Goal: Task Accomplishment & Management: Manage account settings

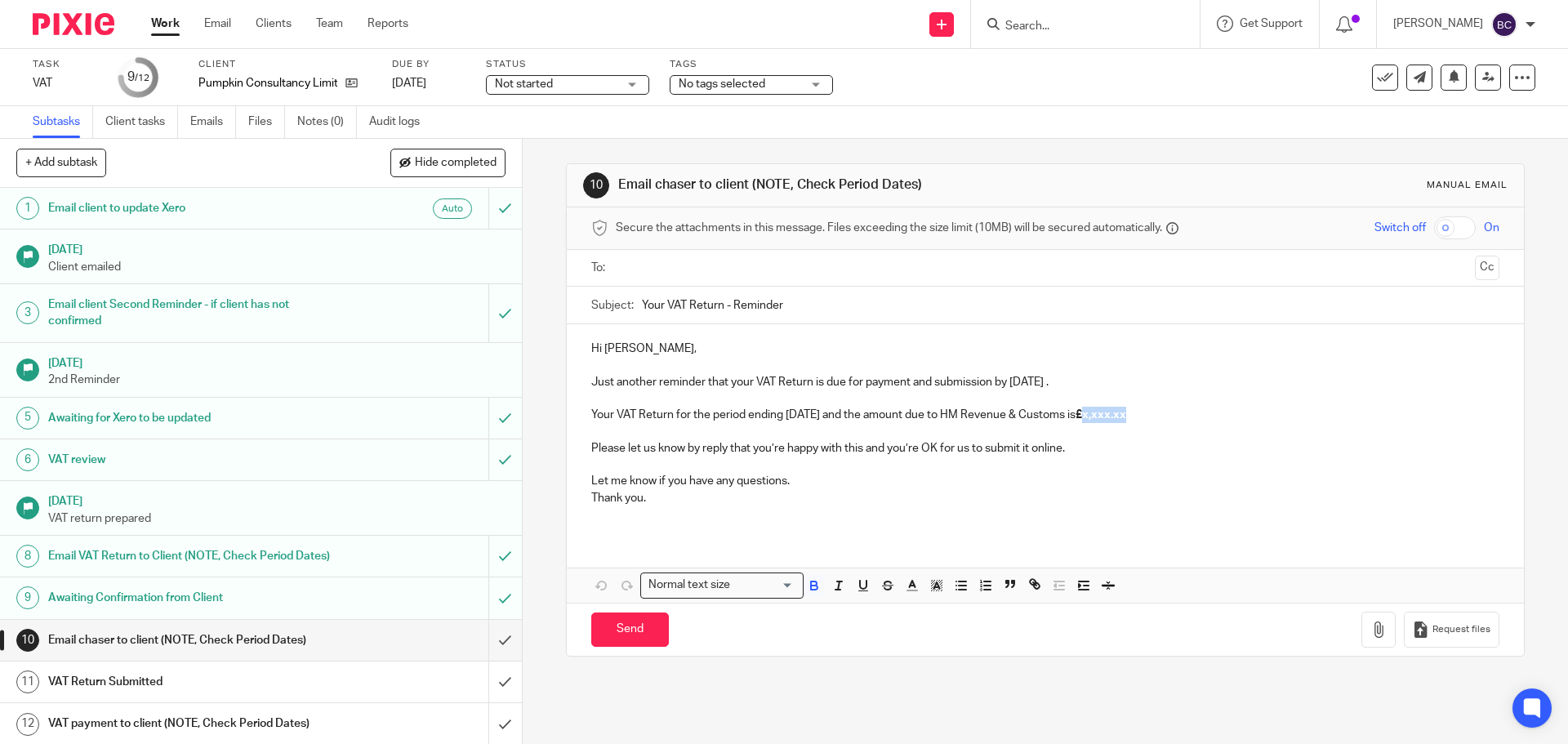
drag, startPoint x: 1114, startPoint y: 414, endPoint x: 1166, endPoint y: 414, distance: 52.0
click at [1166, 414] on p "Your VAT Return for the period ending August 2025 and the amount due to HM Reve…" at bounding box center [1046, 414] width 908 height 16
click at [735, 257] on ul at bounding box center [1046, 268] width 857 height 27
click at [713, 270] on input "text" at bounding box center [1045, 268] width 846 height 19
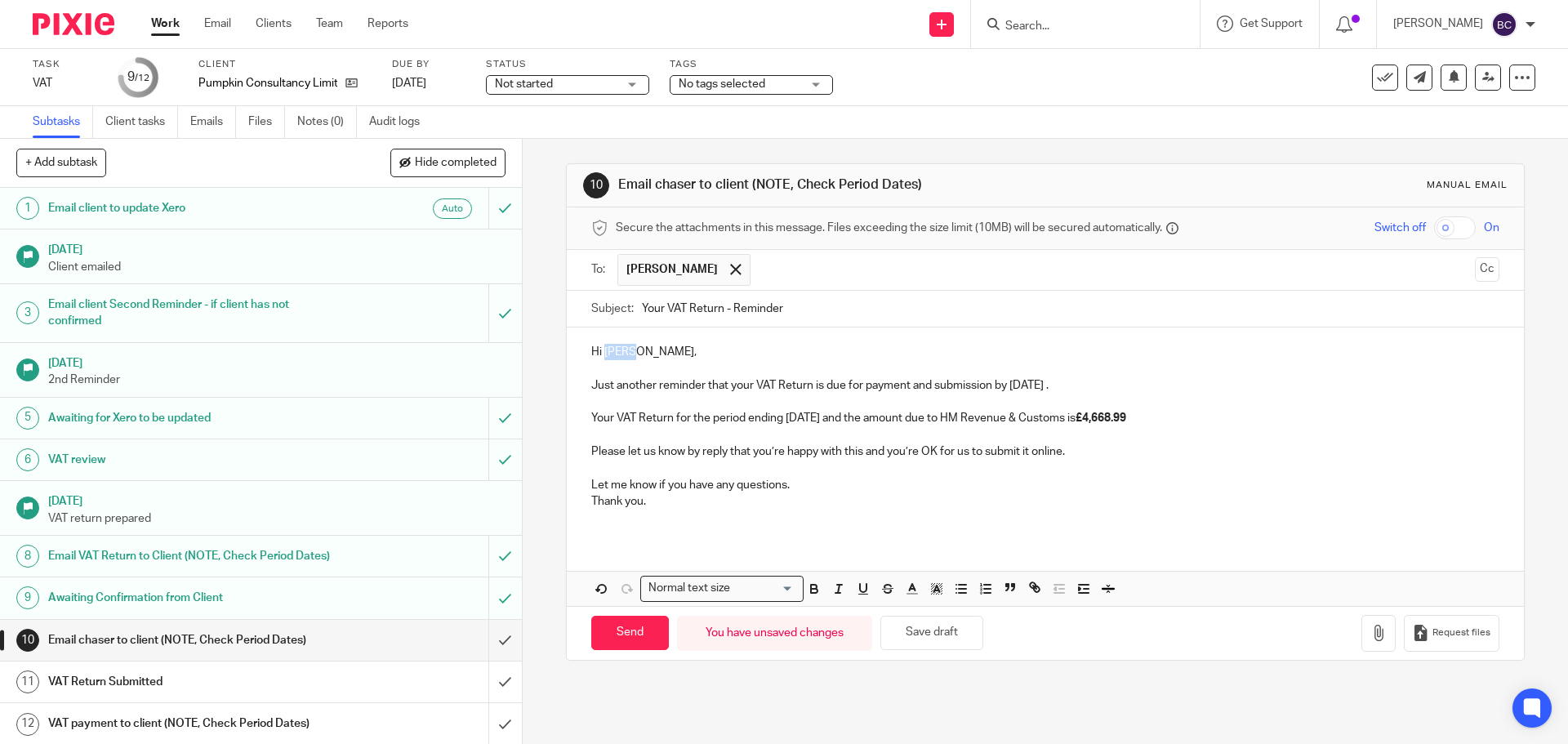
drag, startPoint x: 621, startPoint y: 355, endPoint x: 603, endPoint y: 352, distance: 18.2
click at [603, 352] on p "Hi Neil," at bounding box center [1046, 352] width 908 height 16
click at [650, 634] on input "Send" at bounding box center [630, 633] width 78 height 35
type input "Sent"
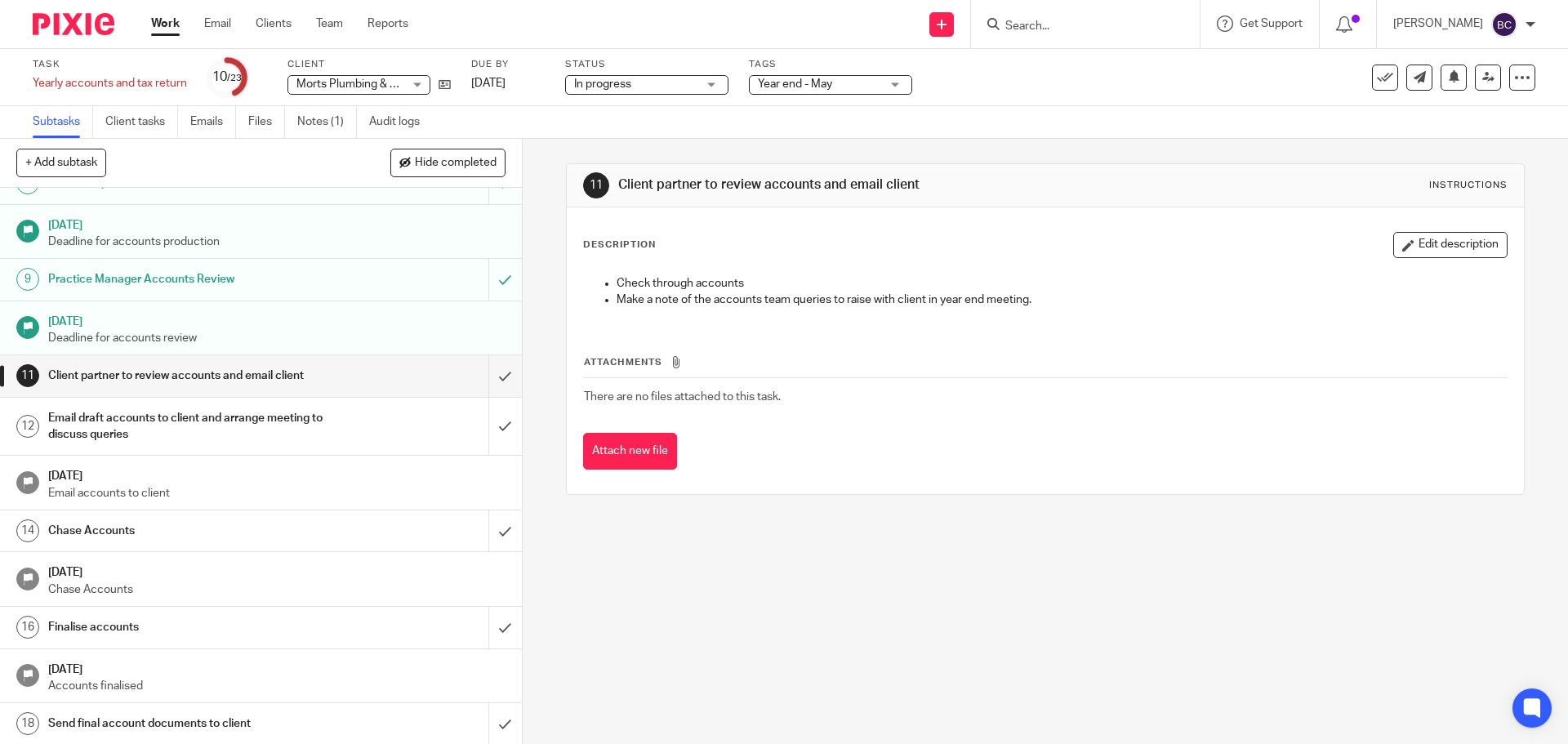
scroll to position [327, 0]
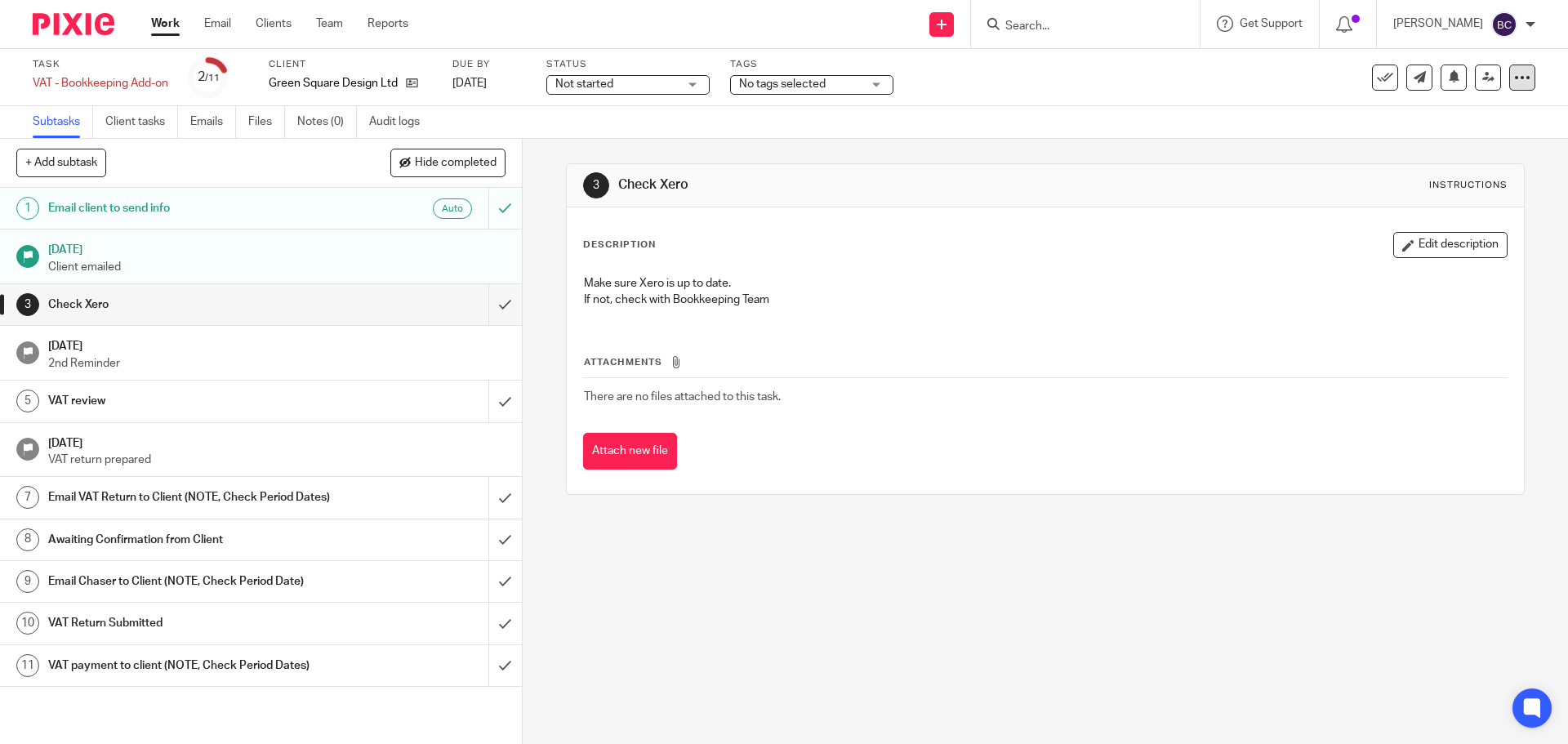
click at [1514, 80] on icon at bounding box center [1522, 77] width 16 height 16
click at [1464, 141] on link "Advanced task editor" at bounding box center [1460, 142] width 108 height 11
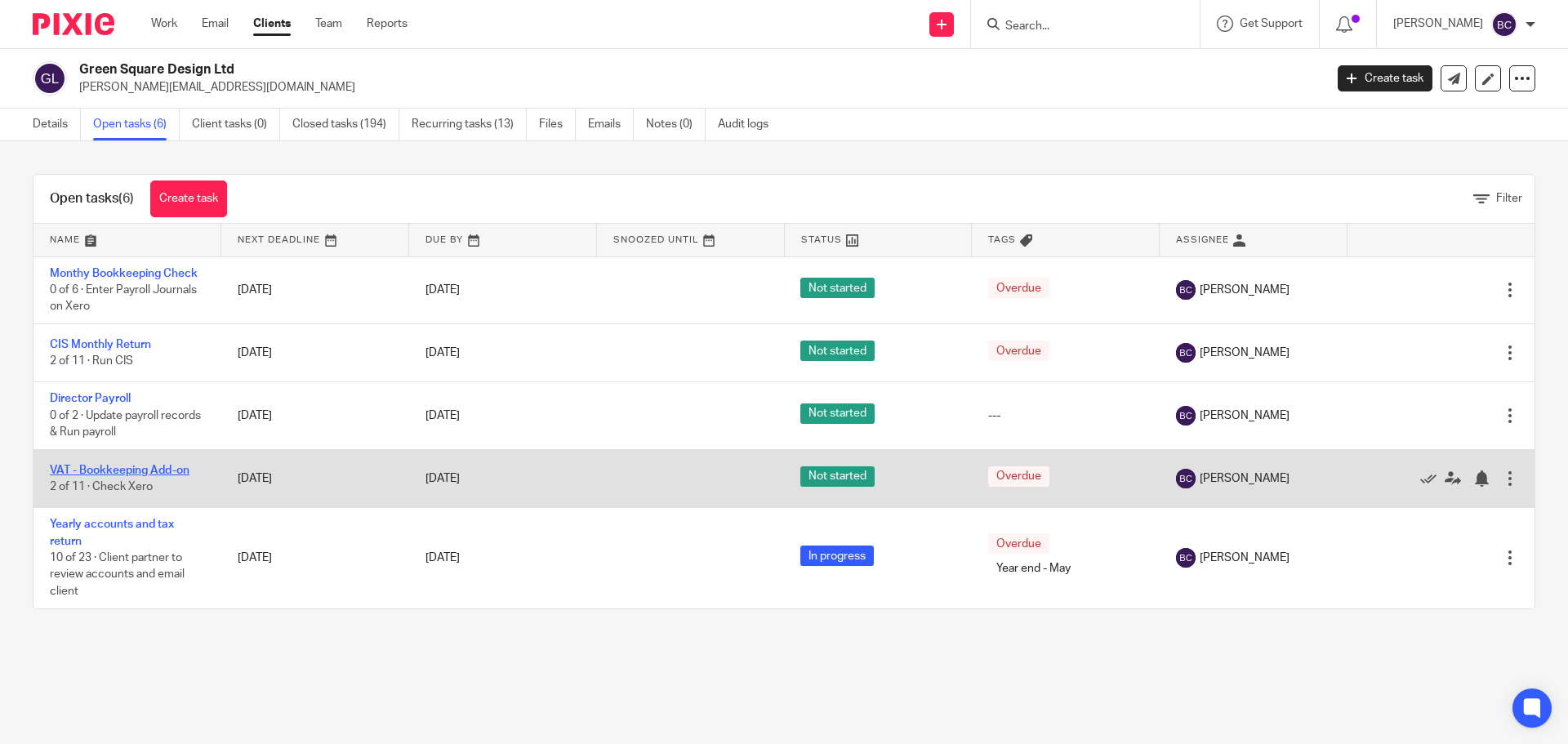
click at [80, 472] on link "VAT - Bookkeeping Add-on" at bounding box center [119, 470] width 140 height 11
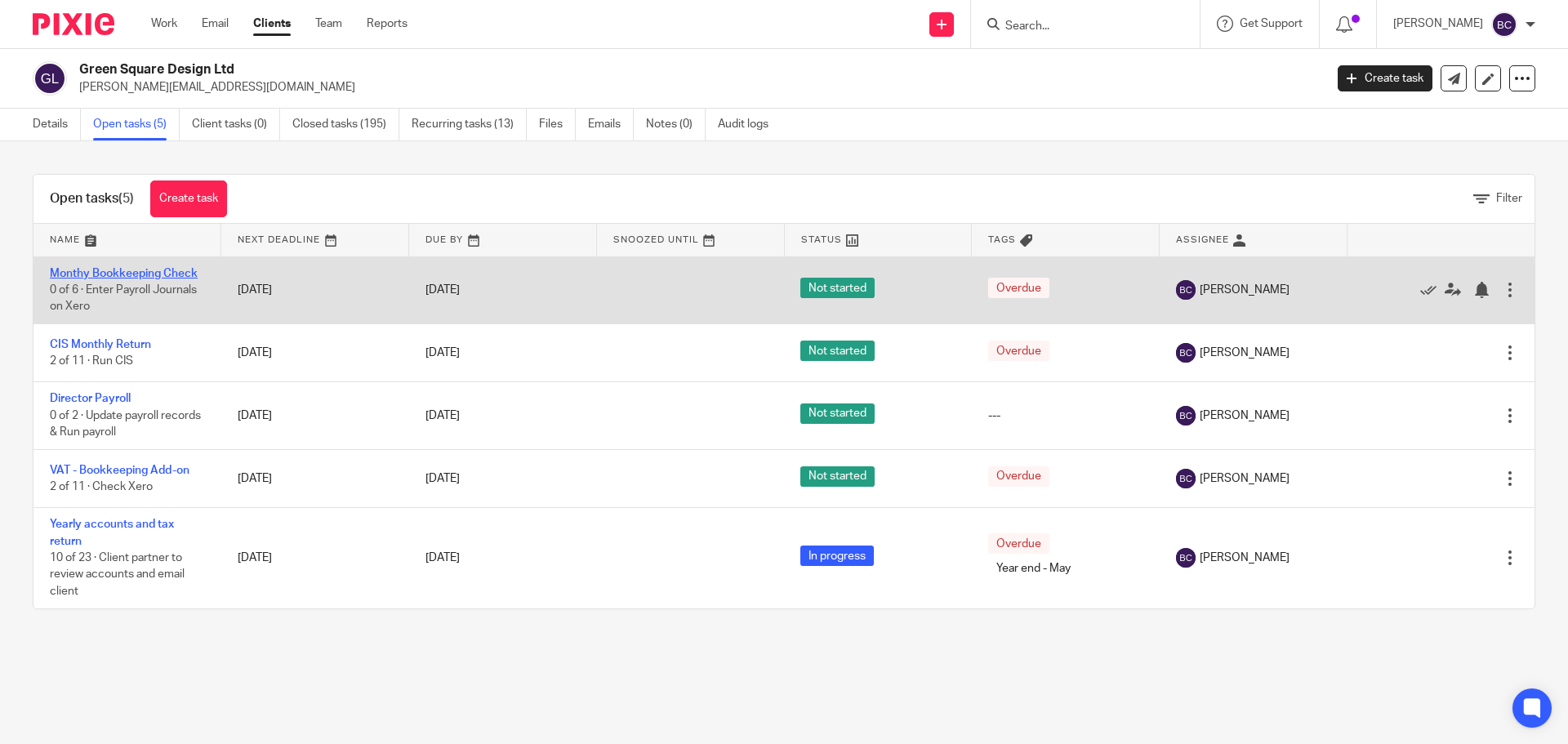
click at [149, 275] on link "Monthy Bookkeeping Check" at bounding box center [123, 273] width 148 height 11
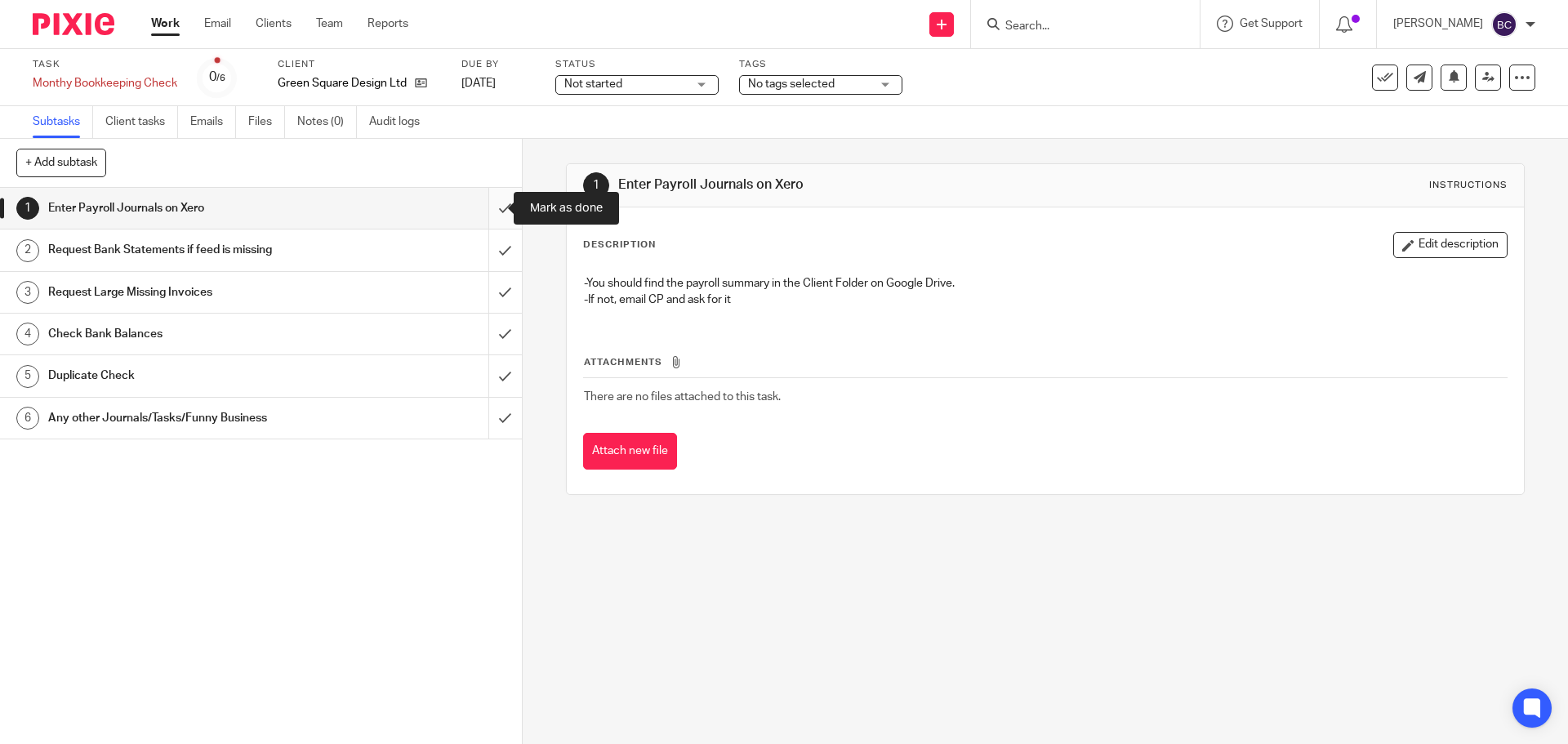
click at [494, 205] on input "submit" at bounding box center [261, 208] width 522 height 41
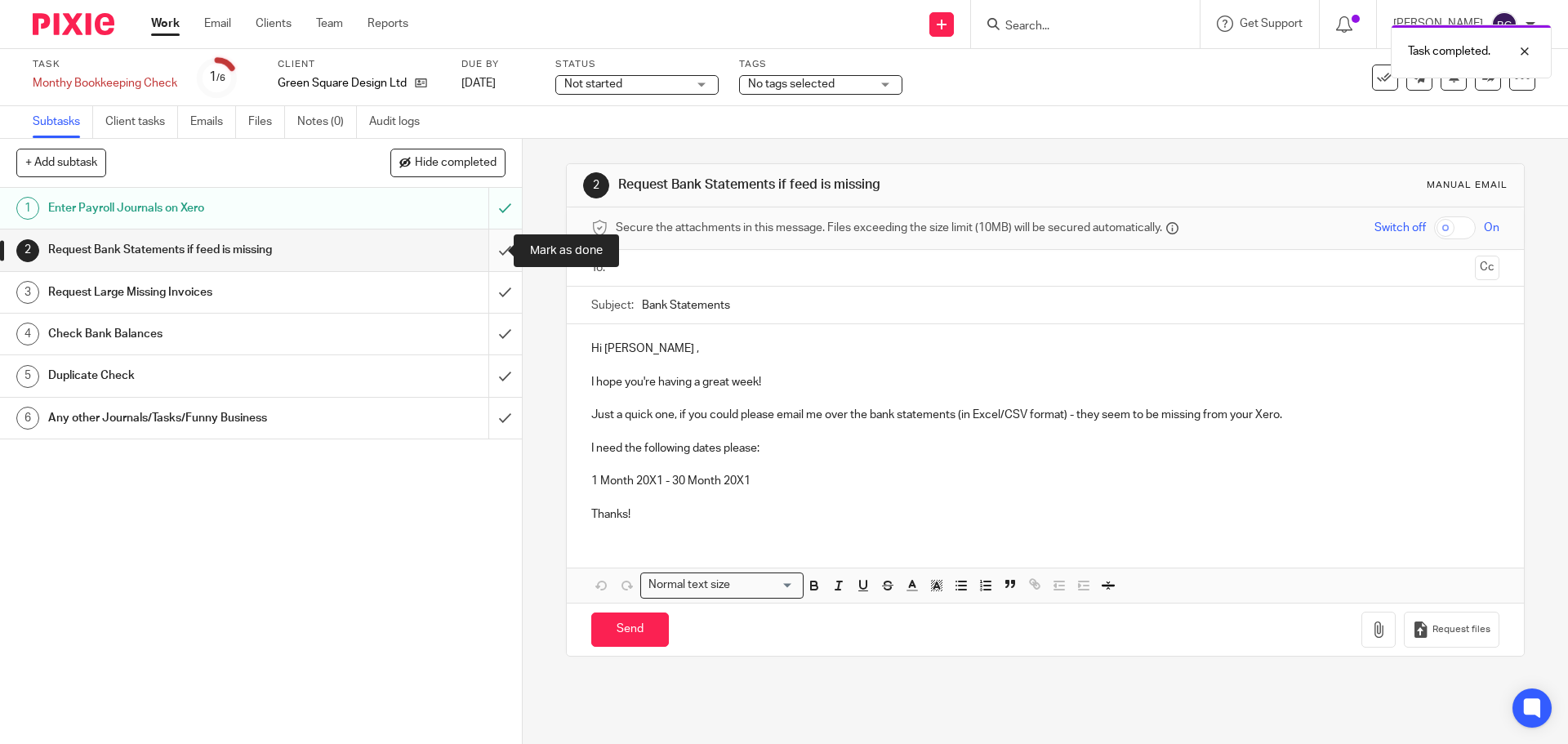
click at [486, 244] on input "submit" at bounding box center [261, 250] width 522 height 41
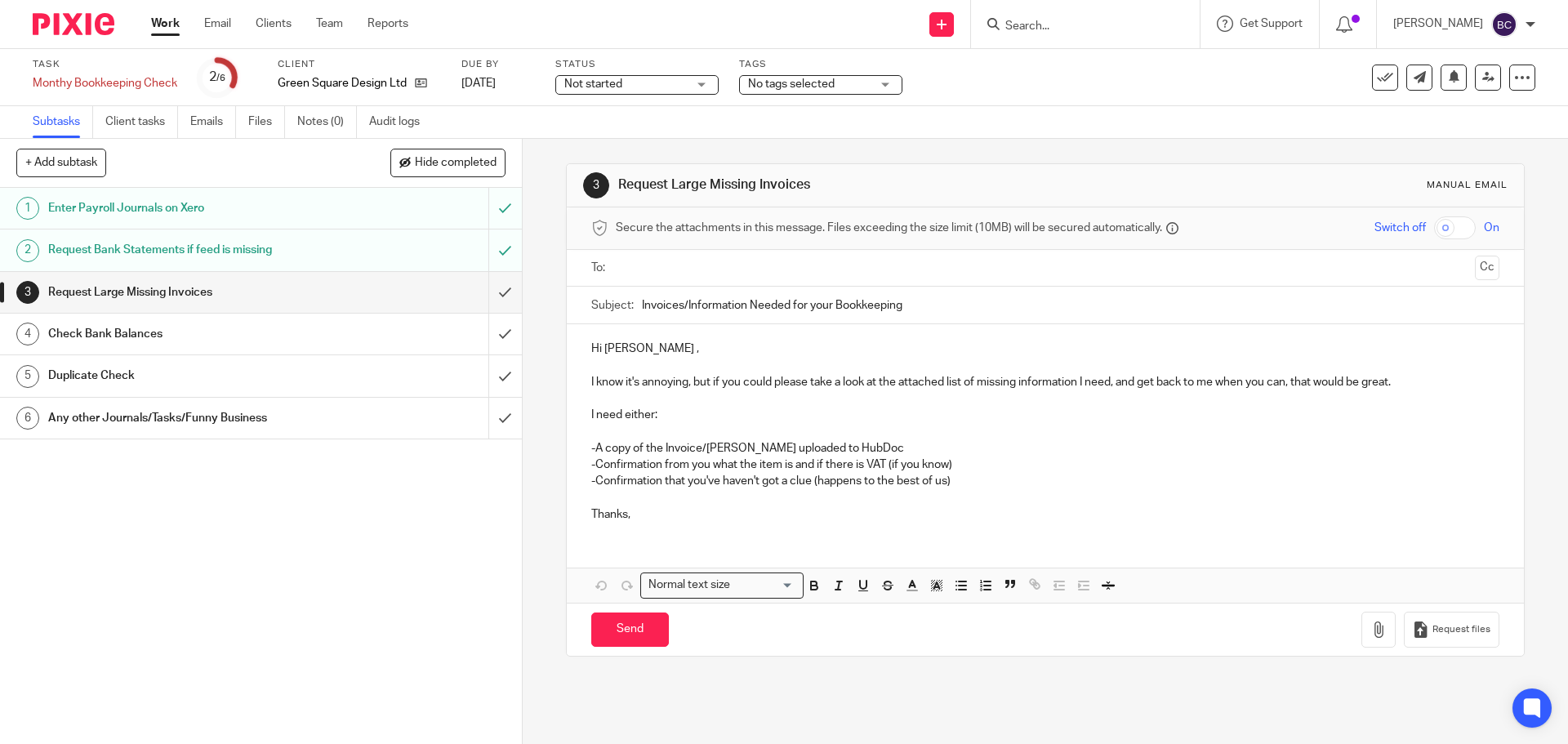
click at [675, 279] on ul at bounding box center [1046, 268] width 857 height 27
click at [677, 267] on input "text" at bounding box center [1045, 268] width 846 height 19
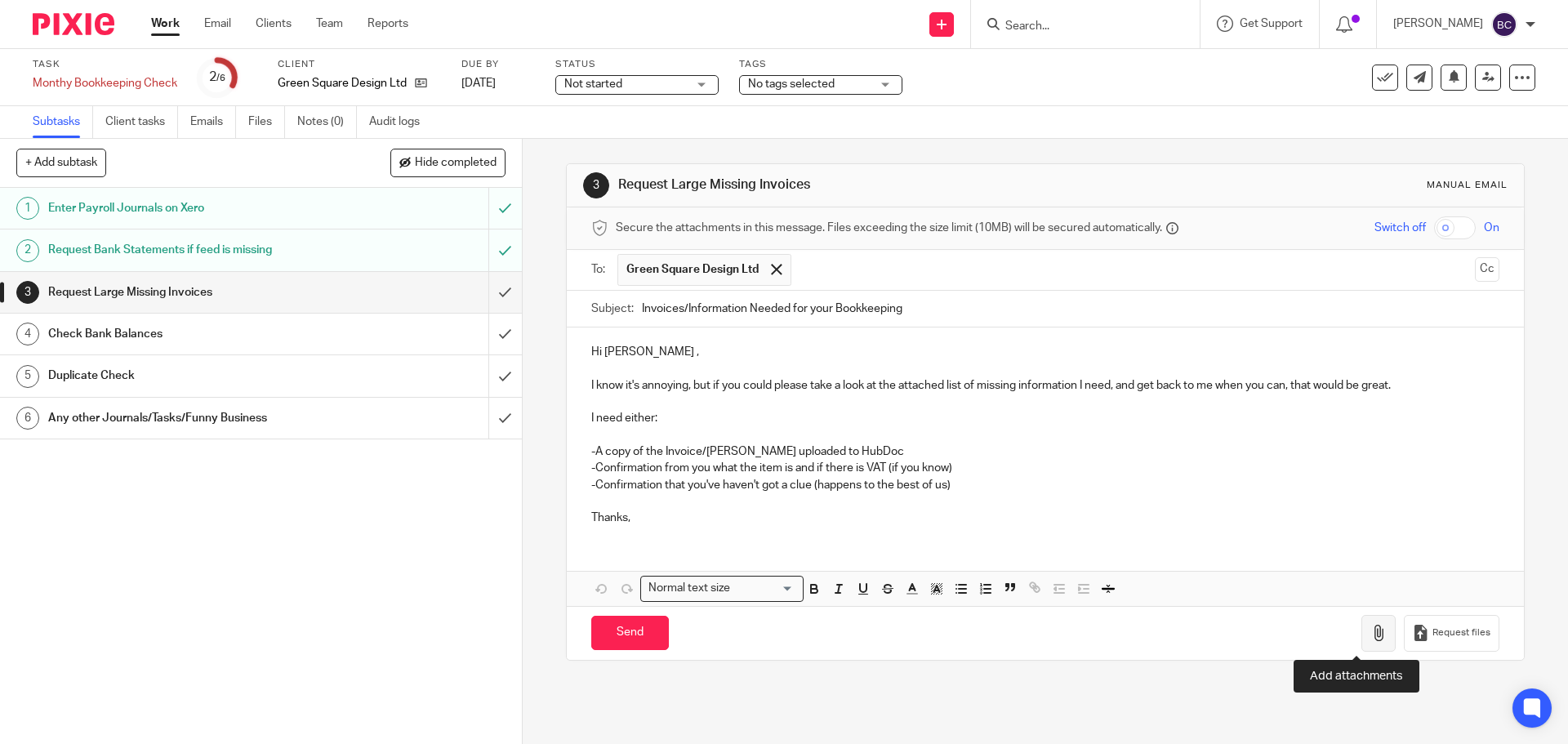
click at [1371, 630] on icon "button" at bounding box center [1379, 633] width 16 height 16
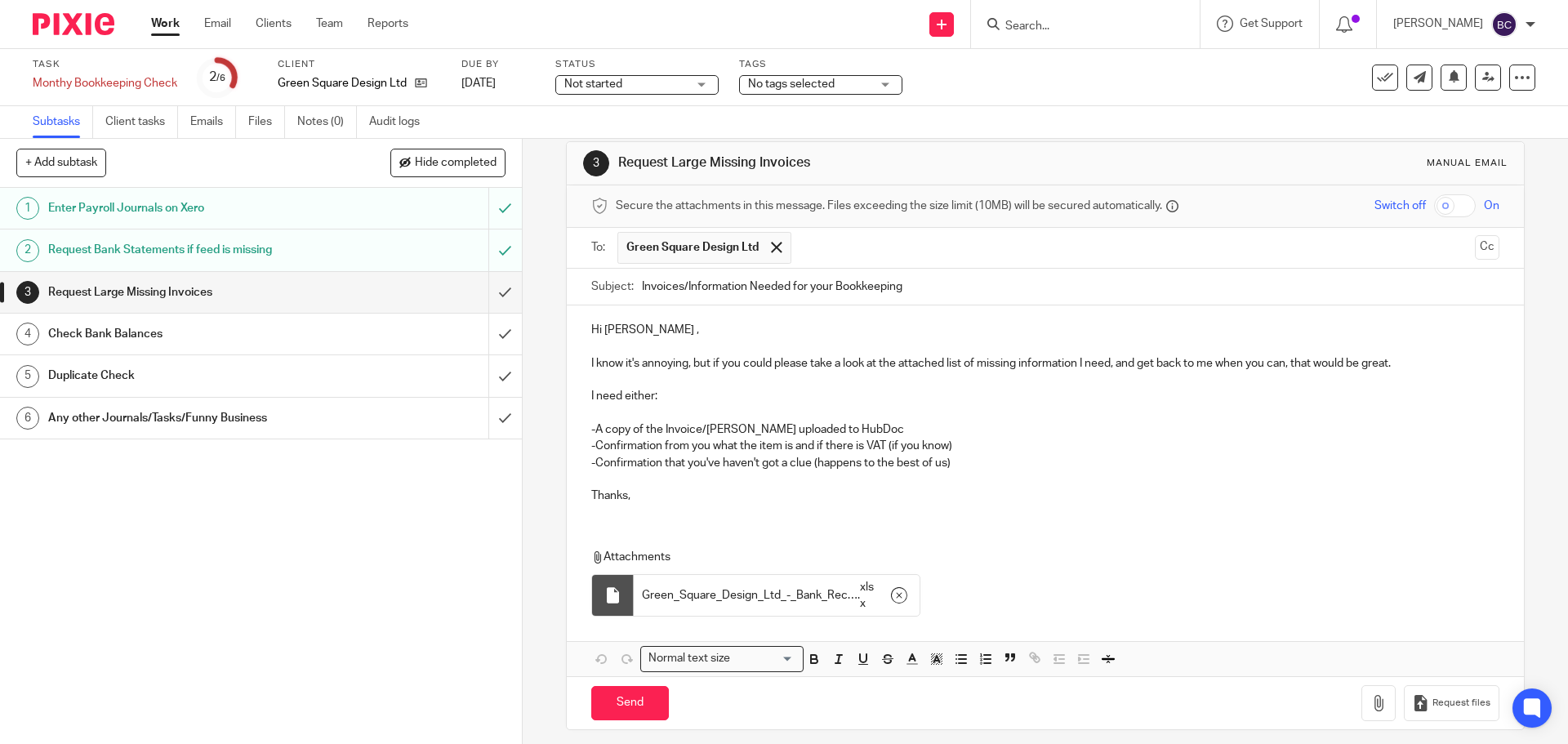
scroll to position [33, 0]
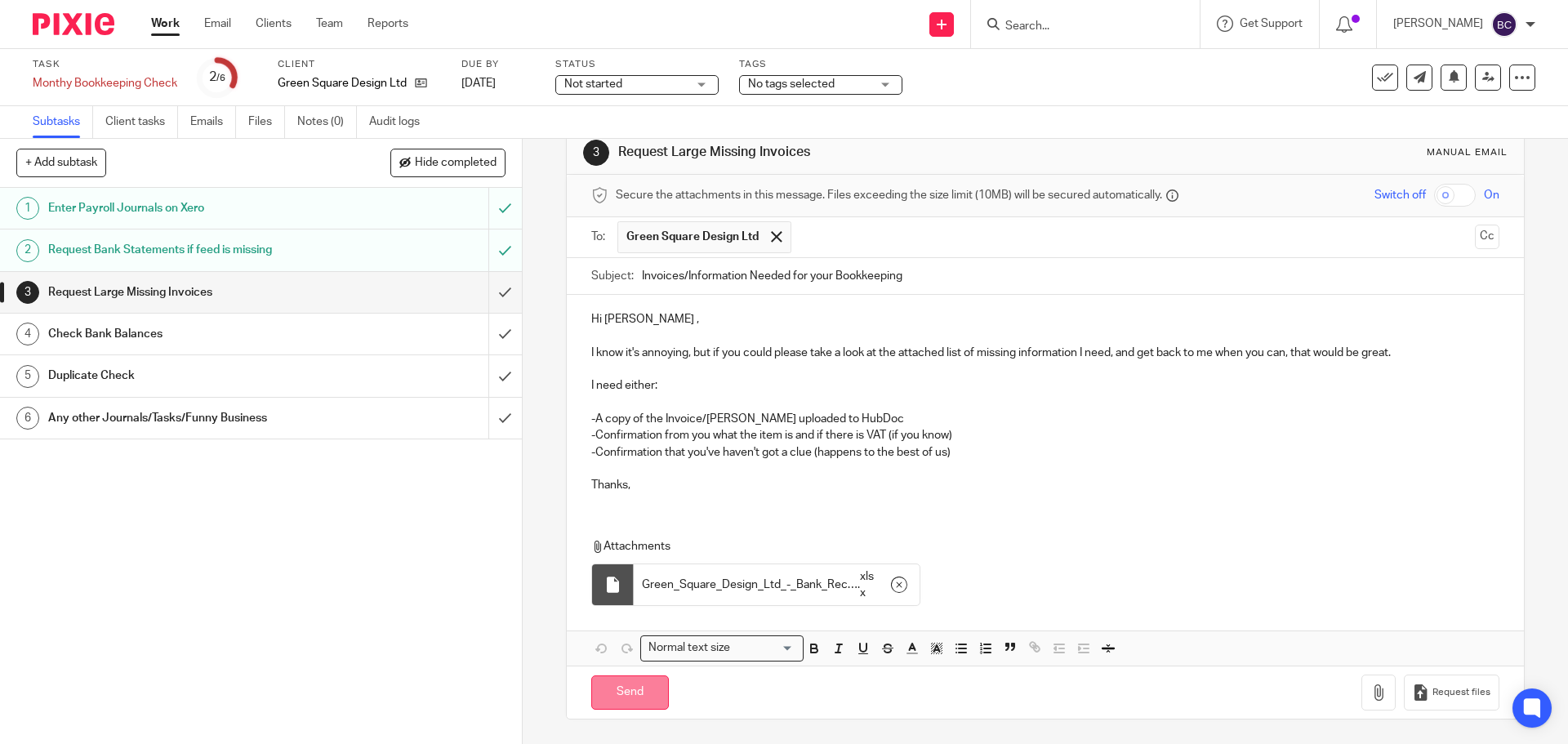
click at [647, 676] on input "Send" at bounding box center [630, 693] width 78 height 35
type input "Sent"
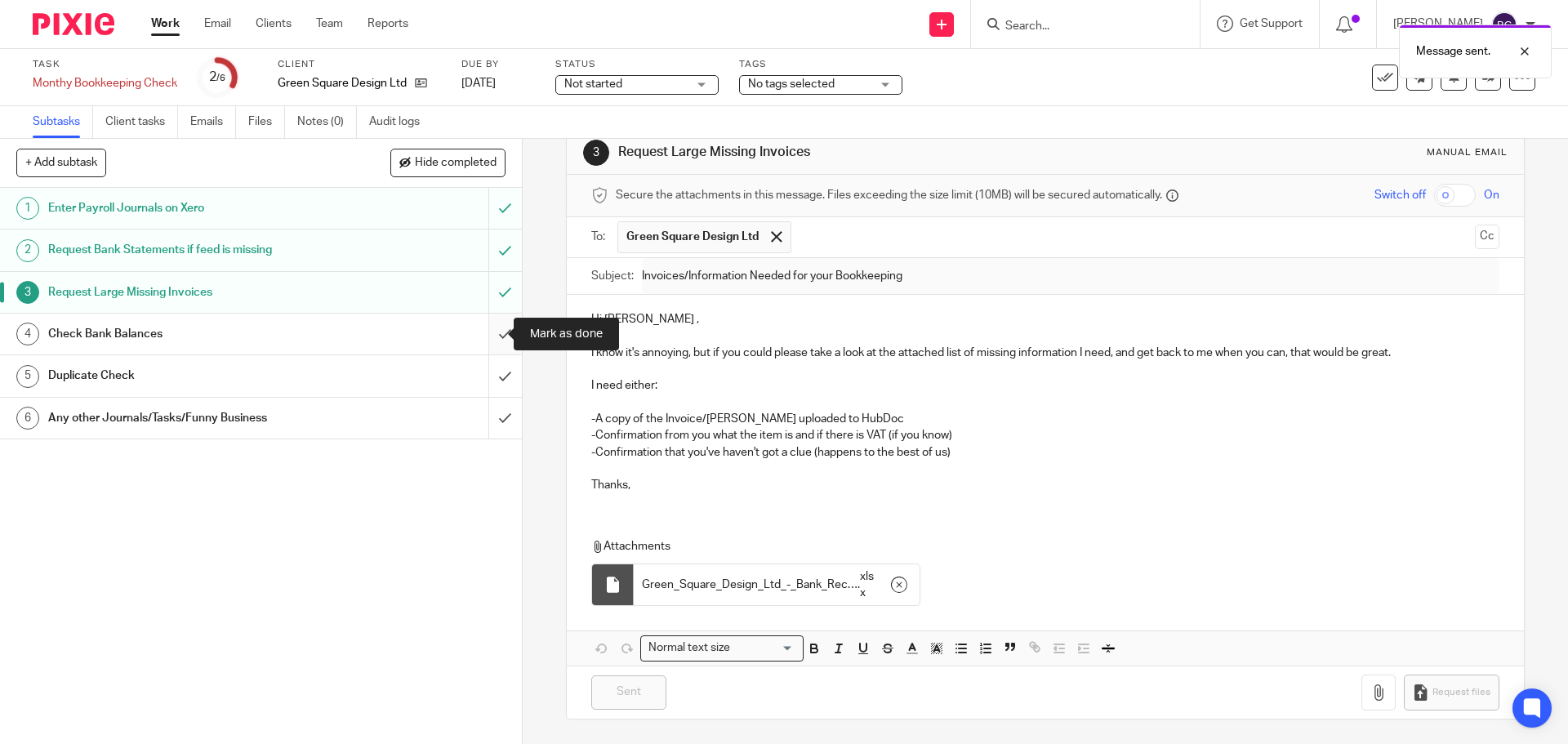
click at [489, 330] on input "submit" at bounding box center [261, 334] width 522 height 41
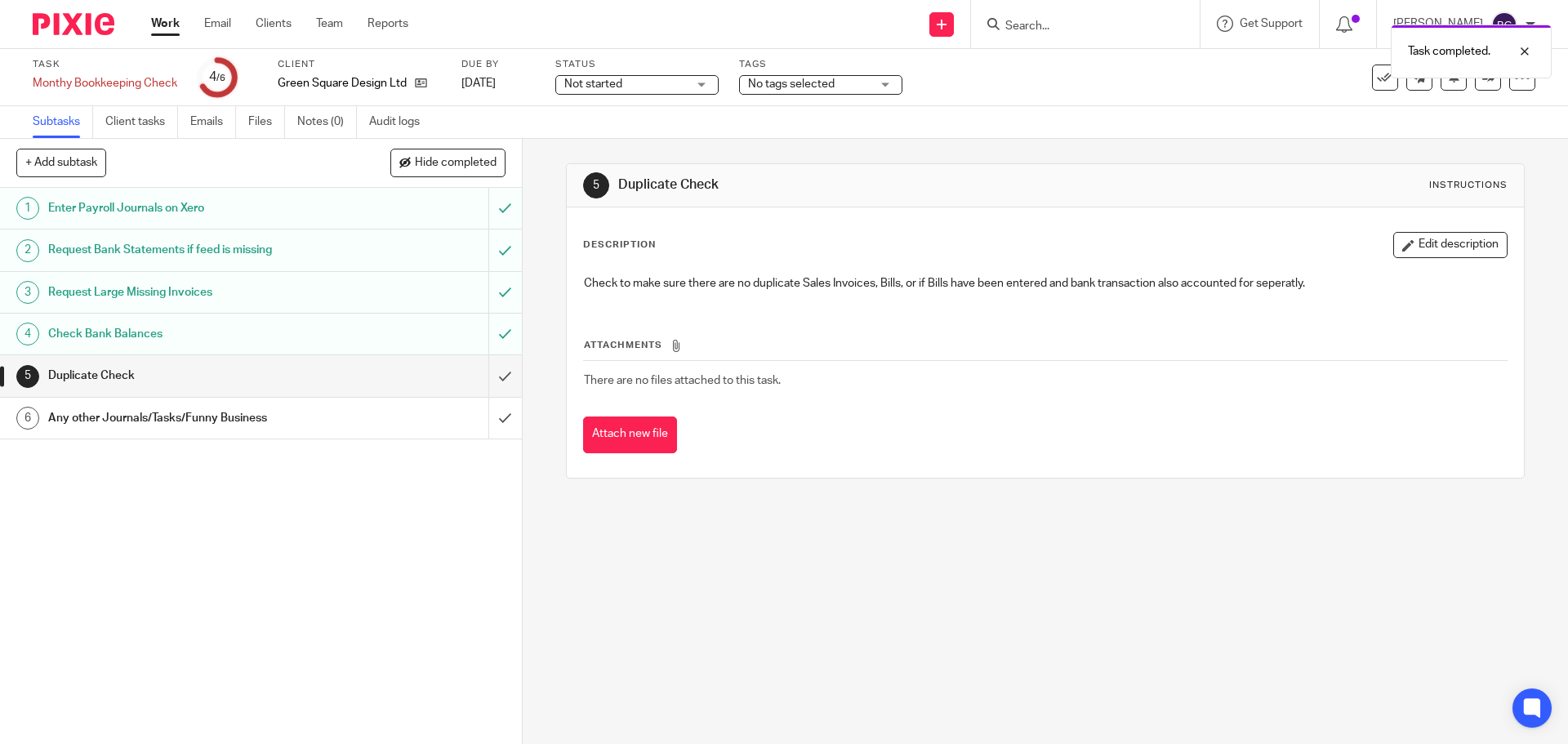
click at [486, 364] on input "submit" at bounding box center [261, 376] width 522 height 41
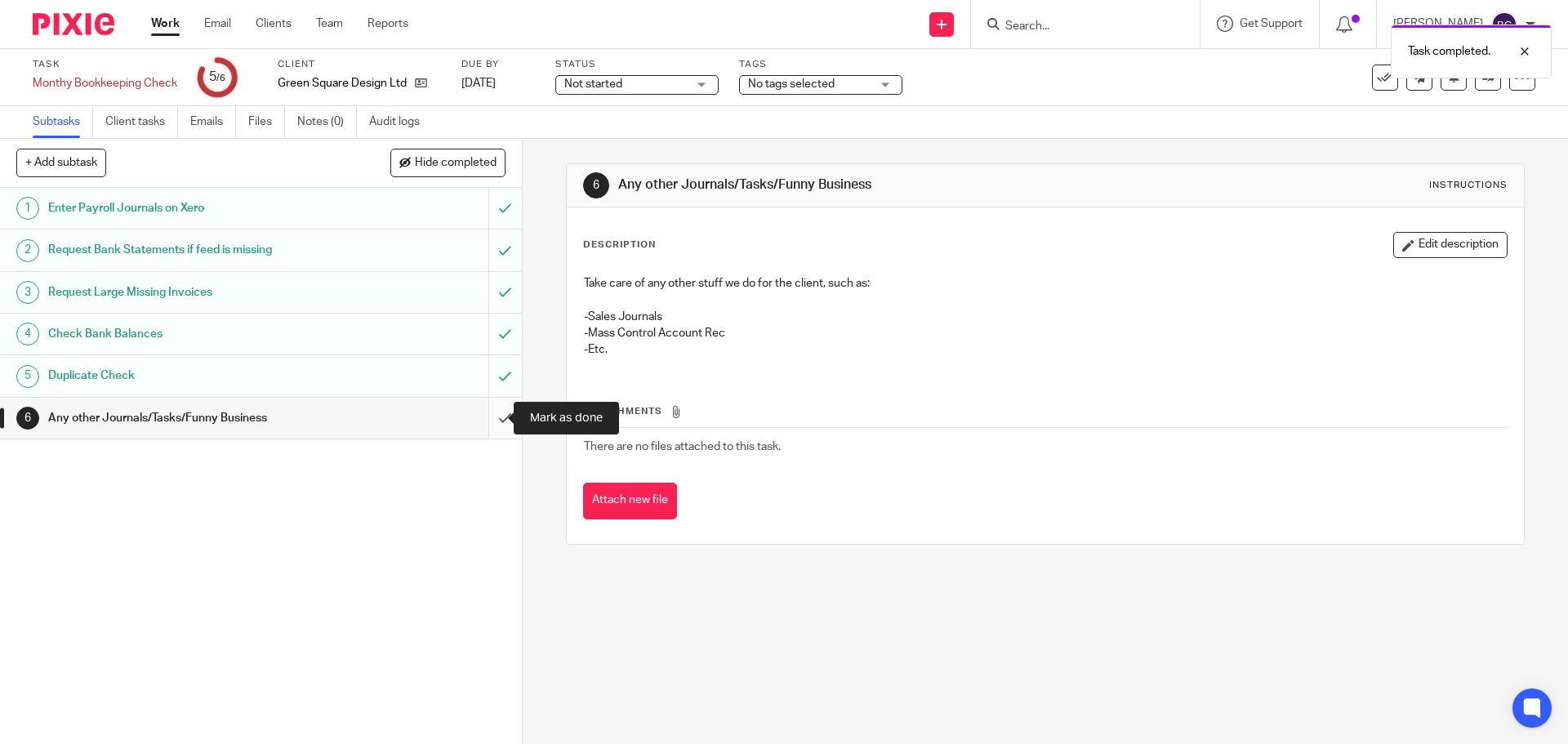
click at [485, 415] on input "submit" at bounding box center [261, 419] width 522 height 41
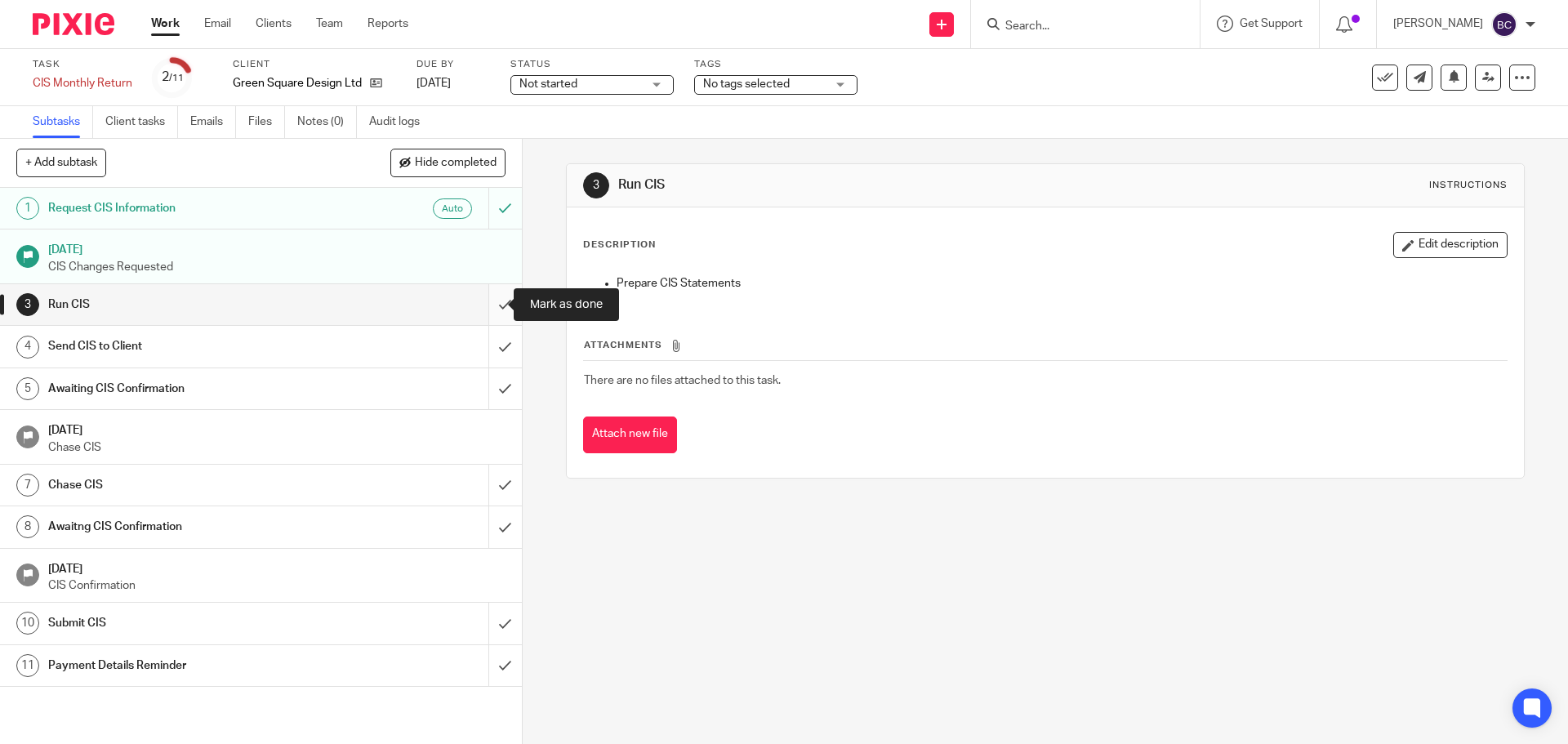
click at [486, 298] on input "submit" at bounding box center [261, 305] width 522 height 41
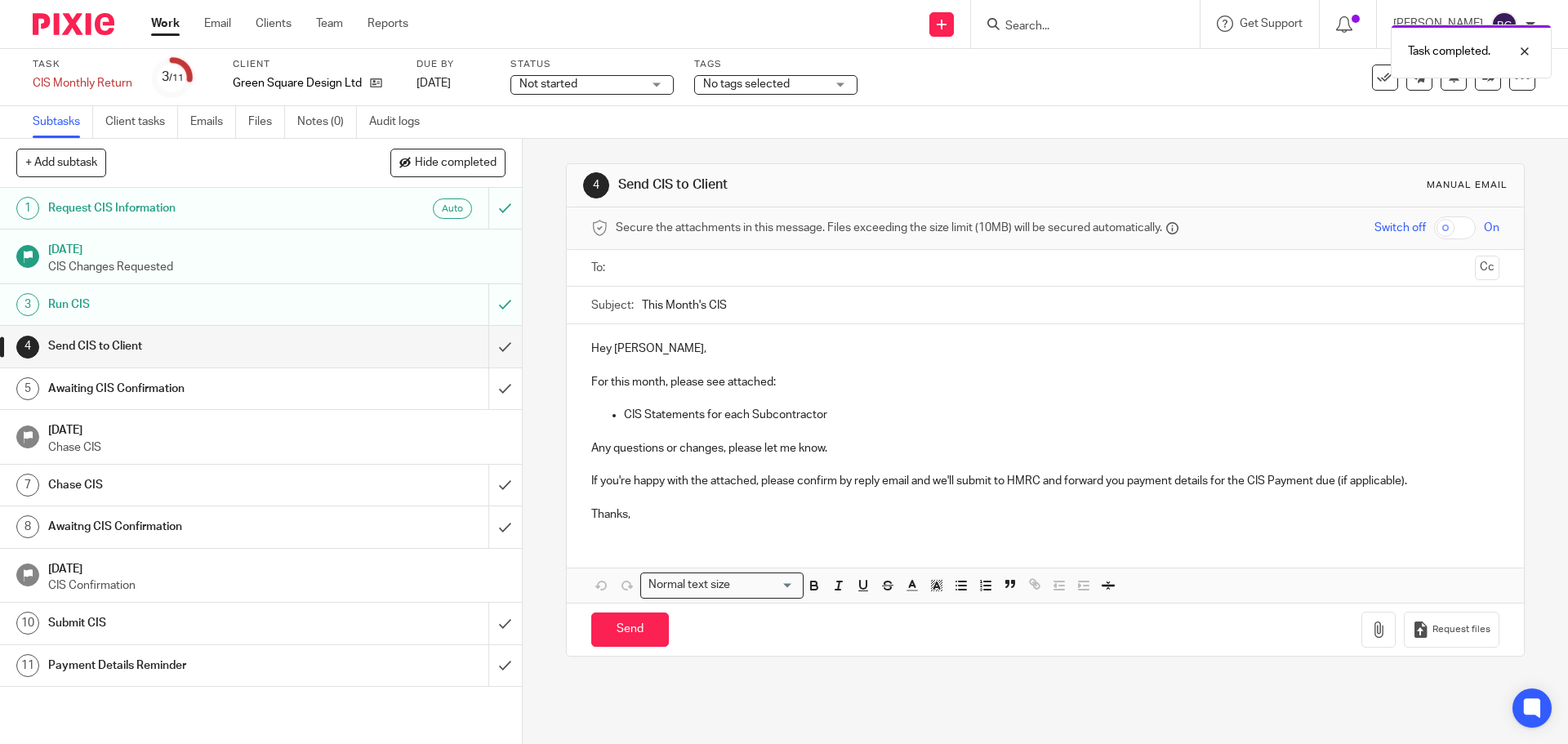
click at [646, 259] on input "text" at bounding box center [1045, 268] width 846 height 19
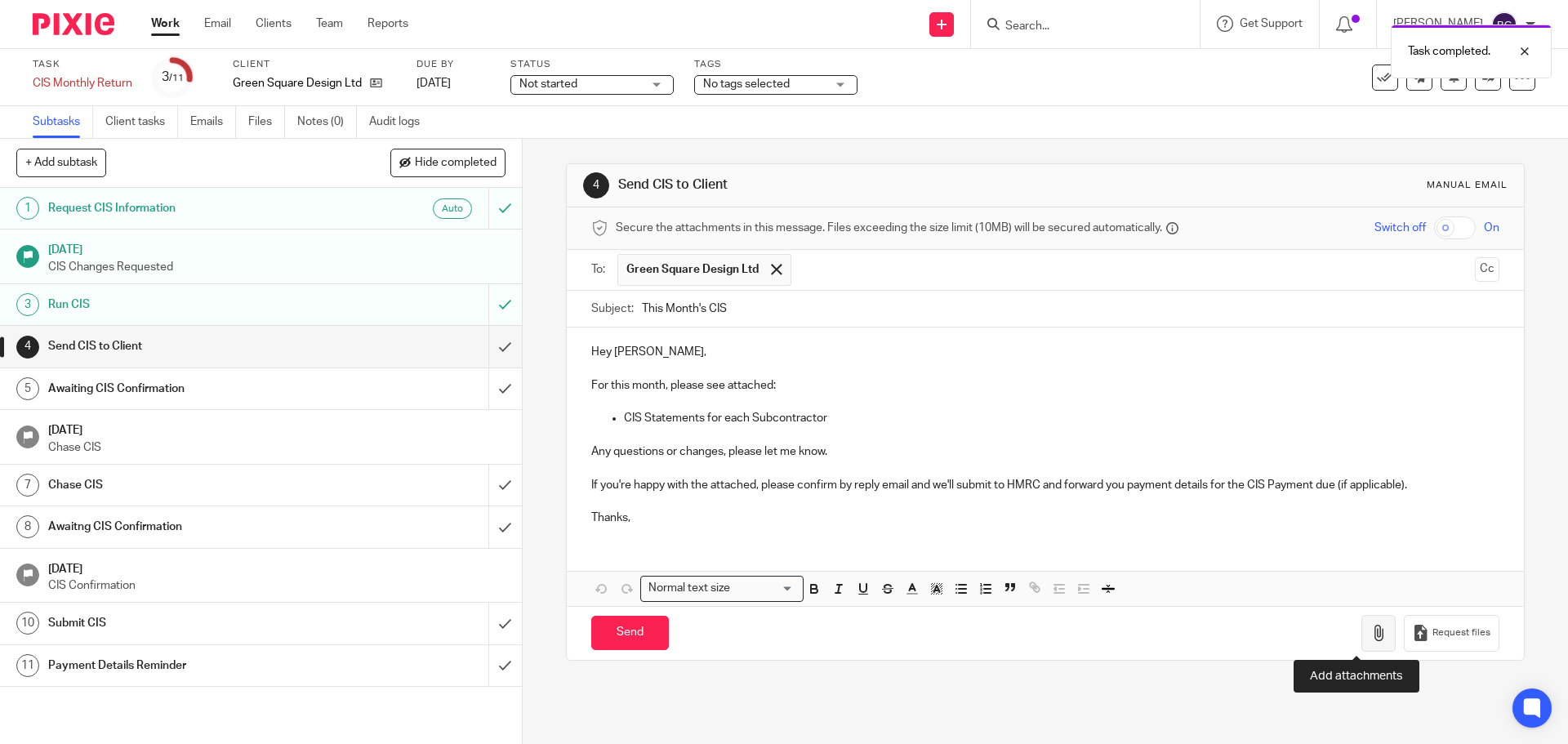
click at [1362, 624] on button "button" at bounding box center [1379, 633] width 34 height 37
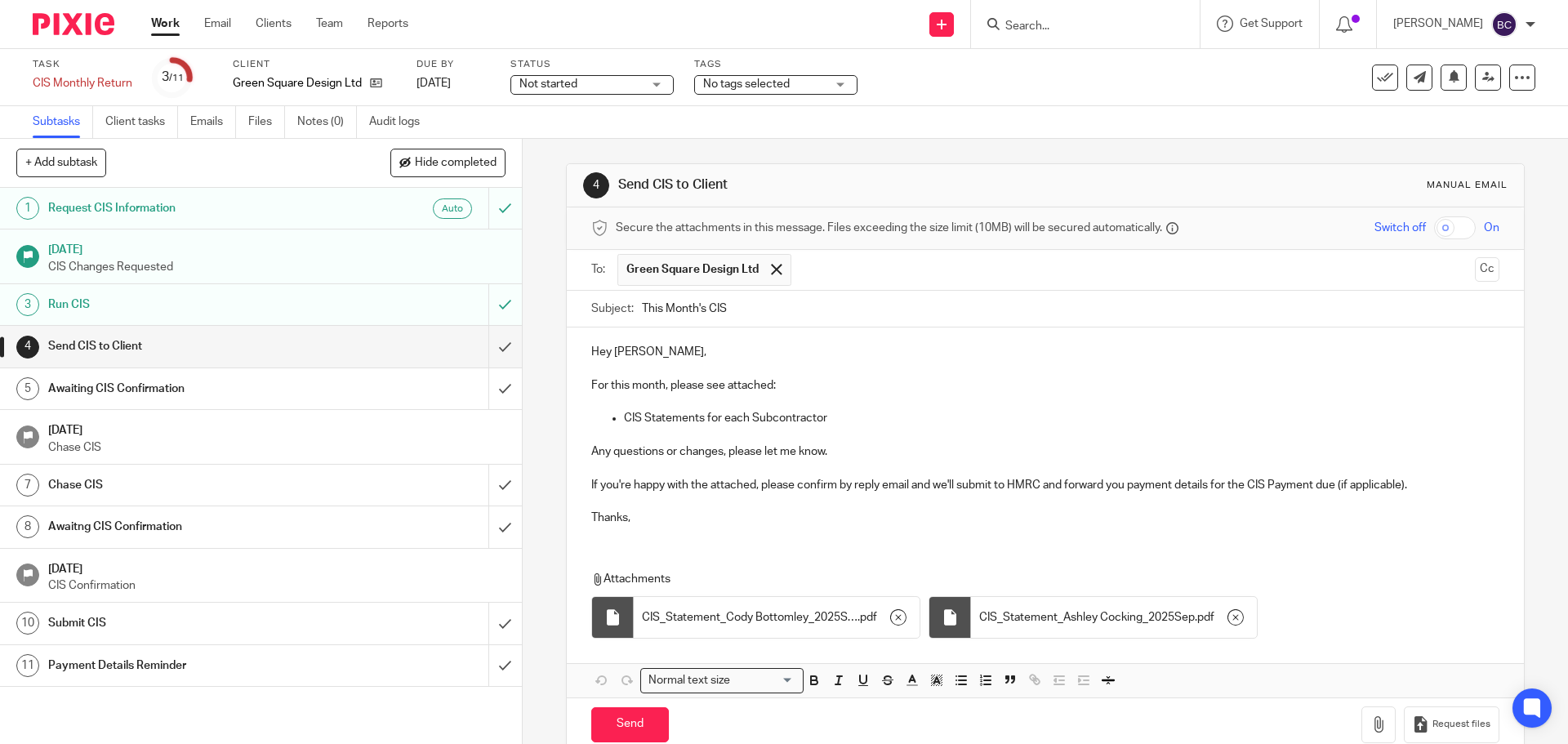
scroll to position [33, 0]
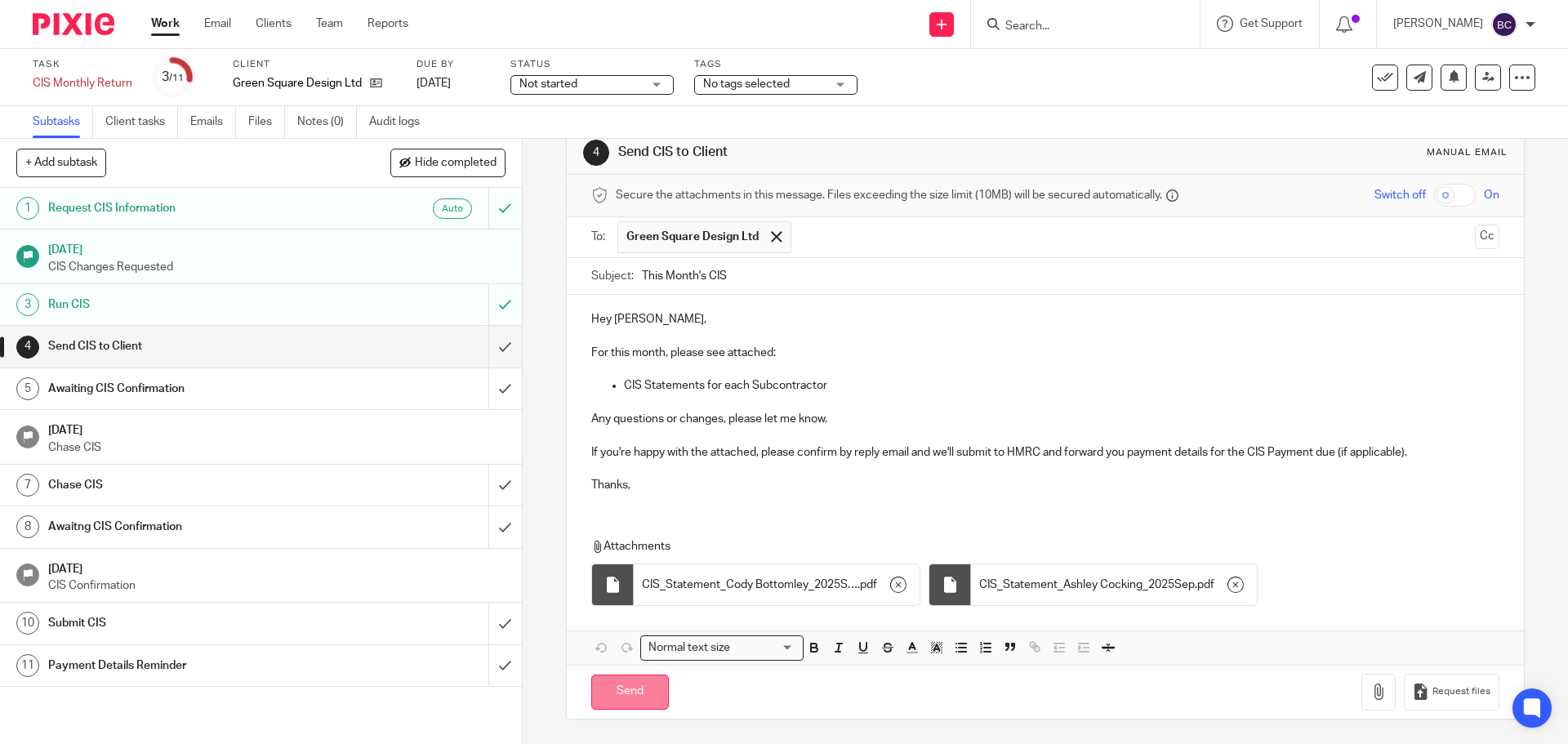
click at [605, 692] on input "Send" at bounding box center [630, 692] width 78 height 35
type input "Sent"
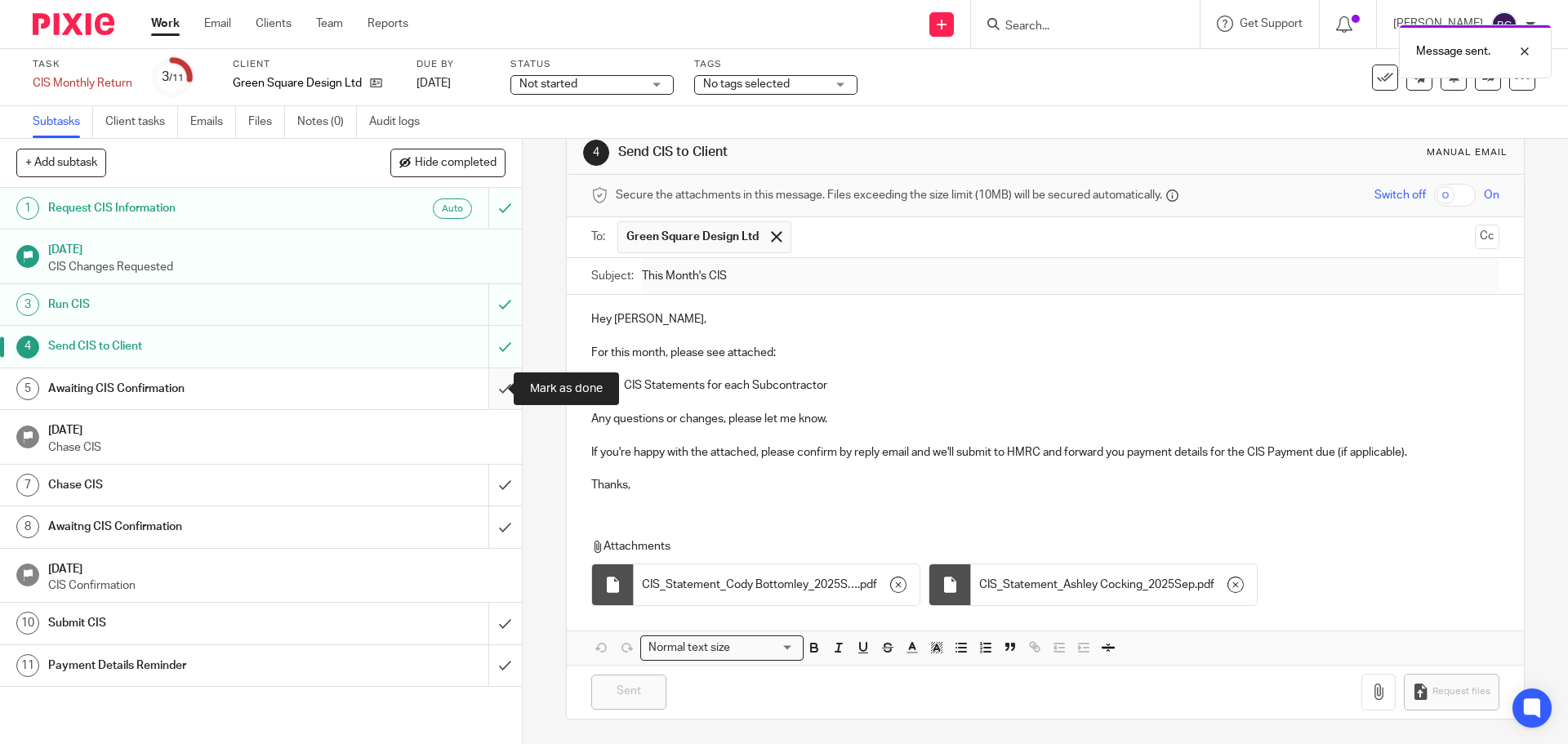
click at [491, 384] on input "submit" at bounding box center [261, 389] width 522 height 41
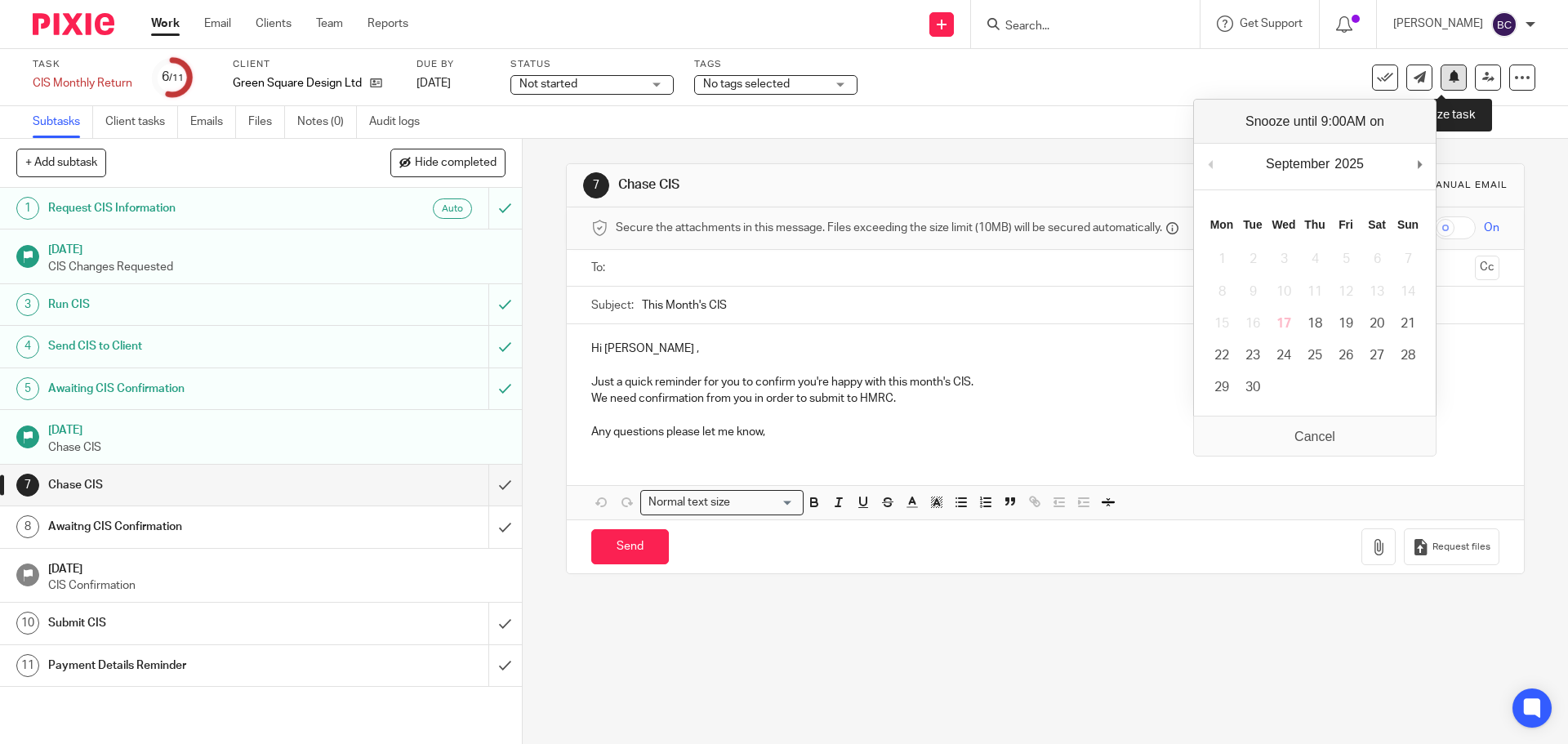
click at [1444, 86] on button at bounding box center [1454, 77] width 27 height 27
click at [424, 79] on link "15 Sep 2025" at bounding box center [453, 84] width 74 height 17
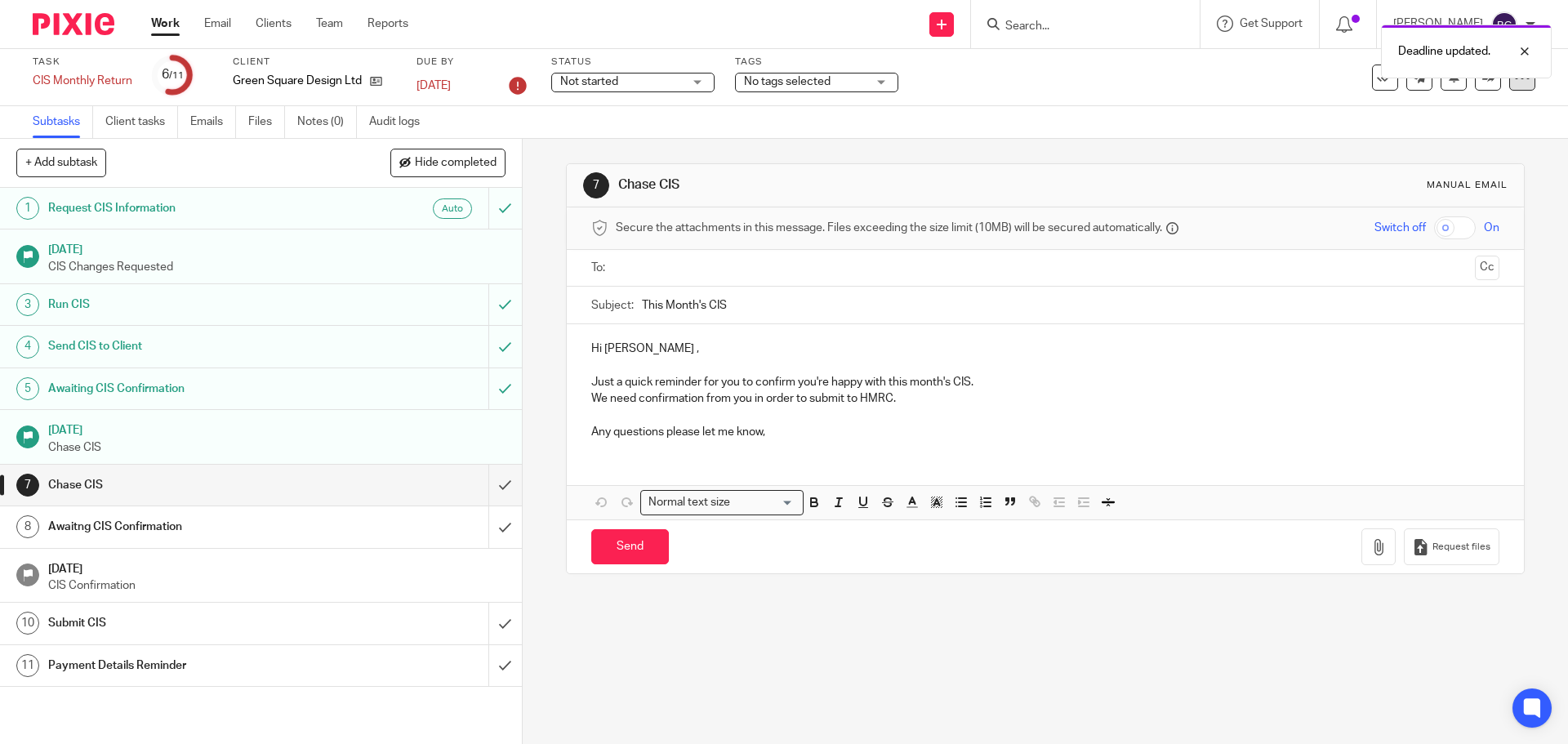
click at [1510, 86] on div at bounding box center [1523, 77] width 27 height 27
click at [1473, 137] on link "Advanced task editor" at bounding box center [1460, 142] width 108 height 11
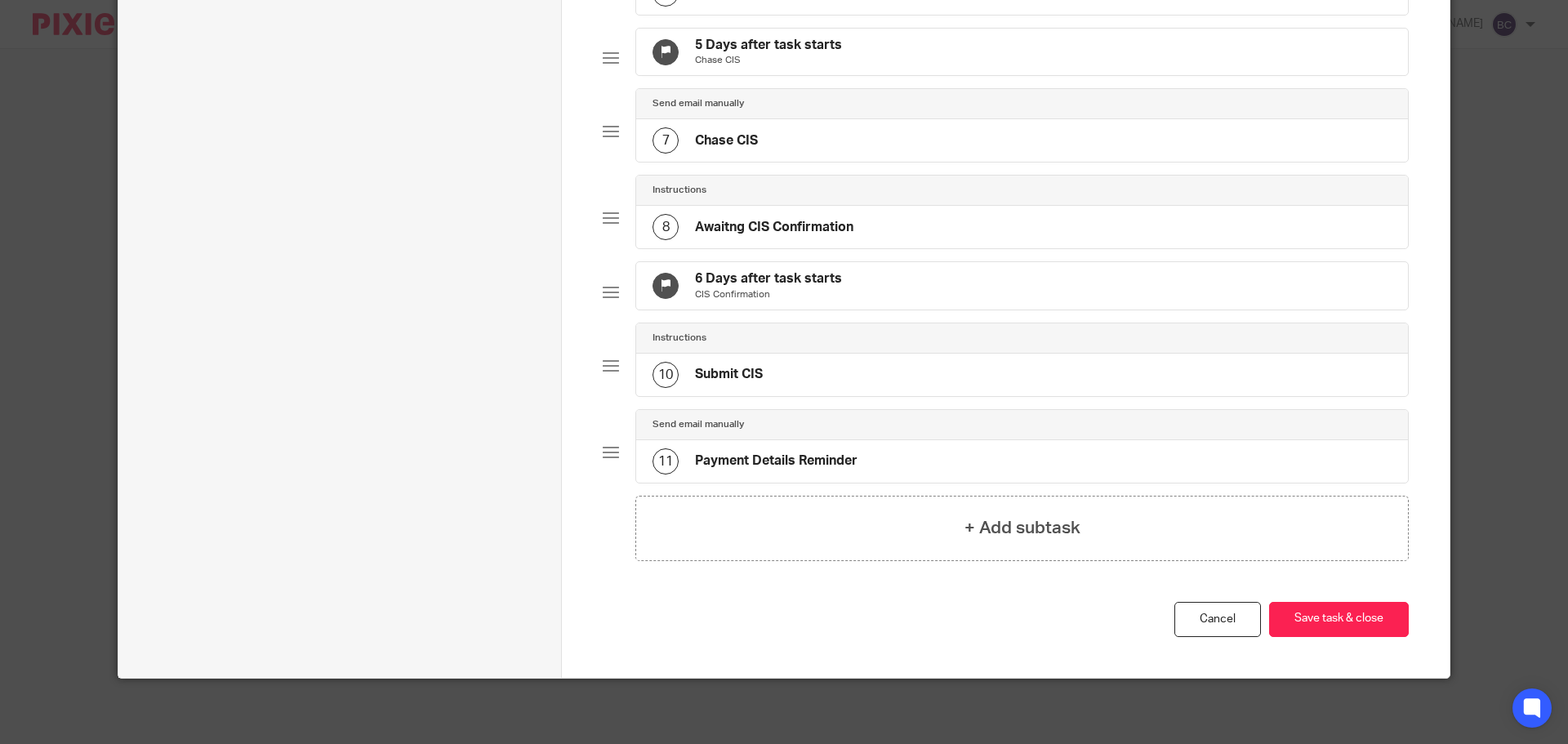
scroll to position [610, 0]
click at [730, 271] on h4 "6 Days after task starts" at bounding box center [769, 279] width 147 height 17
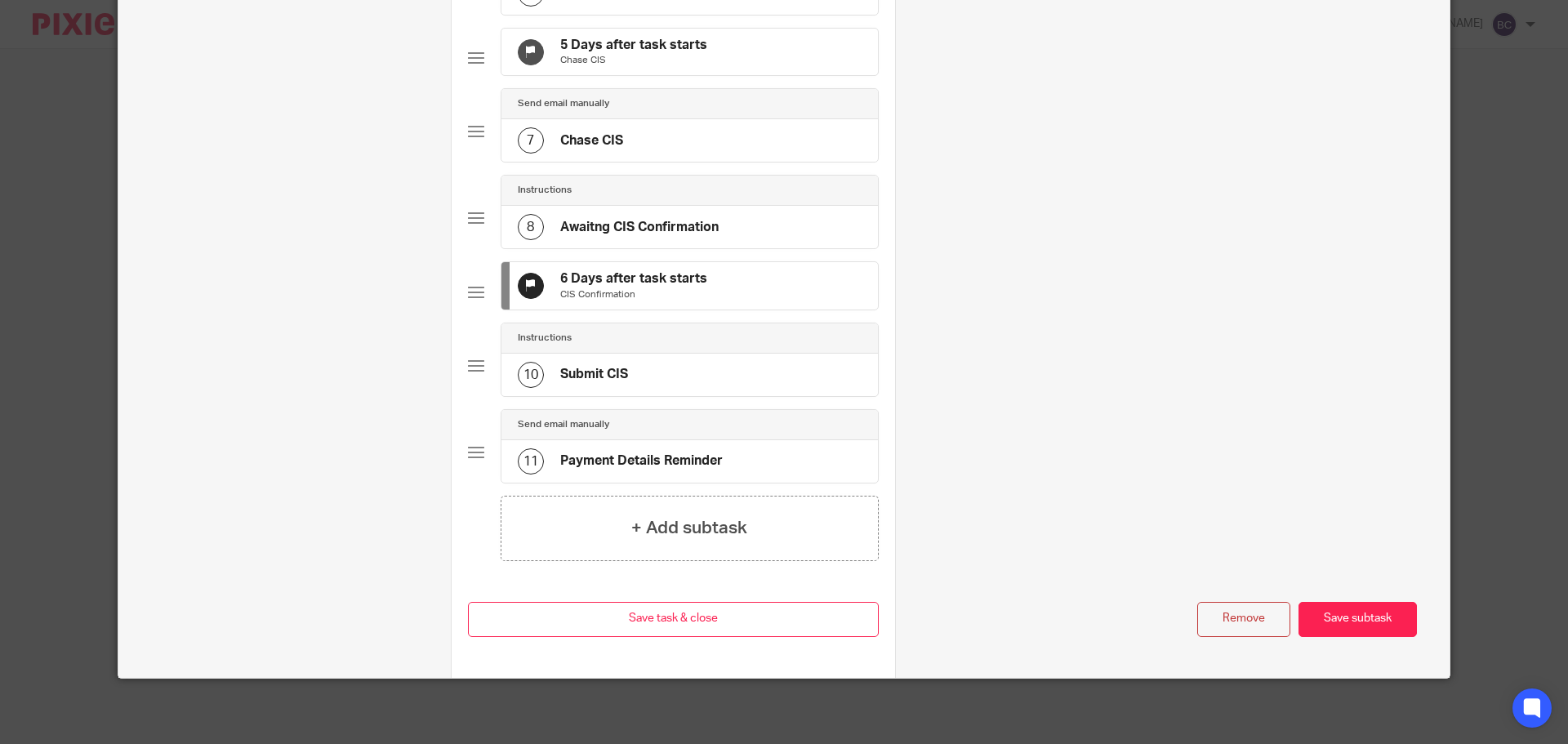
scroll to position [0, 0]
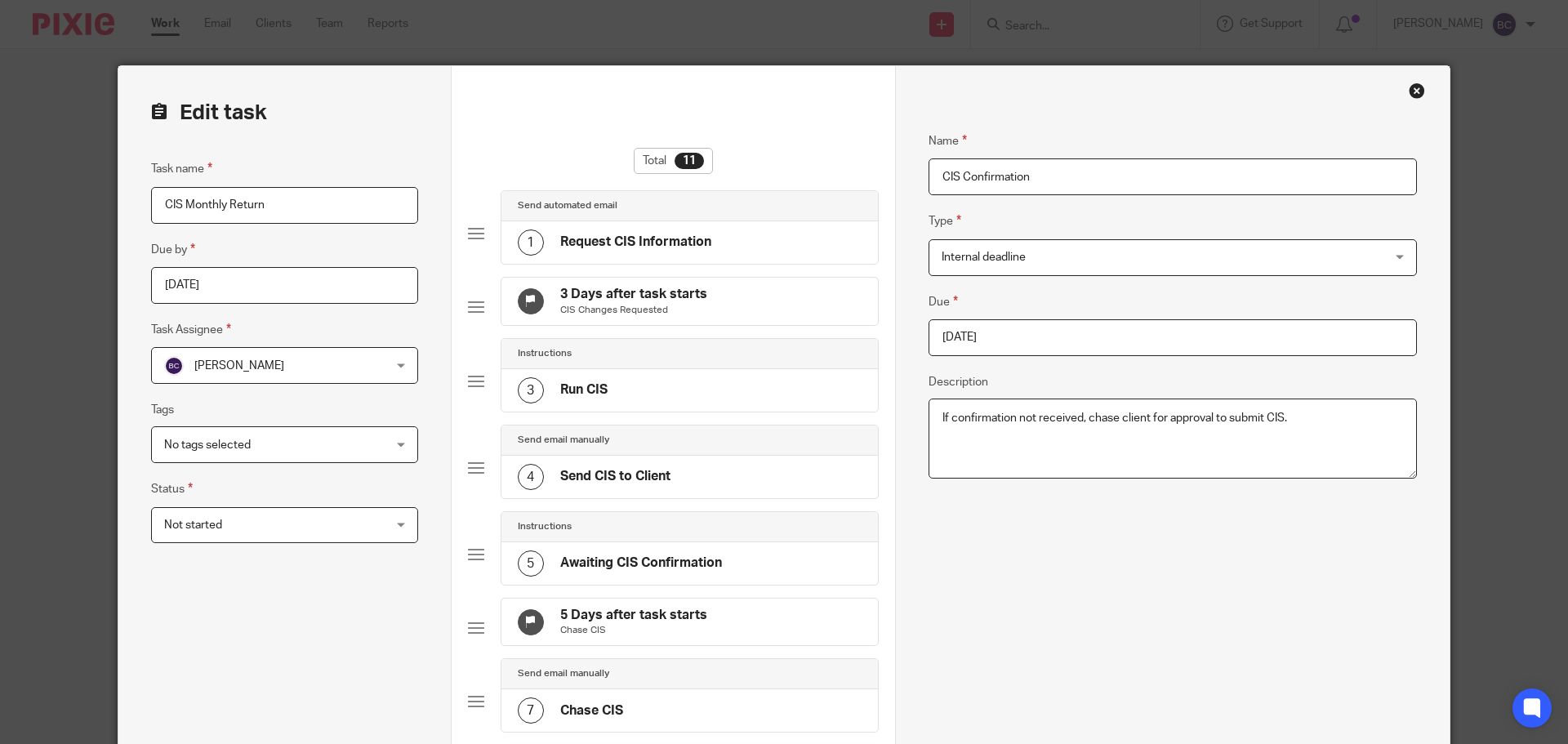
click at [995, 327] on input "2025-09-06" at bounding box center [1173, 337] width 488 height 37
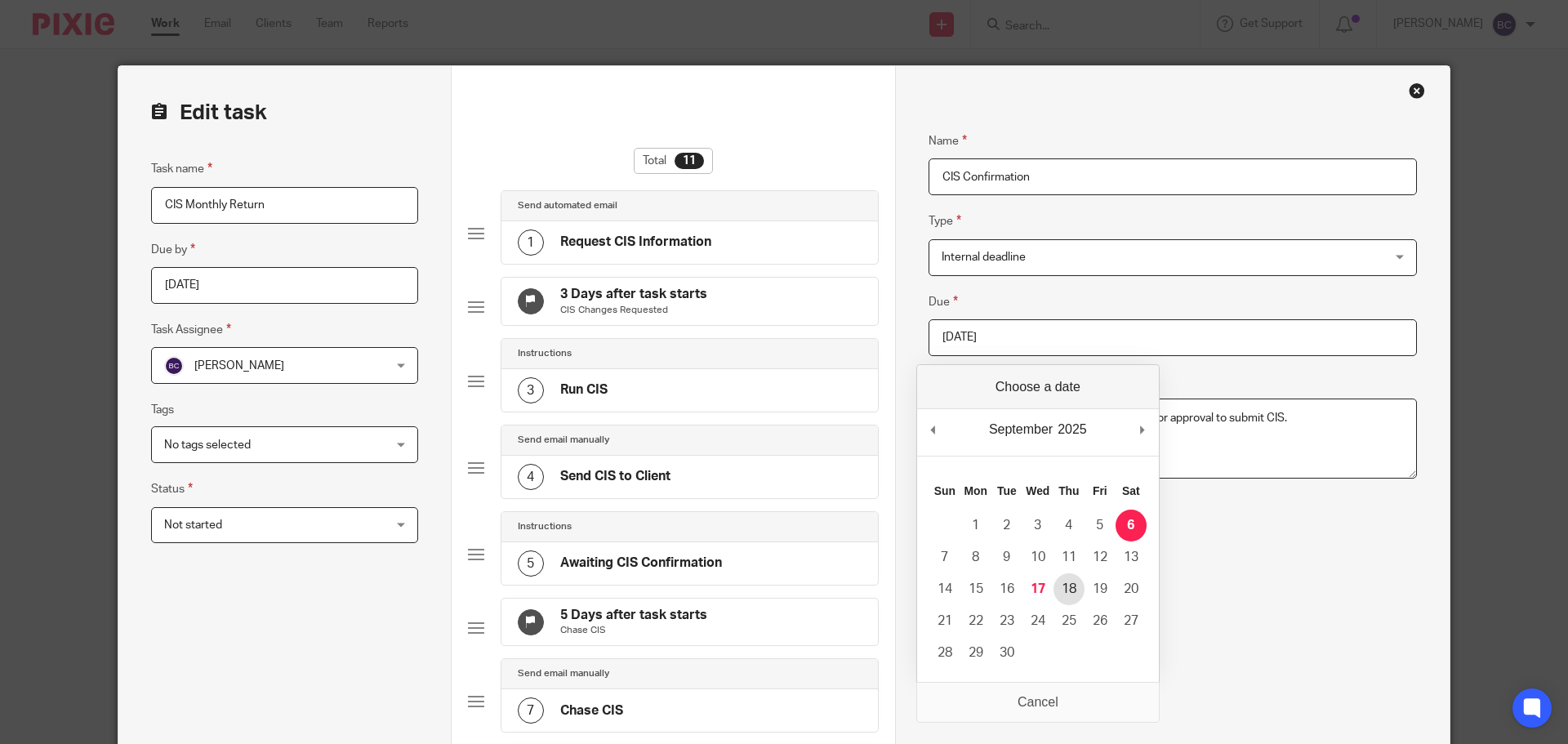
type input "2025-09-18"
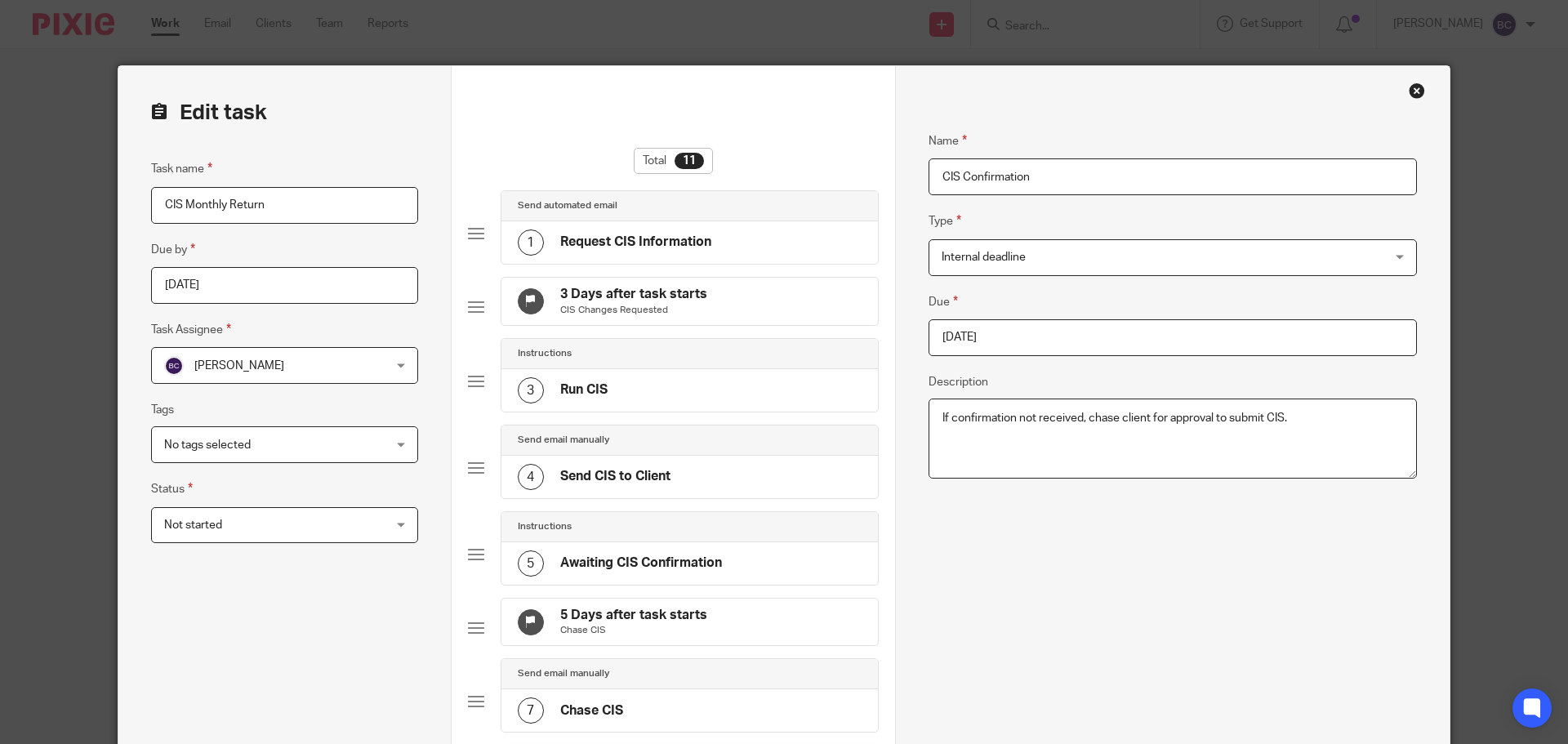
click at [1168, 579] on div "Name CIS Confirmation Type Internal deadline Internal deadline Instructions Sen…" at bounding box center [1173, 682] width 488 height 1152
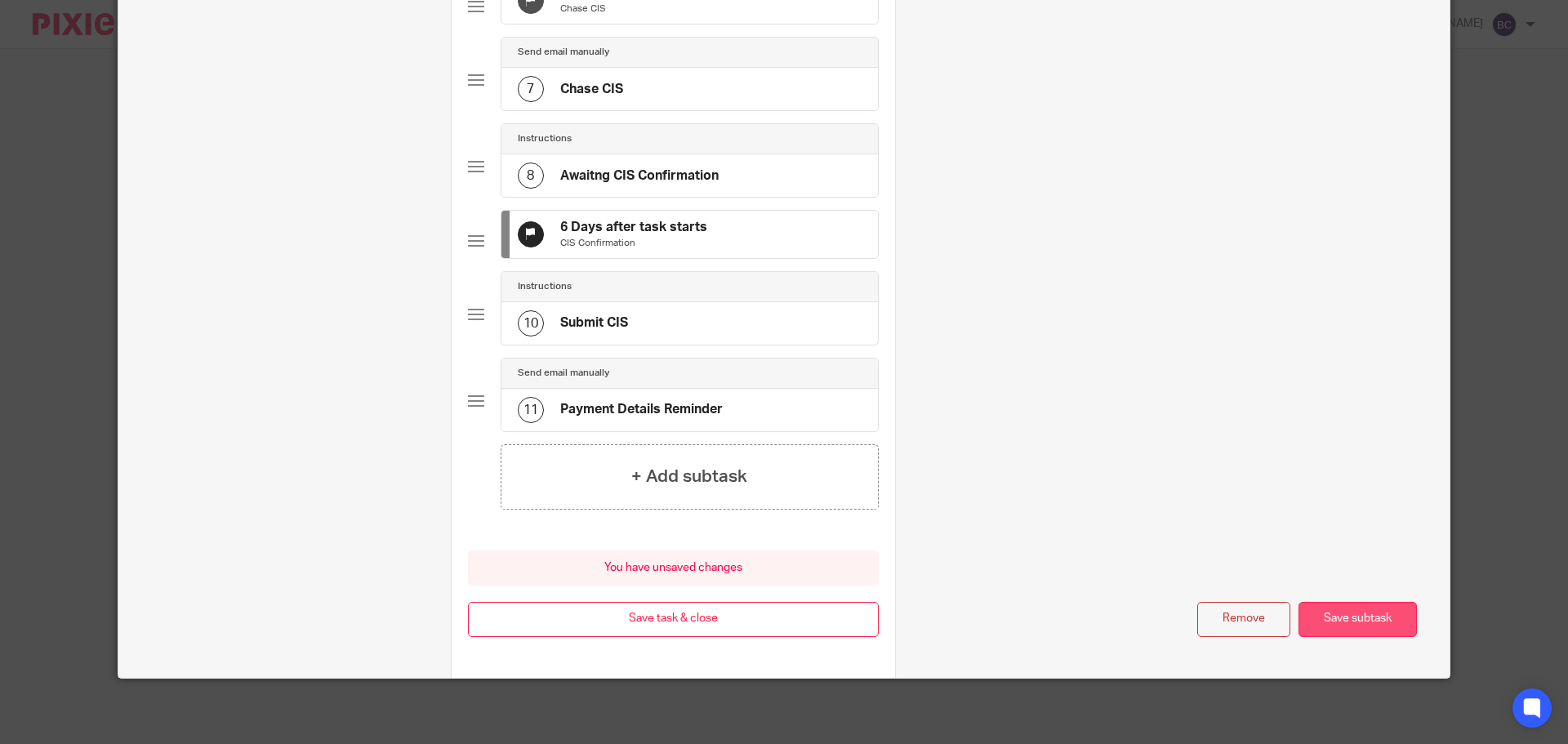
click at [1321, 616] on button "Save subtask" at bounding box center [1358, 619] width 118 height 35
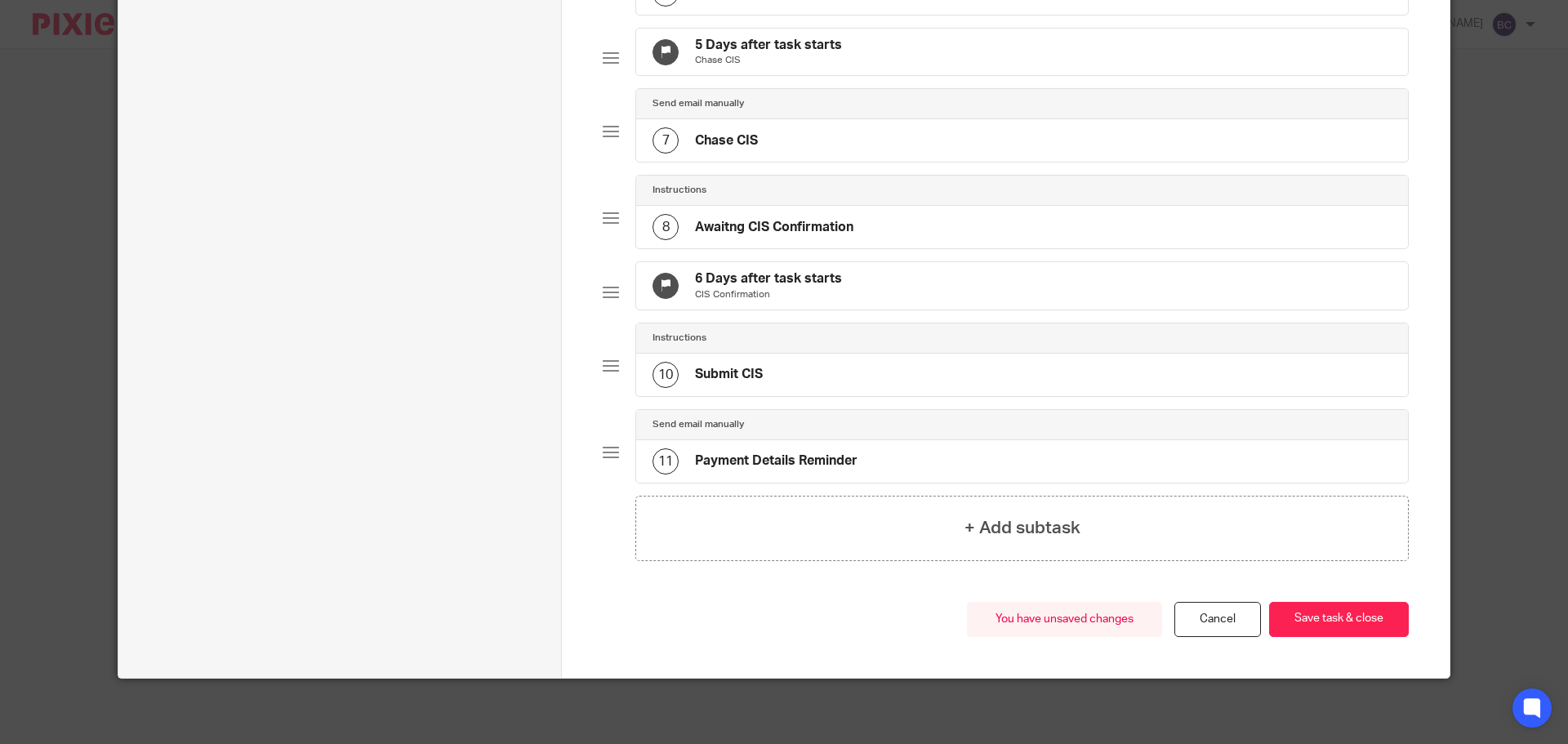
scroll to position [610, 0]
click at [1321, 616] on button "Save task & close" at bounding box center [1338, 619] width 140 height 35
click at [1305, 618] on button "Save task & close" at bounding box center [1338, 619] width 140 height 35
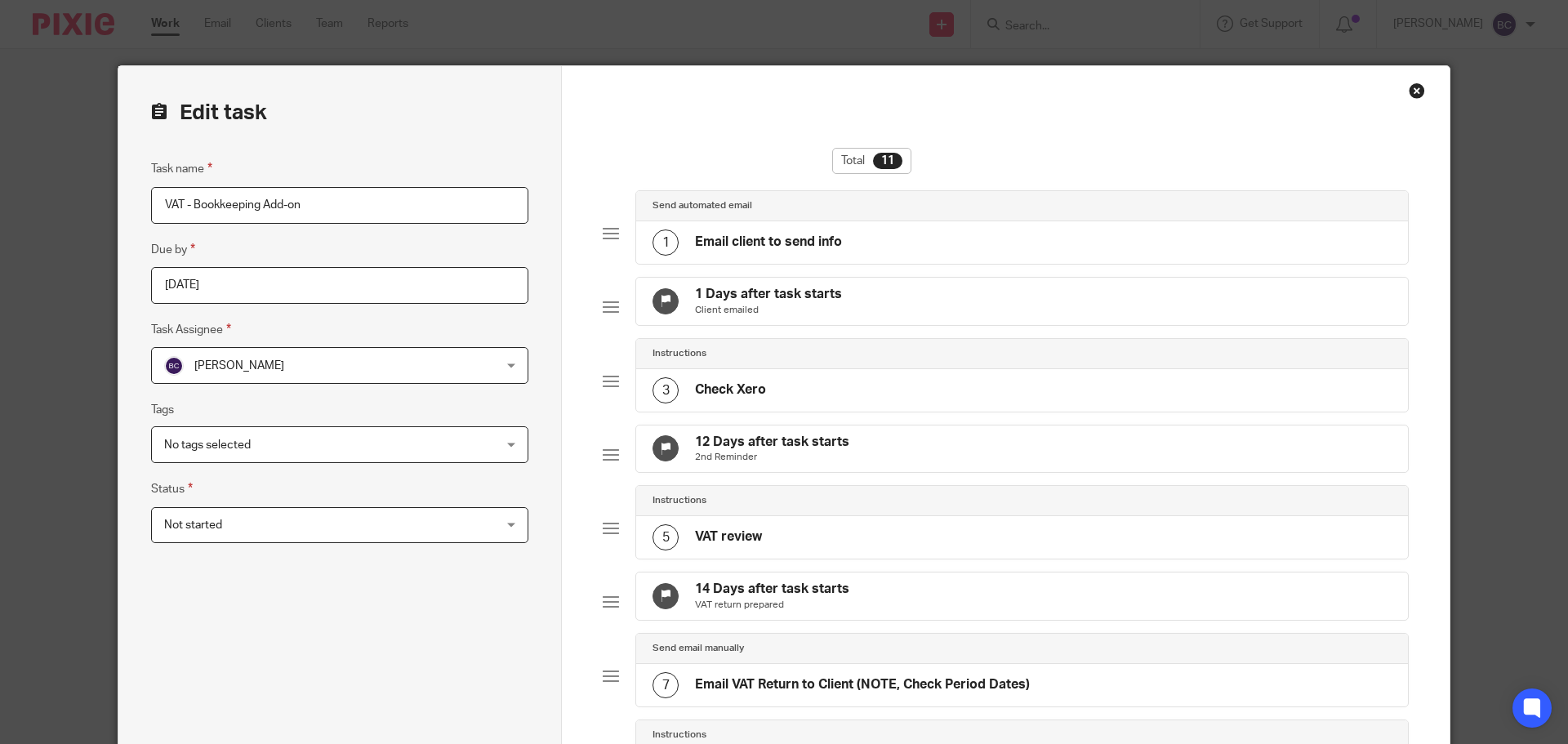
click at [826, 464] on p "2nd Reminder" at bounding box center [772, 457] width 154 height 13
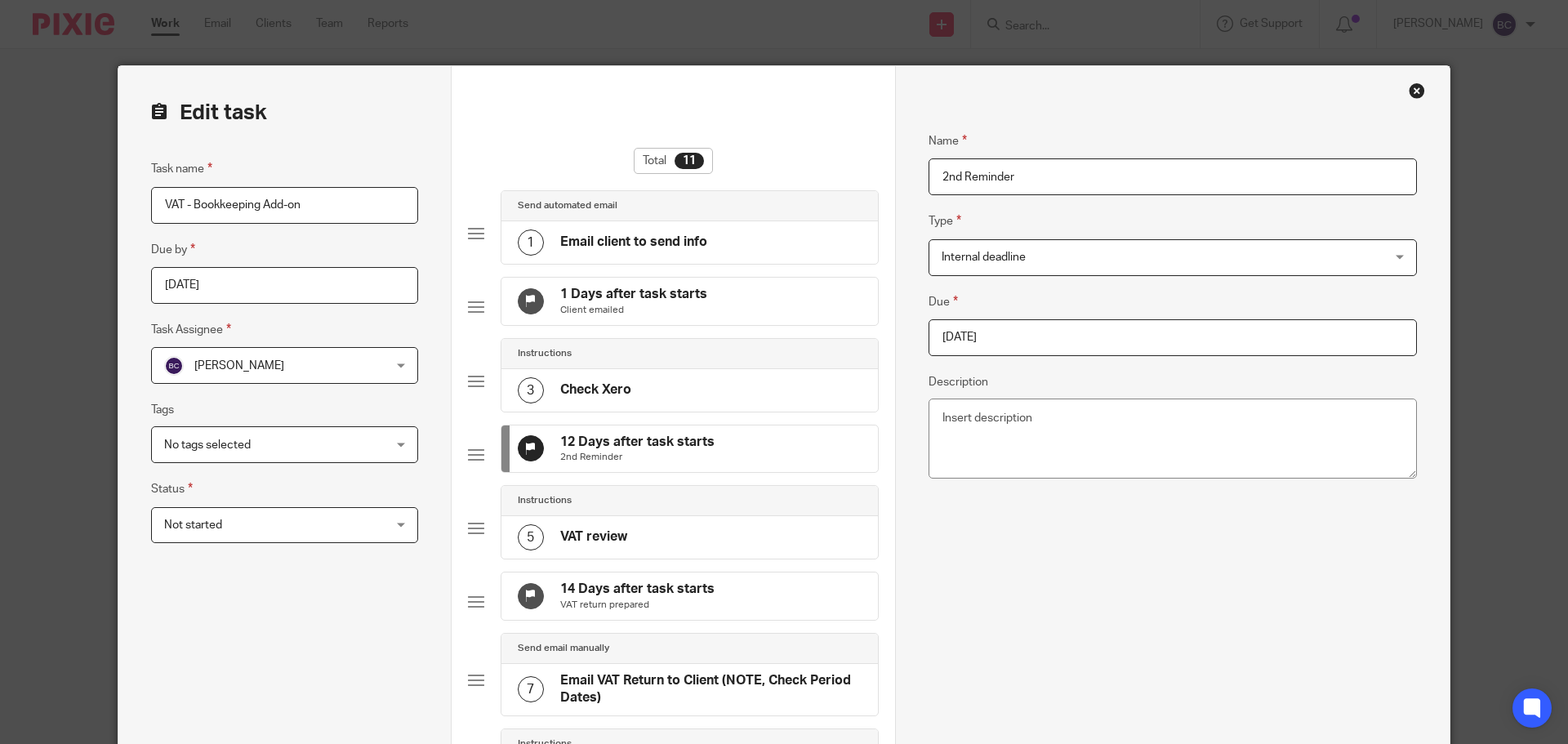
click at [1006, 327] on input "2025-09-12" at bounding box center [1173, 337] width 488 height 37
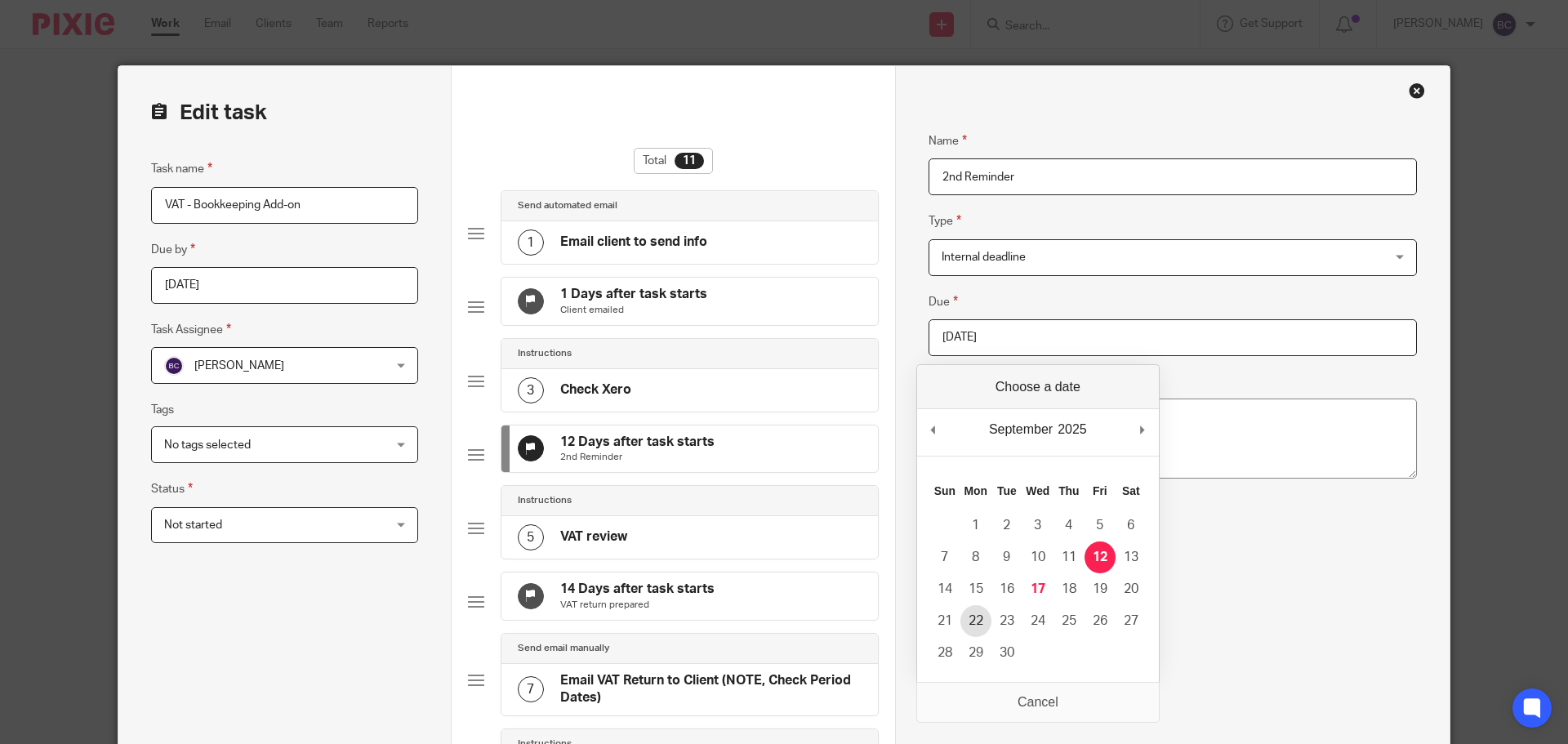
type input "2025-09-22"
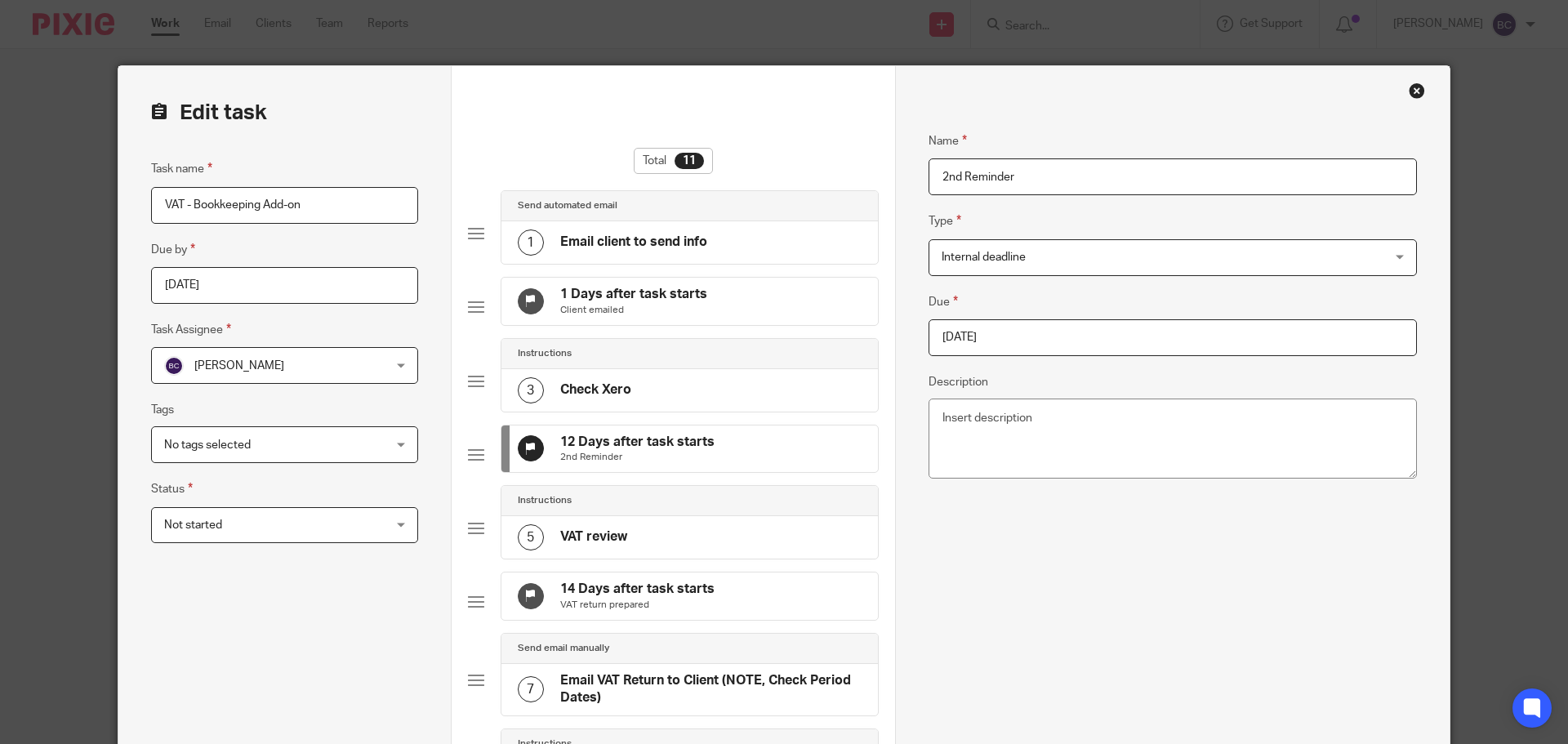
click at [966, 625] on div "Name 2nd Reminder Type Internal deadline Internal deadline Instructions Send au…" at bounding box center [1173, 695] width 488 height 1177
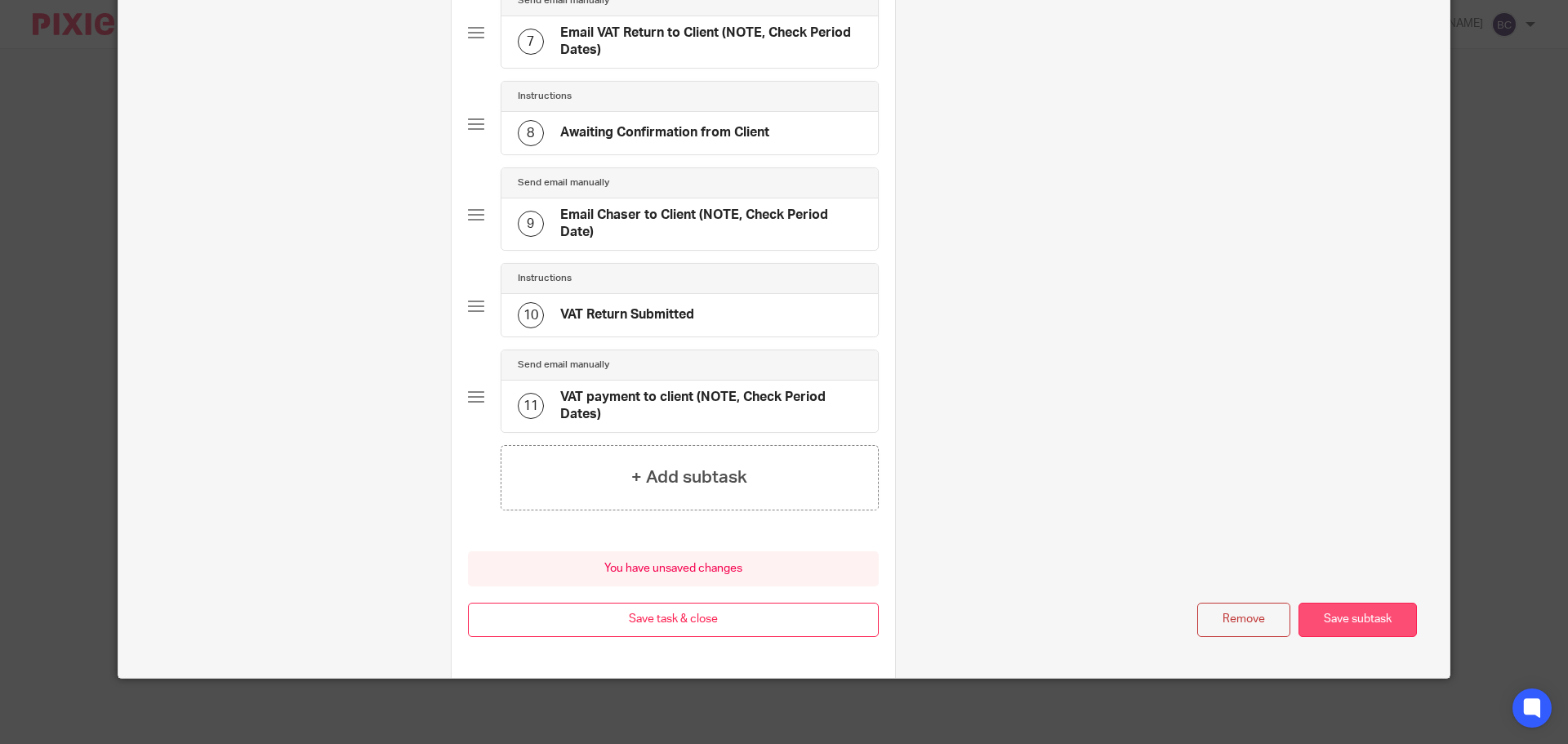
click at [1356, 627] on button "Save subtask" at bounding box center [1358, 620] width 118 height 35
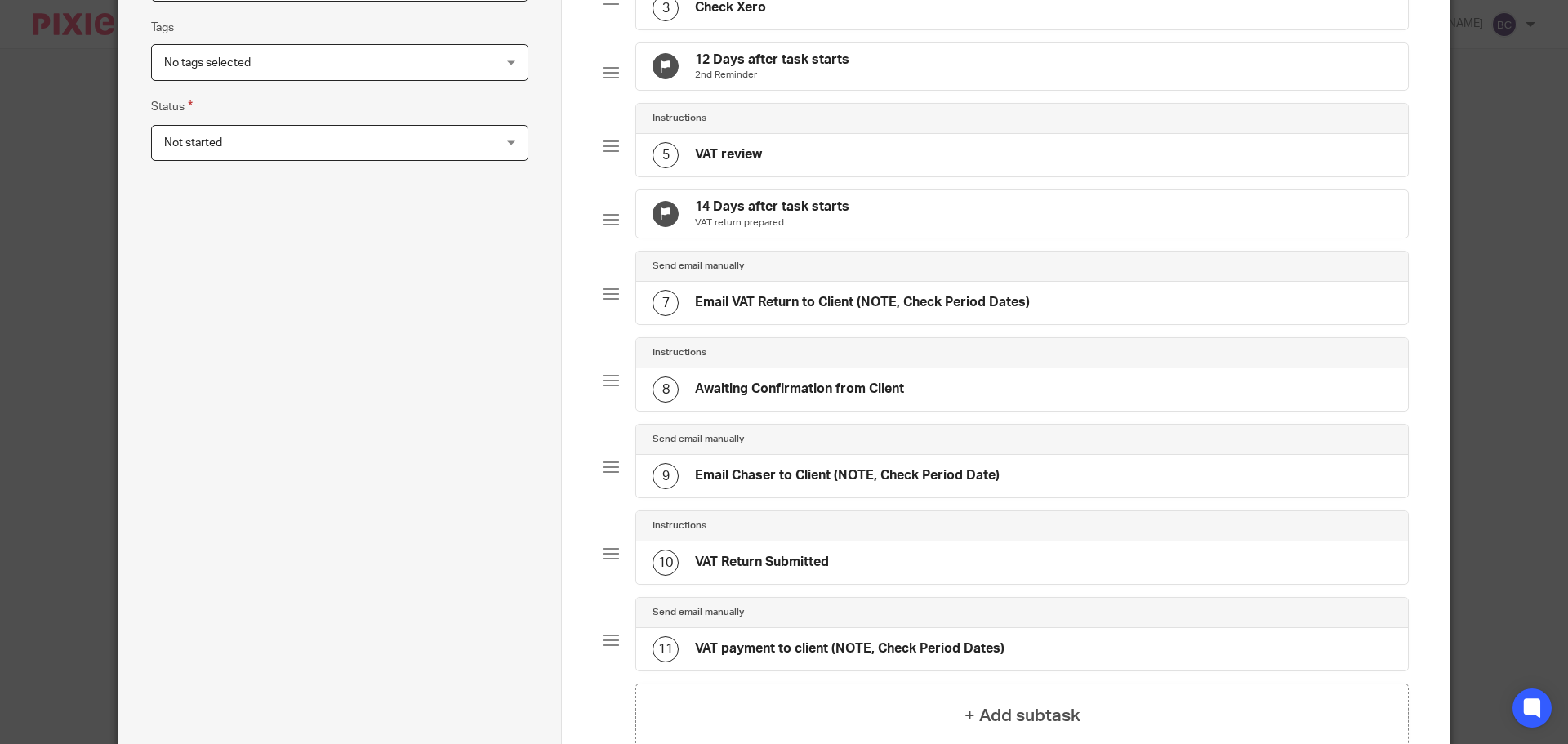
scroll to position [364, 0]
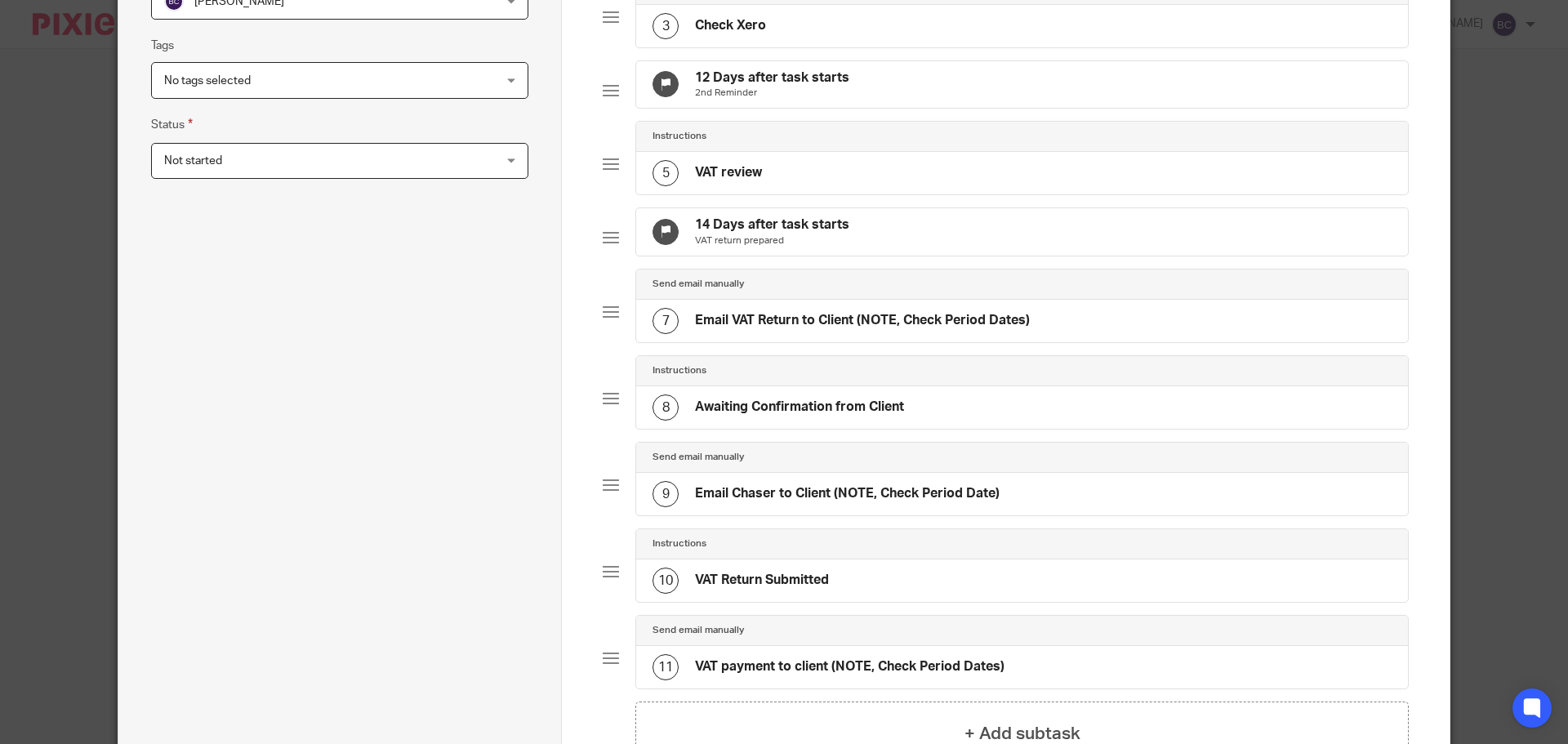
click at [840, 247] on p "VAT return prepared" at bounding box center [772, 241] width 154 height 13
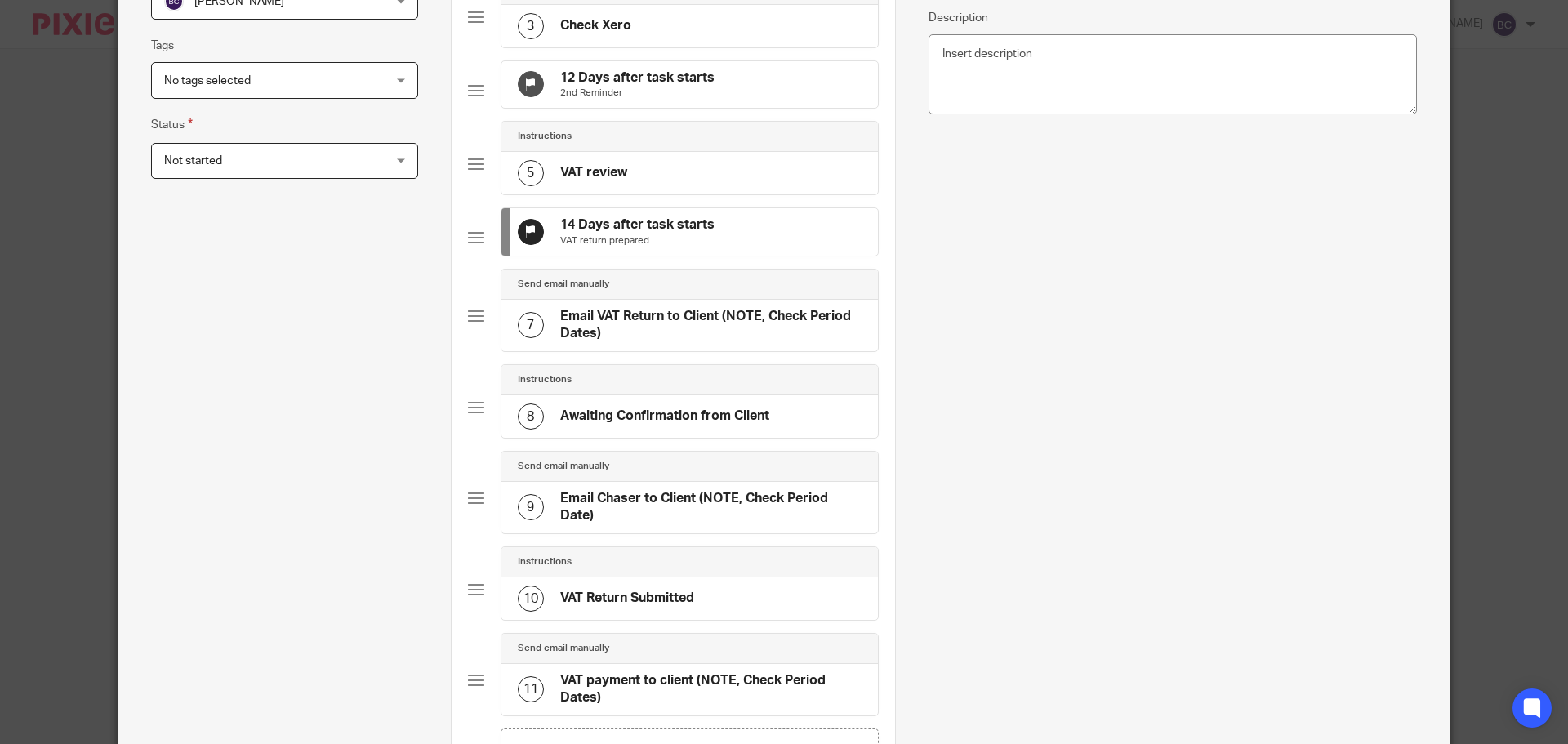
scroll to position [0, 0]
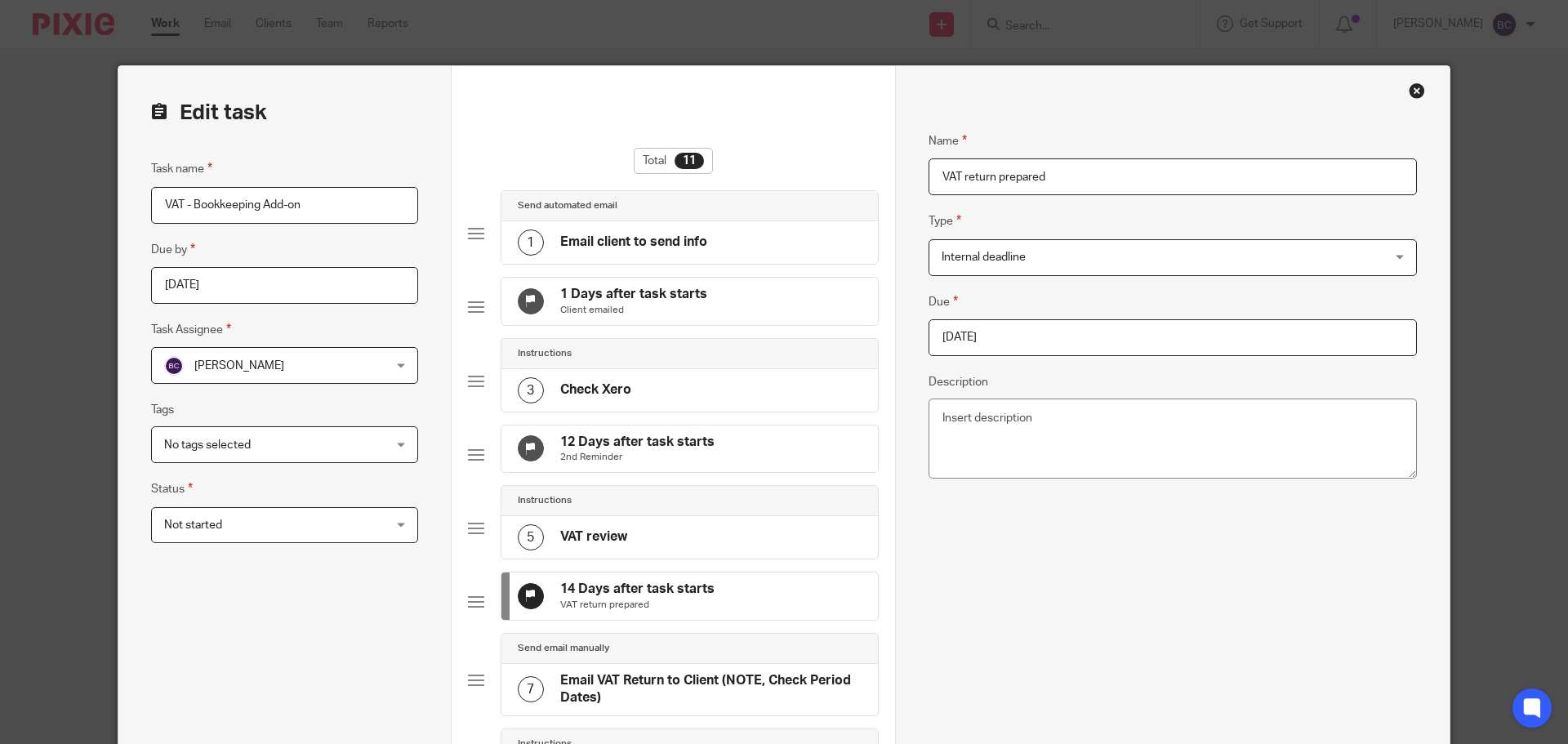
click at [1018, 328] on input "2025-09-14" at bounding box center [1173, 337] width 488 height 37
type input "2025-09-25"
click at [1161, 610] on div "Name VAT return prepared Type Internal deadline Internal deadline Instructions …" at bounding box center [1173, 695] width 488 height 1177
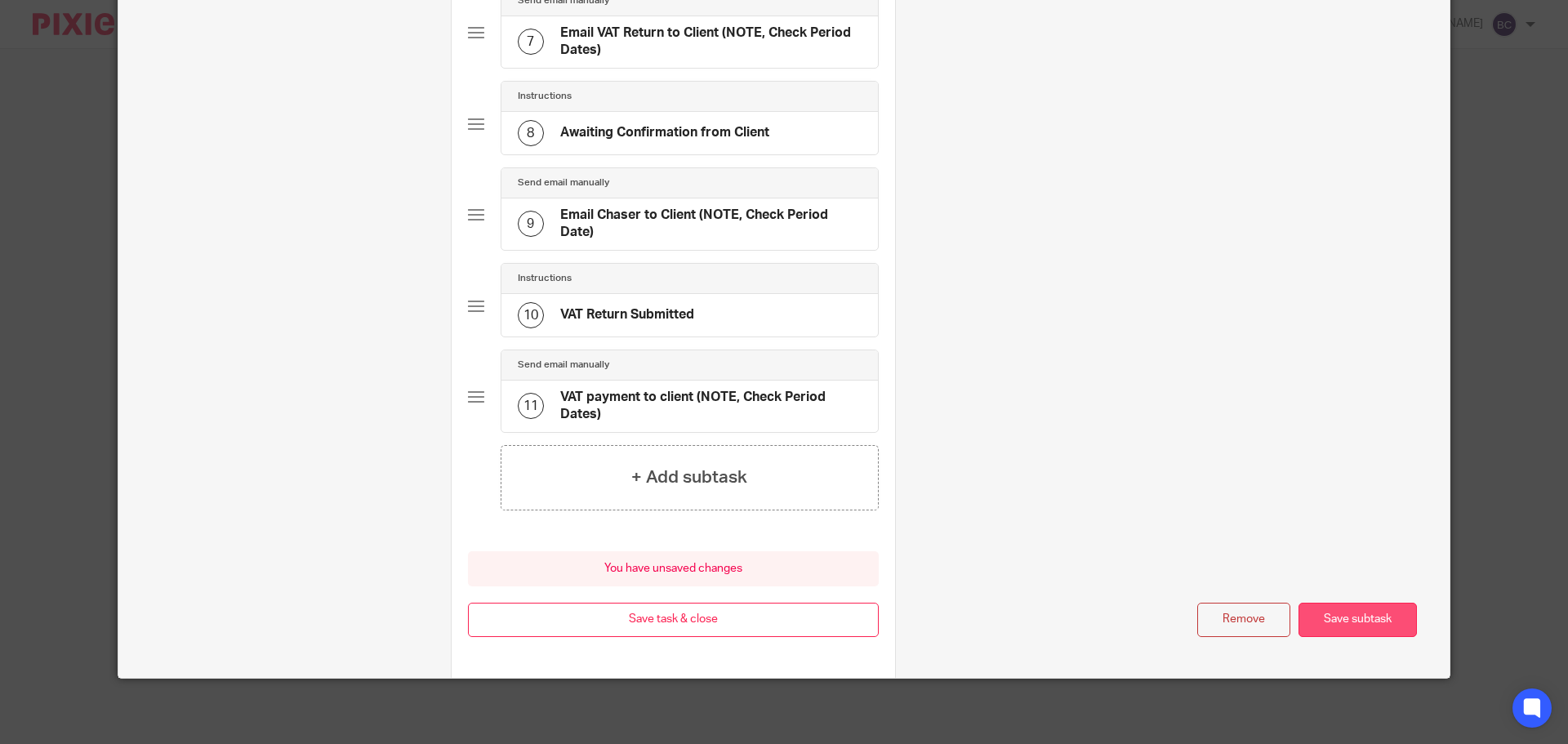
click at [1376, 638] on button "Save subtask" at bounding box center [1358, 620] width 118 height 35
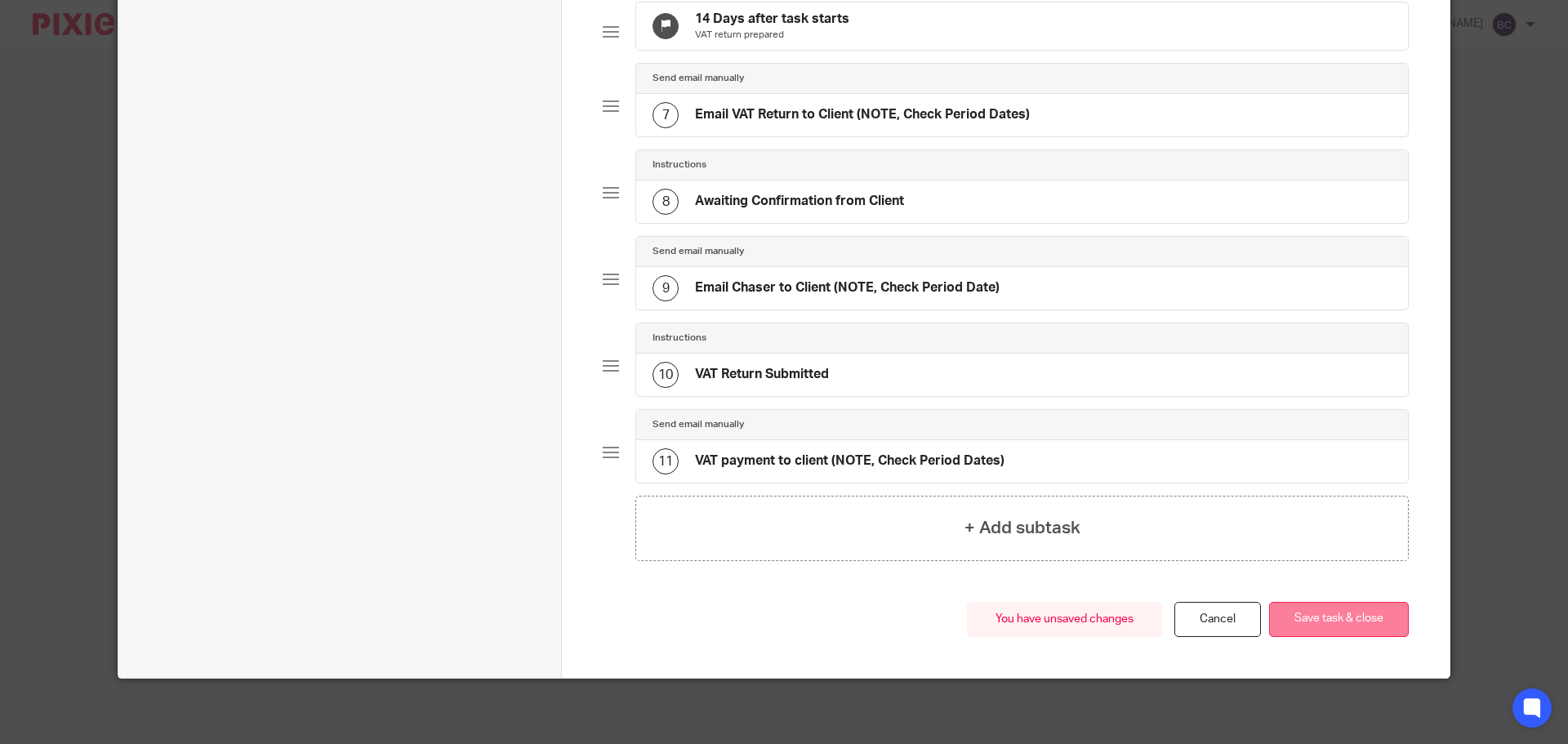
click at [1355, 616] on button "Save task & close" at bounding box center [1338, 619] width 140 height 35
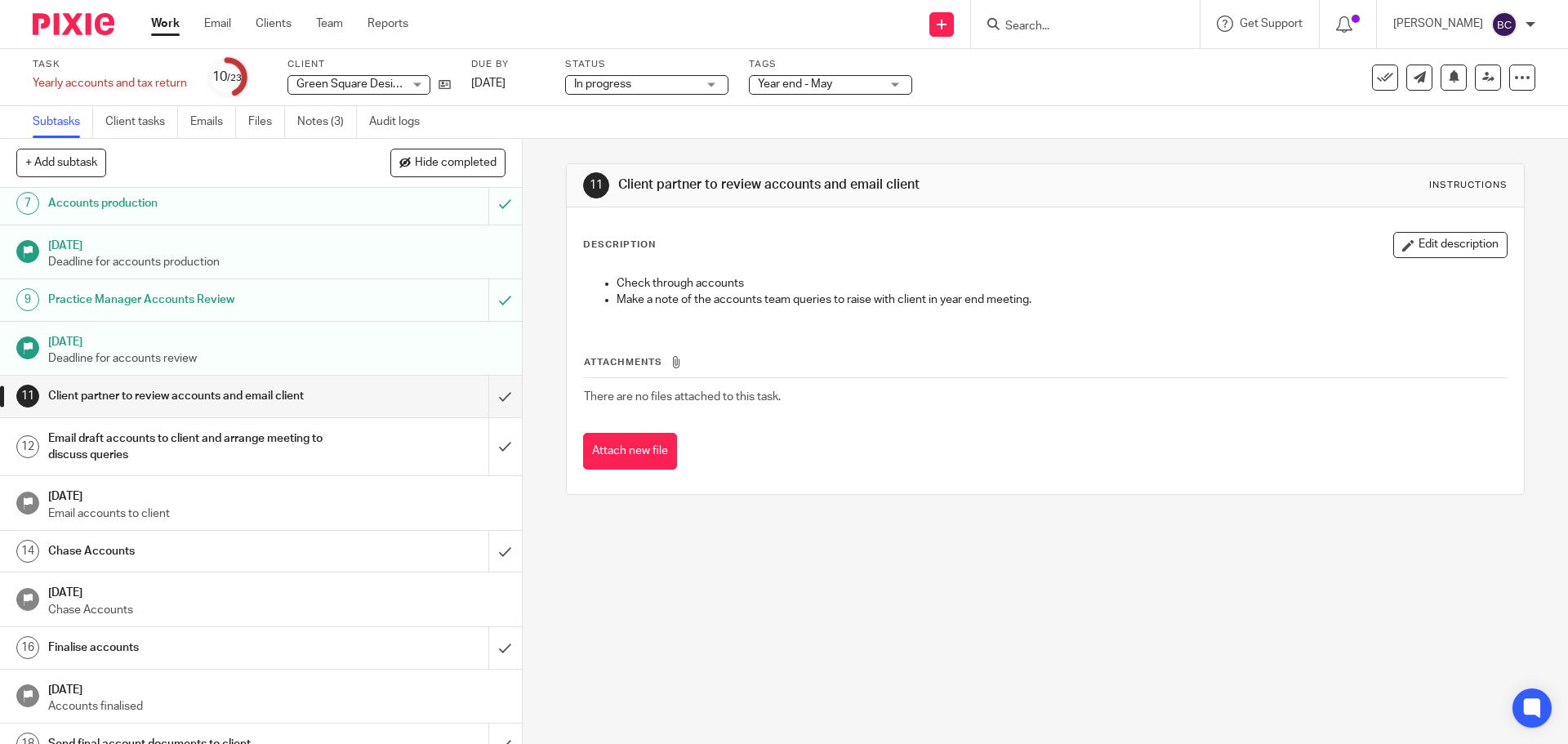
scroll to position [245, 0]
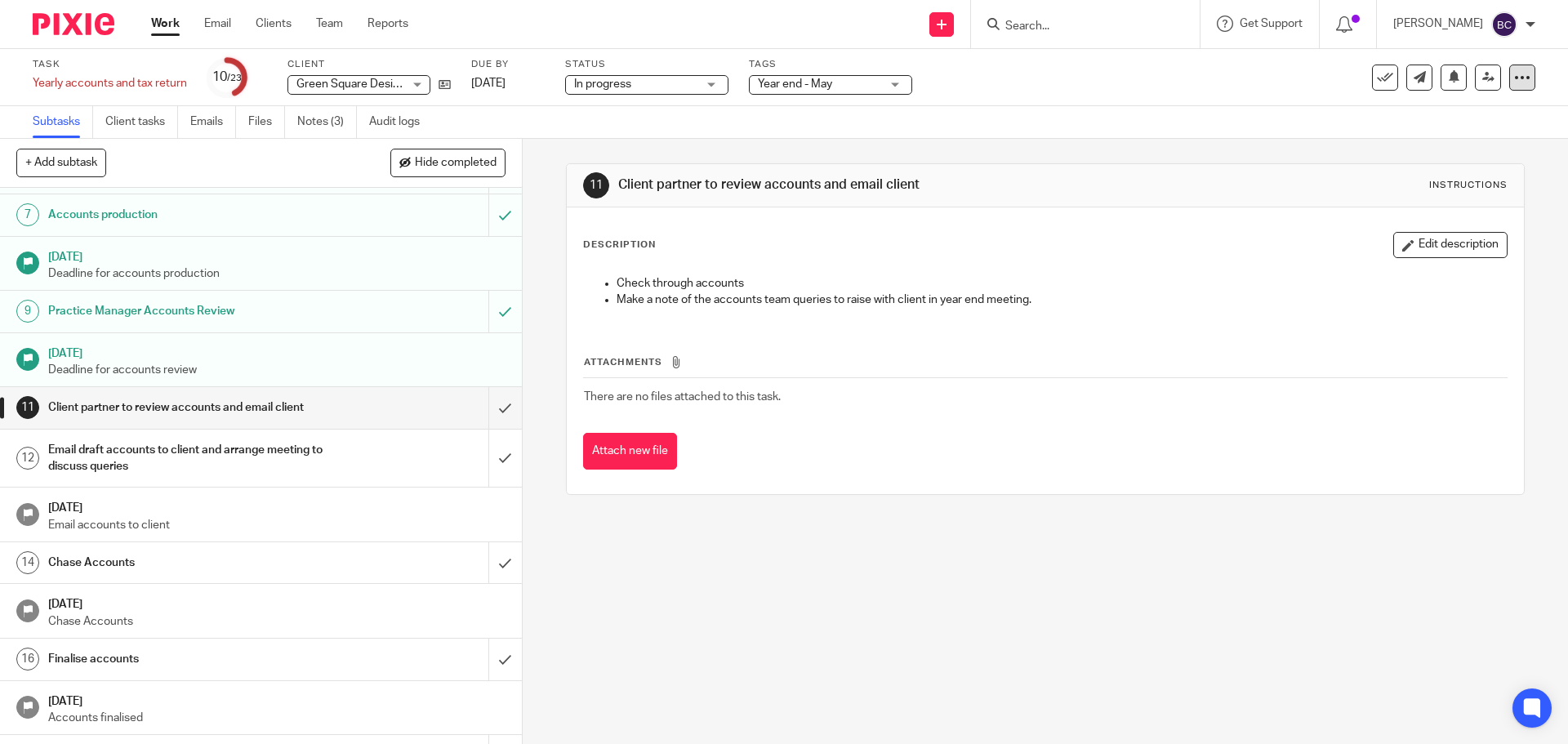
click at [1515, 75] on icon at bounding box center [1522, 77] width 16 height 16
click at [1404, 148] on li "Advanced task editor" at bounding box center [1448, 144] width 131 height 24
click at [1487, 140] on link "Advanced task editor" at bounding box center [1460, 142] width 108 height 11
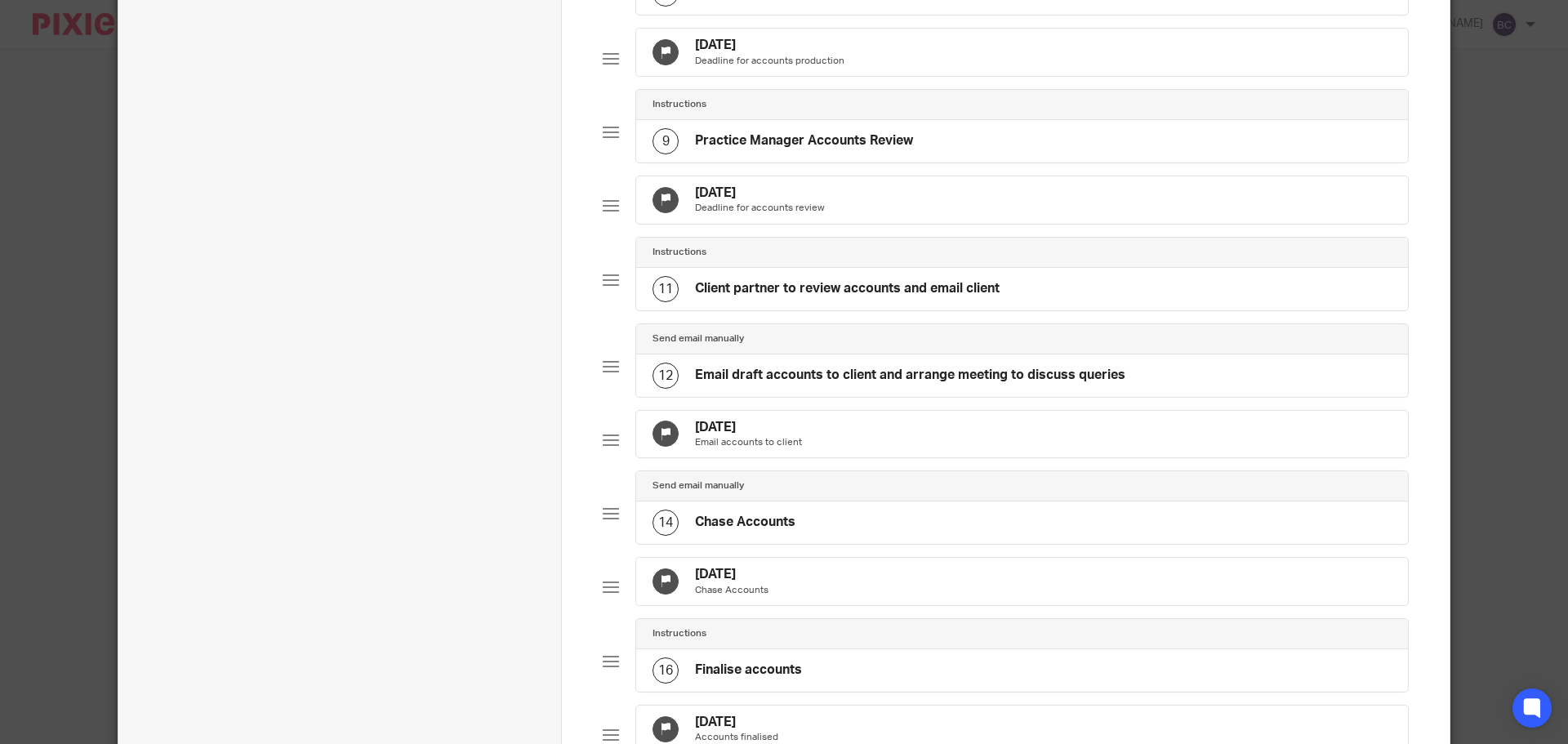
scroll to position [817, 0]
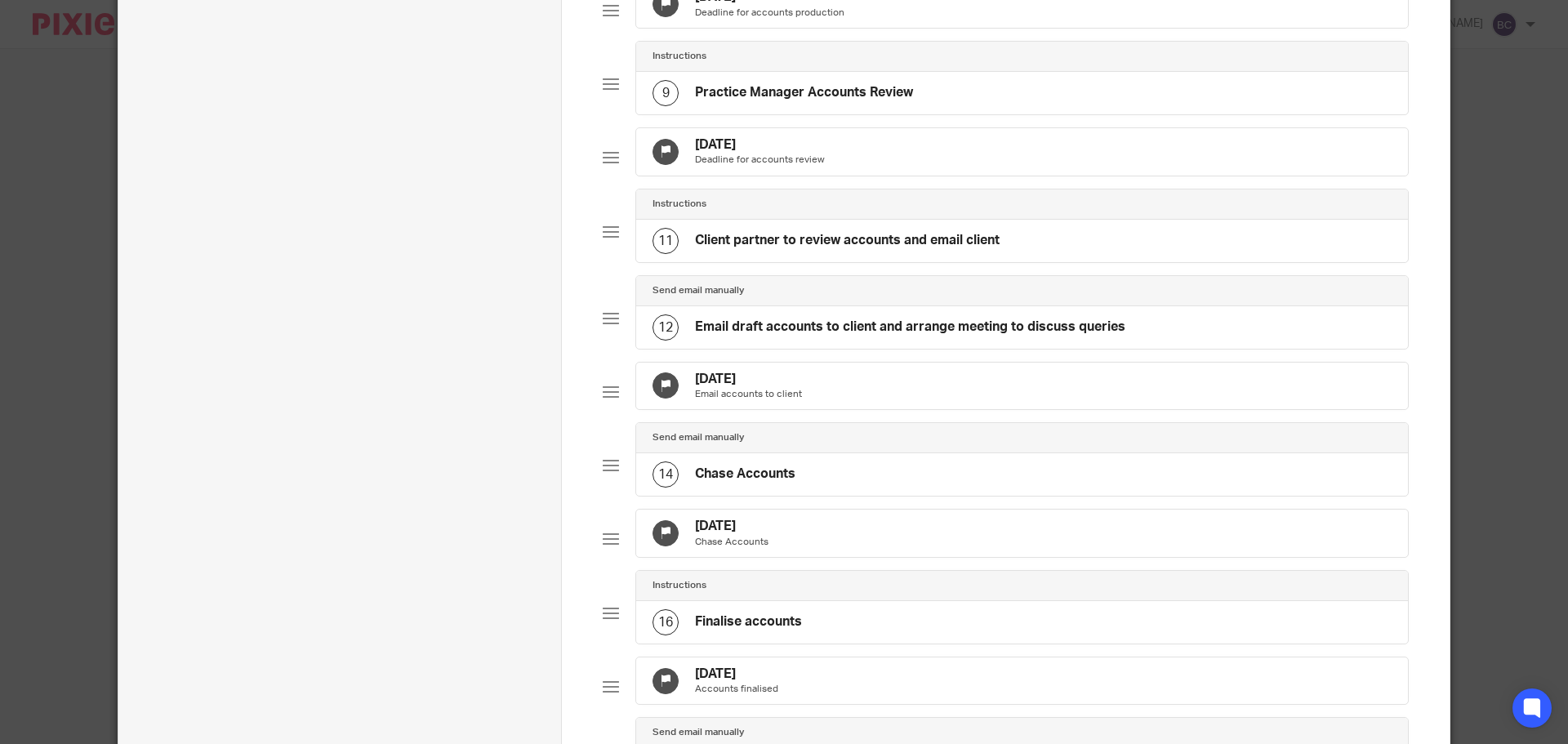
click at [800, 397] on div "12 Sep 2025 Email accounts to client" at bounding box center [1022, 386] width 772 height 47
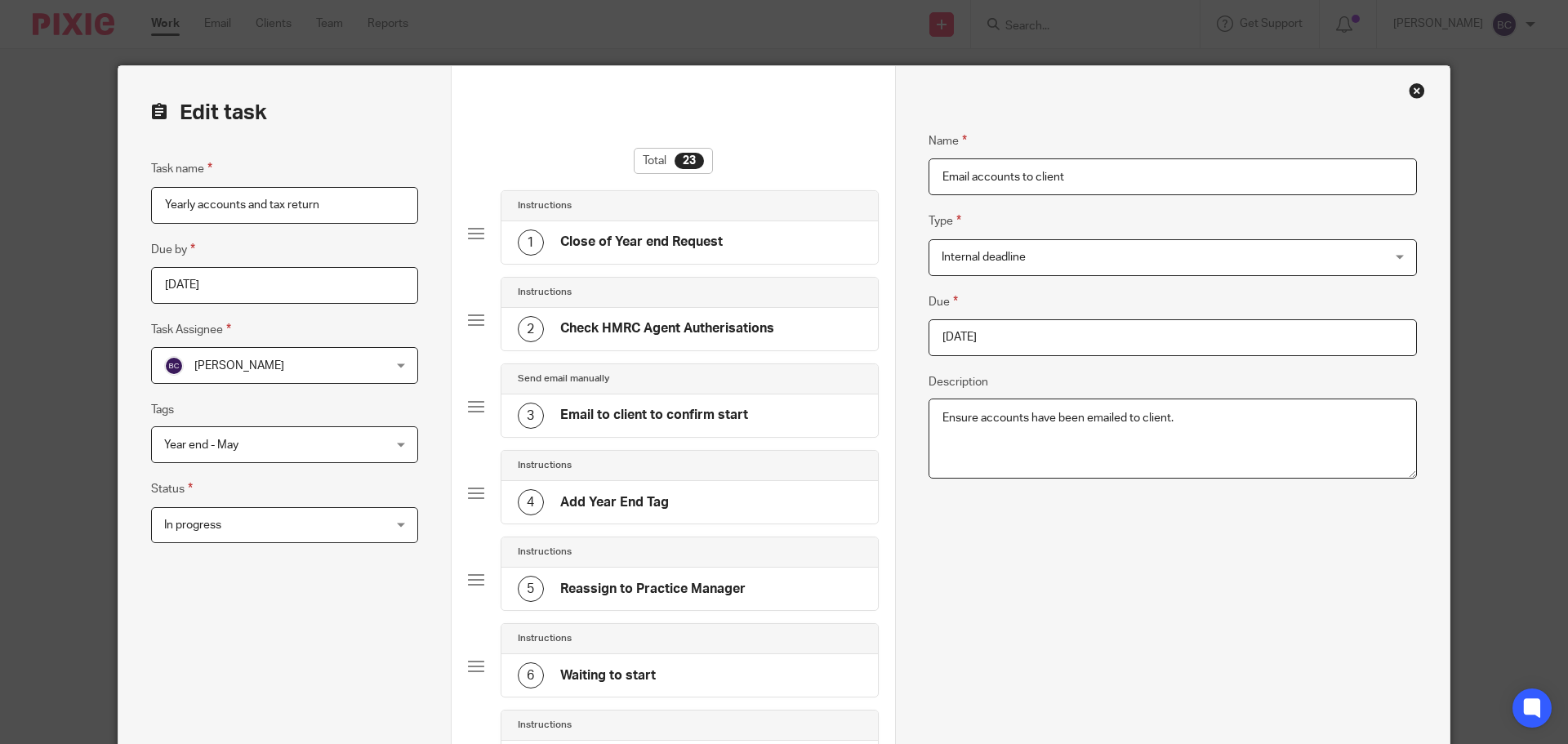
click at [1069, 346] on input "2025-09-12" at bounding box center [1173, 337] width 488 height 37
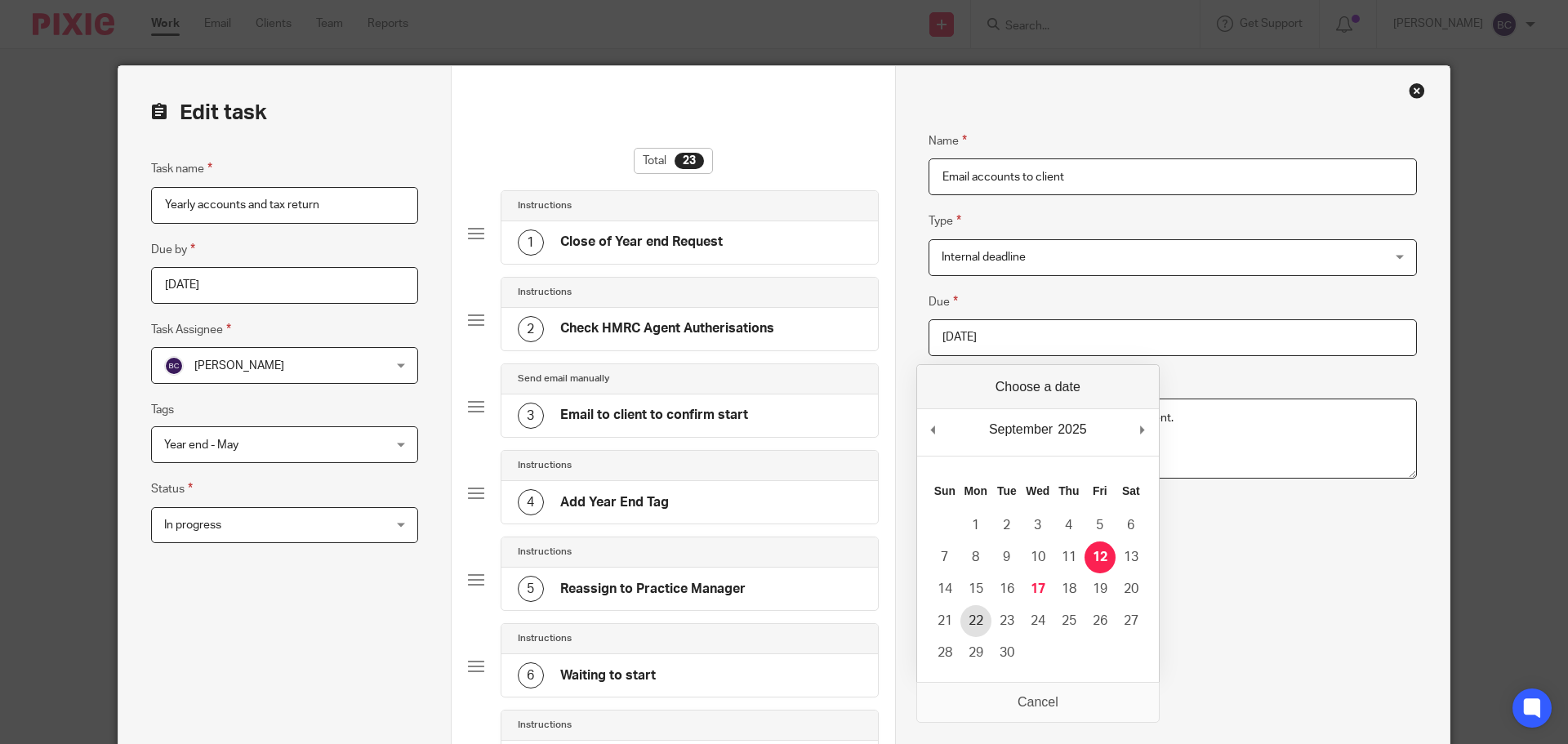
type input "2025-09-22"
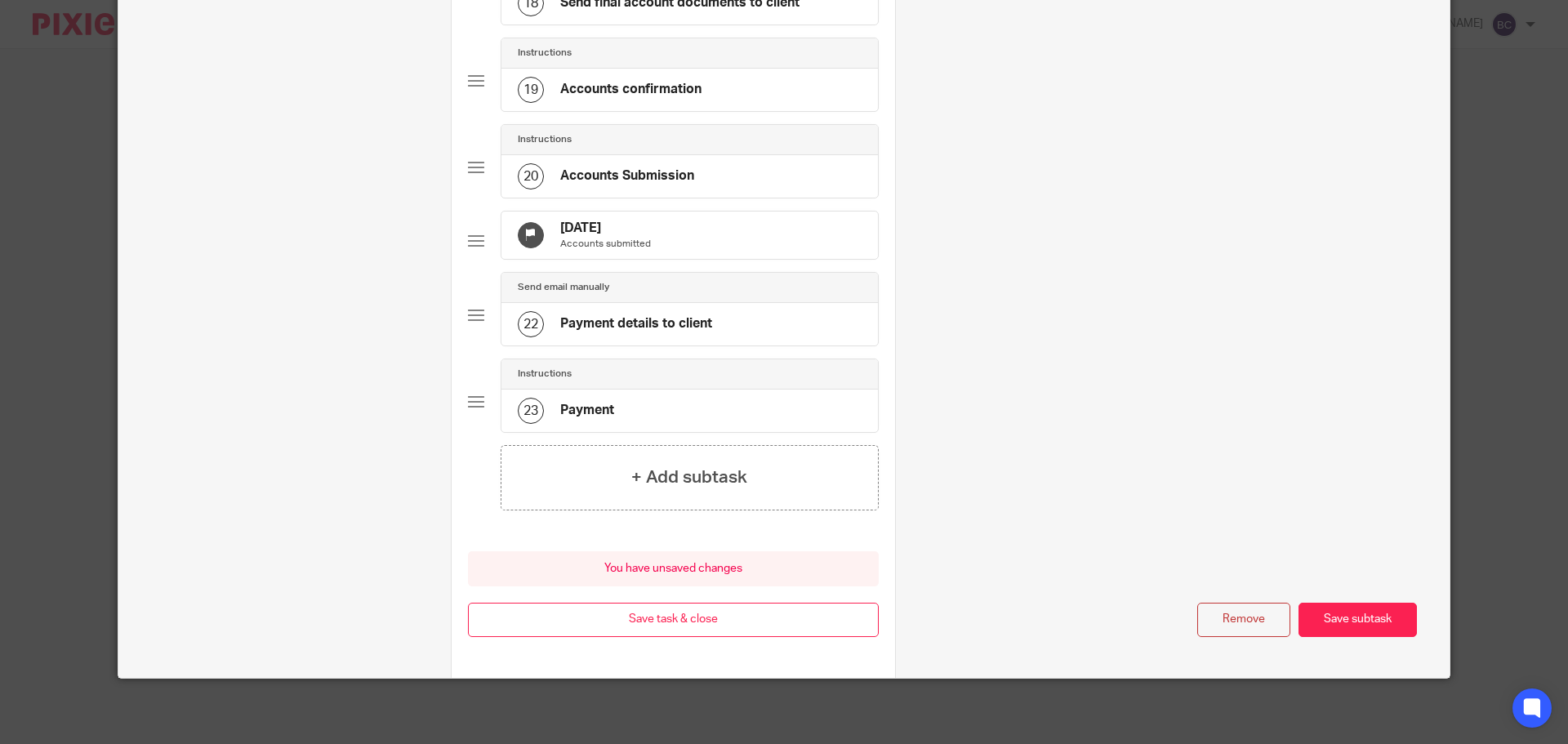
scroll to position [1680, 0]
click at [1321, 624] on button "Save subtask" at bounding box center [1358, 620] width 118 height 35
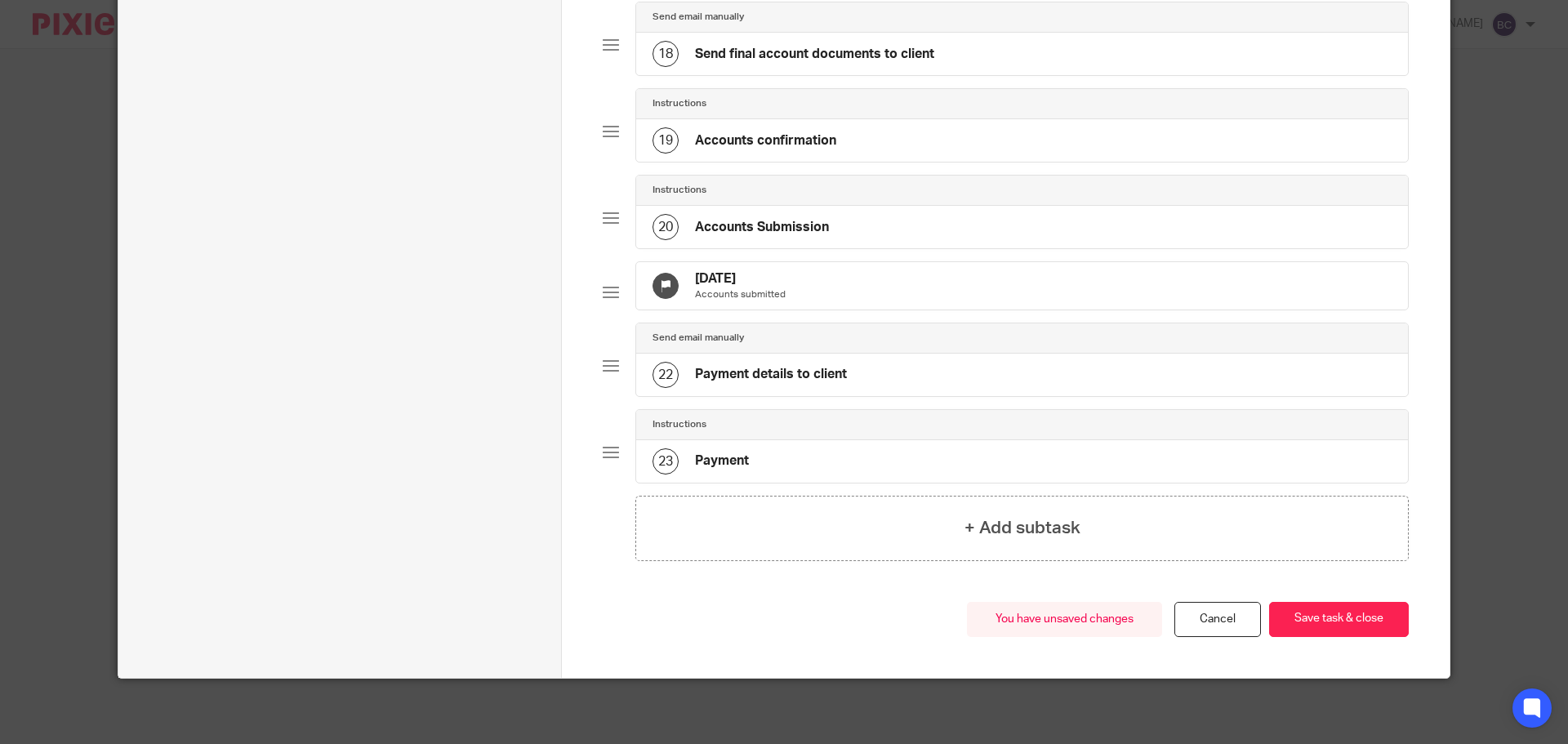
scroll to position [1610, 0]
click at [1321, 624] on button "Save task & close" at bounding box center [1338, 619] width 140 height 35
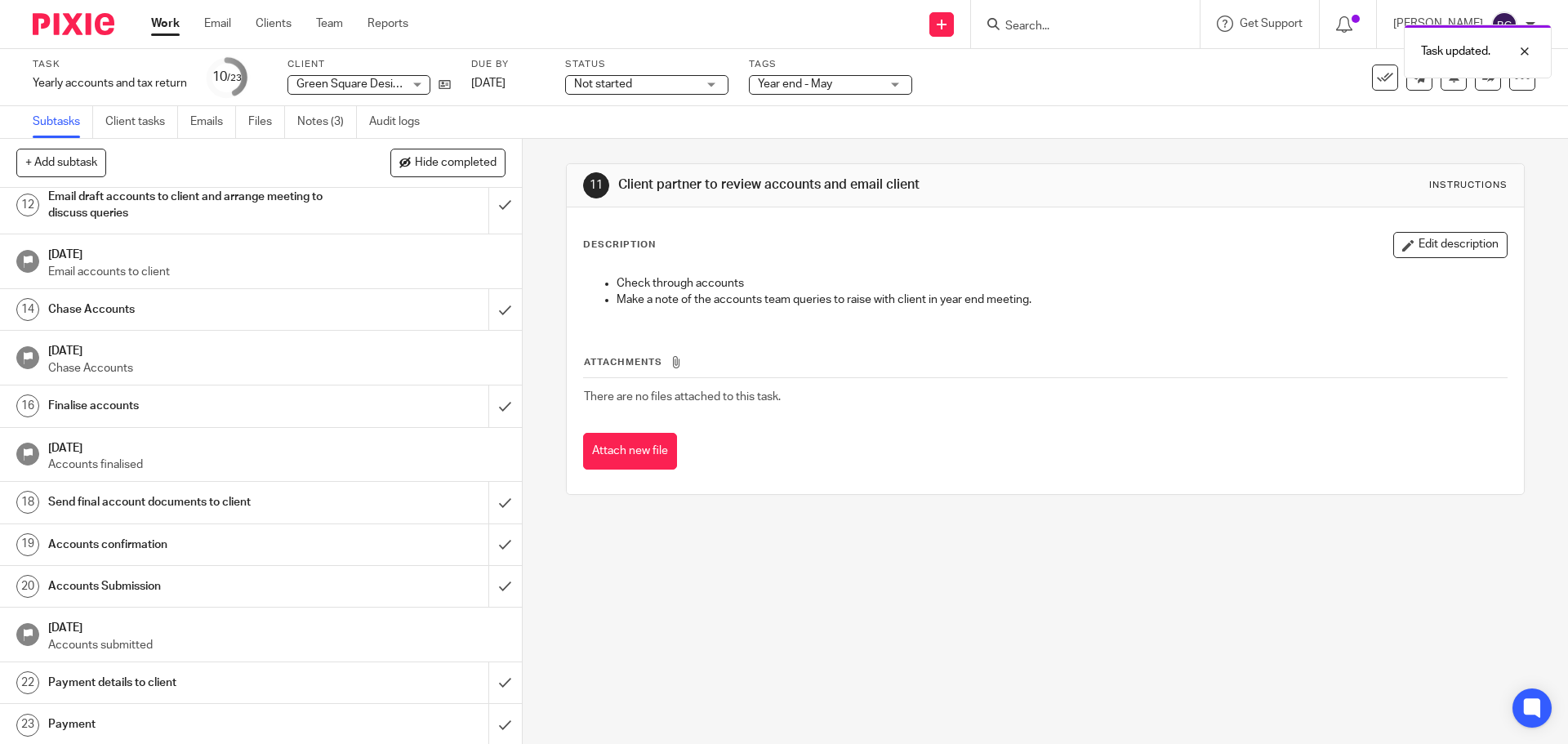
scroll to position [501, 0]
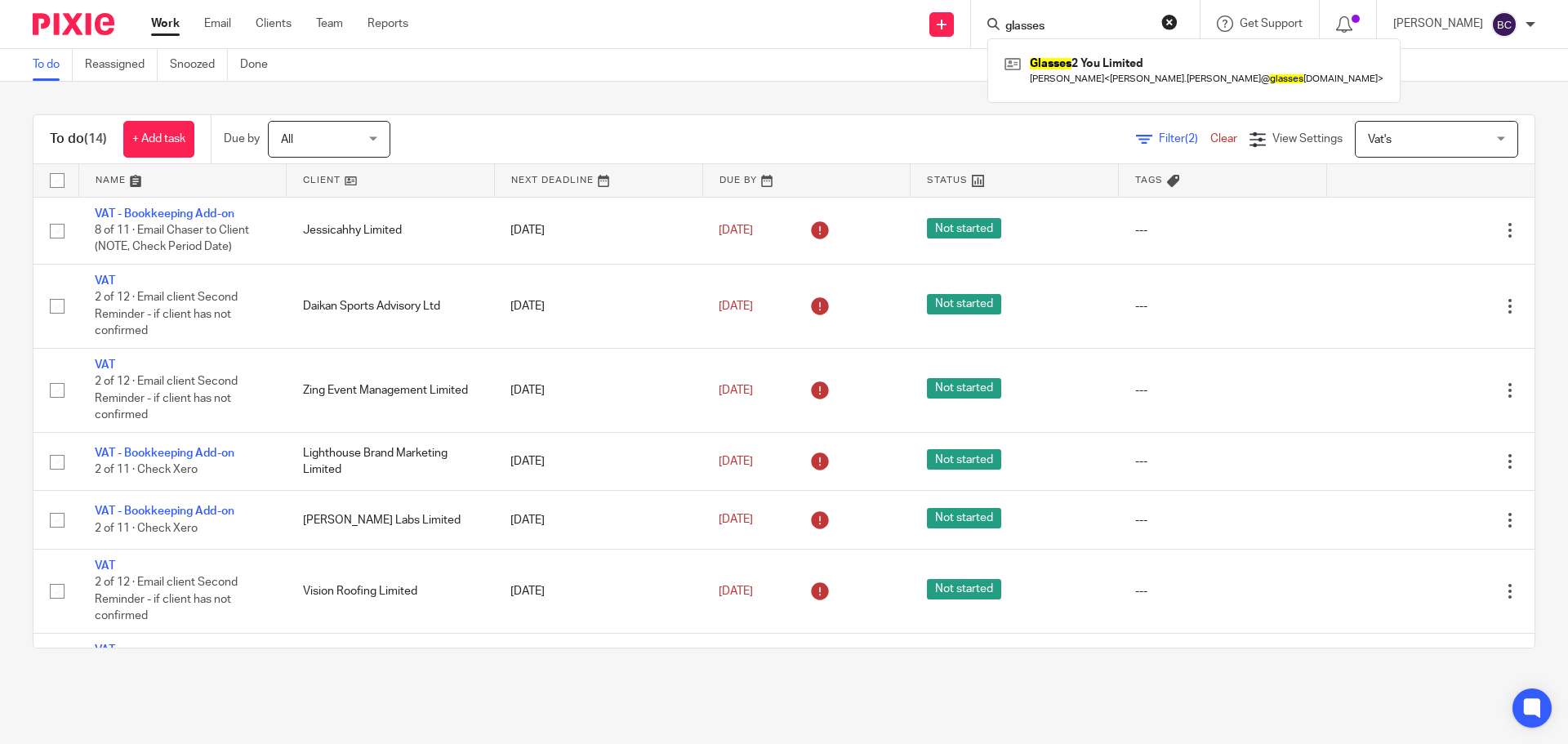
scroll to position [574, 0]
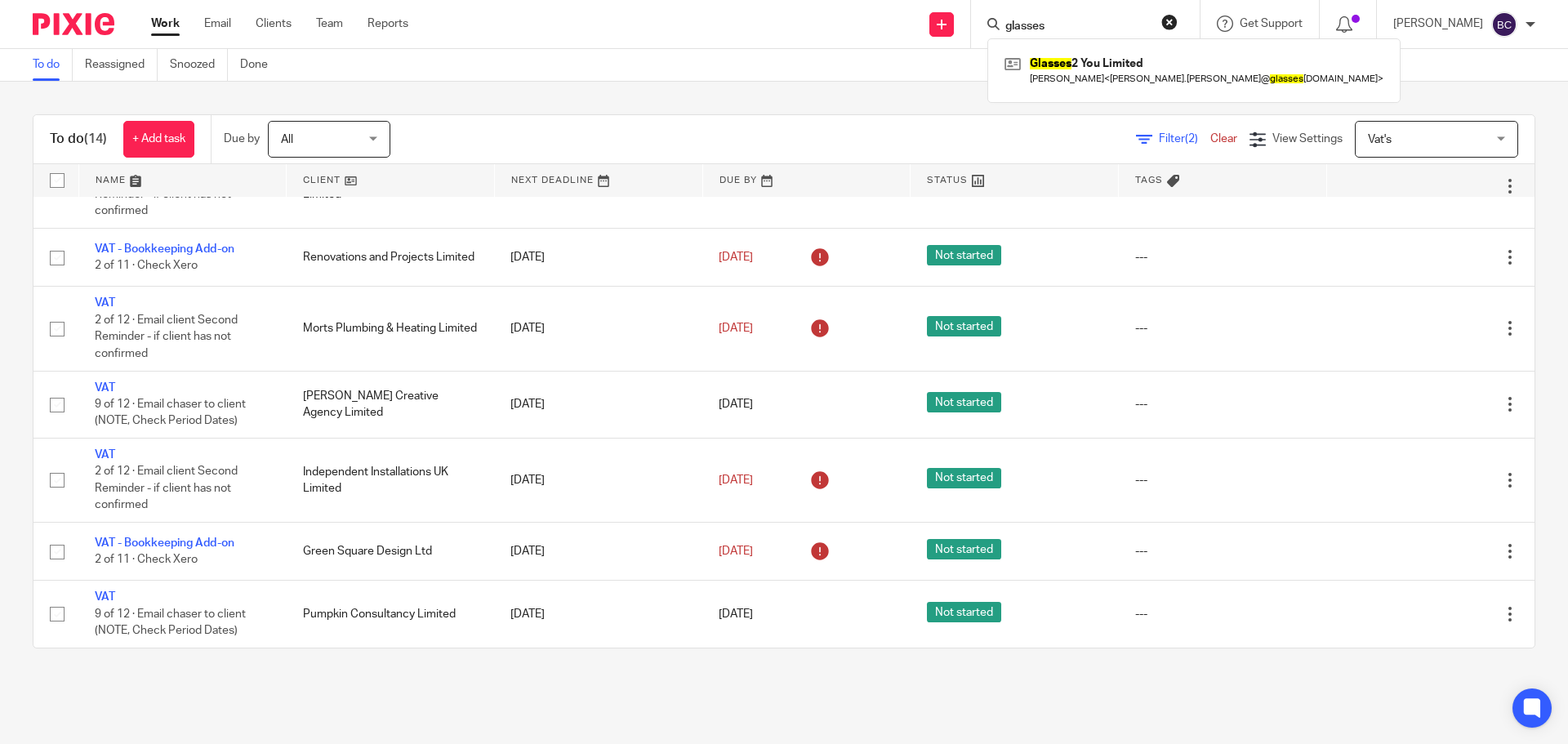
click at [1212, 138] on link "Clear" at bounding box center [1224, 138] width 27 height 11
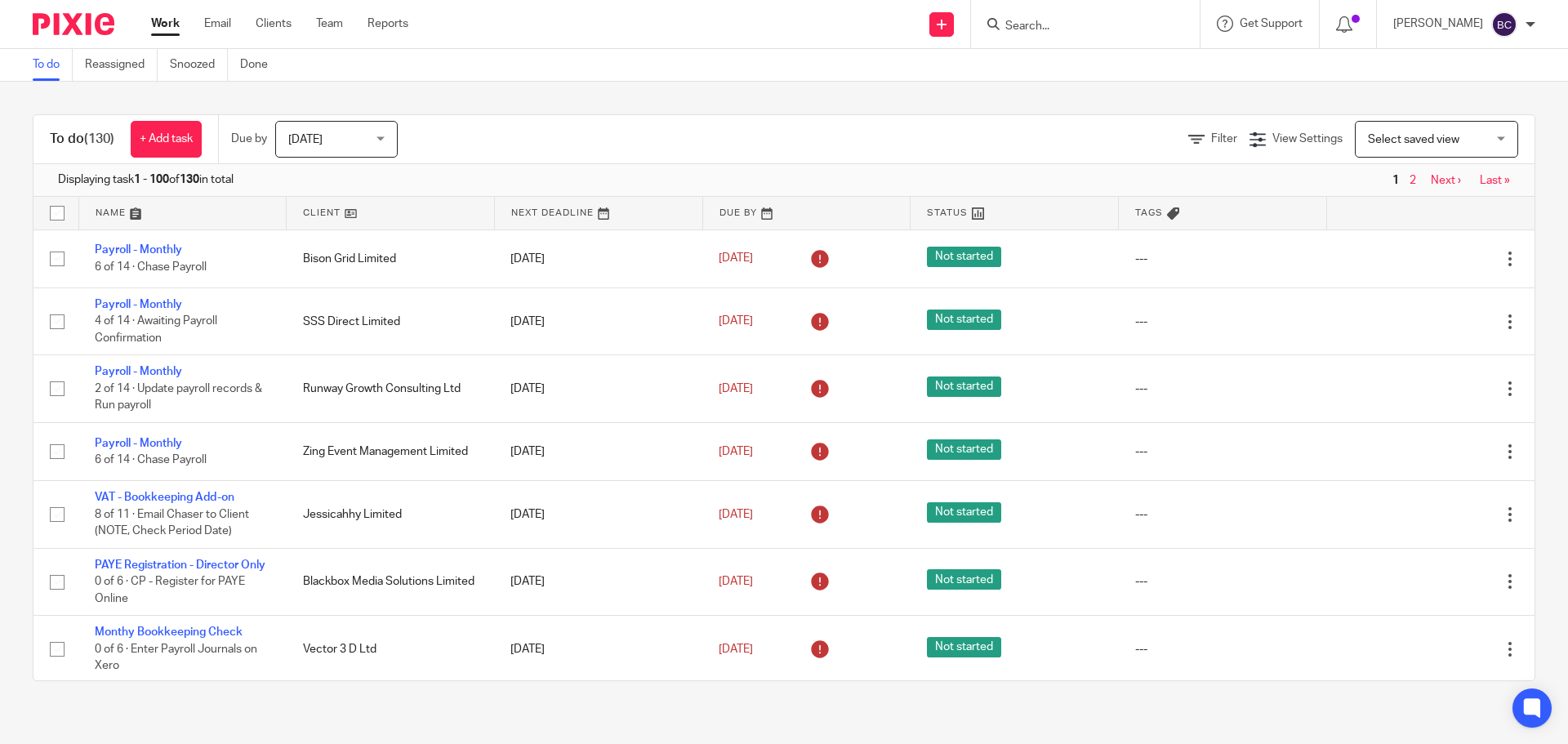
click at [360, 132] on span "[DATE]" at bounding box center [331, 139] width 86 height 34
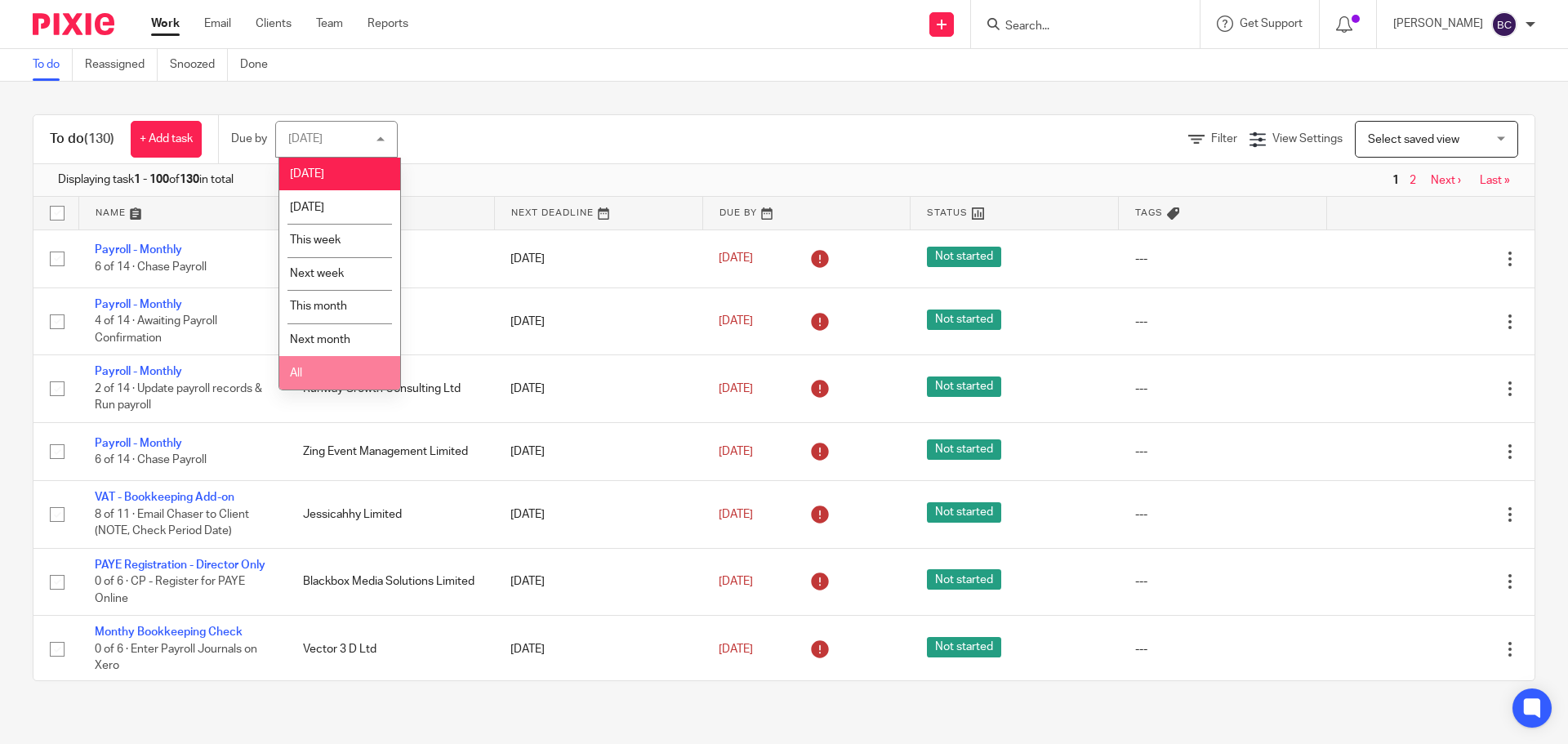
click at [321, 365] on li "All" at bounding box center [339, 372] width 121 height 33
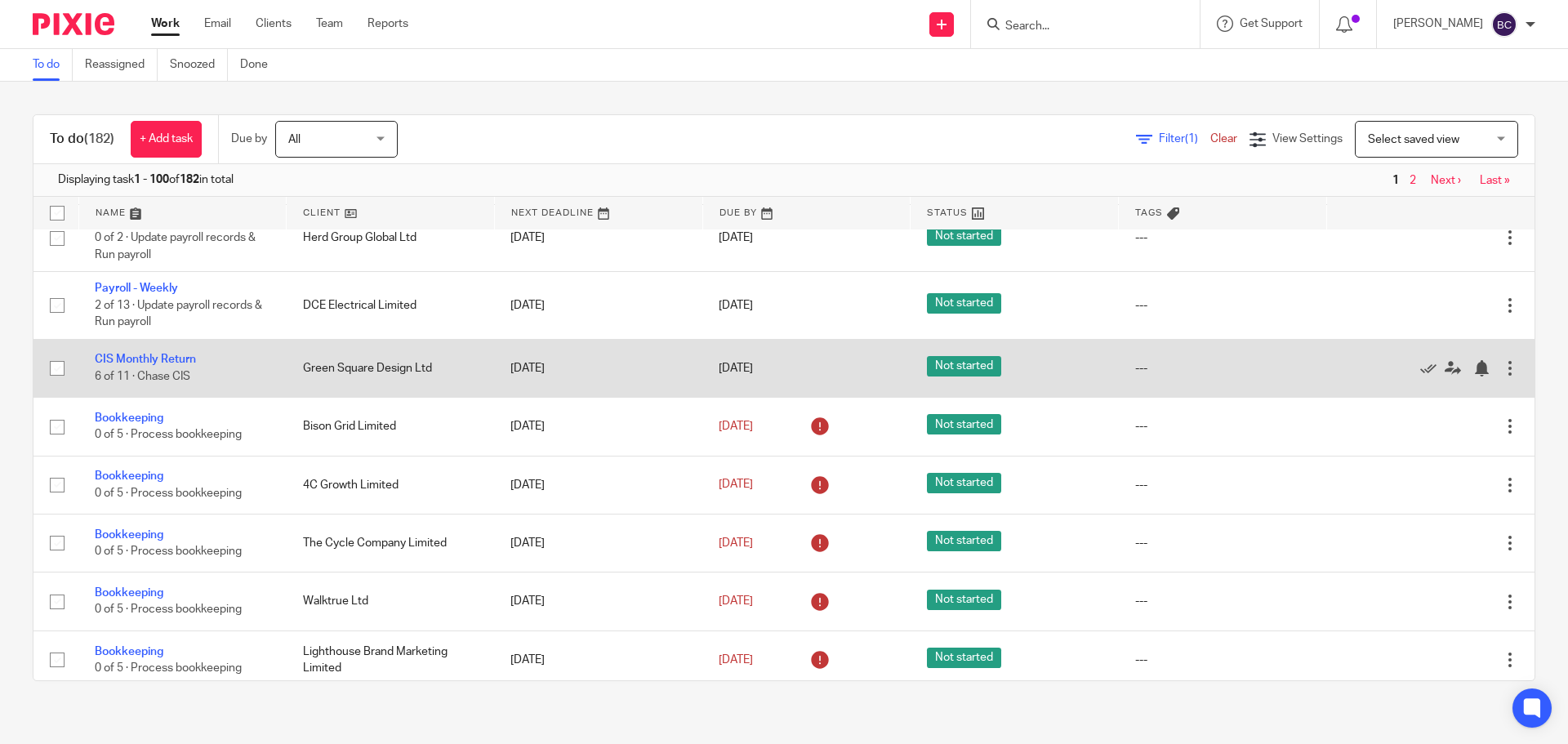
scroll to position [5472, 0]
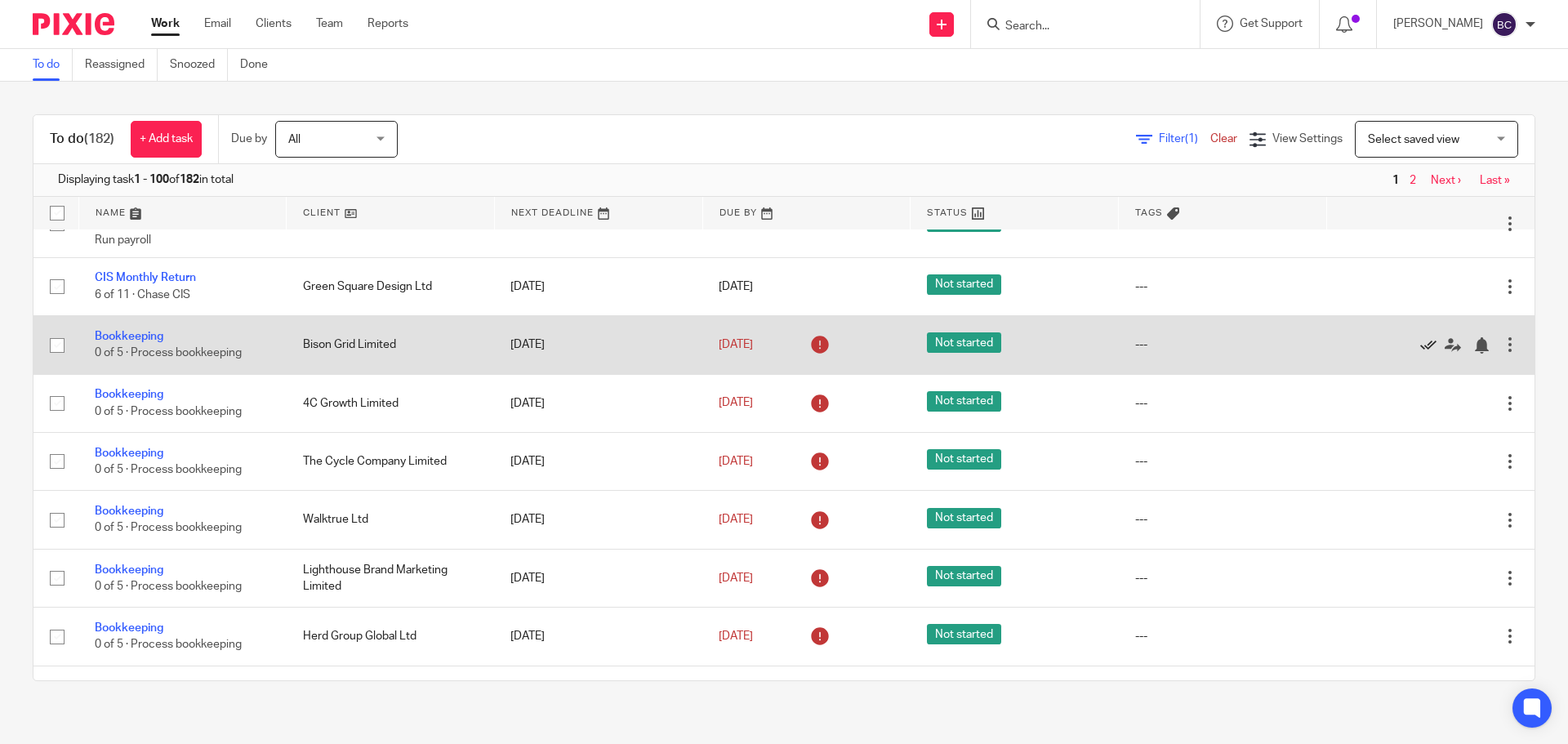
click at [1421, 354] on icon at bounding box center [1428, 345] width 16 height 16
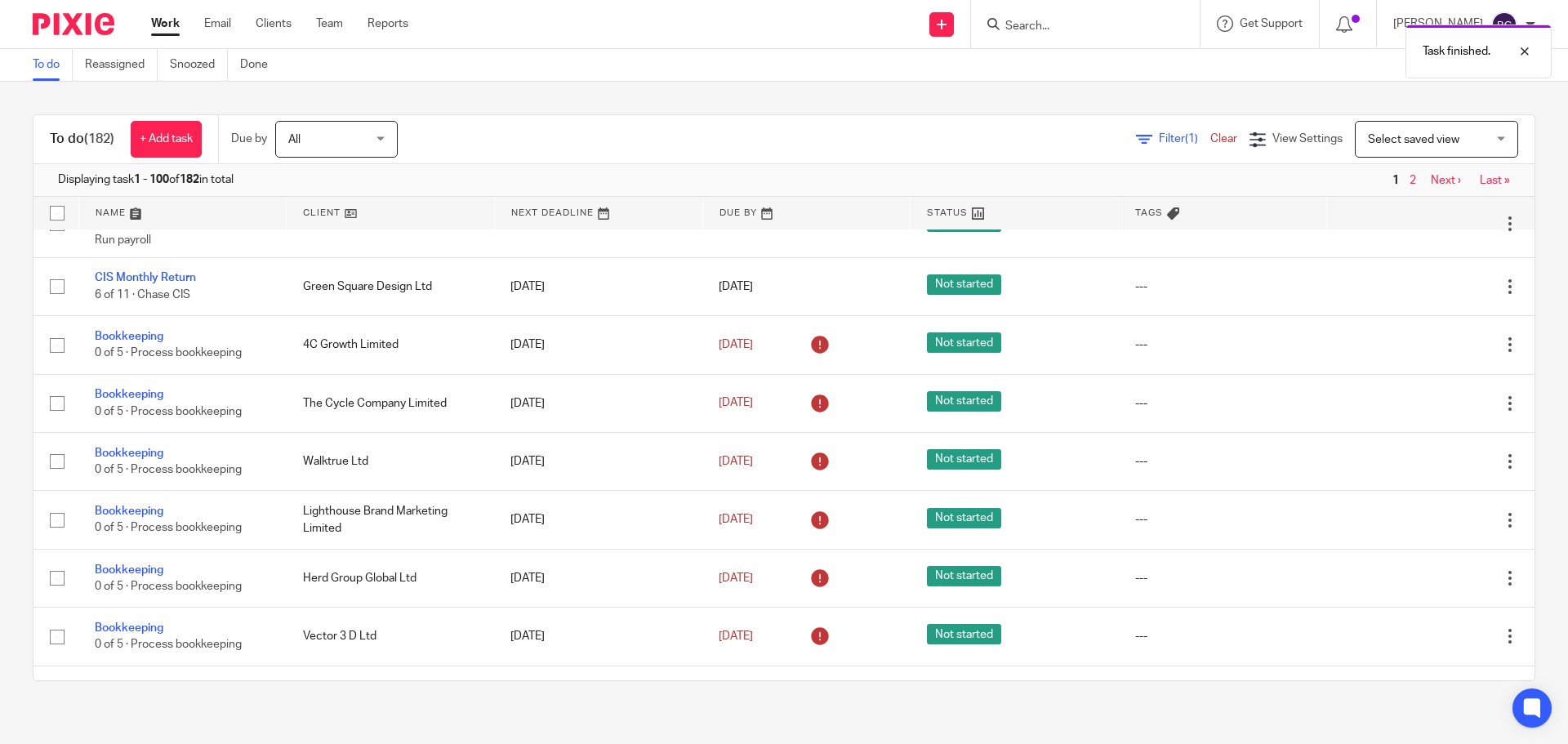
click at [1421, 354] on icon at bounding box center [1428, 345] width 16 height 16
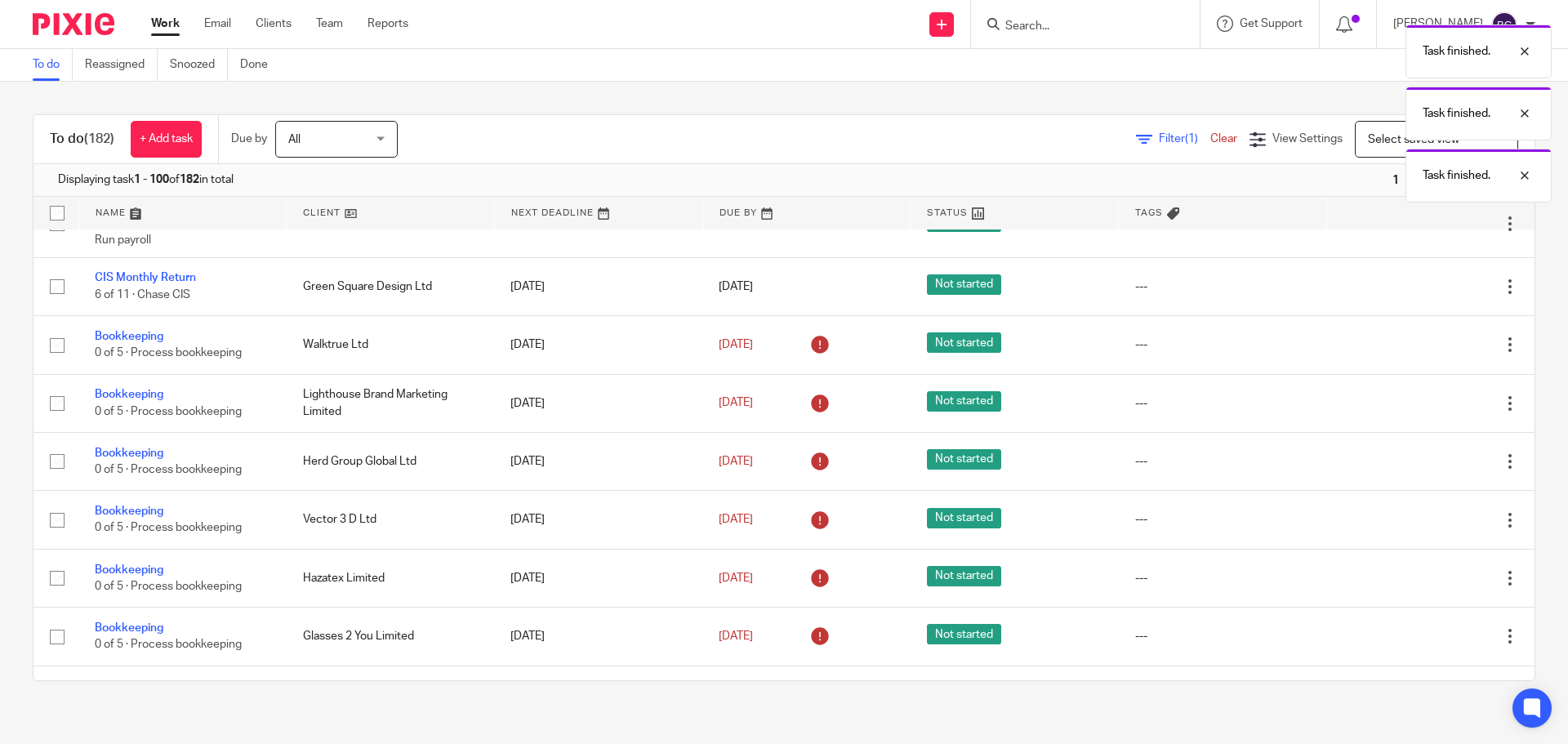
click at [1421, 354] on icon at bounding box center [1428, 345] width 16 height 16
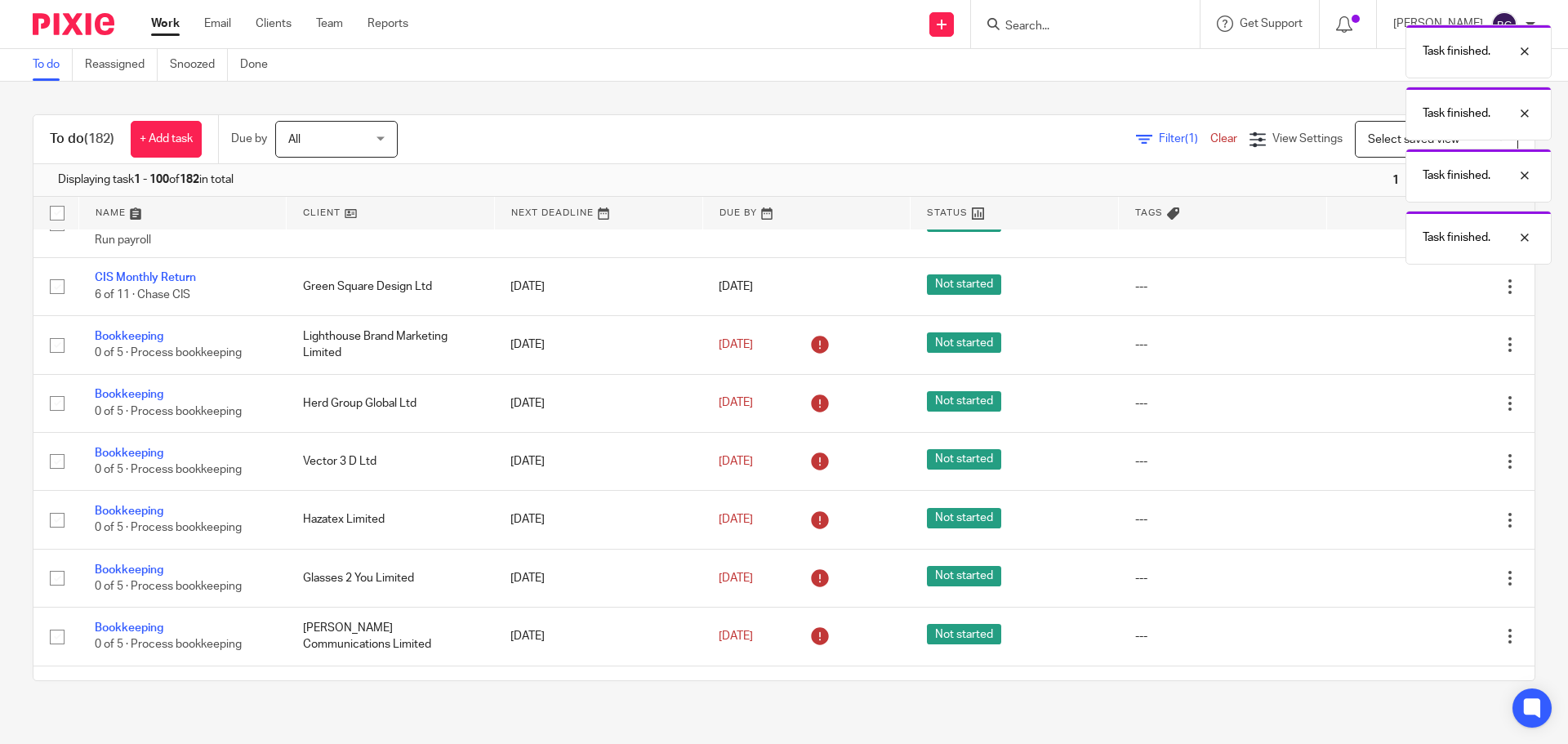
click at [1421, 354] on icon at bounding box center [1428, 345] width 16 height 16
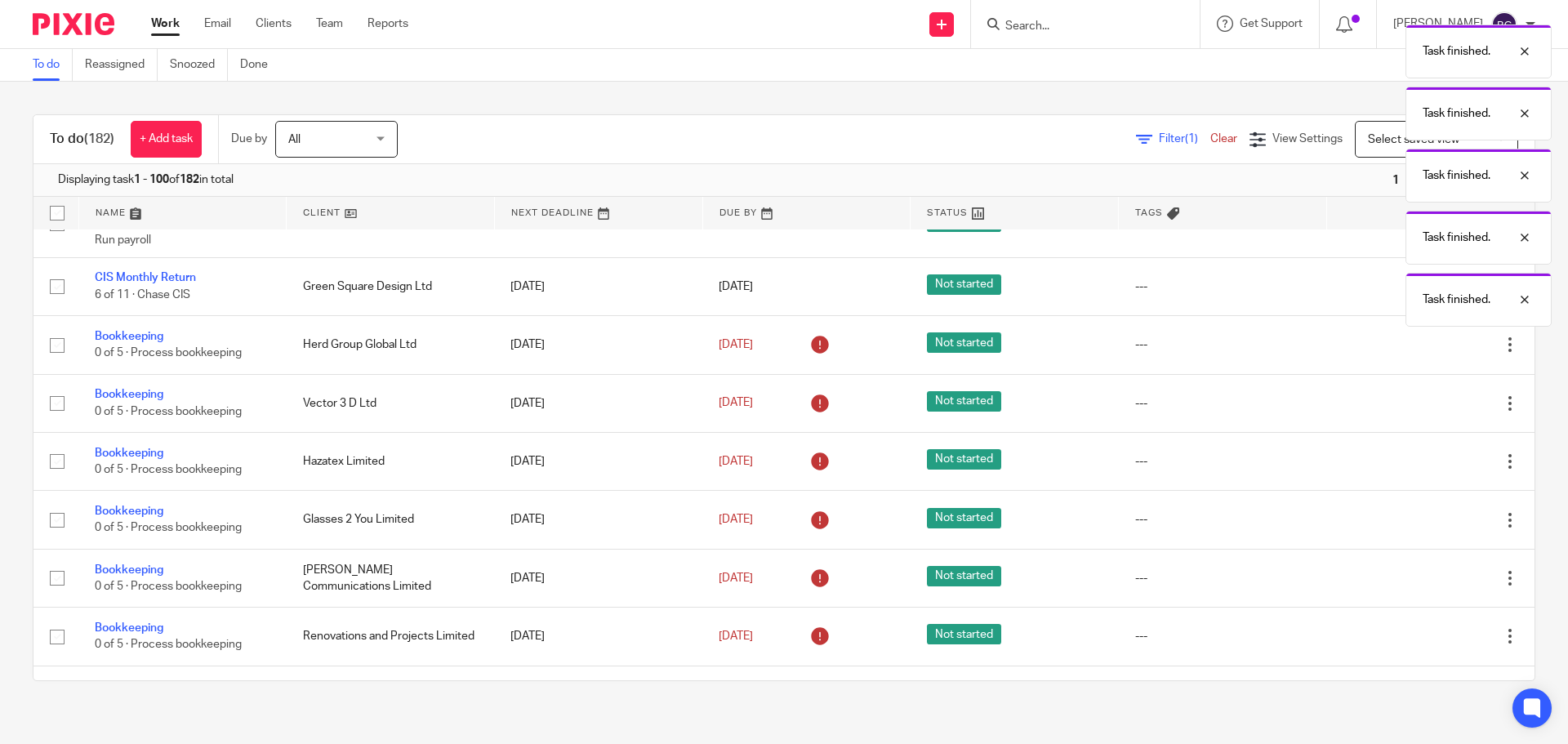
click at [1421, 354] on icon at bounding box center [1428, 345] width 16 height 16
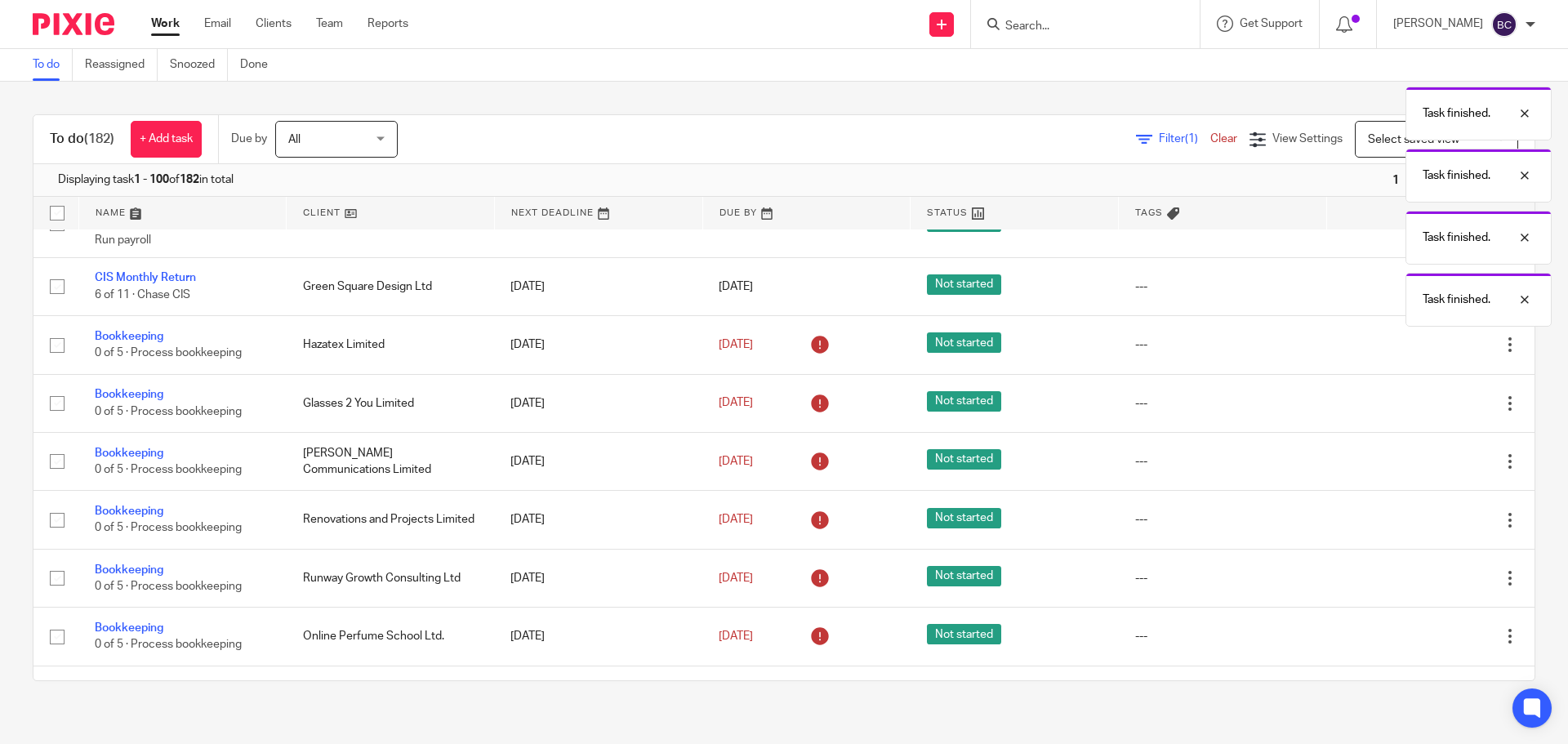
click at [1421, 354] on icon at bounding box center [1428, 345] width 16 height 16
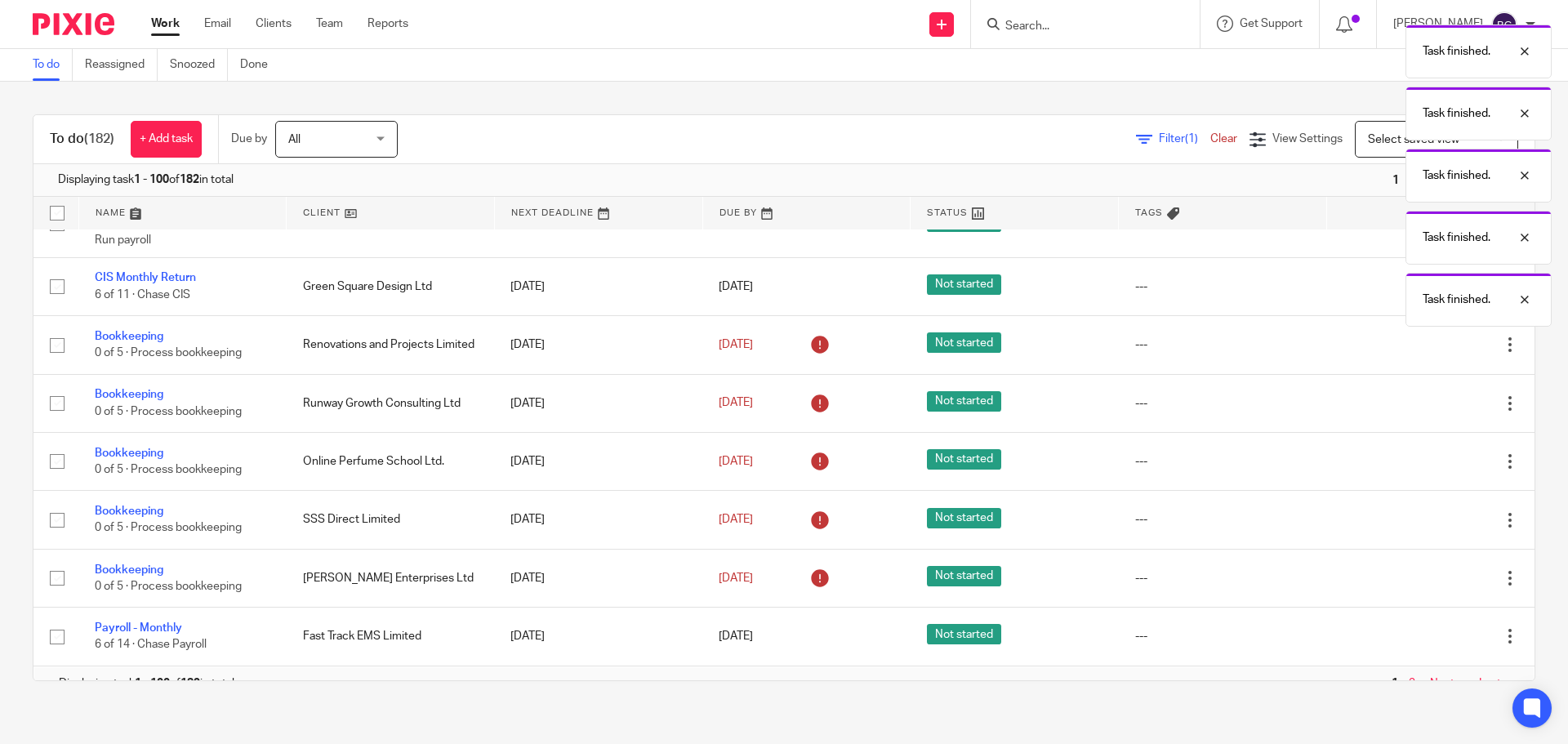
click at [1421, 354] on icon at bounding box center [1428, 345] width 16 height 16
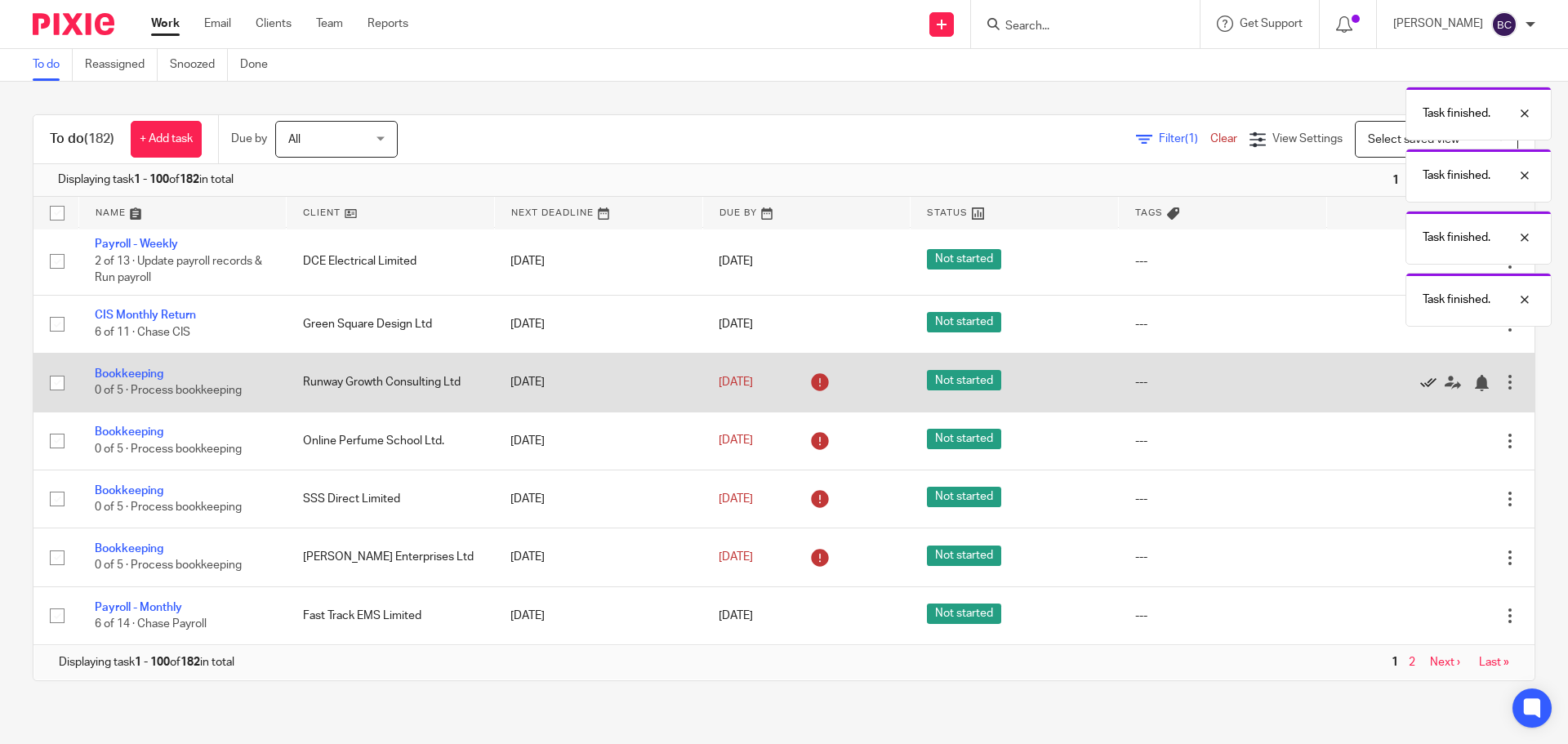
click at [1421, 376] on icon at bounding box center [1428, 383] width 16 height 16
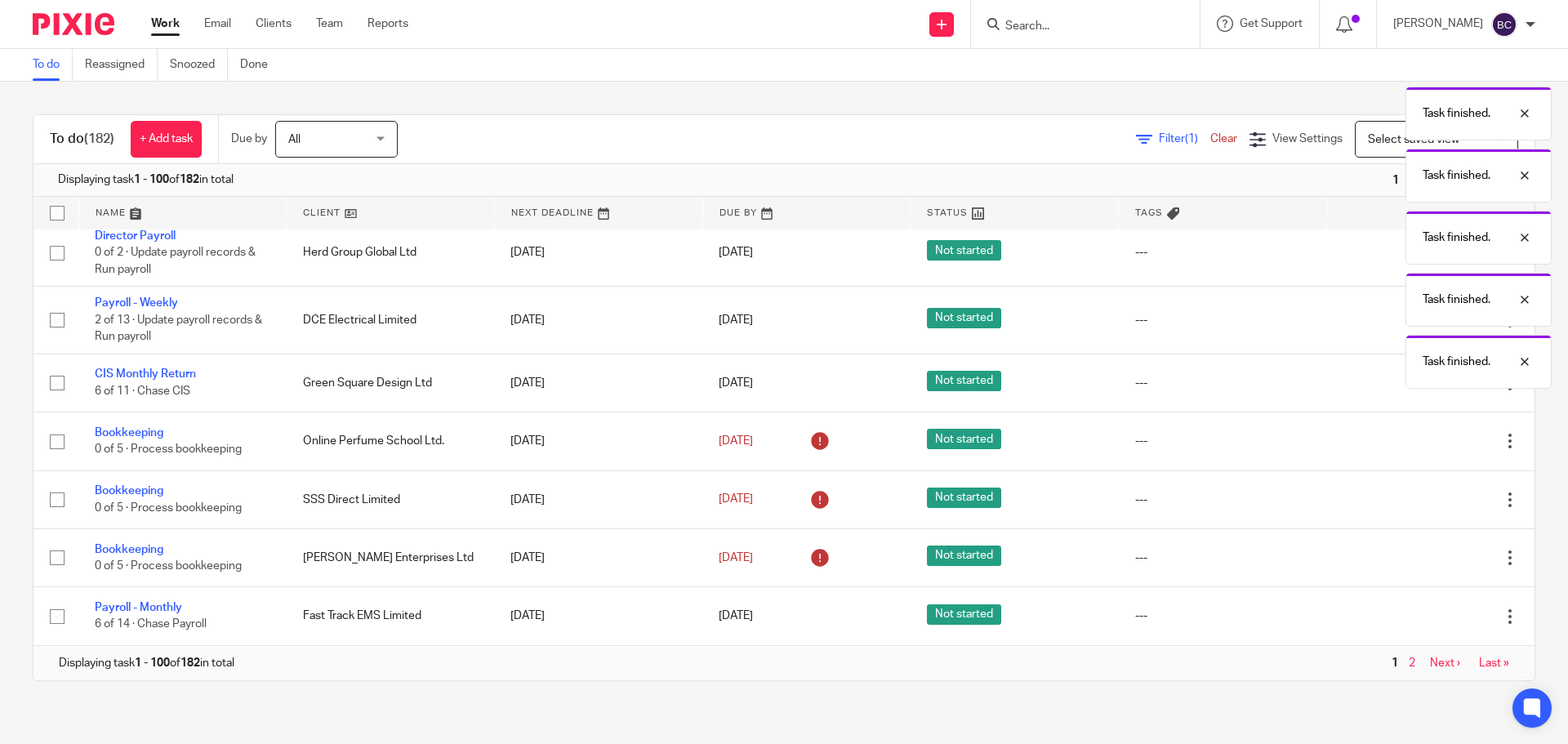
scroll to position [5391, 0]
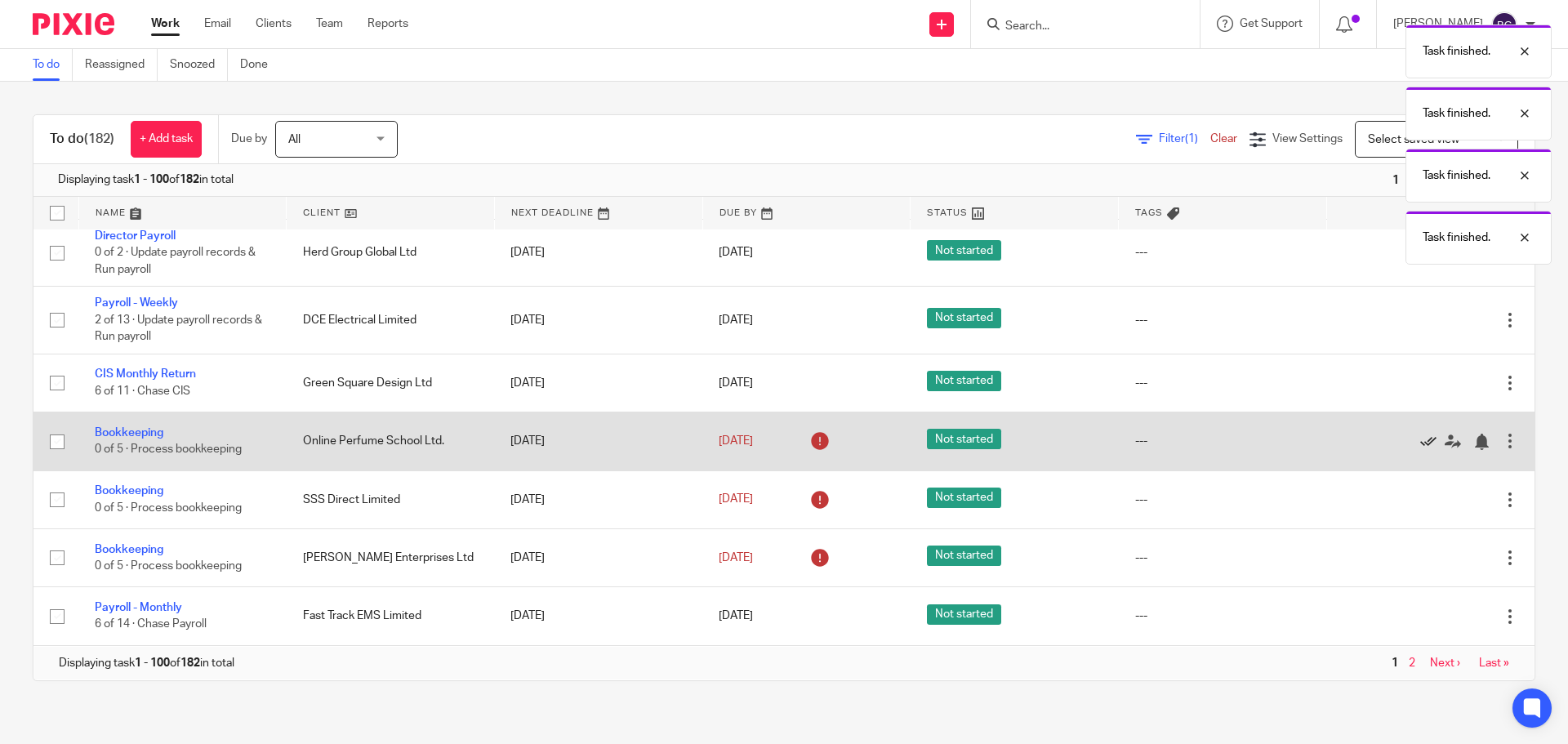
click at [1421, 441] on icon at bounding box center [1428, 441] width 16 height 16
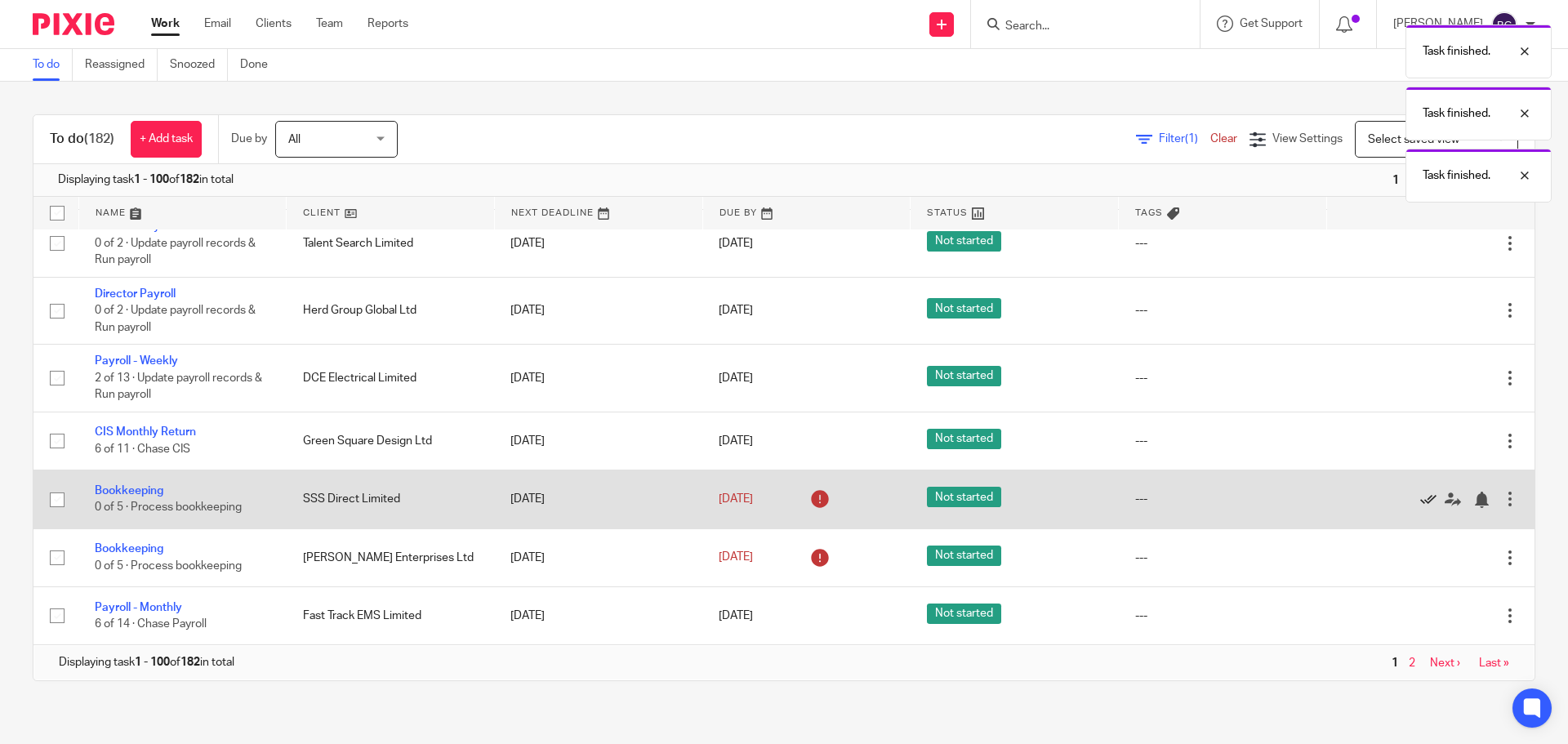
click at [1421, 492] on icon at bounding box center [1428, 499] width 16 height 16
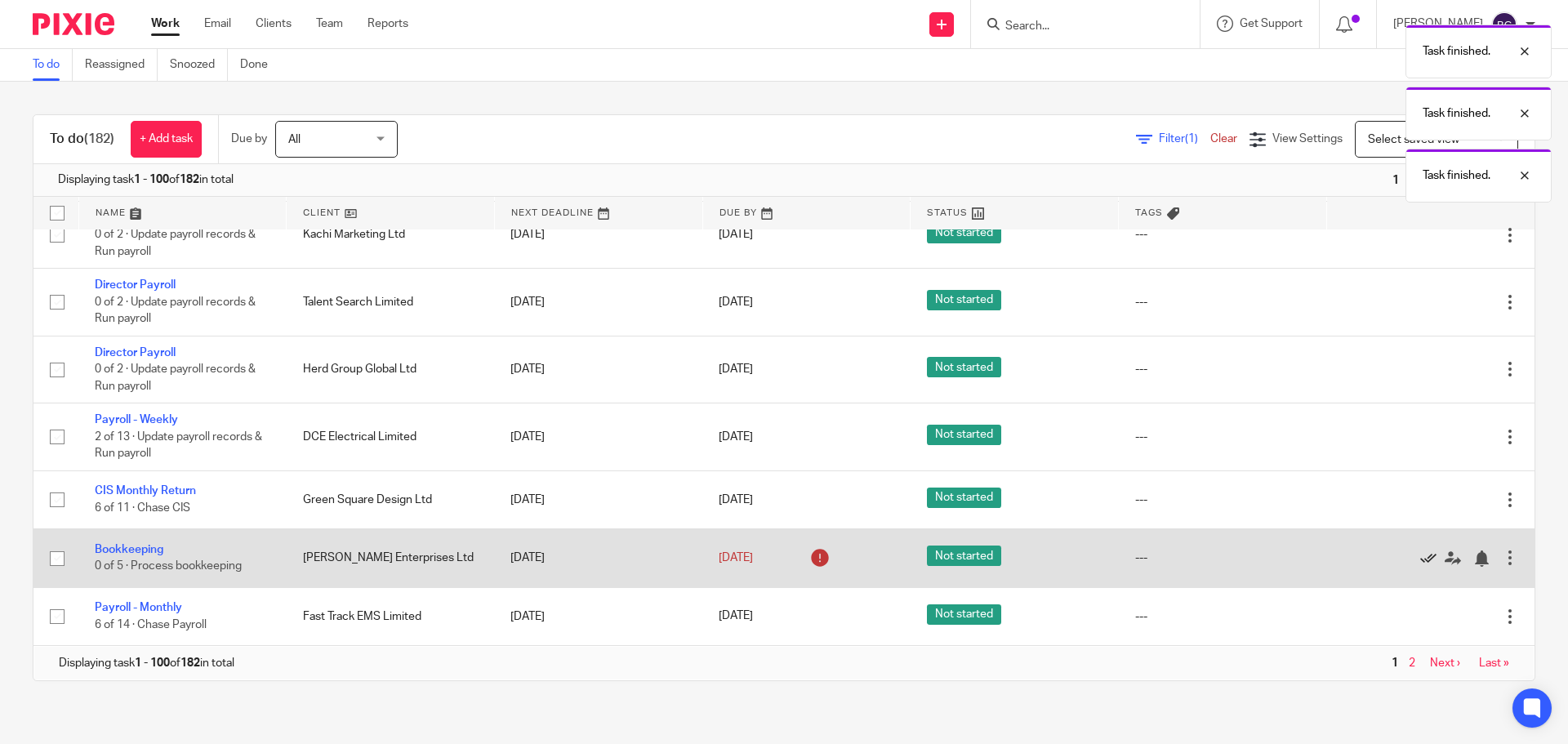
click at [1421, 555] on icon at bounding box center [1428, 558] width 16 height 16
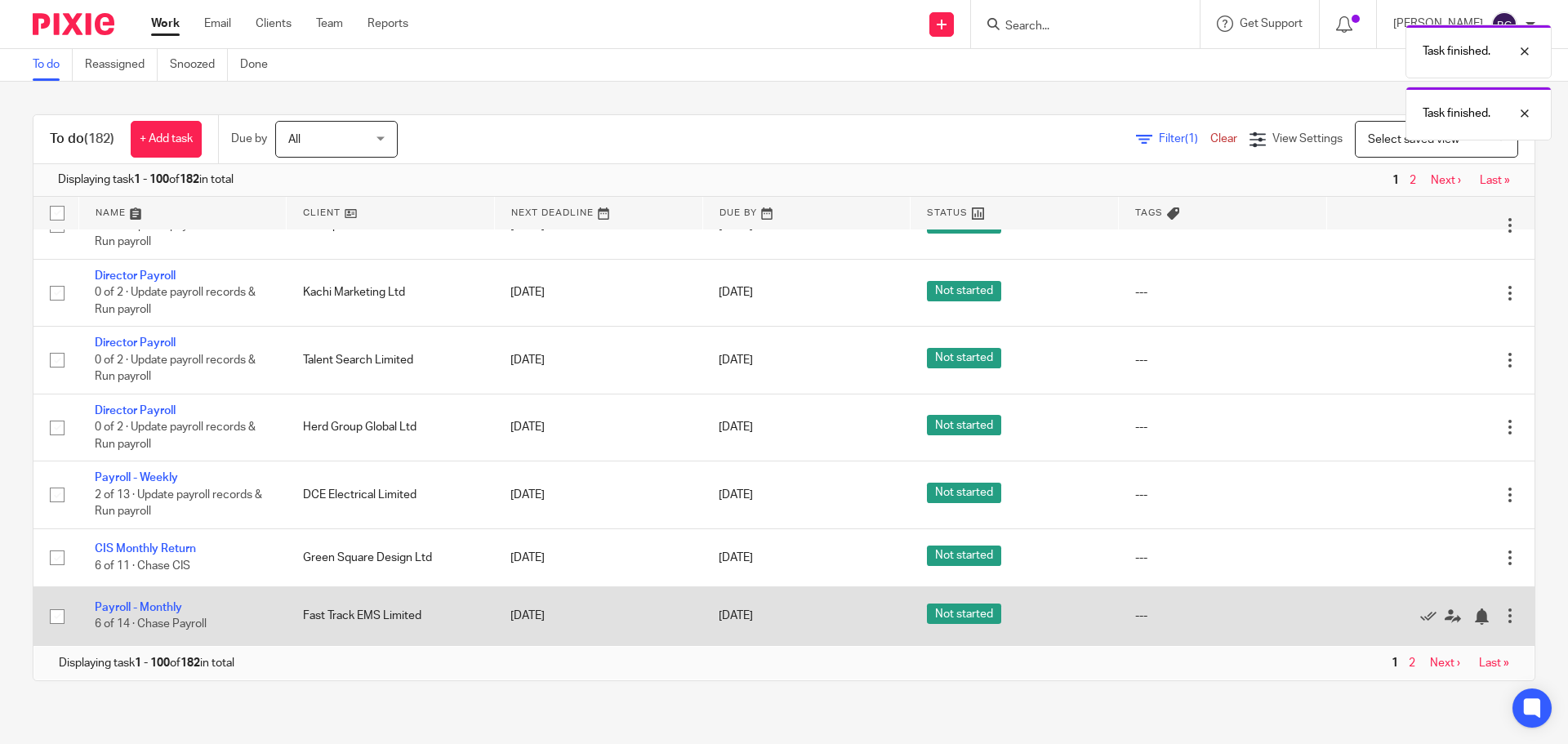
scroll to position [5217, 0]
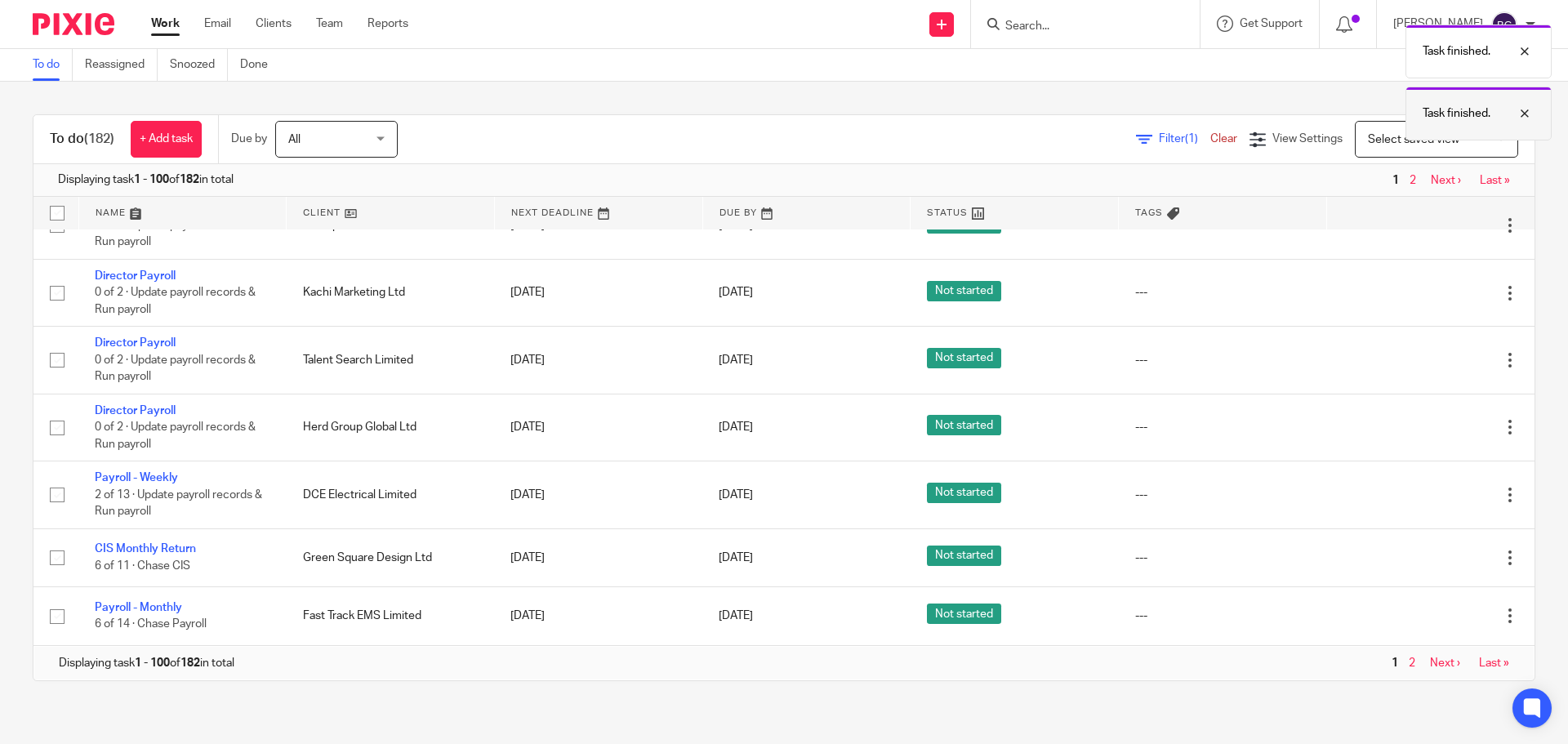
click at [1446, 105] on p "Task finished." at bounding box center [1457, 113] width 68 height 16
click at [256, 70] on link "Done" at bounding box center [259, 64] width 40 height 32
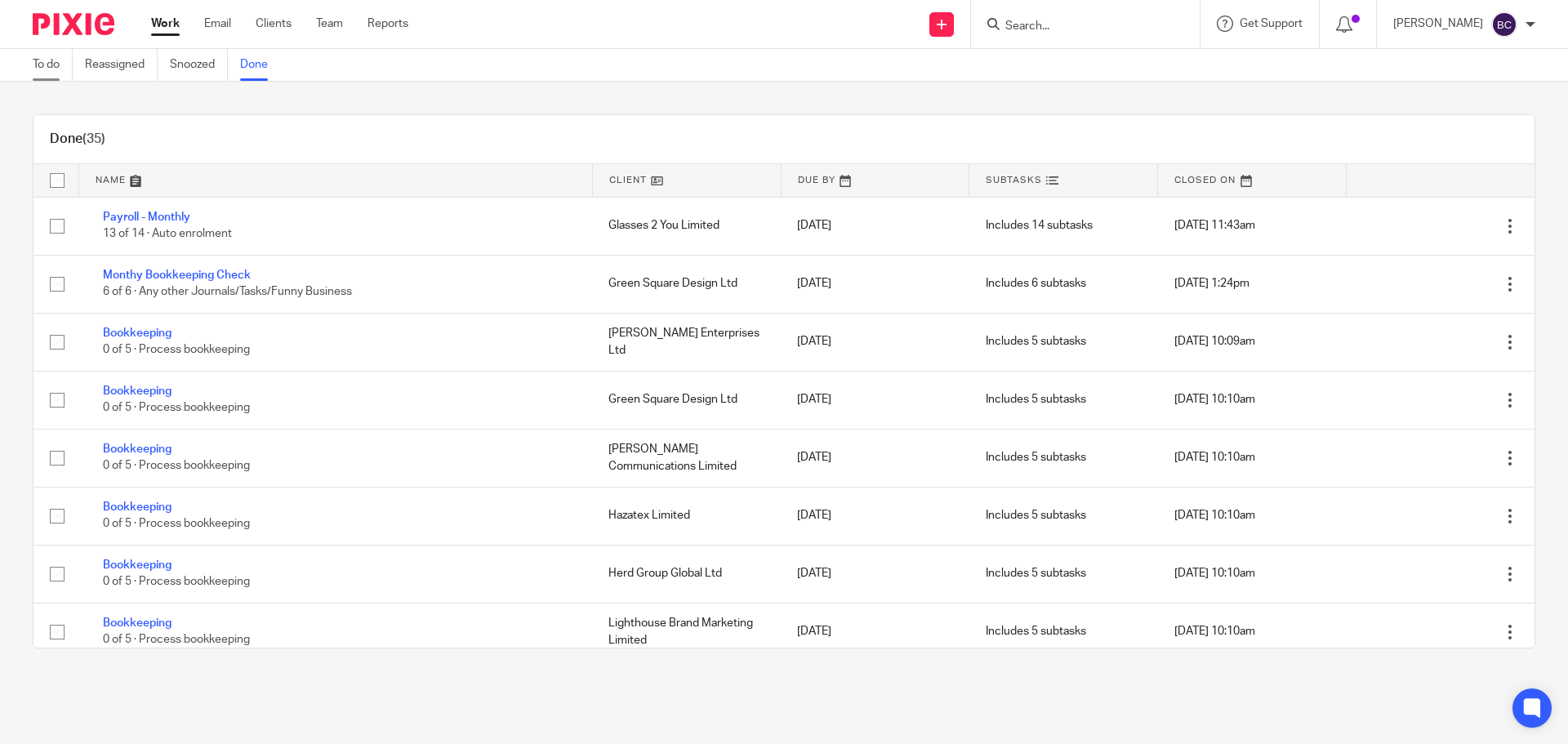
click at [56, 61] on link "To do" at bounding box center [52, 64] width 40 height 32
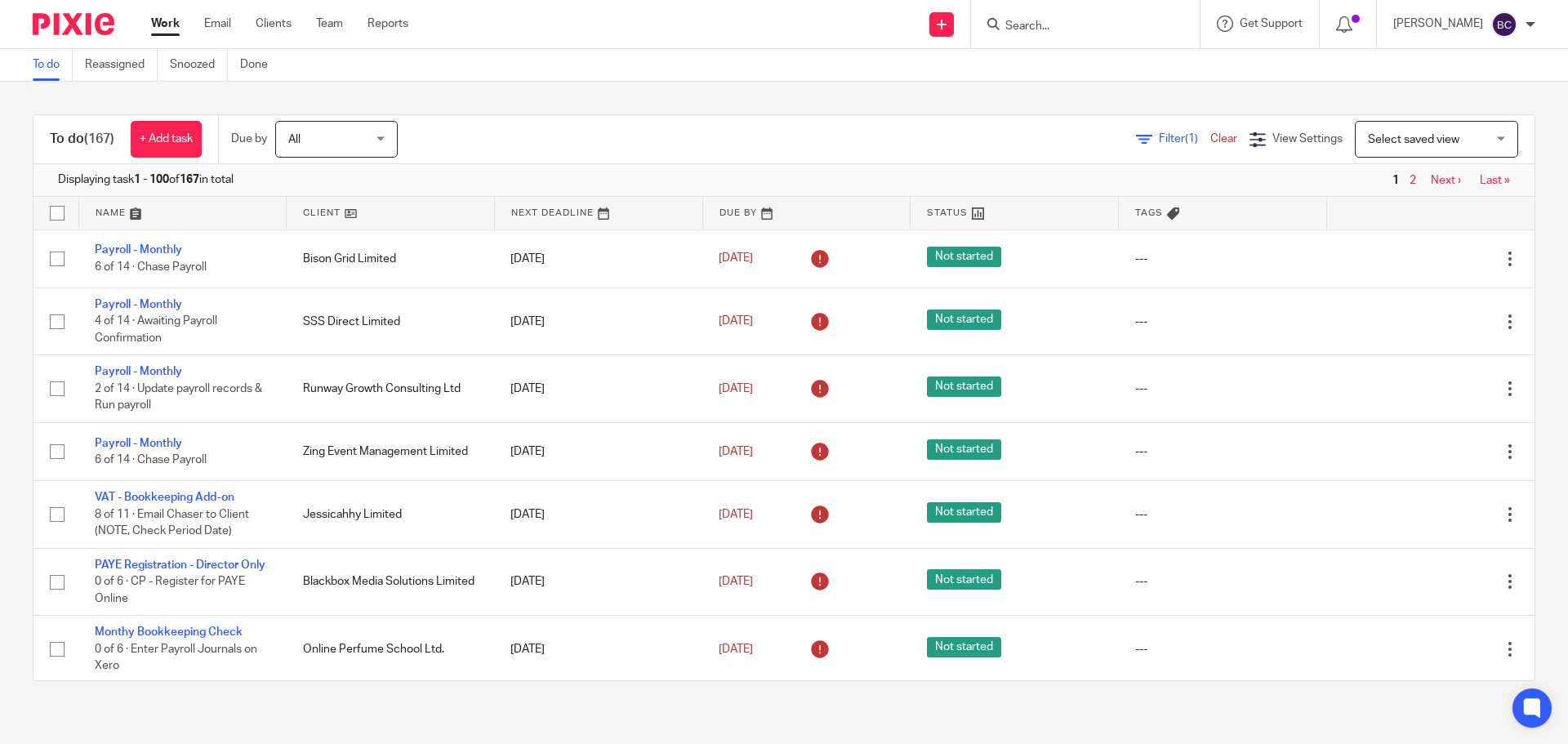
click at [1072, 27] on input "Search" at bounding box center [1077, 27] width 147 height 15
type input "runway"
click at [1170, 60] on link at bounding box center [1130, 70] width 261 height 38
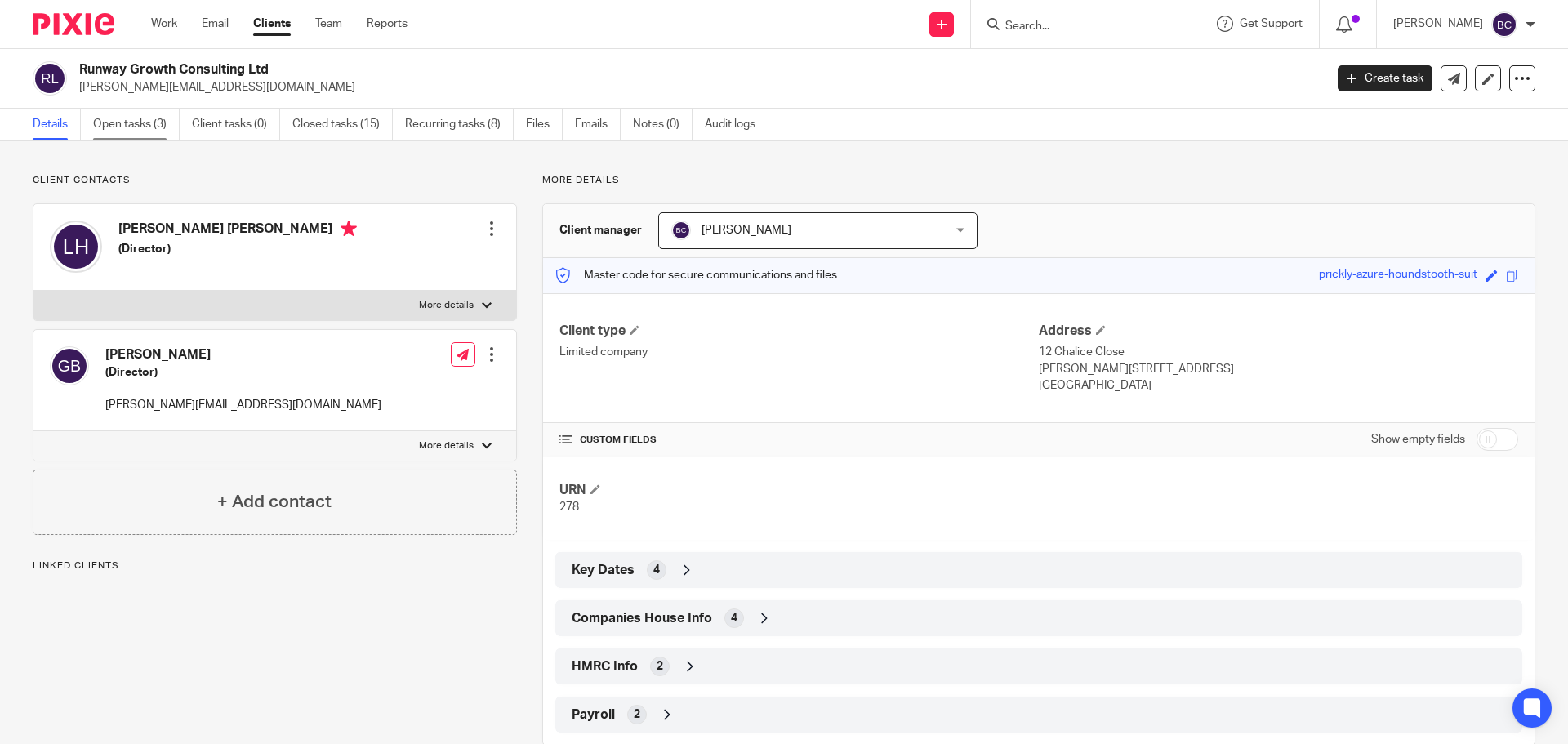
click at [138, 114] on link "Open tasks (3)" at bounding box center [136, 124] width 86 height 32
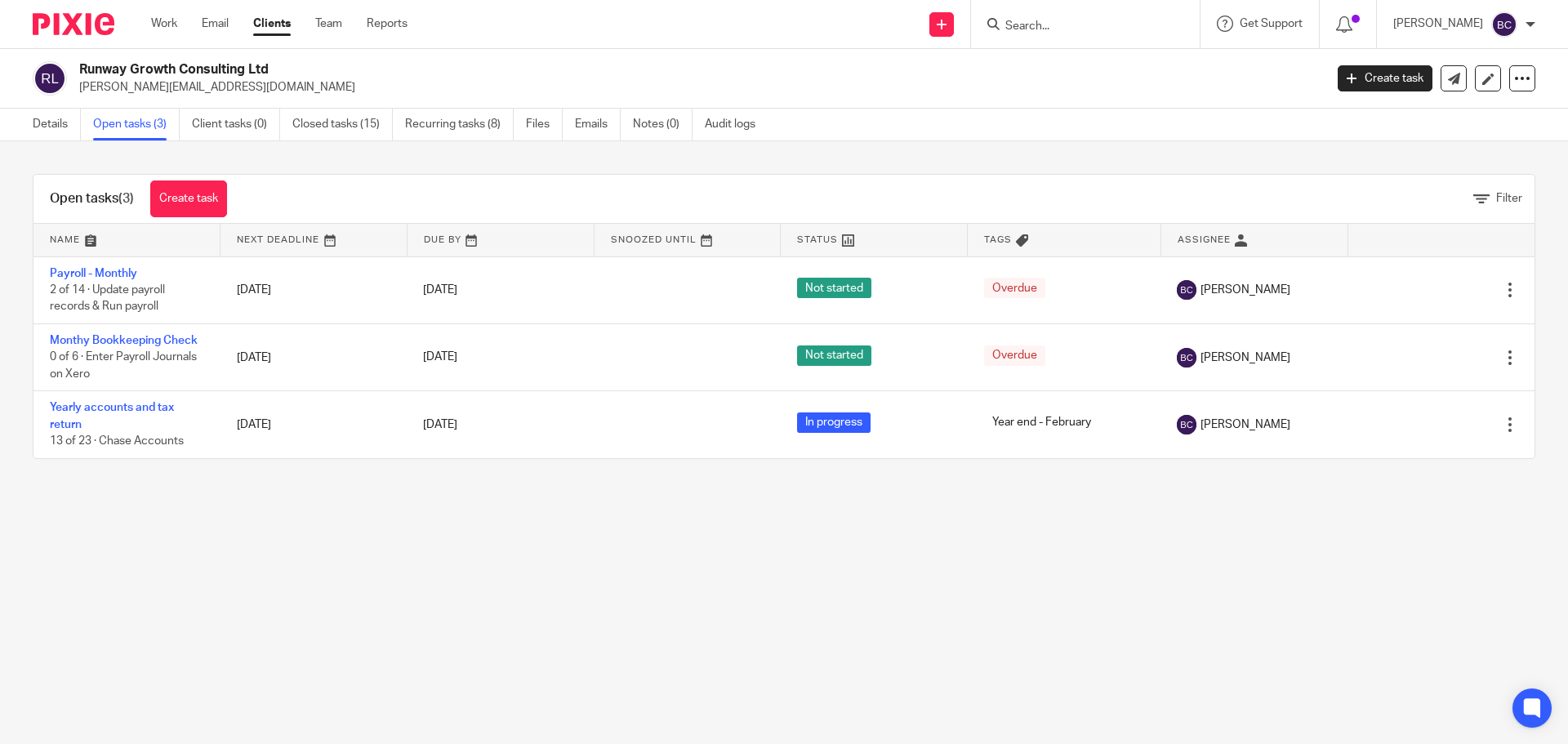
drag, startPoint x: 1041, startPoint y: 19, endPoint x: 1041, endPoint y: 7, distance: 12.0
click at [1041, 20] on input "Search" at bounding box center [1077, 27] width 147 height 15
type input "bison"
click at [1084, 66] on link at bounding box center [1101, 63] width 203 height 25
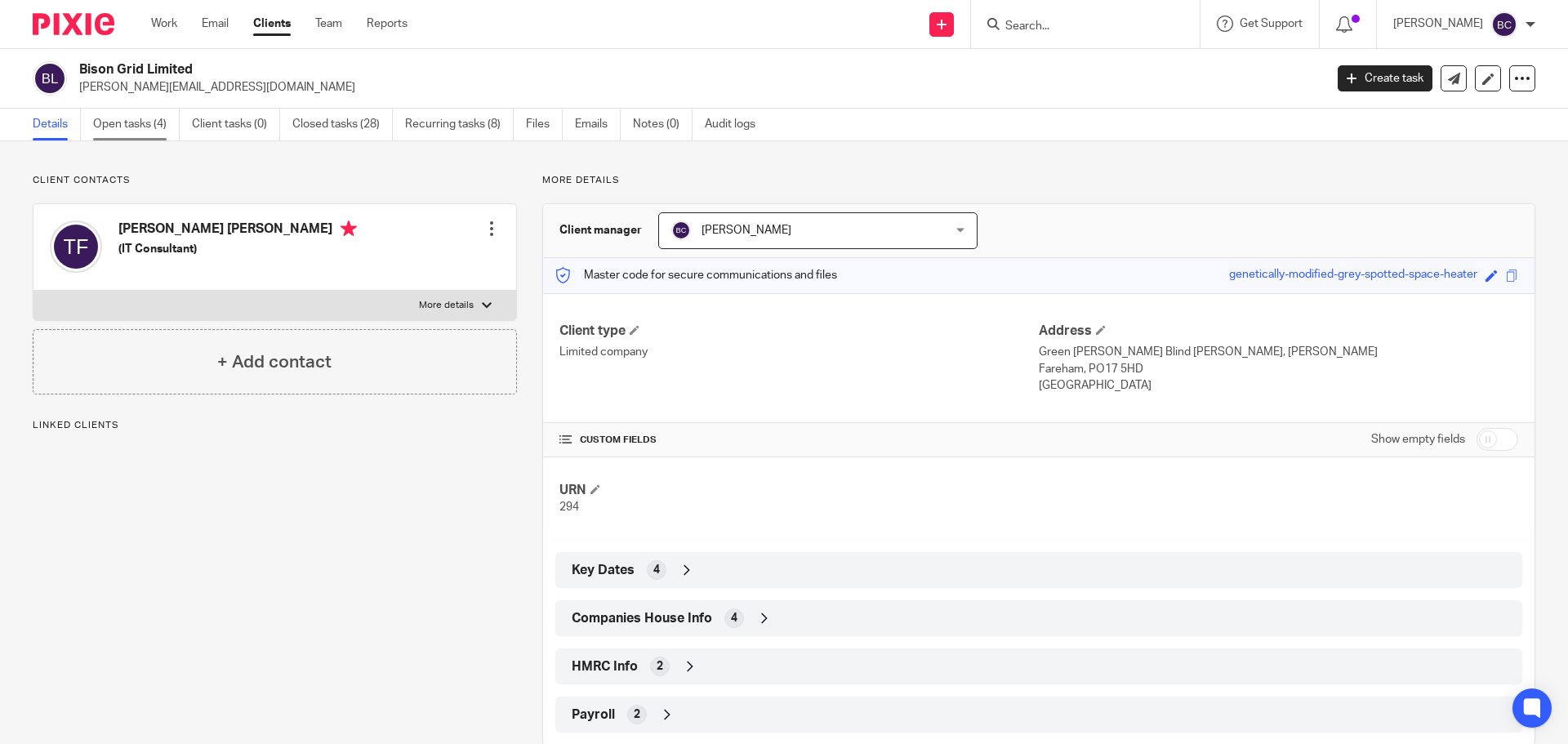
click at [126, 124] on link "Open tasks (4)" at bounding box center [136, 124] width 86 height 32
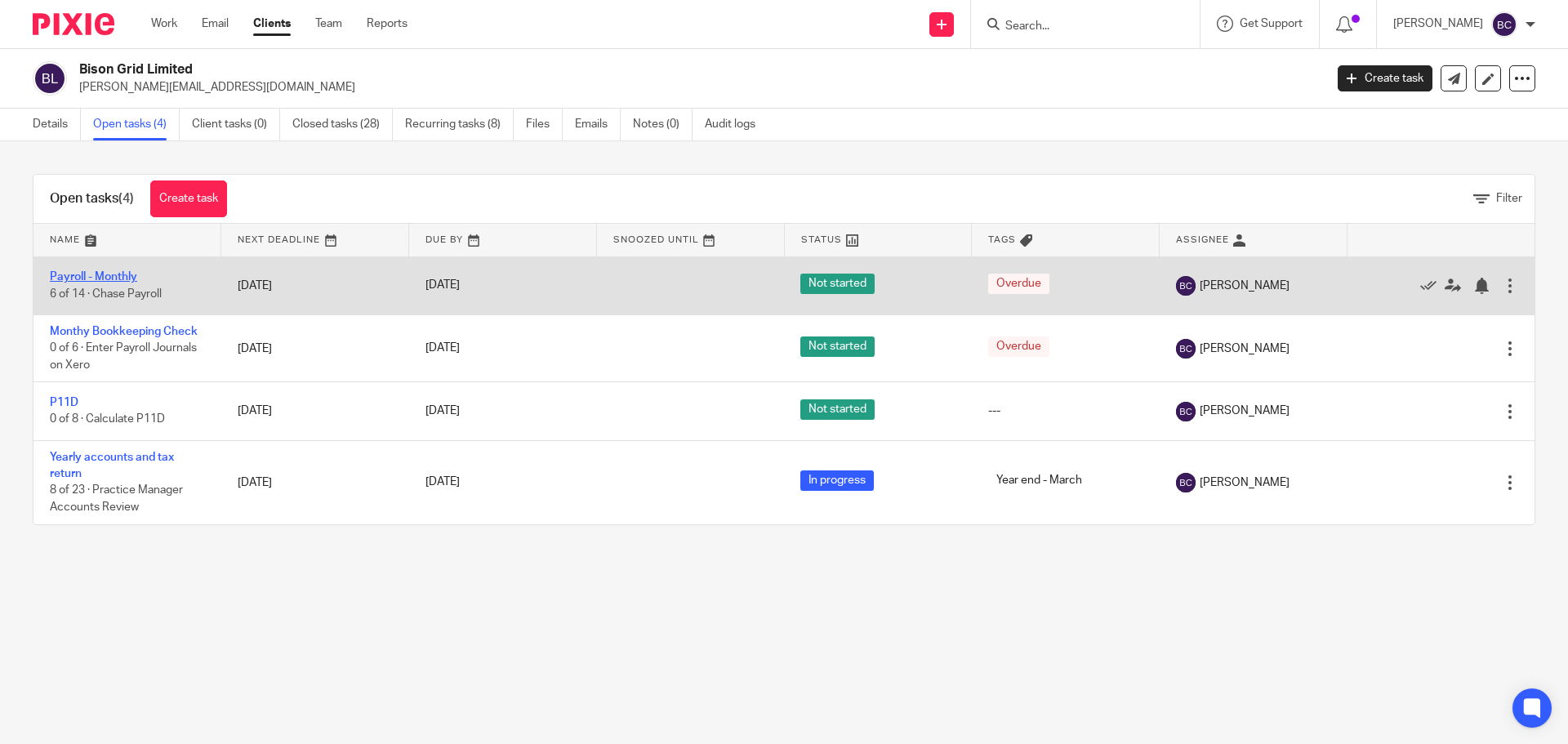
click at [80, 279] on link "Payroll - Monthly" at bounding box center [93, 277] width 87 height 11
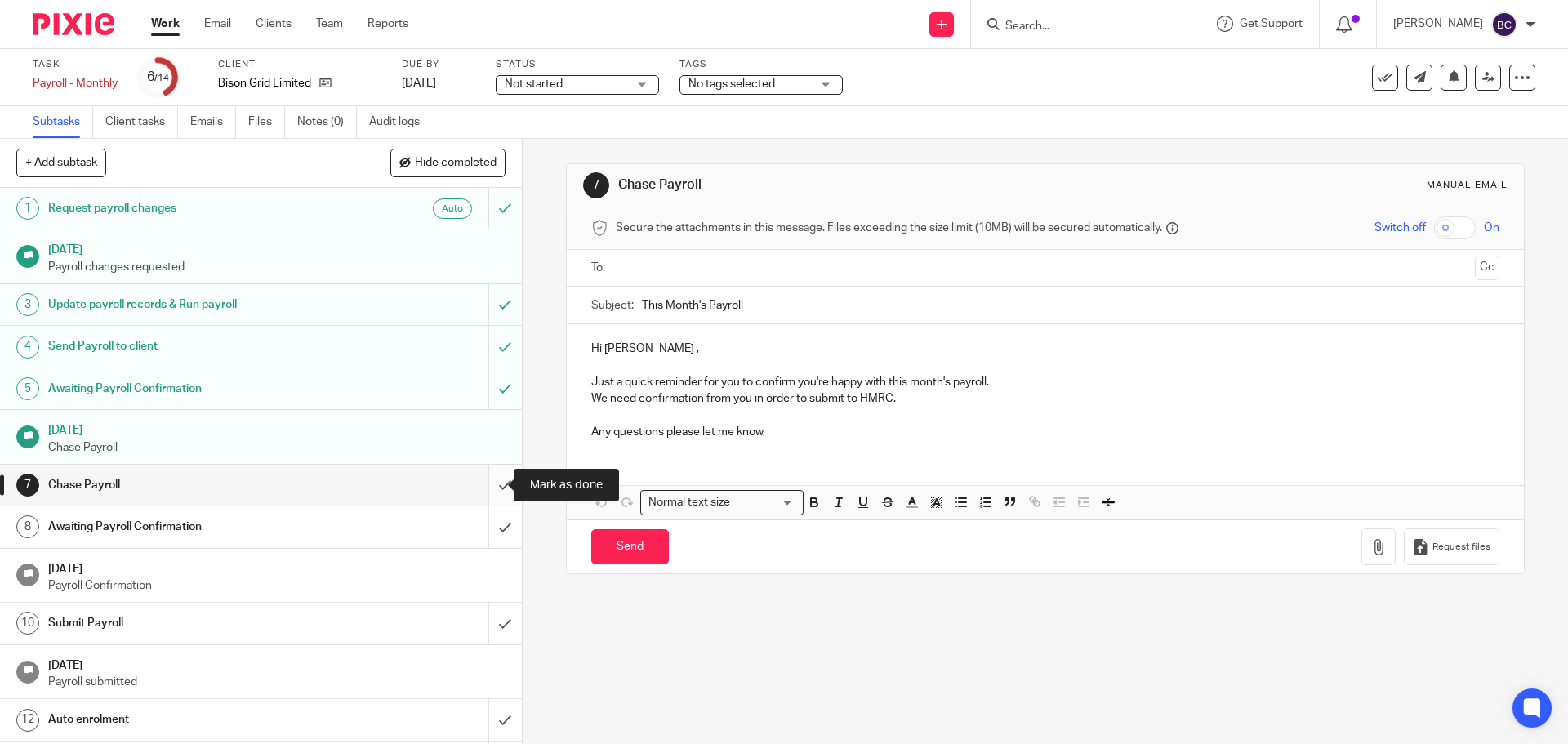
click at [486, 474] on input "submit" at bounding box center [261, 485] width 522 height 41
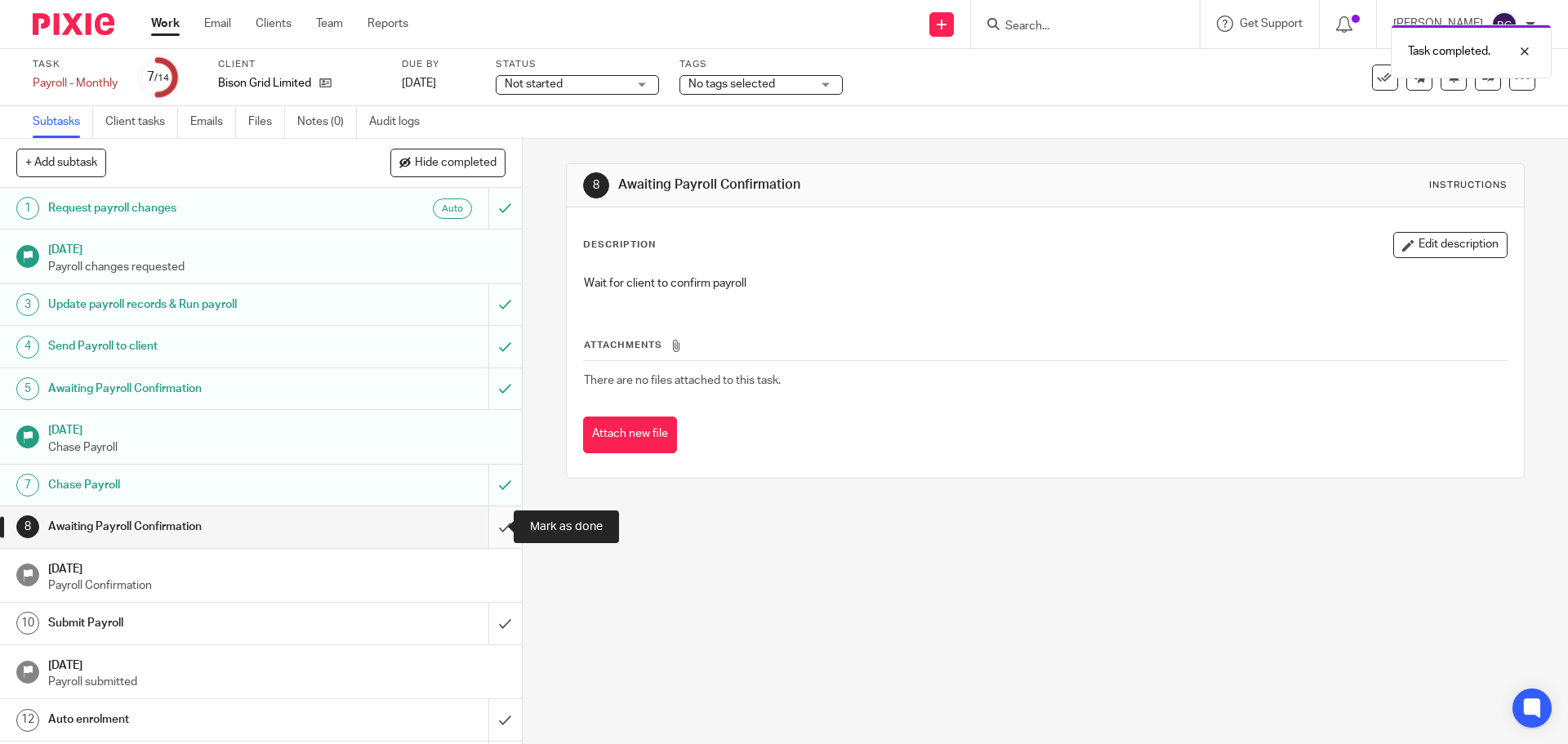
click at [492, 522] on input "submit" at bounding box center [261, 527] width 522 height 41
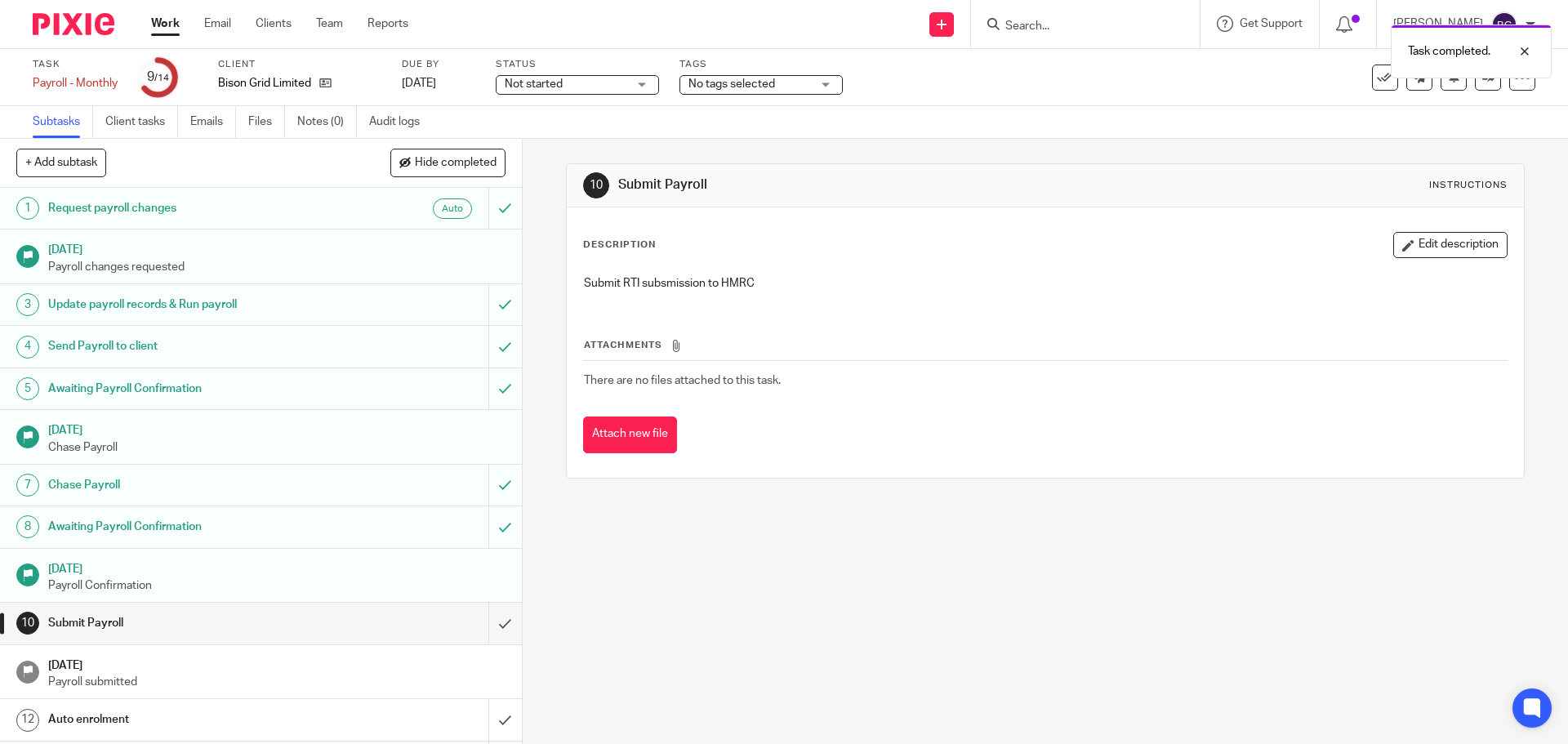
scroll to position [80, 0]
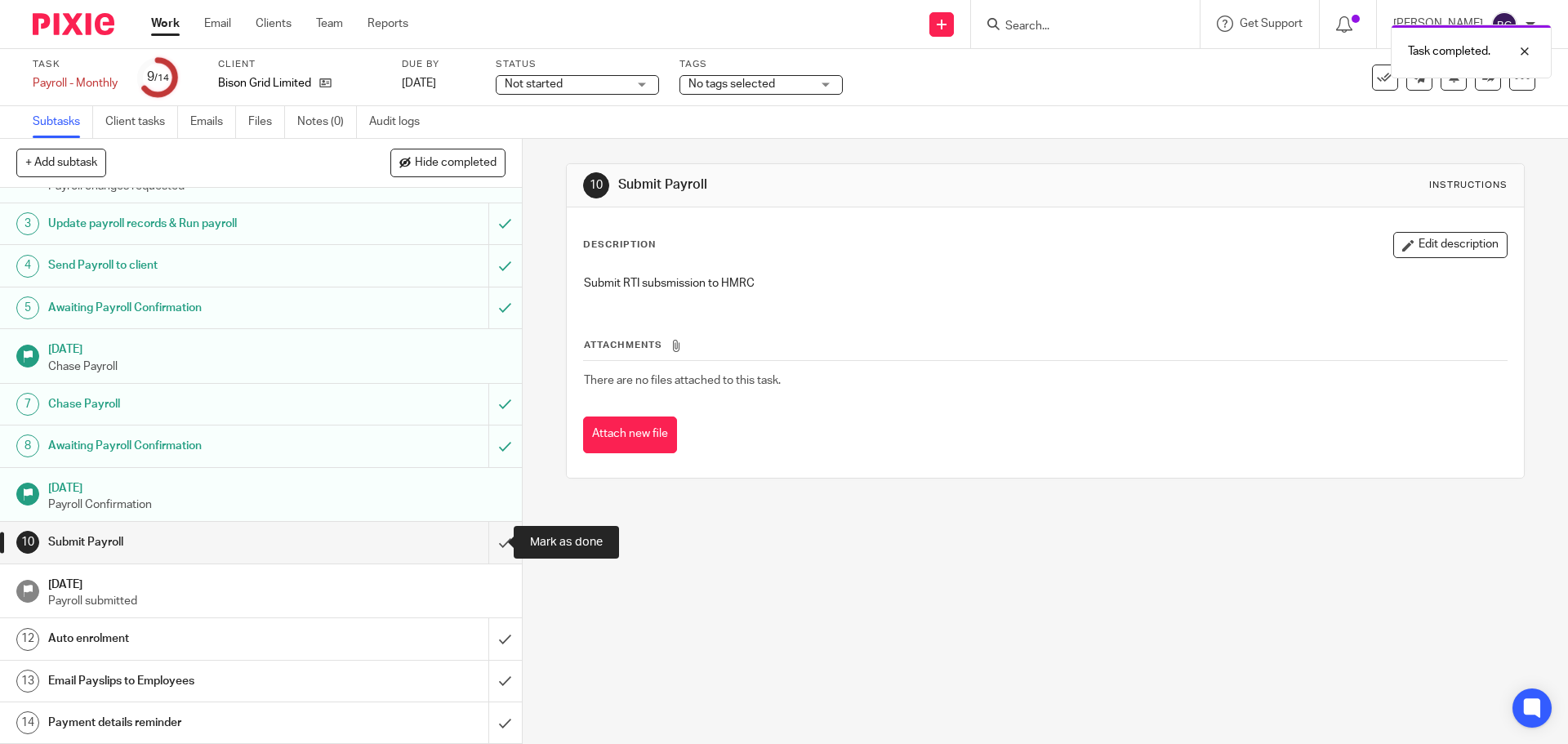
click at [486, 528] on input "submit" at bounding box center [261, 543] width 522 height 41
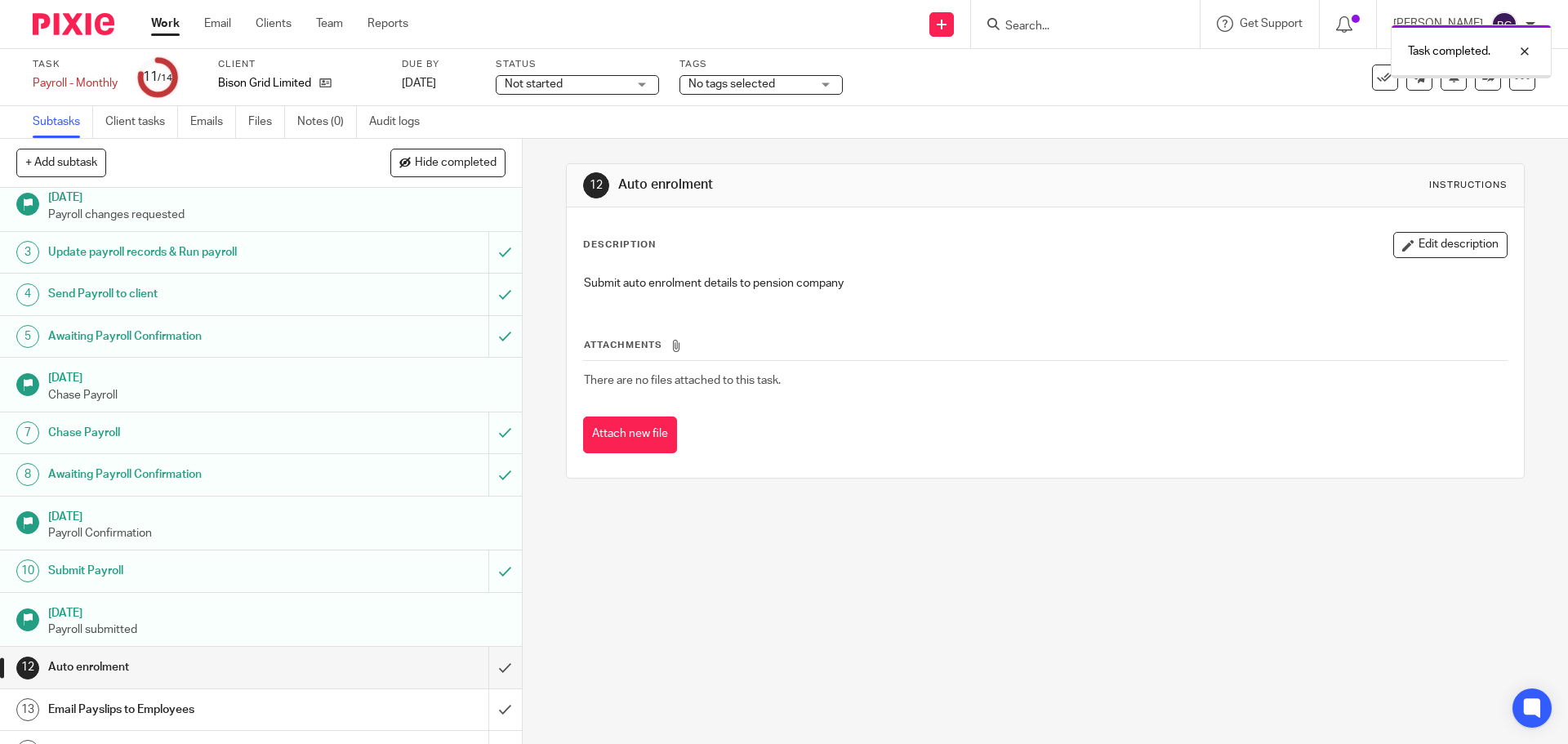
scroll to position [80, 0]
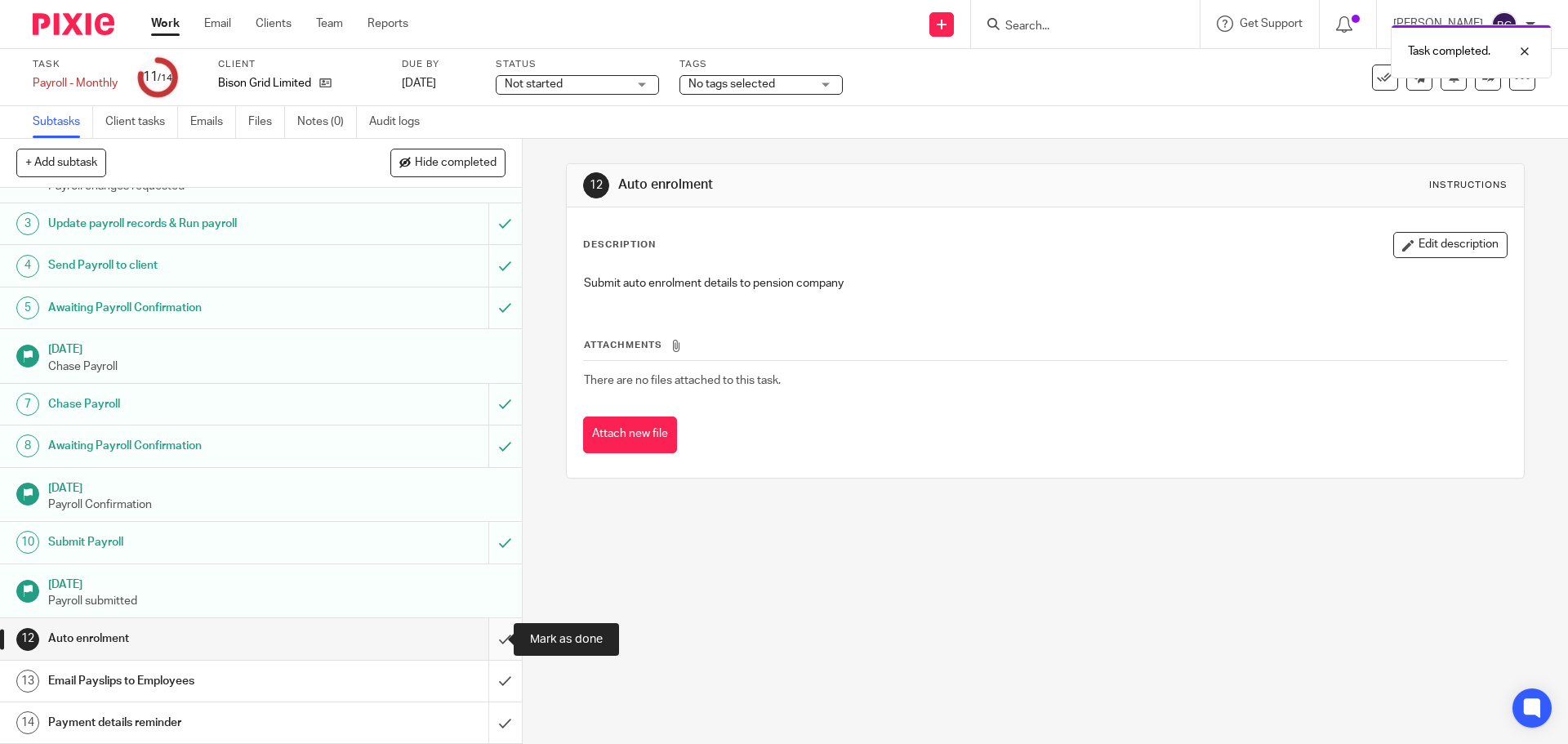
click at [491, 637] on input "submit" at bounding box center [261, 639] width 522 height 41
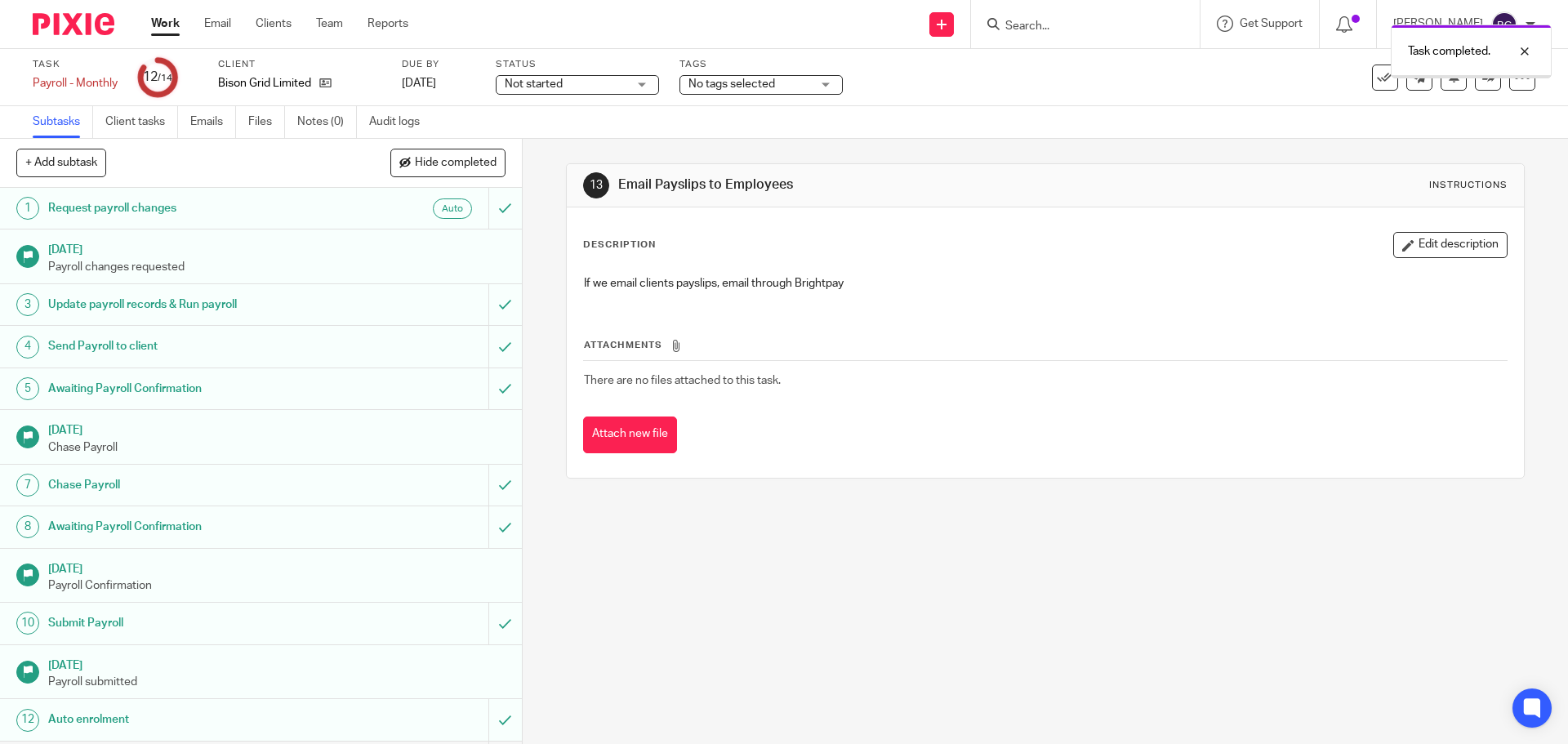
scroll to position [80, 0]
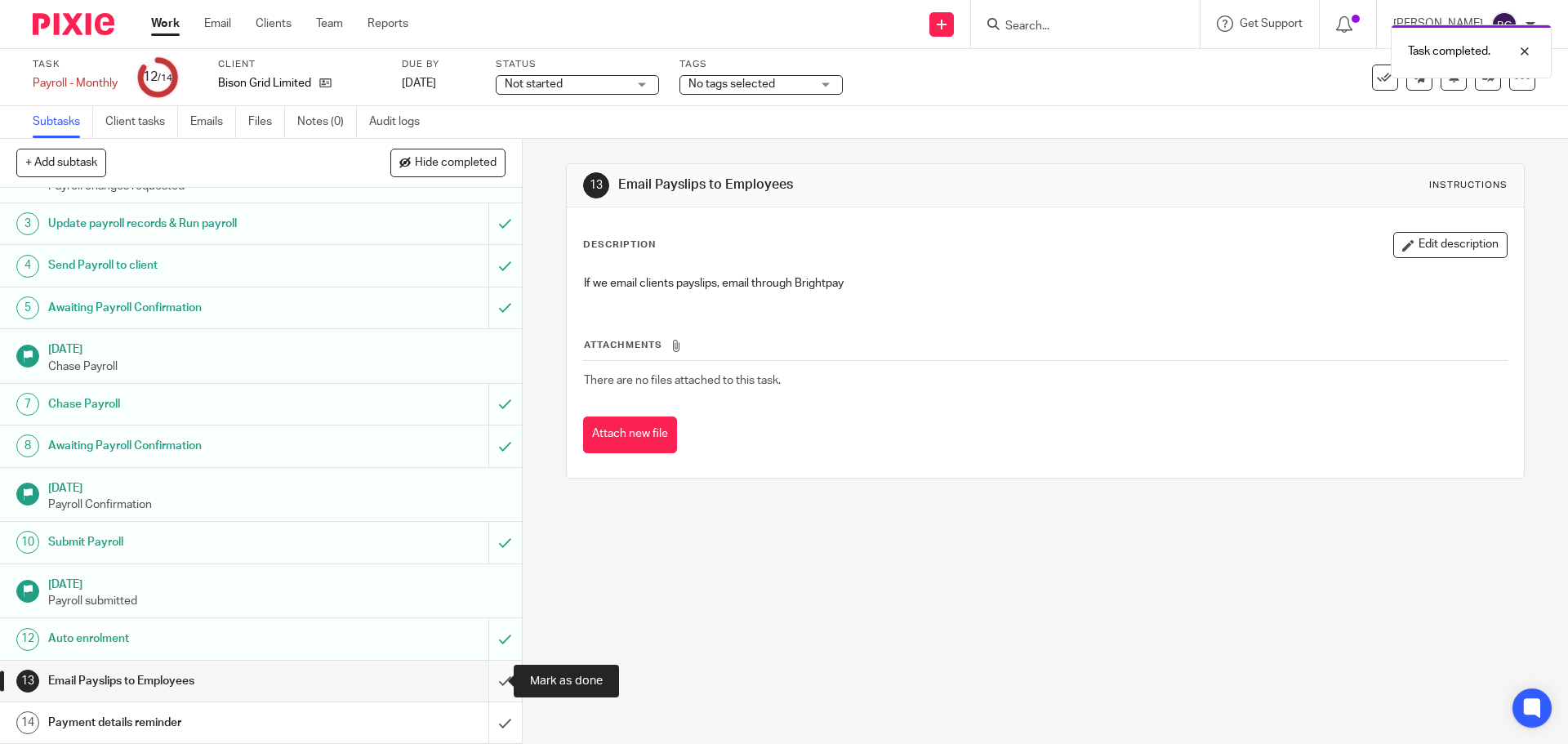
click at [491, 674] on input "submit" at bounding box center [261, 682] width 522 height 41
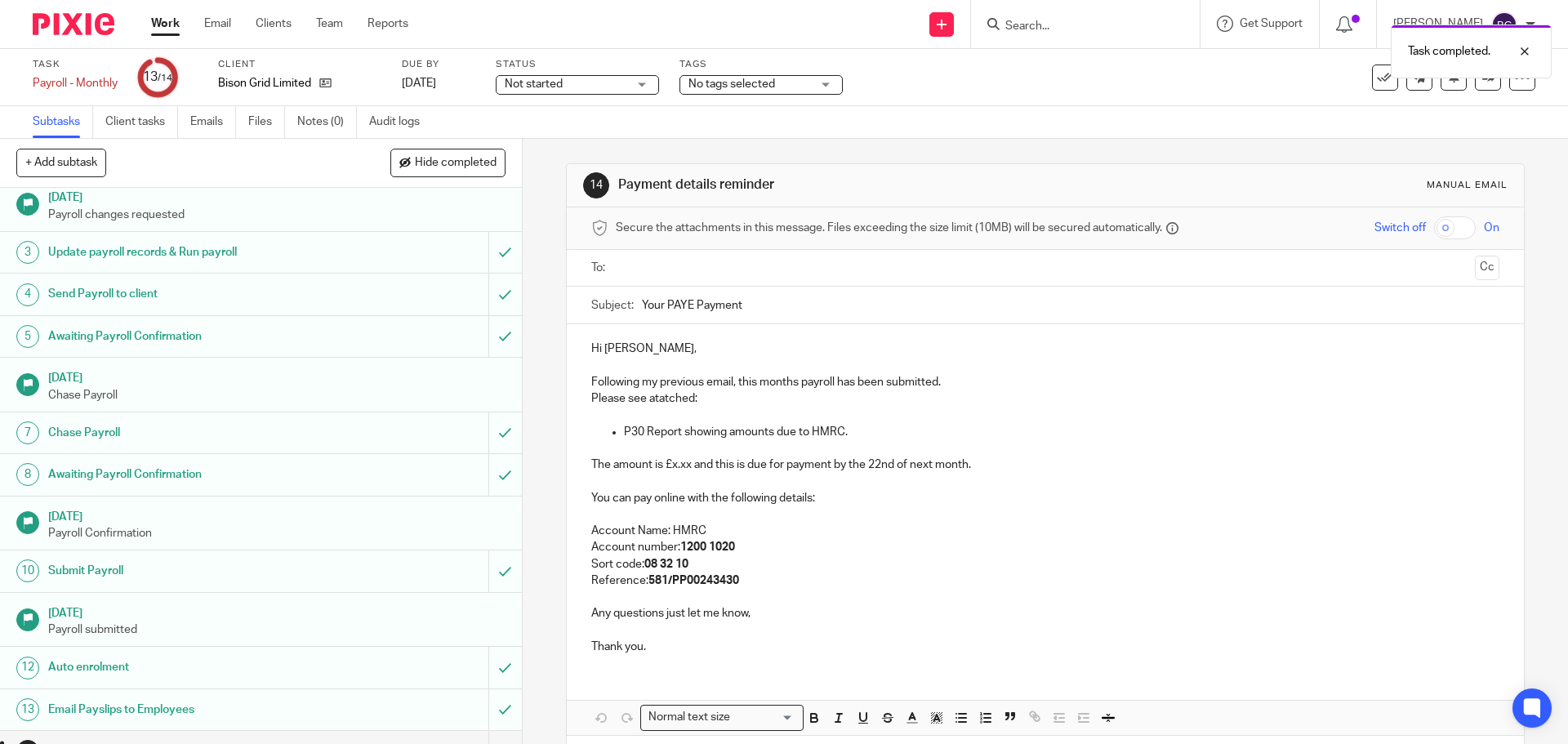
scroll to position [80, 0]
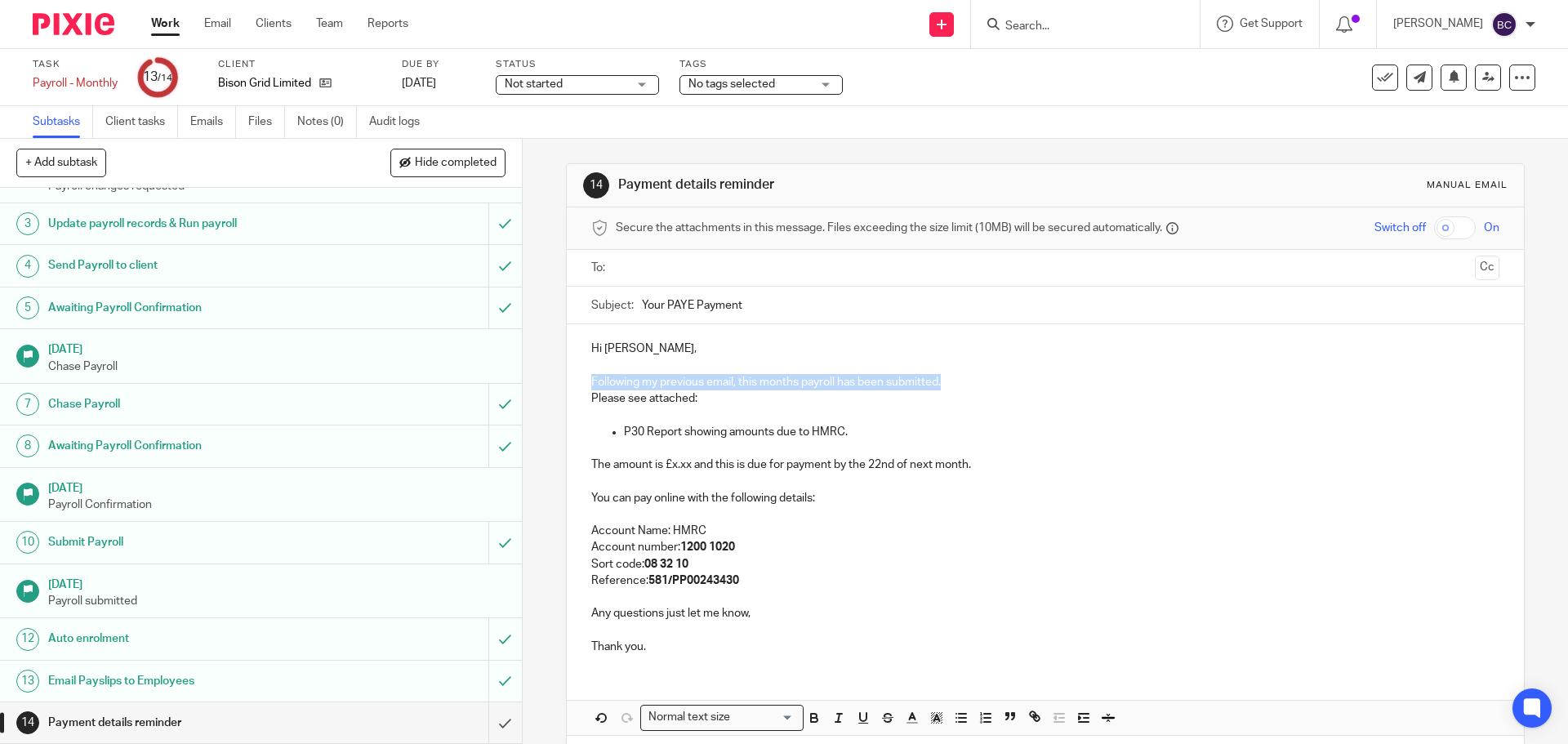
drag, startPoint x: 946, startPoint y: 376, endPoint x: 590, endPoint y: 376, distance: 356.0
click at [592, 376] on p "Following my previous email, this months payroll has been submitted." at bounding box center [1046, 382] width 908 height 16
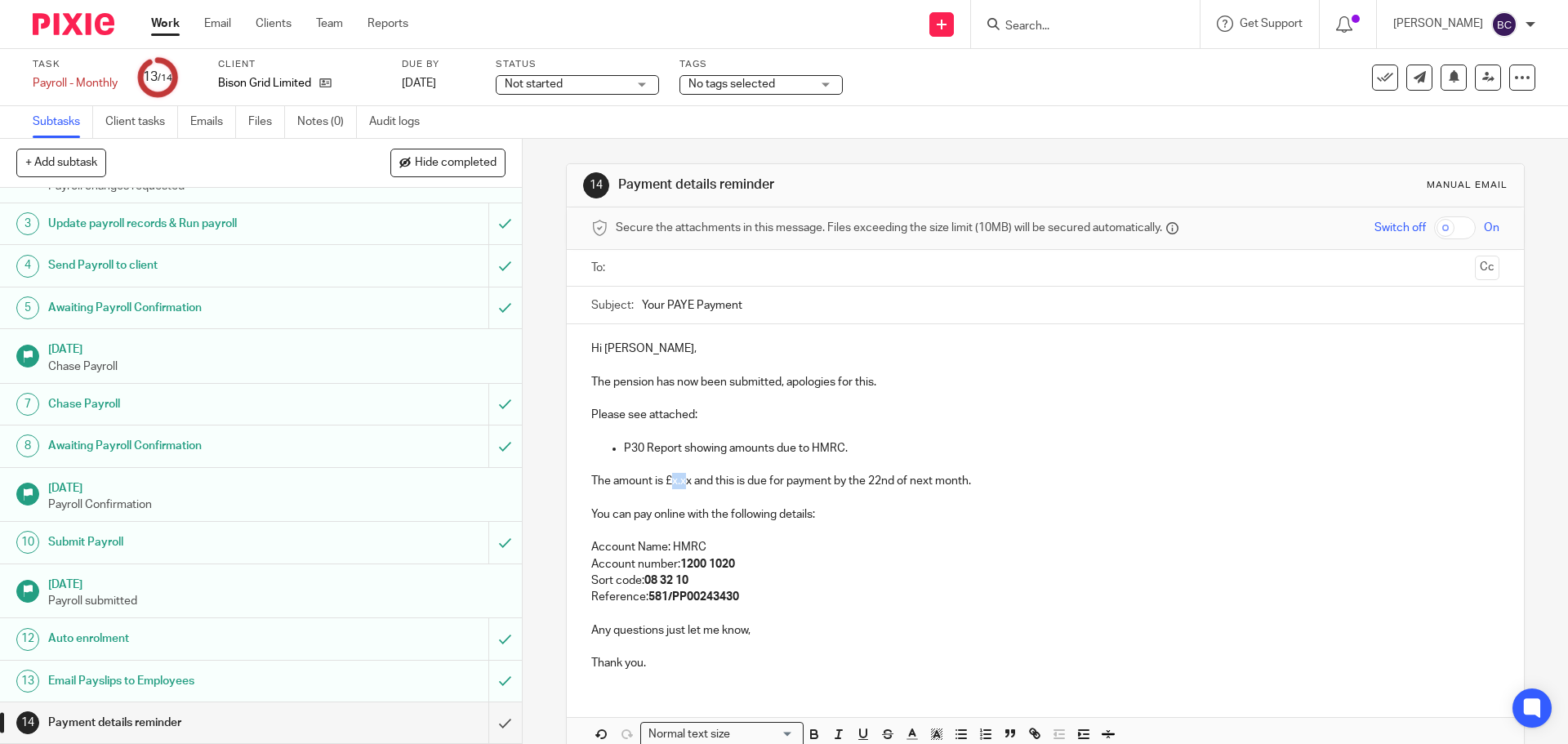
drag, startPoint x: 669, startPoint y: 479, endPoint x: 685, endPoint y: 479, distance: 16.0
click at [685, 479] on p "The amount is £x.xx and this is due for payment by the 22nd of next month." at bounding box center [1046, 480] width 908 height 16
drag, startPoint x: 669, startPoint y: 479, endPoint x: 714, endPoint y: 478, distance: 45.0
click at [714, 478] on strong "2,070.56" at bounding box center [695, 480] width 45 height 11
click at [955, 482] on p "The amount is £2,070.56 and this is due for payment by the 22nd of next month." at bounding box center [1046, 480] width 908 height 16
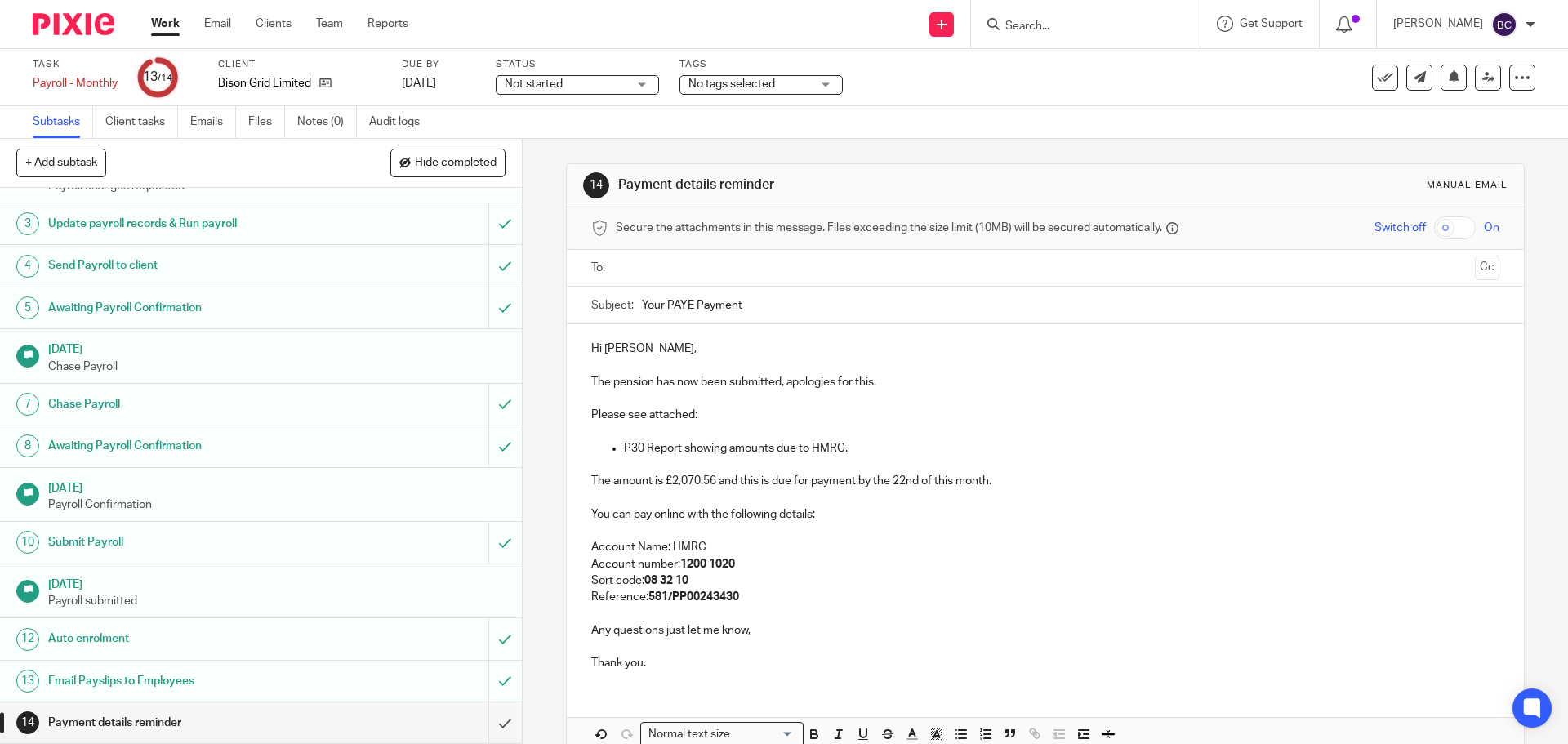
click at [764, 266] on input "text" at bounding box center [1045, 268] width 846 height 19
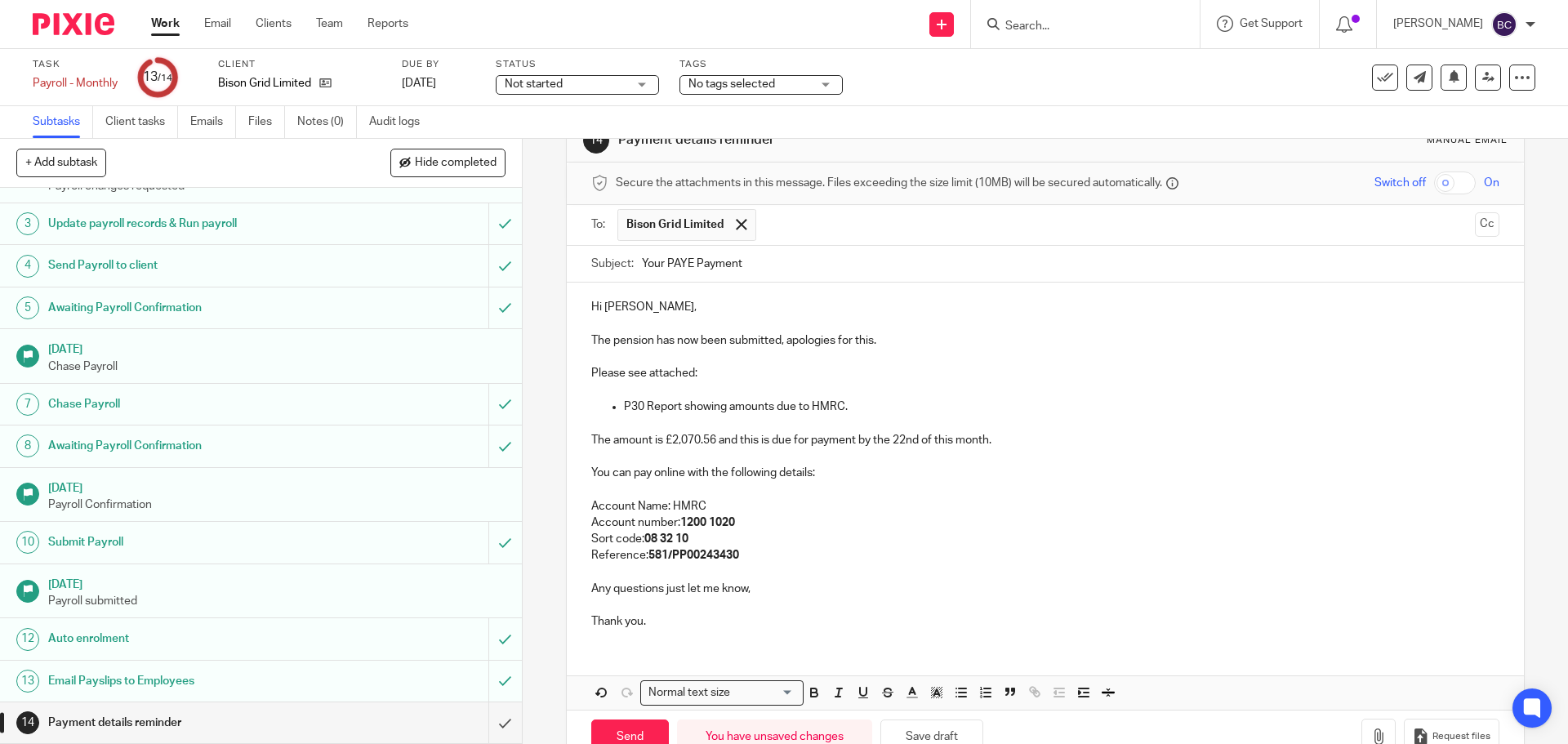
scroll to position [90, 0]
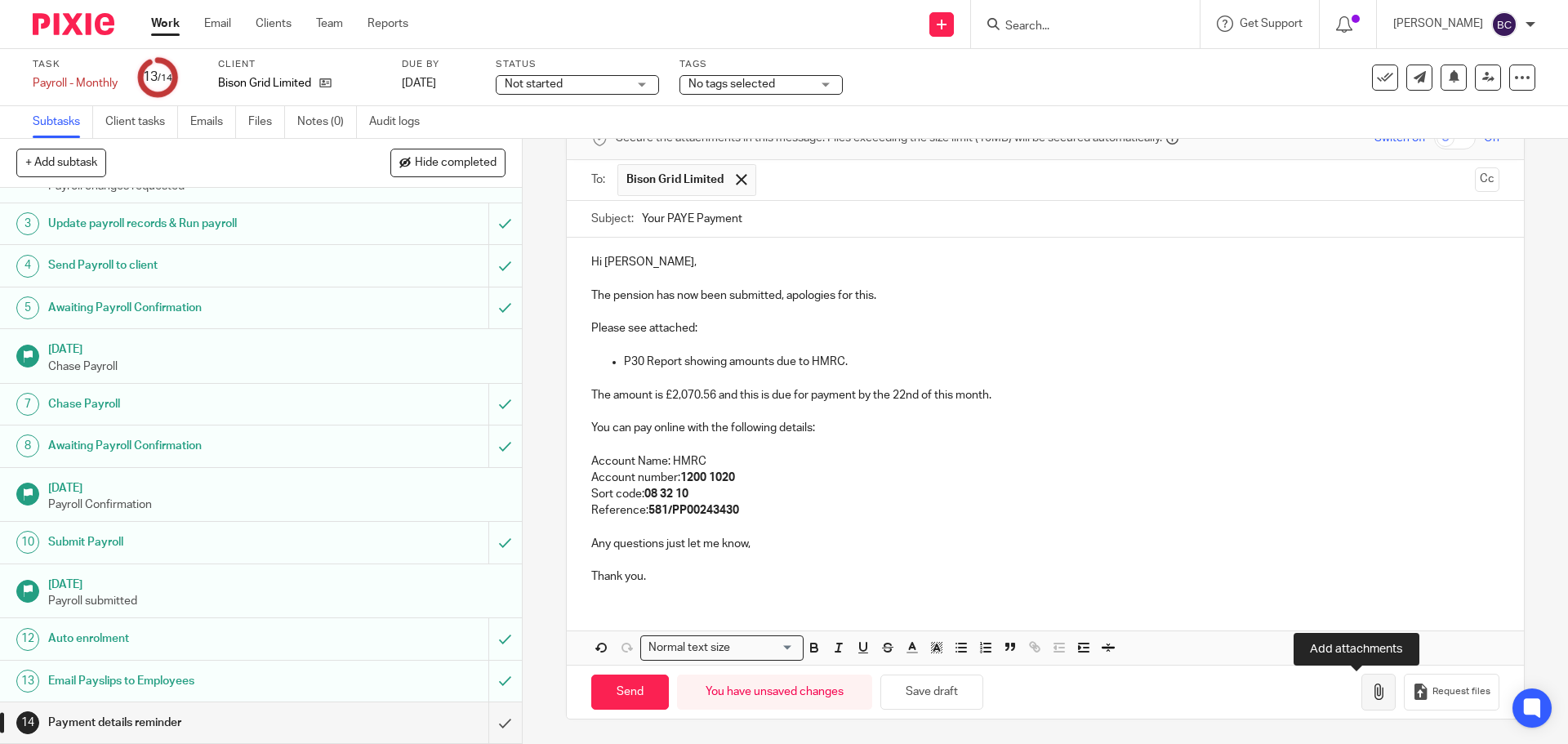
click at [1371, 695] on icon "button" at bounding box center [1379, 691] width 16 height 16
click at [1362, 682] on button "button" at bounding box center [1379, 692] width 34 height 37
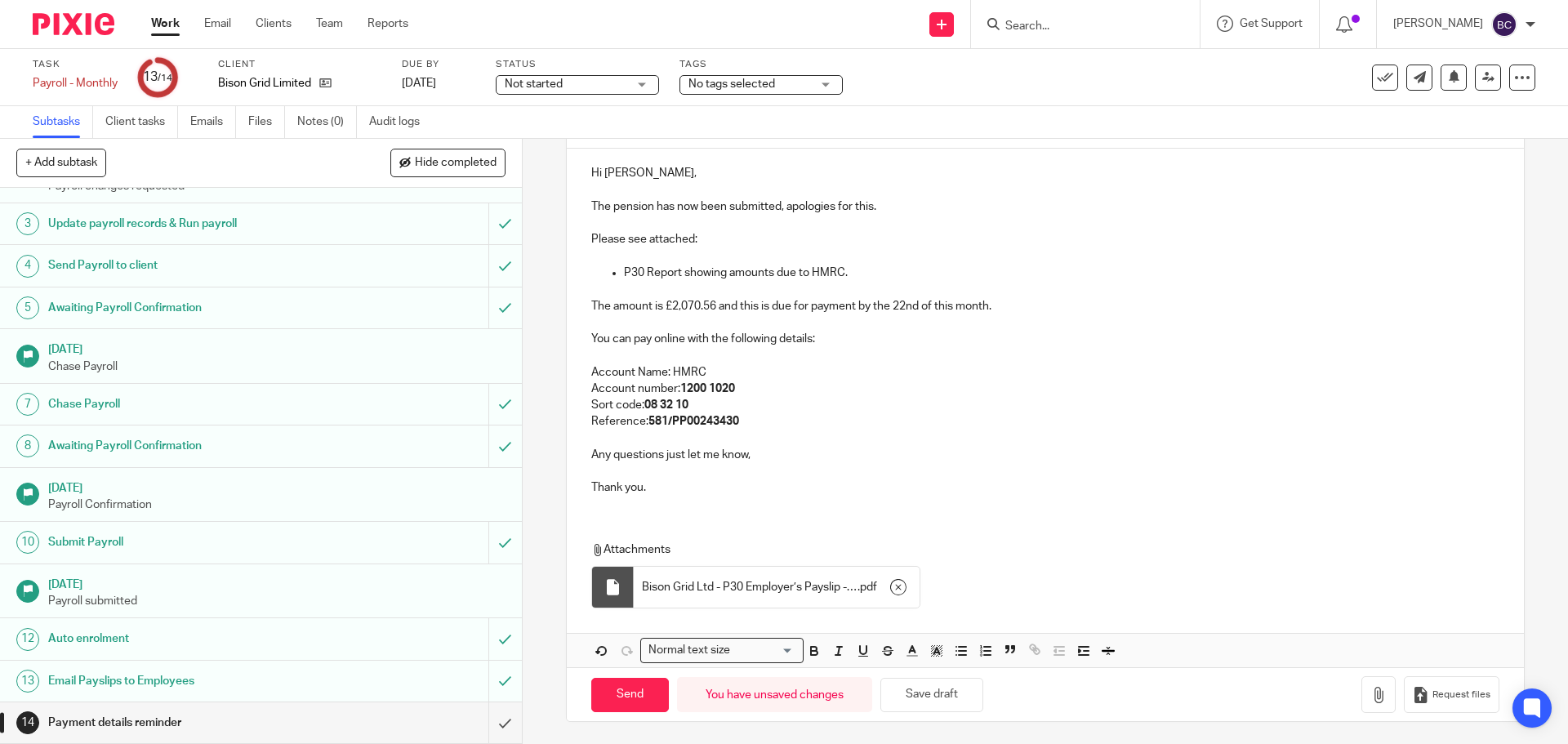
scroll to position [182, 0]
click at [626, 699] on input "Send" at bounding box center [630, 693] width 78 height 35
type input "Sent"
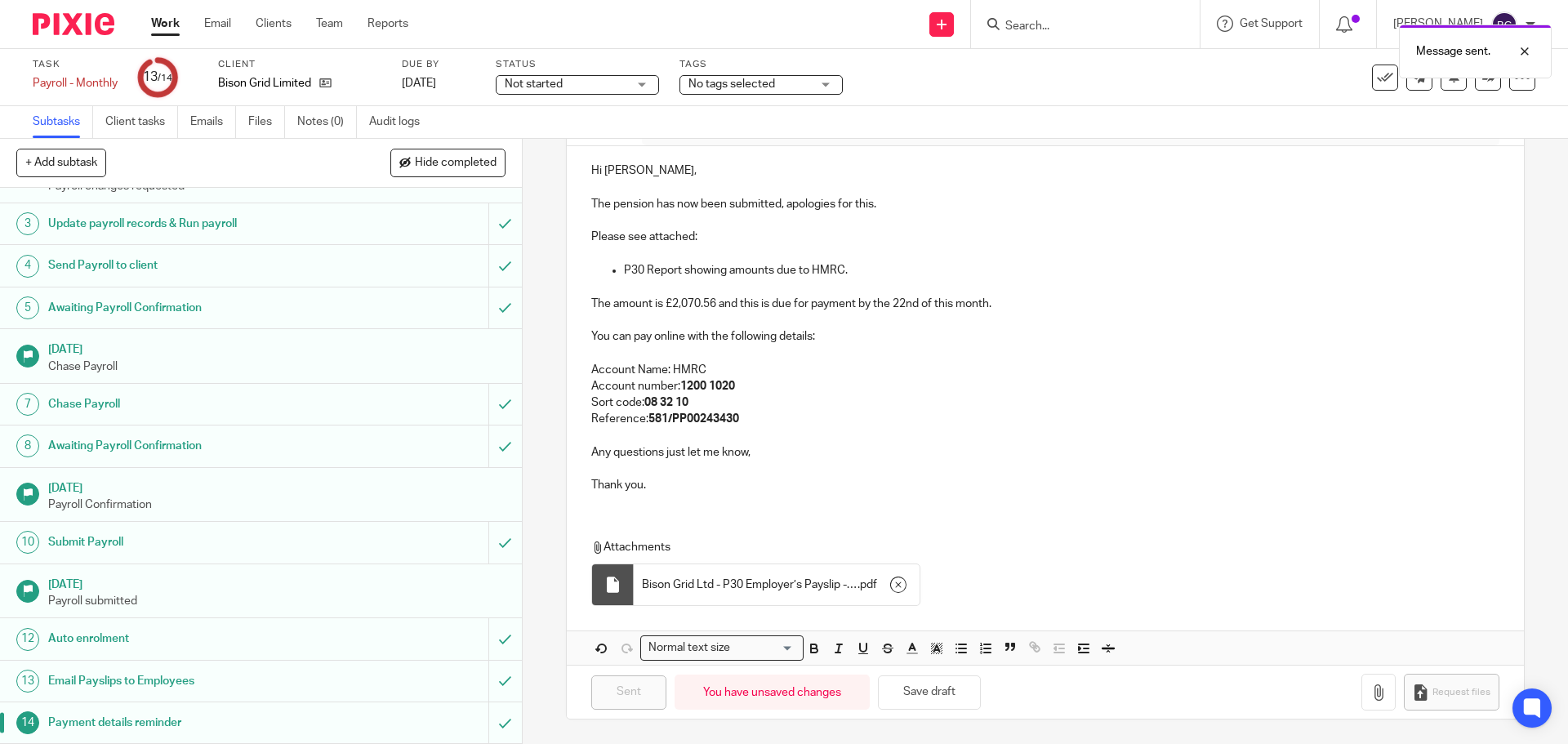
click at [172, 21] on link "Work" at bounding box center [164, 23] width 28 height 16
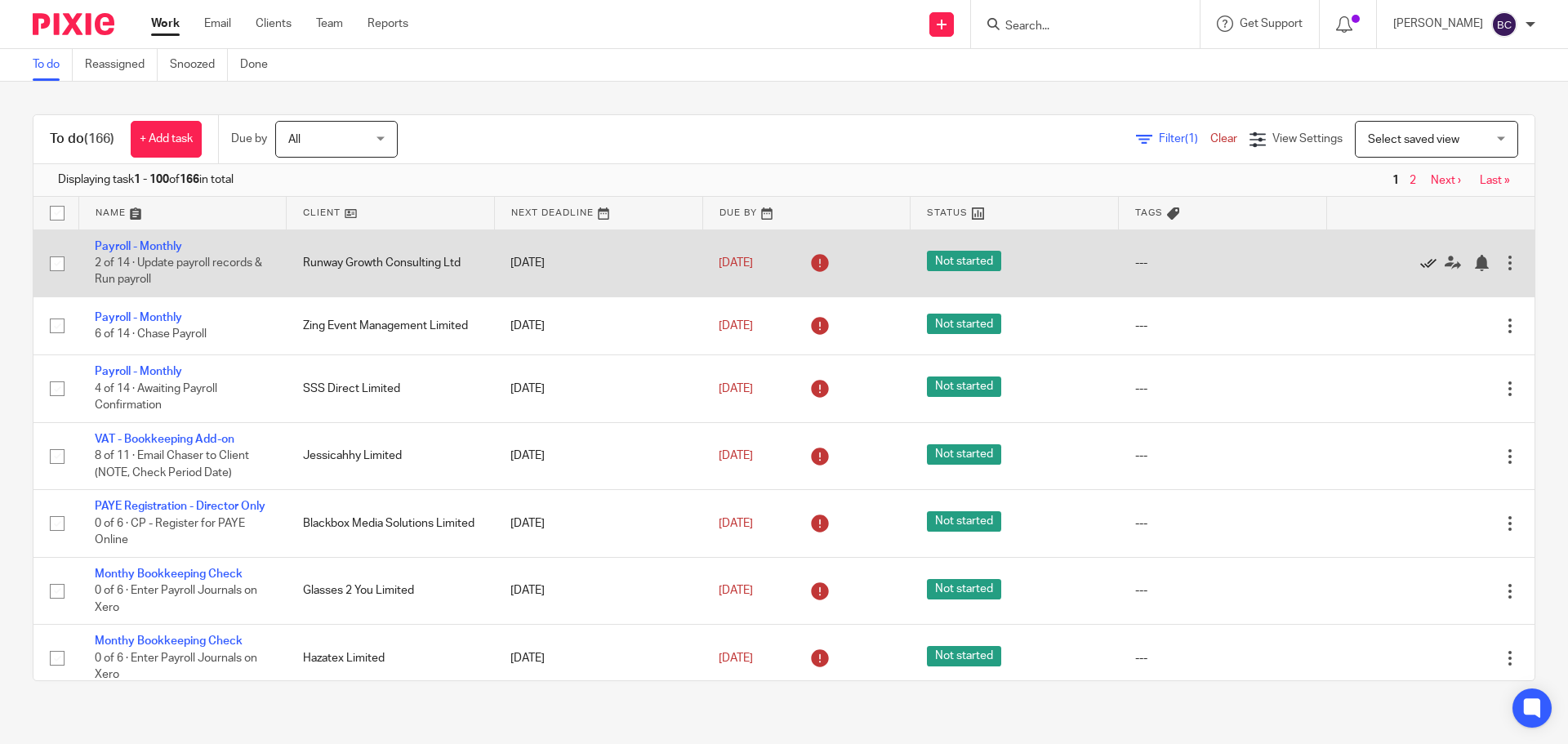
click at [1421, 257] on icon at bounding box center [1428, 263] width 16 height 16
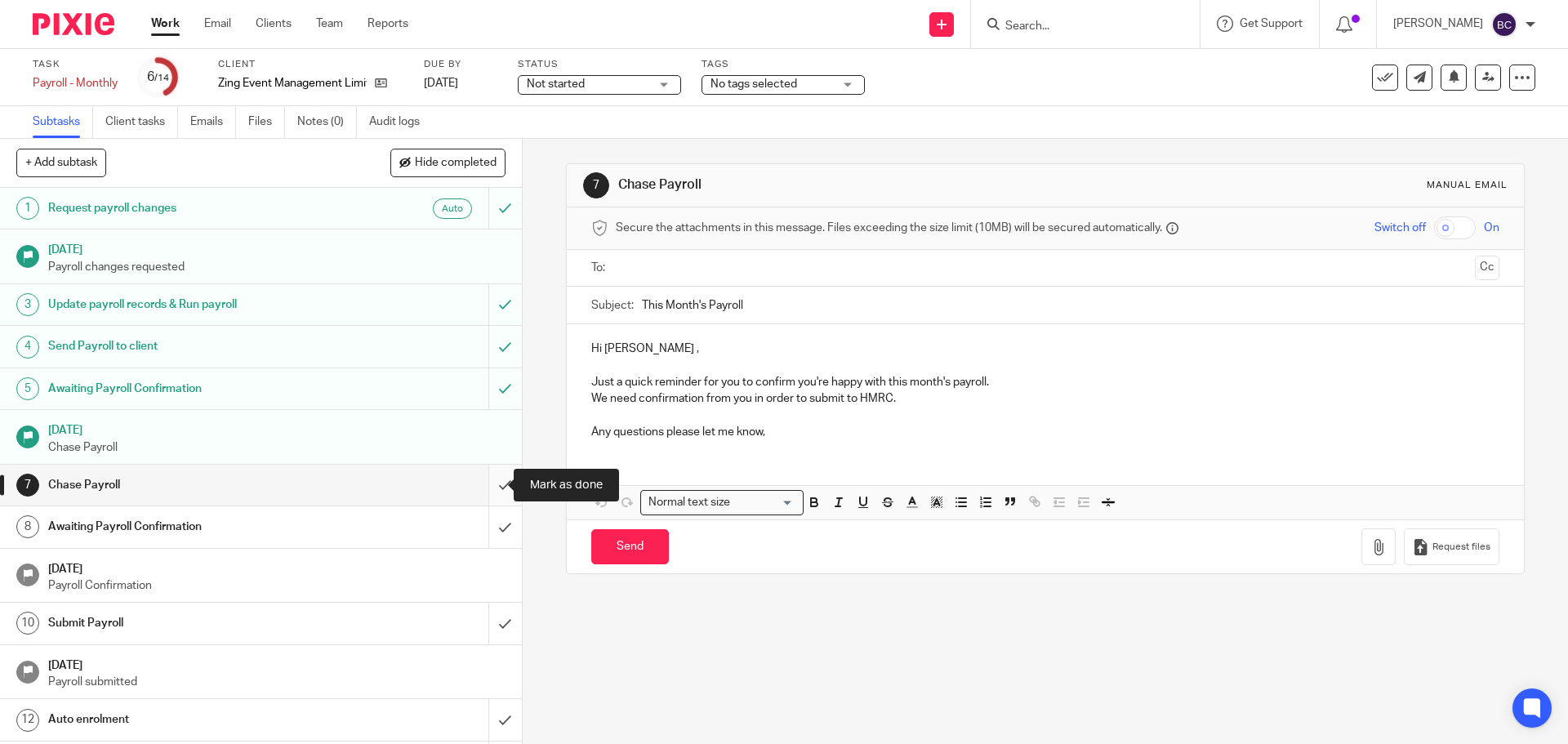
click at [490, 484] on input "submit" at bounding box center [261, 485] width 522 height 41
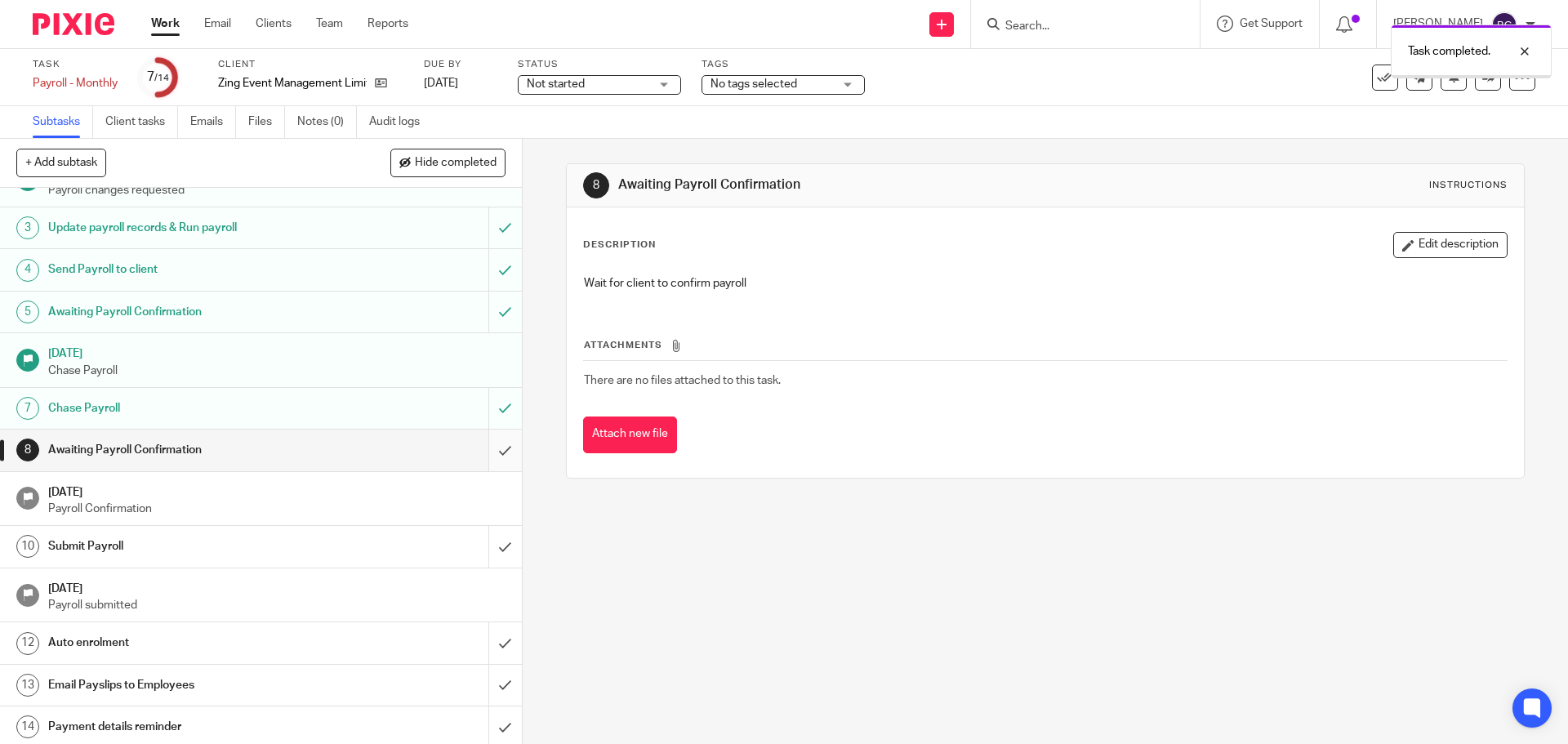
scroll to position [80, 0]
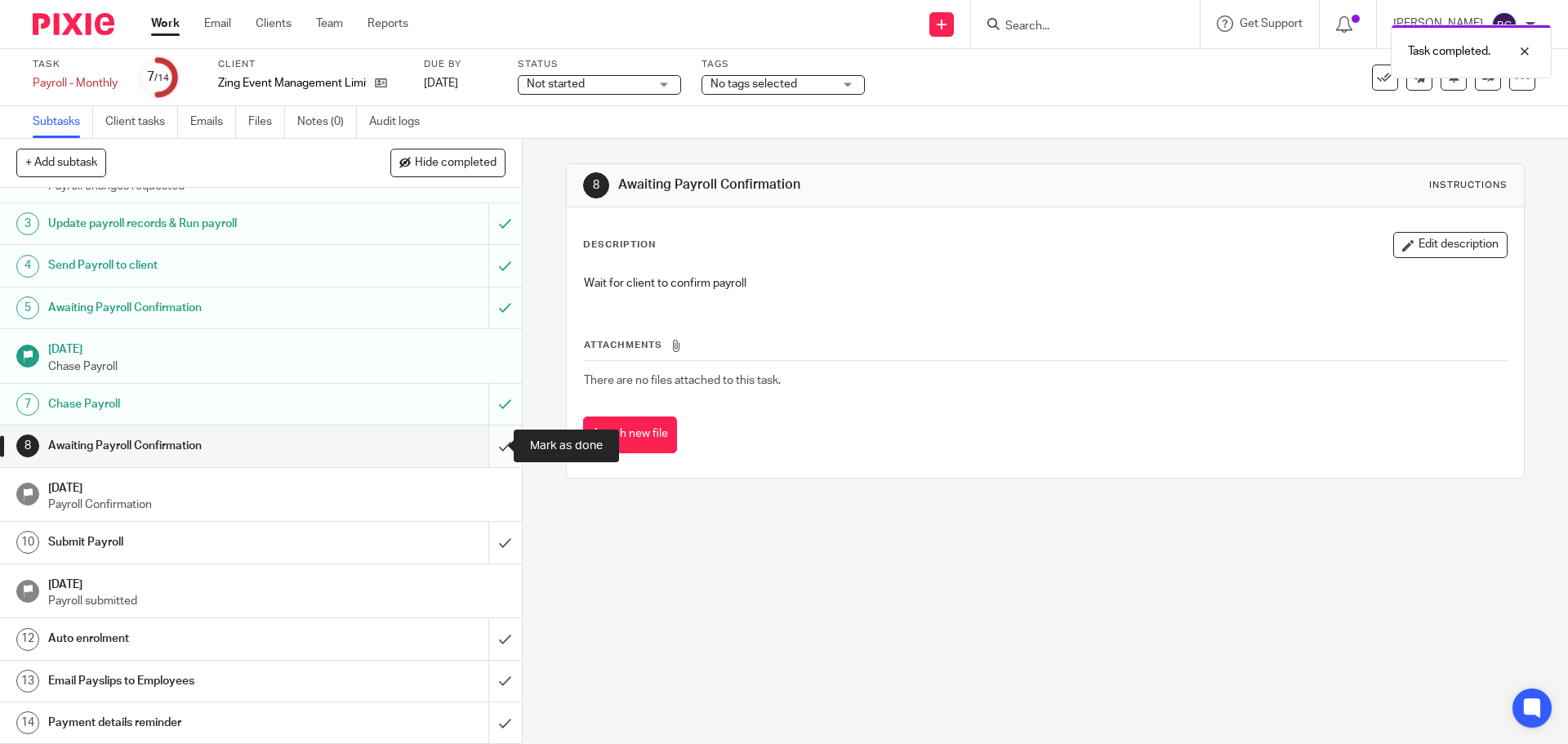
click at [490, 443] on input "submit" at bounding box center [261, 446] width 522 height 41
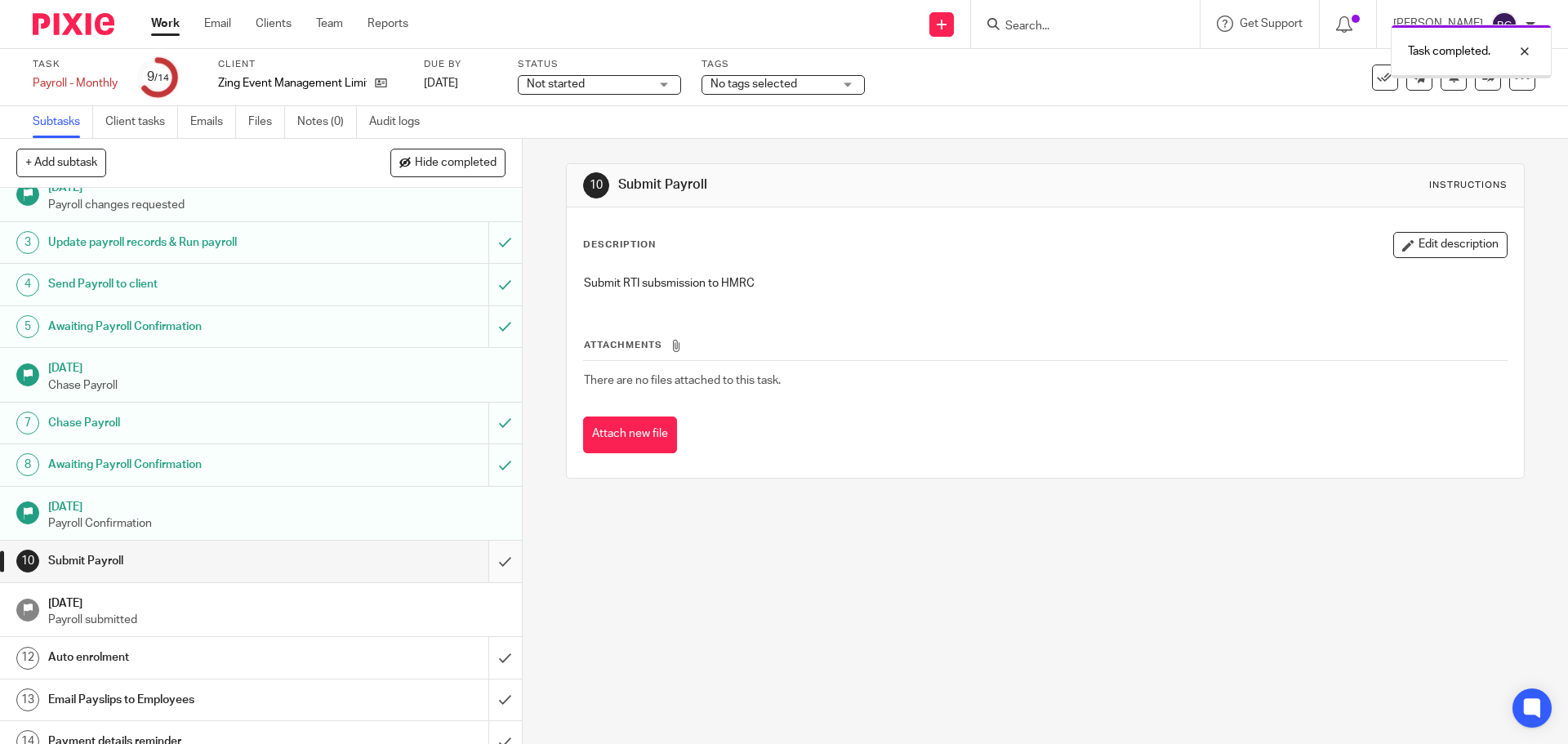
scroll to position [80, 0]
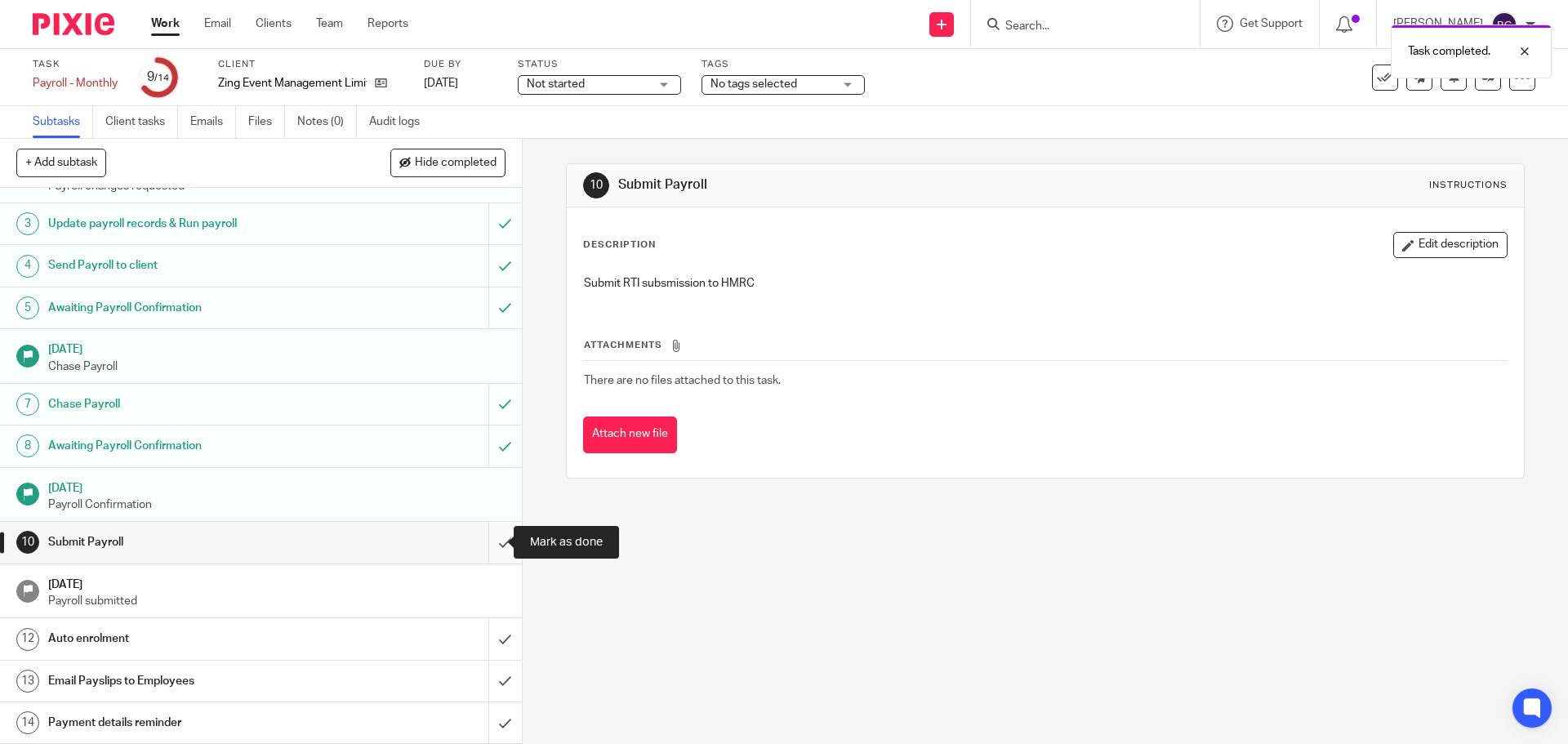
click at [490, 542] on input "submit" at bounding box center [261, 543] width 522 height 41
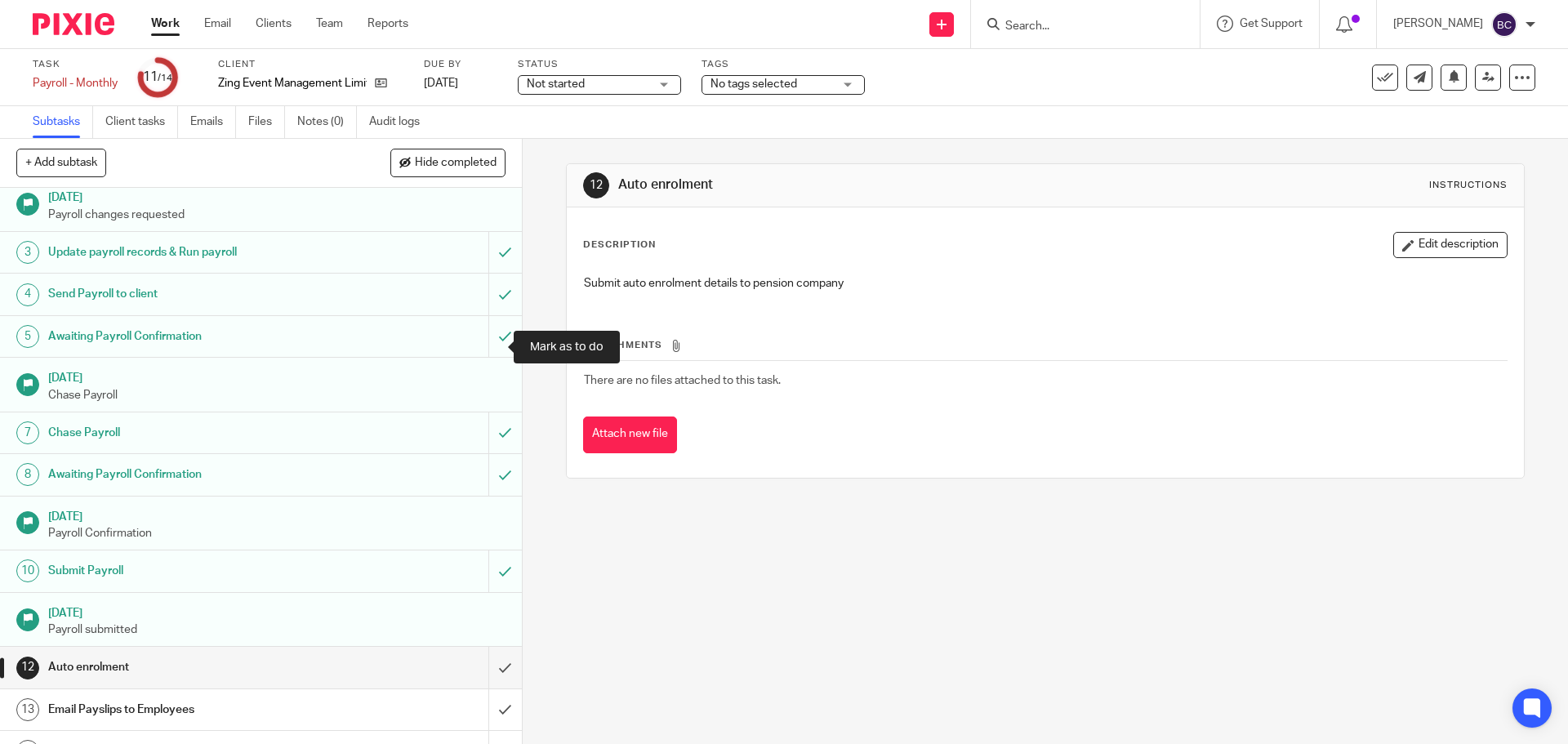
scroll to position [80, 0]
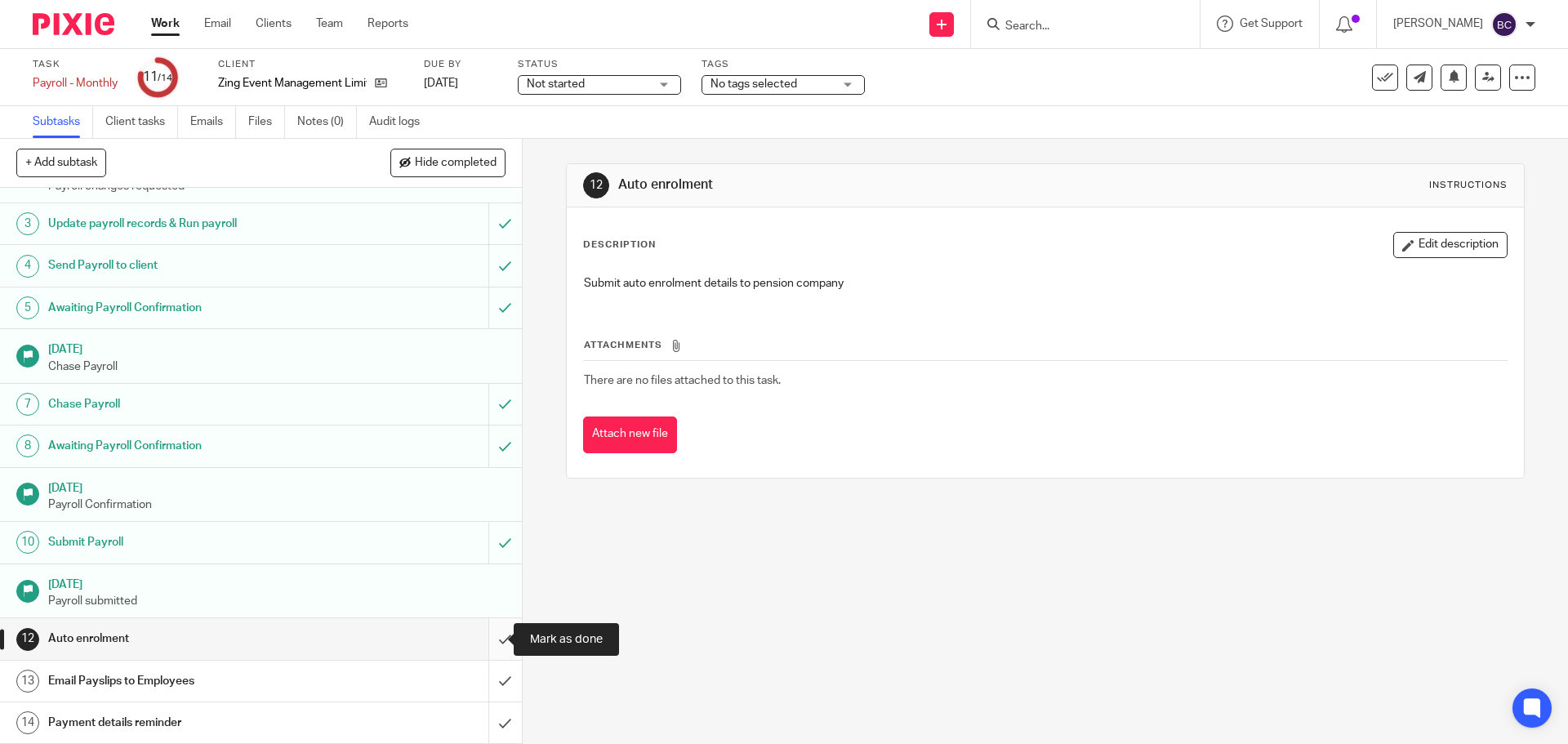
click at [478, 630] on input "submit" at bounding box center [261, 639] width 522 height 41
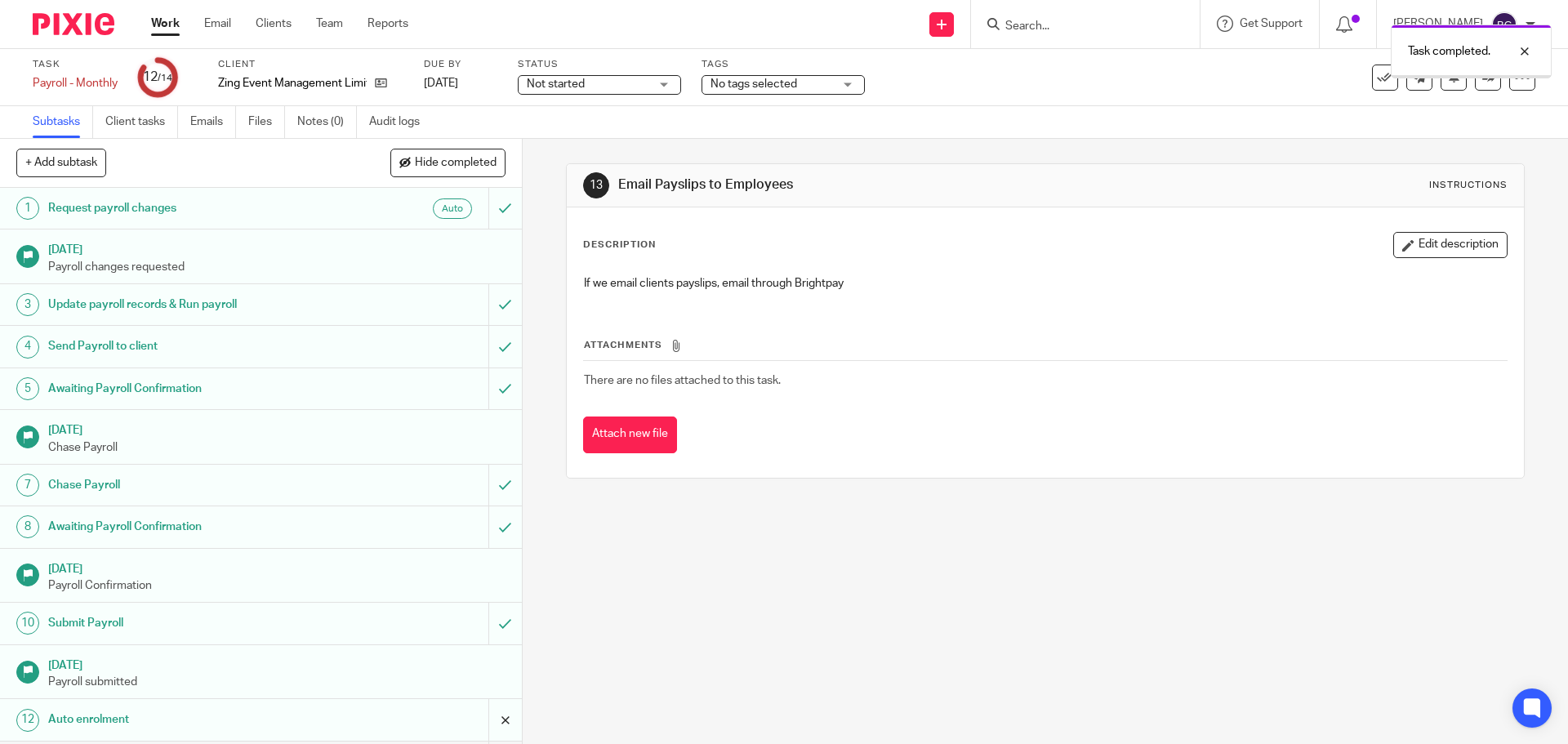
scroll to position [80, 0]
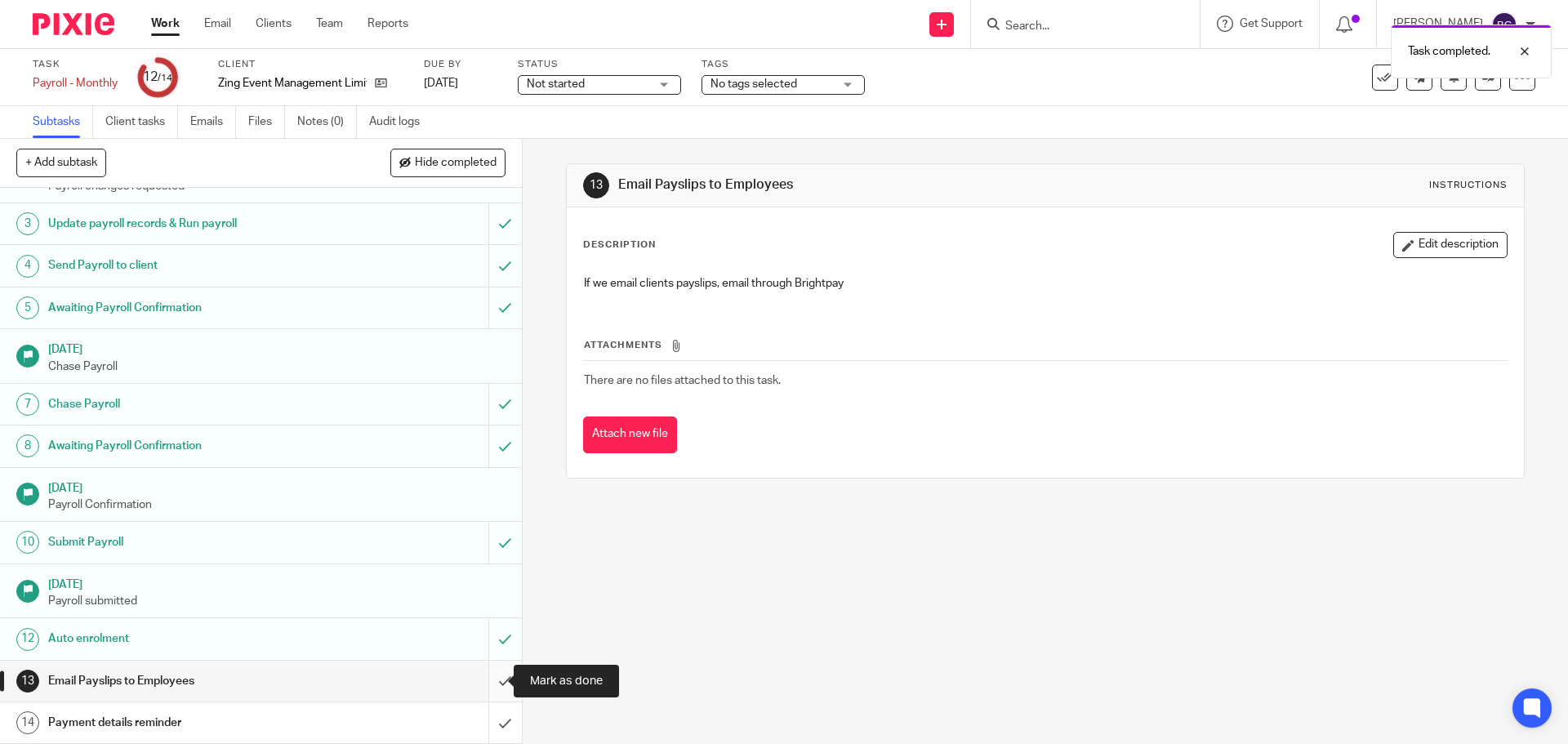
click at [491, 667] on input "submit" at bounding box center [261, 682] width 522 height 41
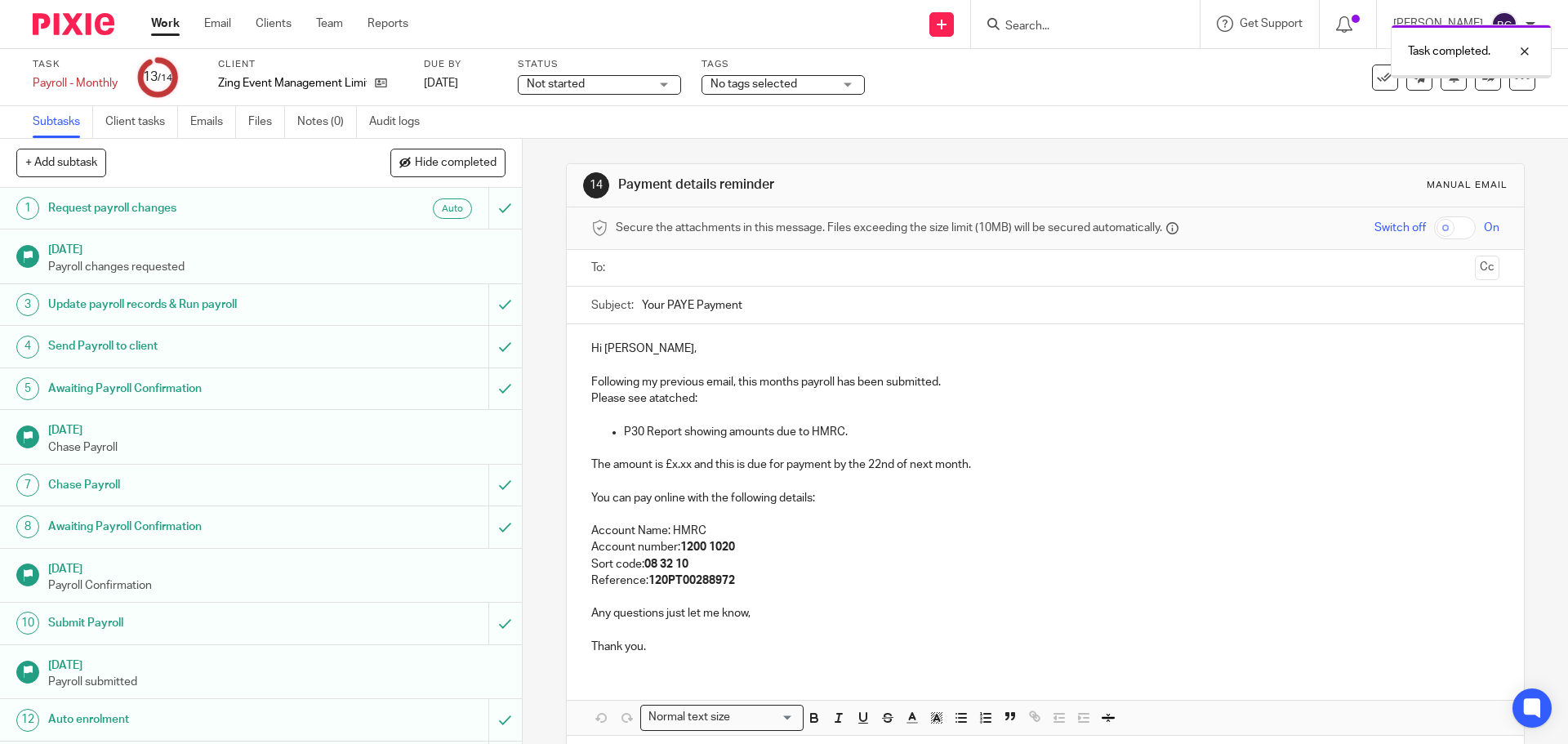
scroll to position [80, 0]
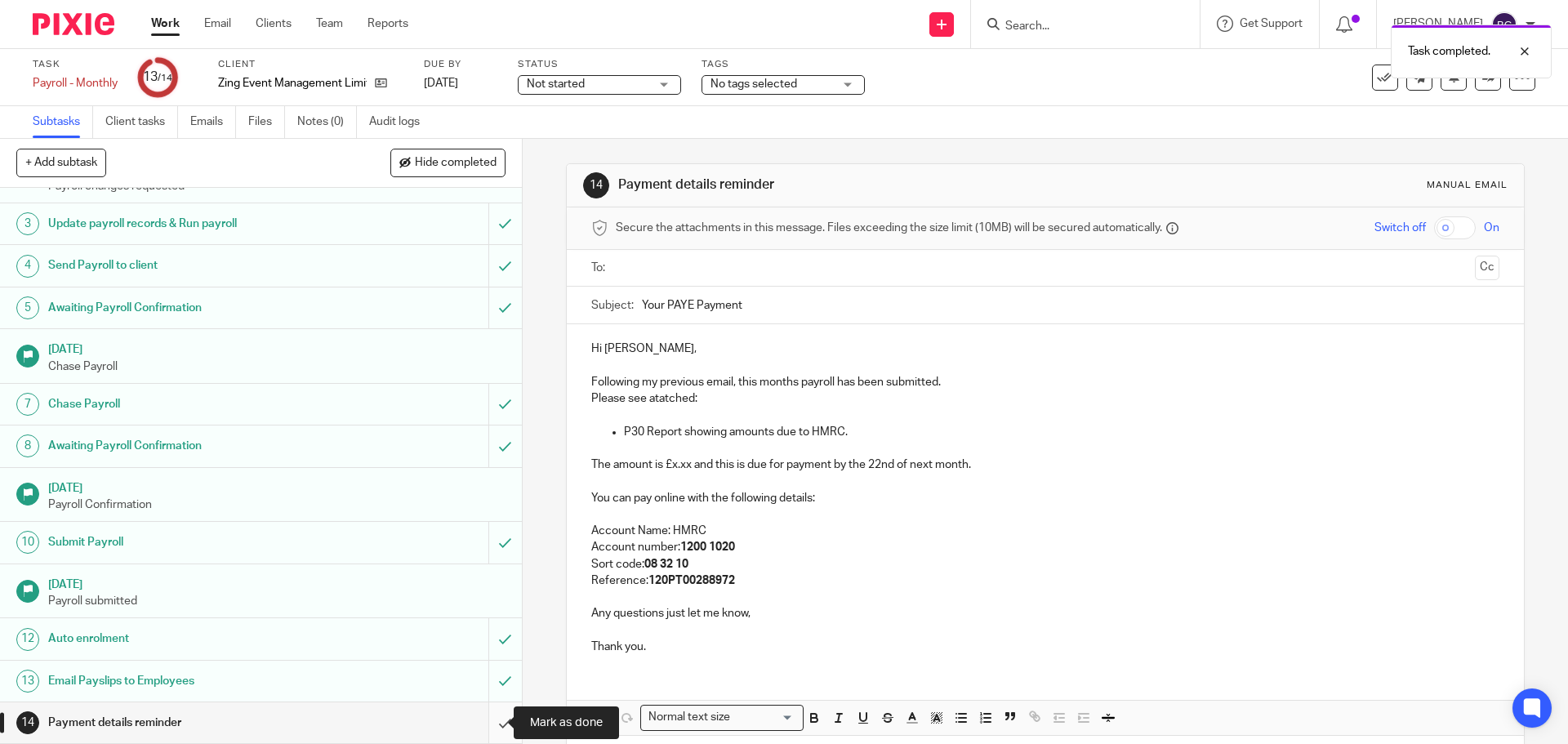
click at [490, 717] on input "submit" at bounding box center [261, 723] width 522 height 41
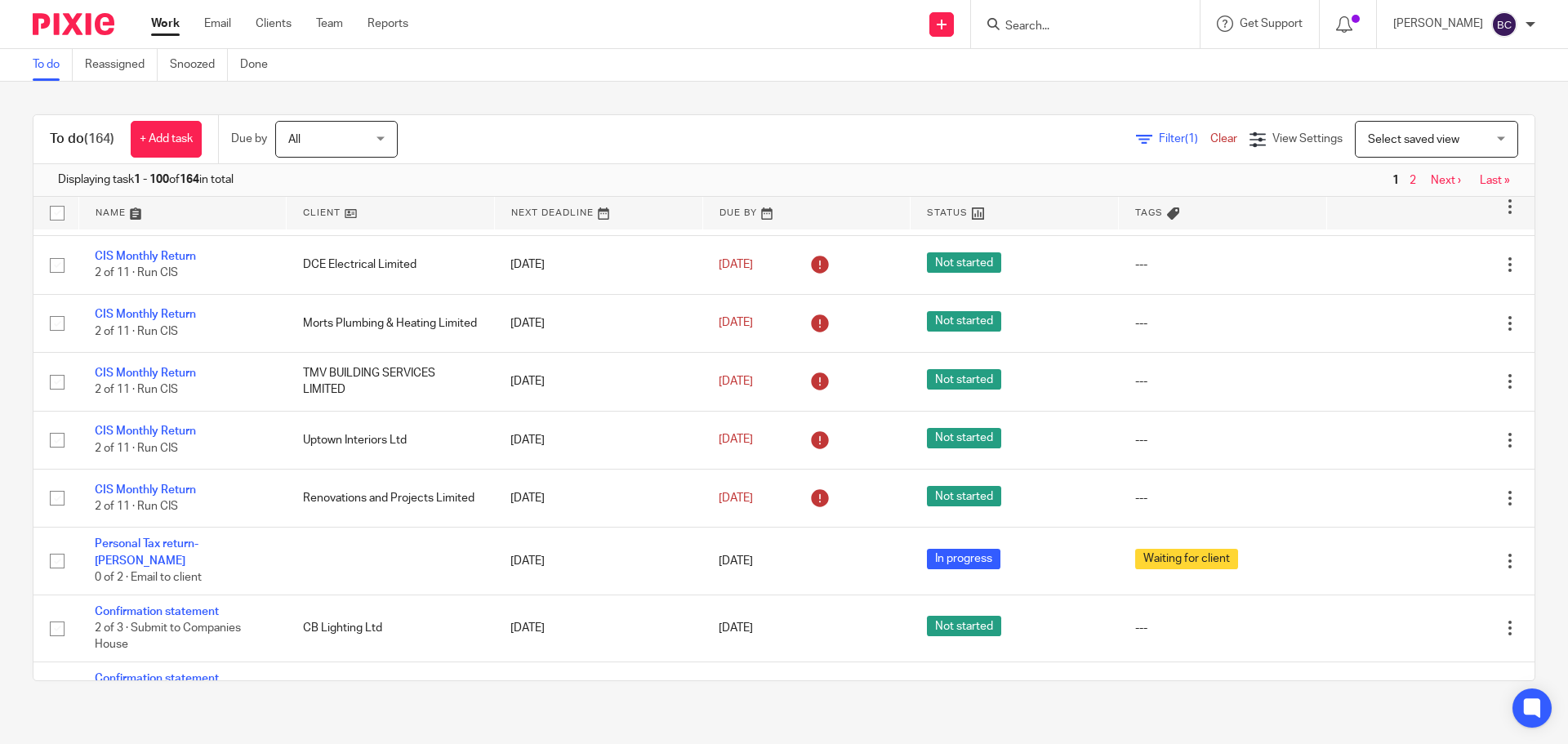
scroll to position [1225, 0]
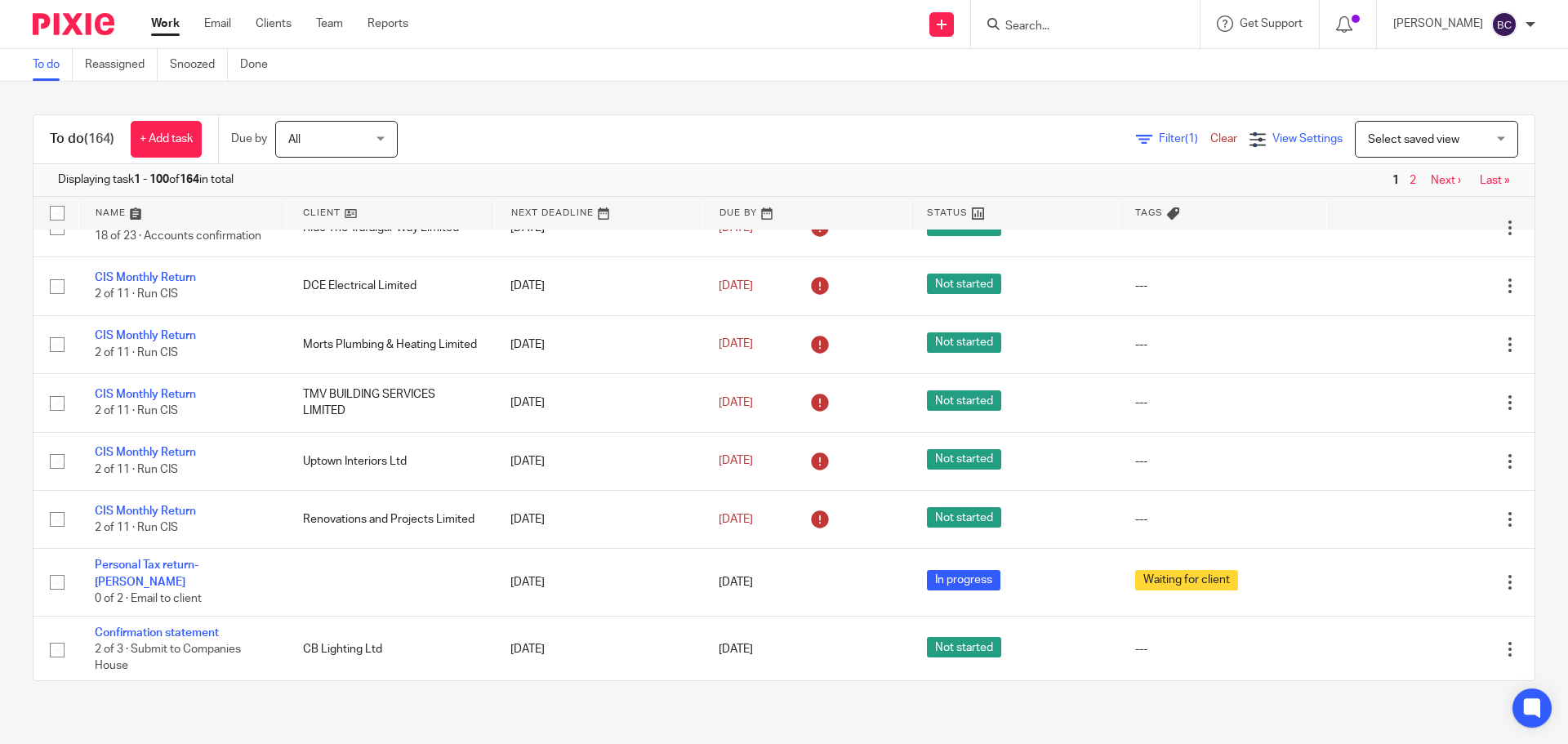
click at [1280, 138] on span "View Settings" at bounding box center [1308, 138] width 70 height 11
click at [1159, 138] on span "Filter (1)" at bounding box center [1184, 138] width 51 height 11
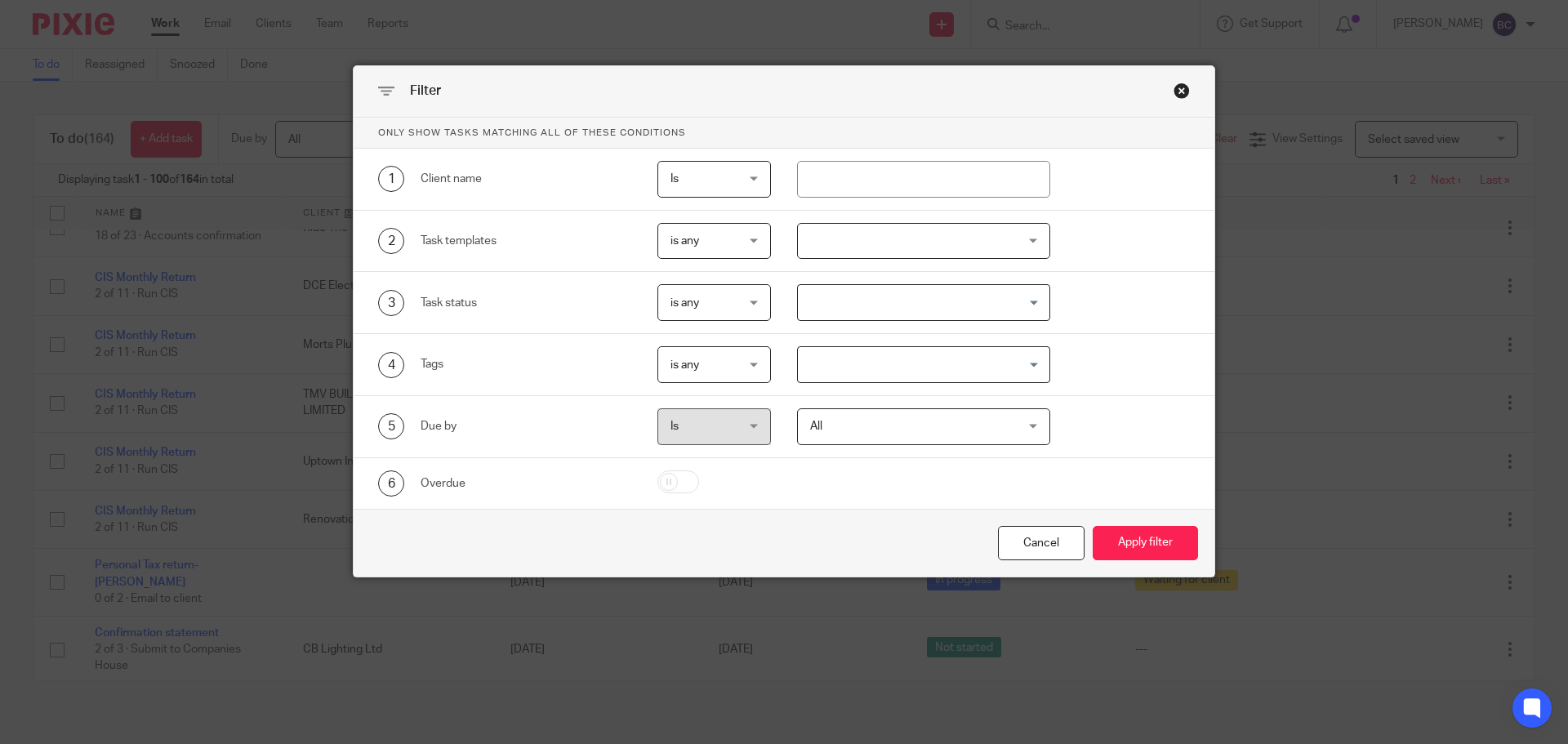
click at [670, 470] on input "checkbox" at bounding box center [678, 481] width 42 height 23
checkbox input "true"
click at [1116, 529] on button "Apply filter" at bounding box center [1145, 543] width 105 height 35
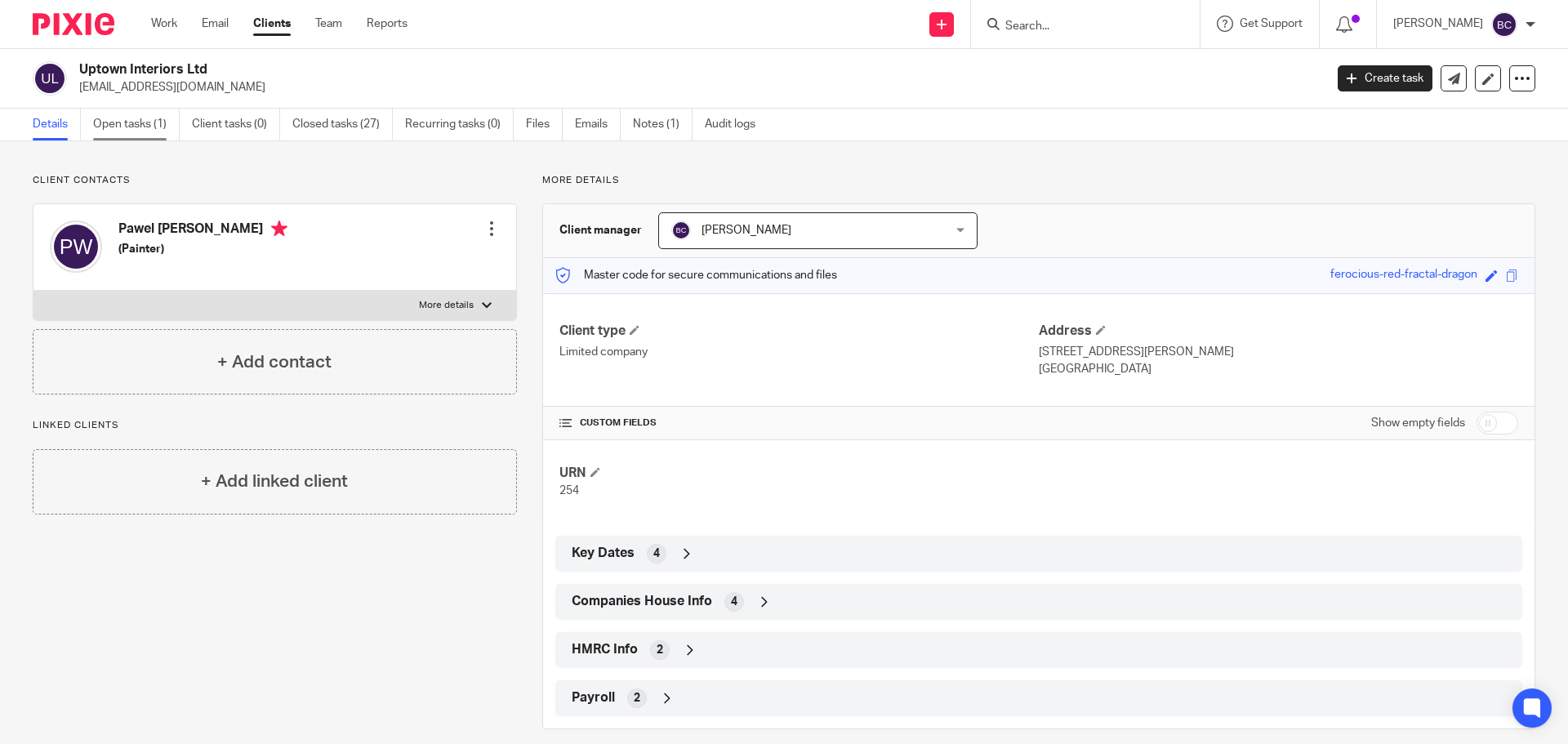
click at [154, 122] on link "Open tasks (1)" at bounding box center [136, 124] width 86 height 32
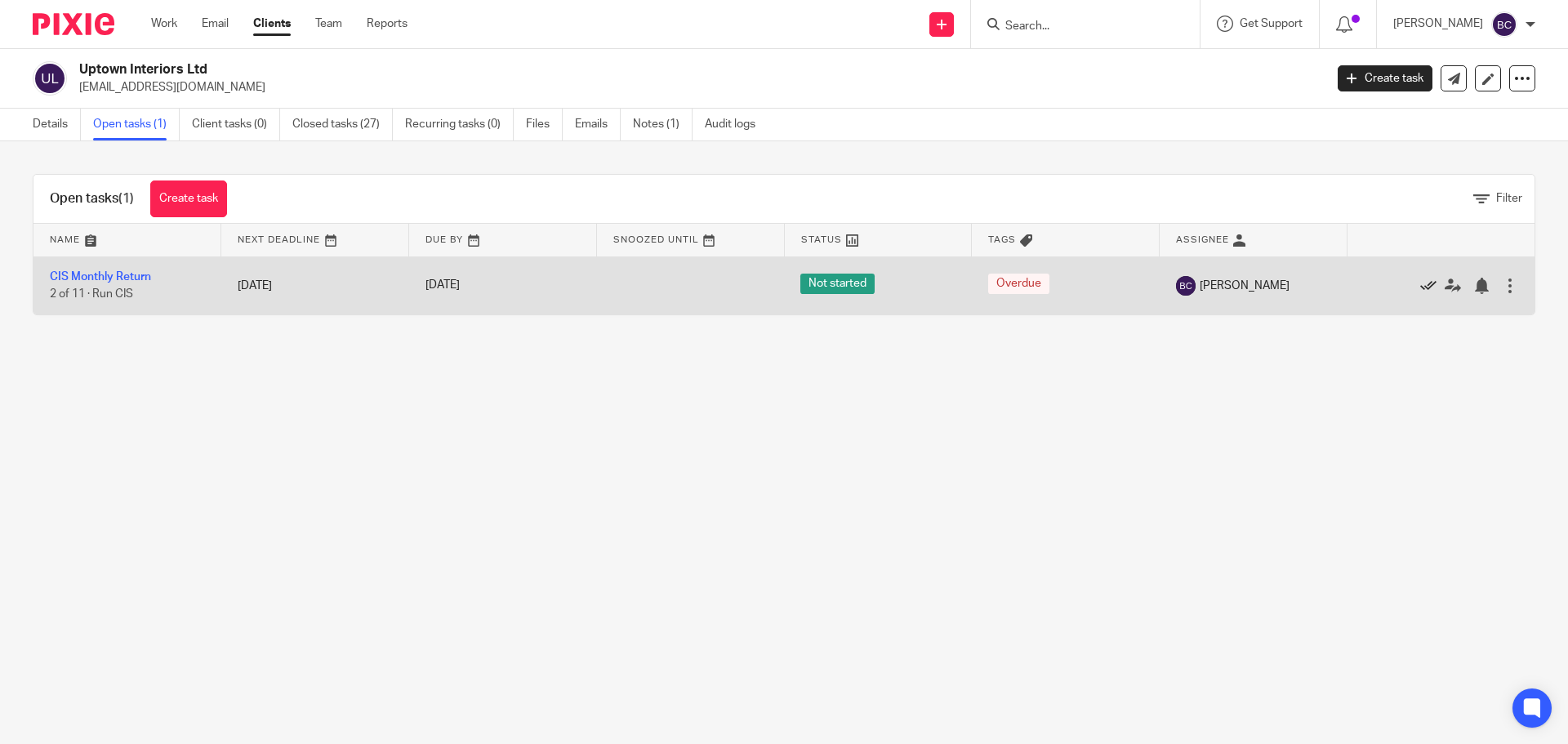
click at [1421, 283] on icon at bounding box center [1428, 285] width 16 height 16
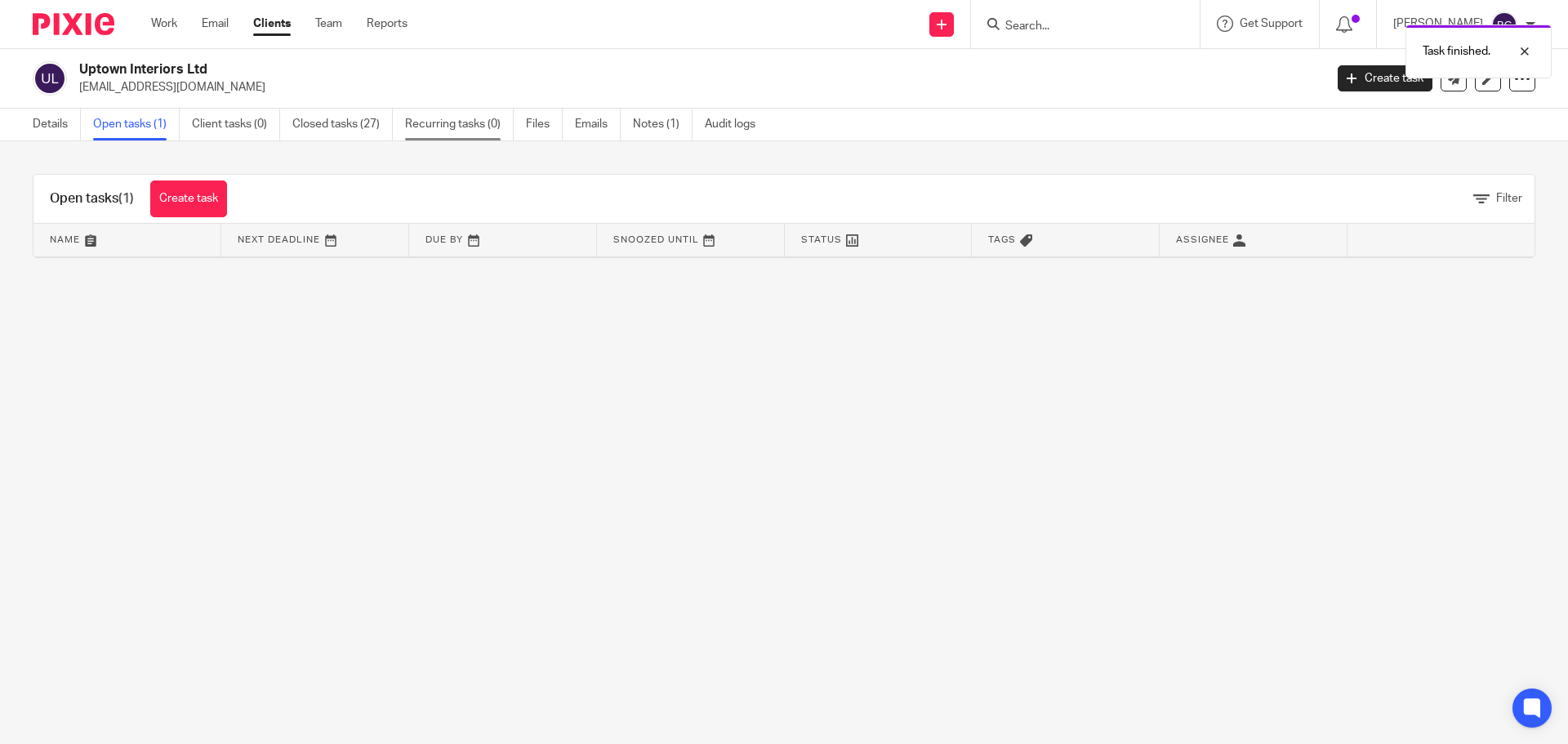
click at [486, 129] on link "Recurring tasks (0)" at bounding box center [459, 124] width 109 height 32
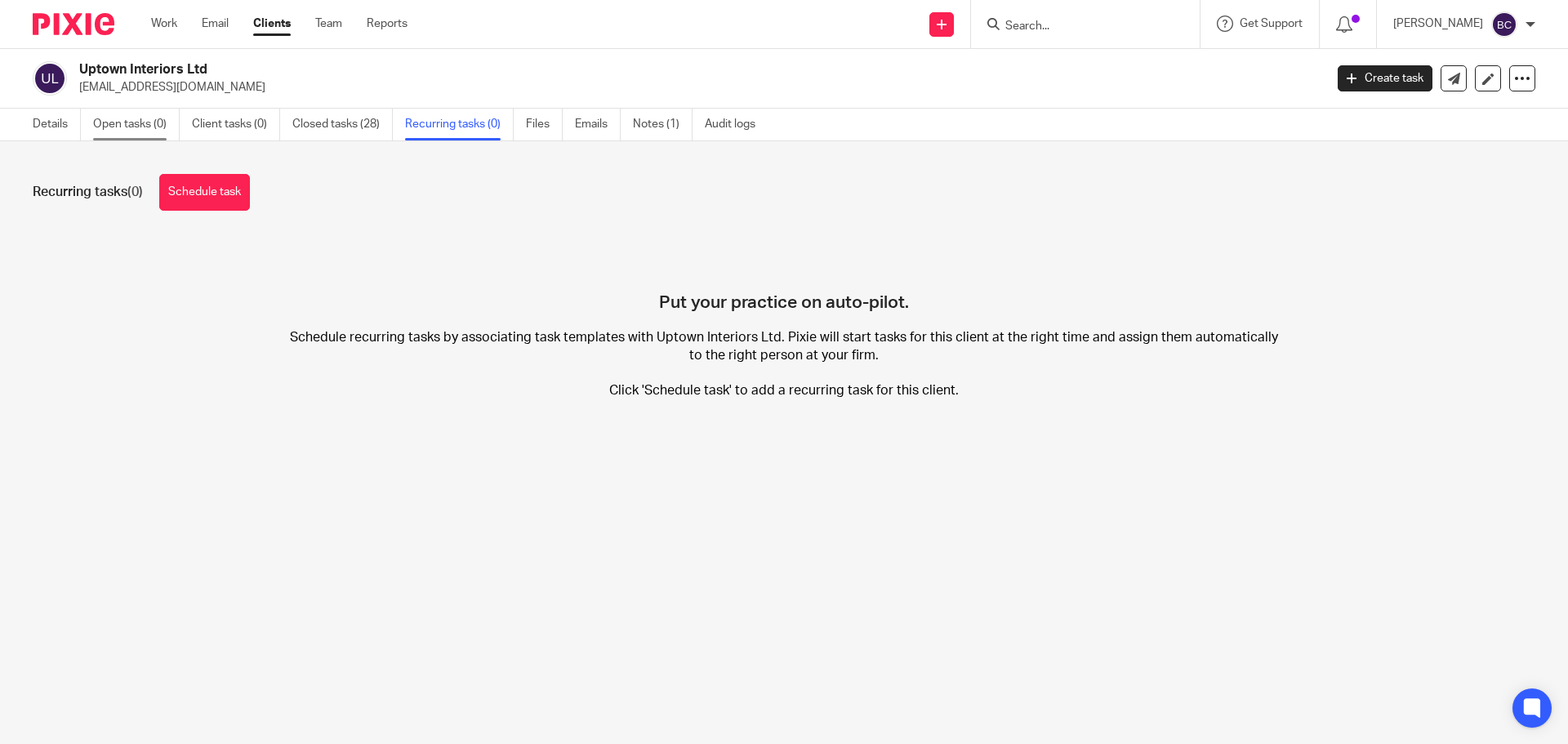
click at [134, 129] on link "Open tasks (0)" at bounding box center [136, 124] width 86 height 32
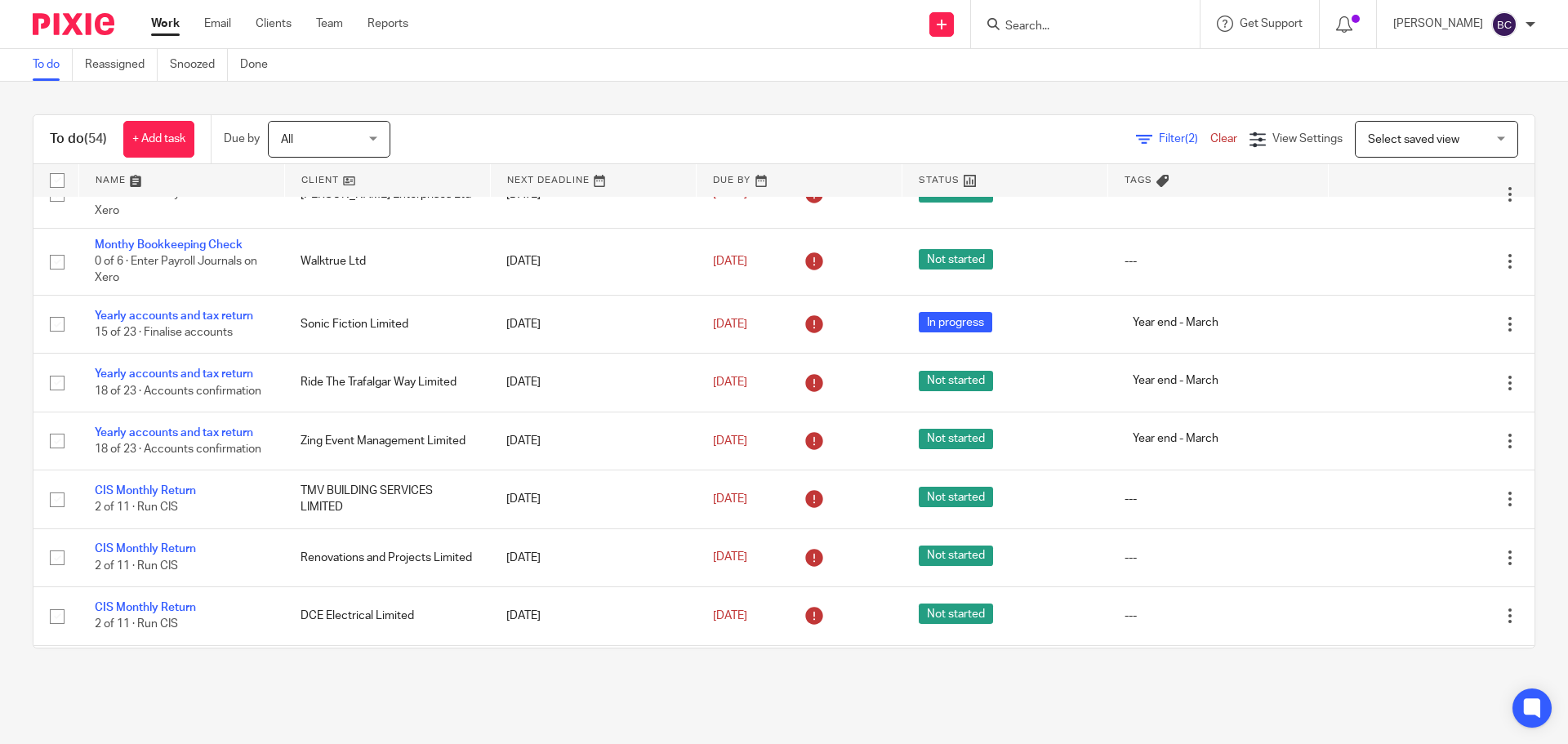
scroll to position [980, 0]
click at [1136, 138] on icon at bounding box center [1144, 140] width 16 height 16
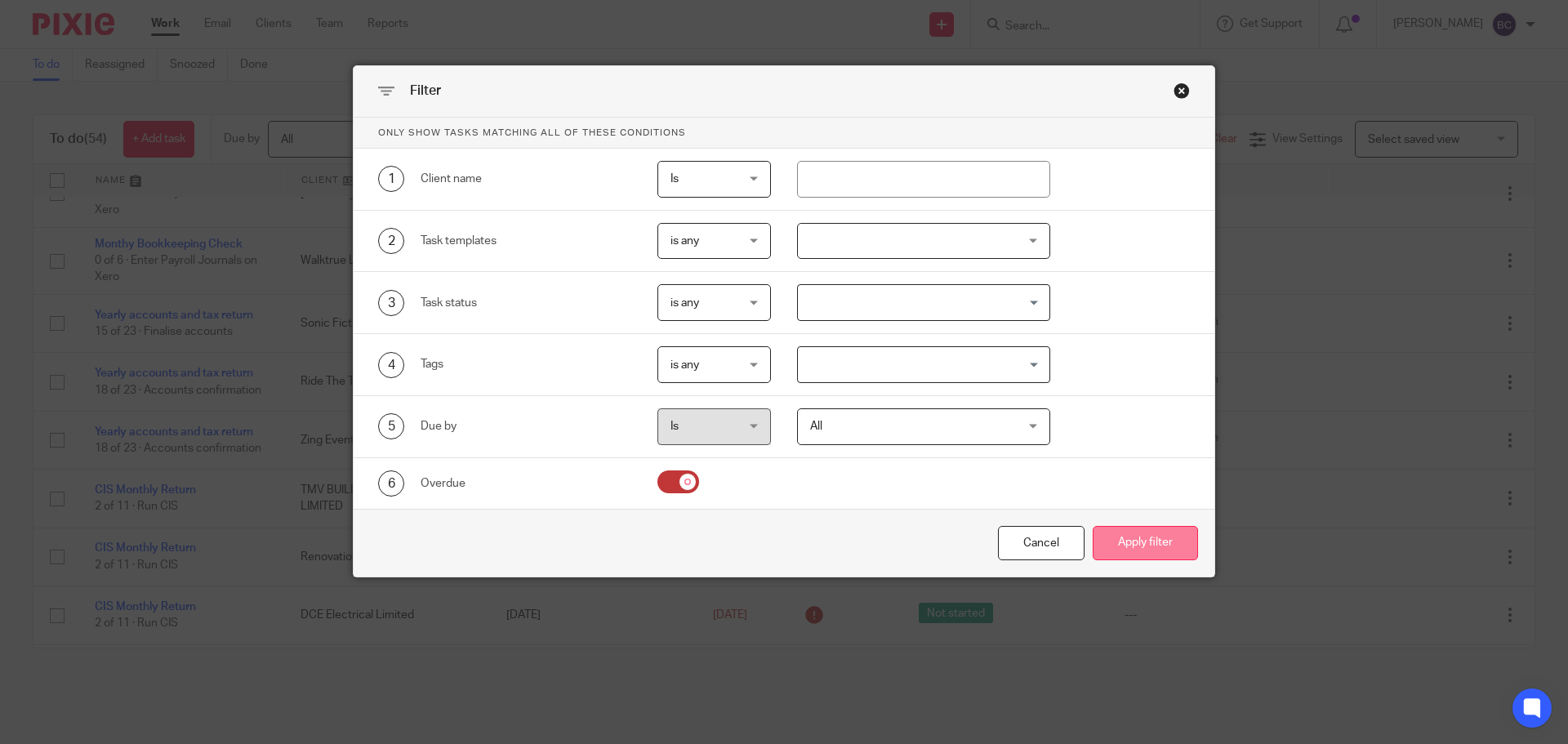
click at [1135, 538] on button "Apply filter" at bounding box center [1145, 543] width 105 height 35
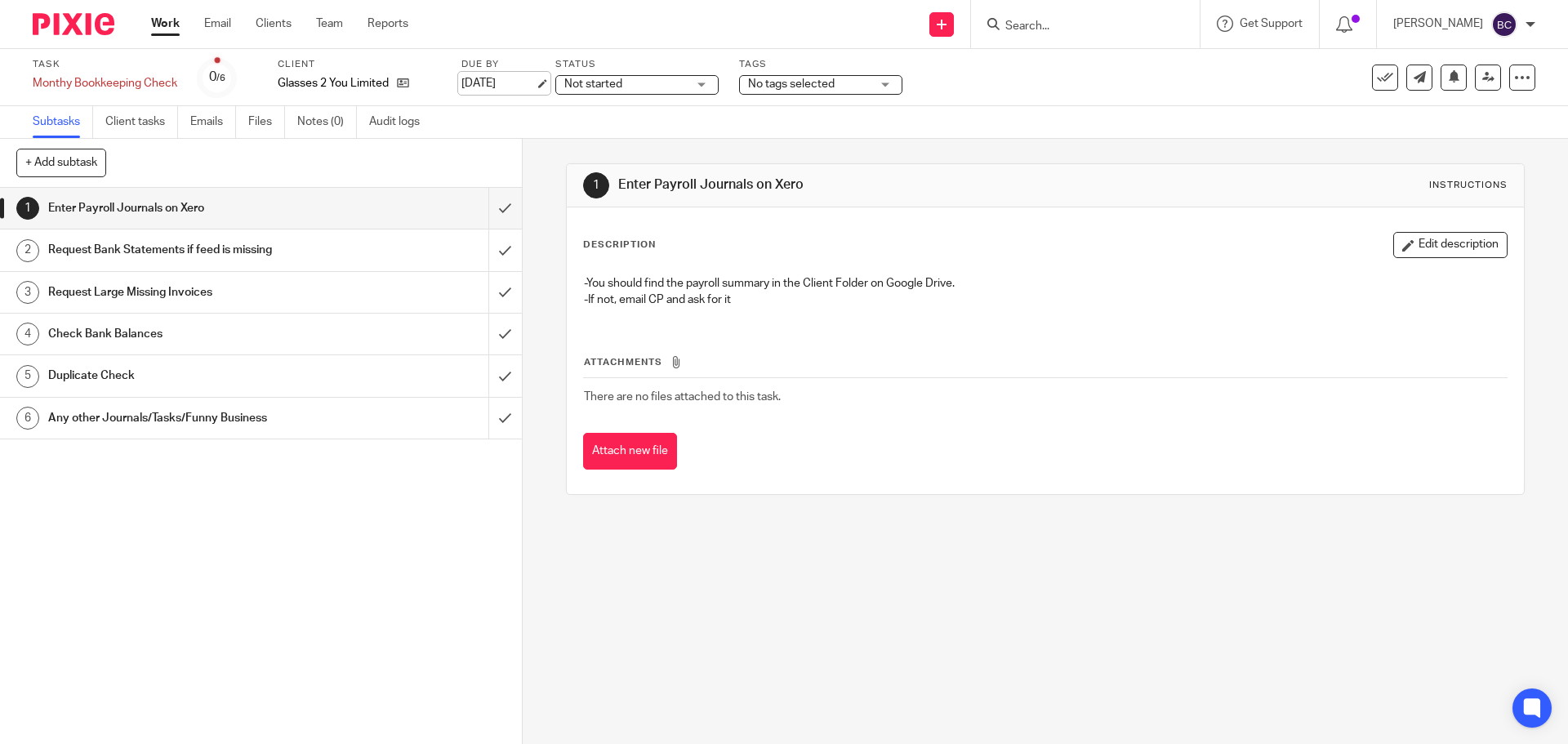
click at [506, 81] on link "[DATE]" at bounding box center [498, 84] width 74 height 17
click at [540, 84] on link "[DATE]" at bounding box center [541, 84] width 74 height 17
click at [510, 81] on link "[DATE]" at bounding box center [499, 84] width 74 height 17
click at [509, 89] on link "[DATE]" at bounding box center [498, 84] width 74 height 17
click at [509, 82] on link "[DATE]" at bounding box center [498, 84] width 74 height 17
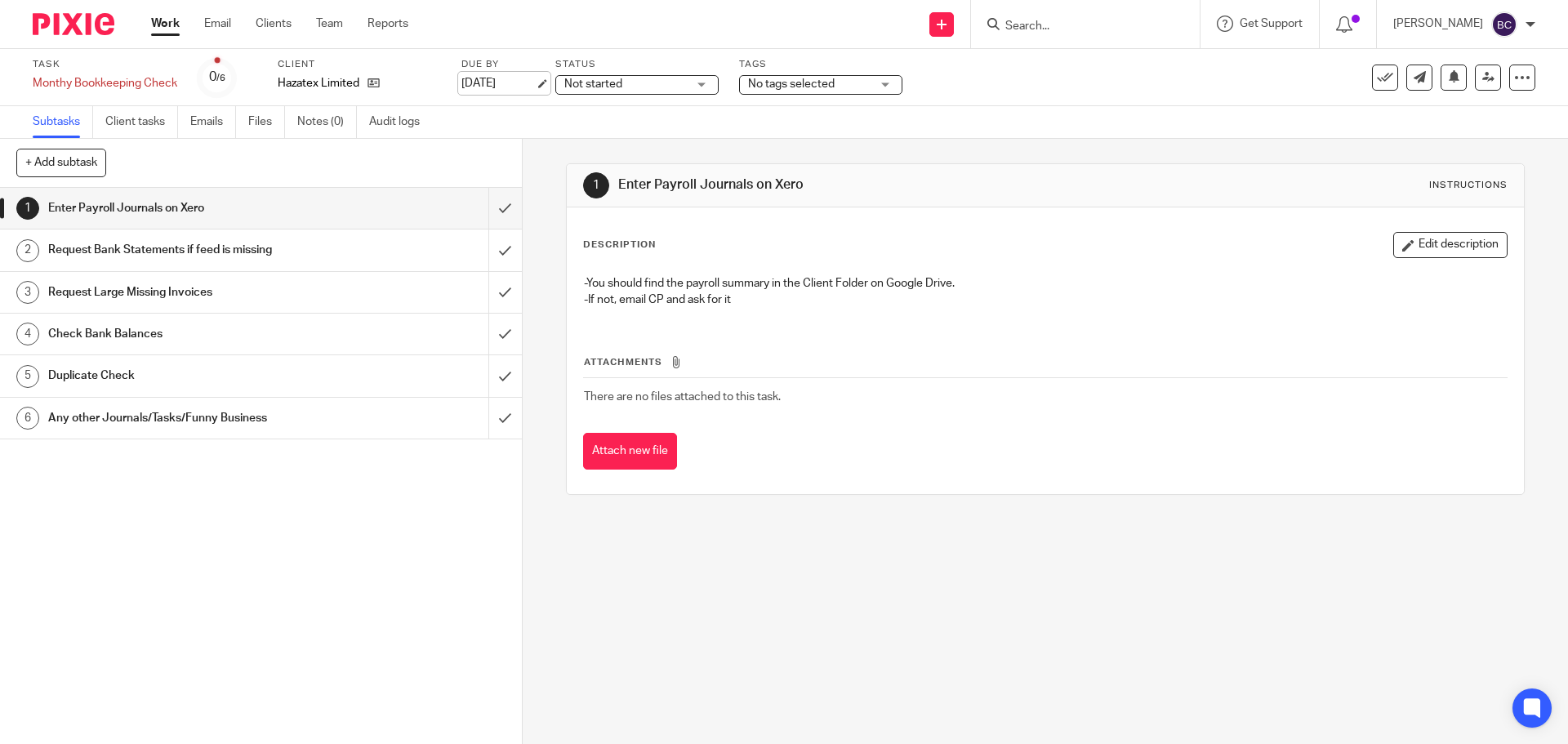
click at [484, 78] on link "[DATE]" at bounding box center [498, 84] width 74 height 17
click at [540, 86] on link "[DATE]" at bounding box center [576, 84] width 74 height 17
click at [509, 80] on link "[DATE]" at bounding box center [498, 84] width 74 height 17
click at [514, 75] on link "[DATE]" at bounding box center [513, 84] width 74 height 17
click at [522, 84] on link "[DATE]" at bounding box center [498, 84] width 74 height 17
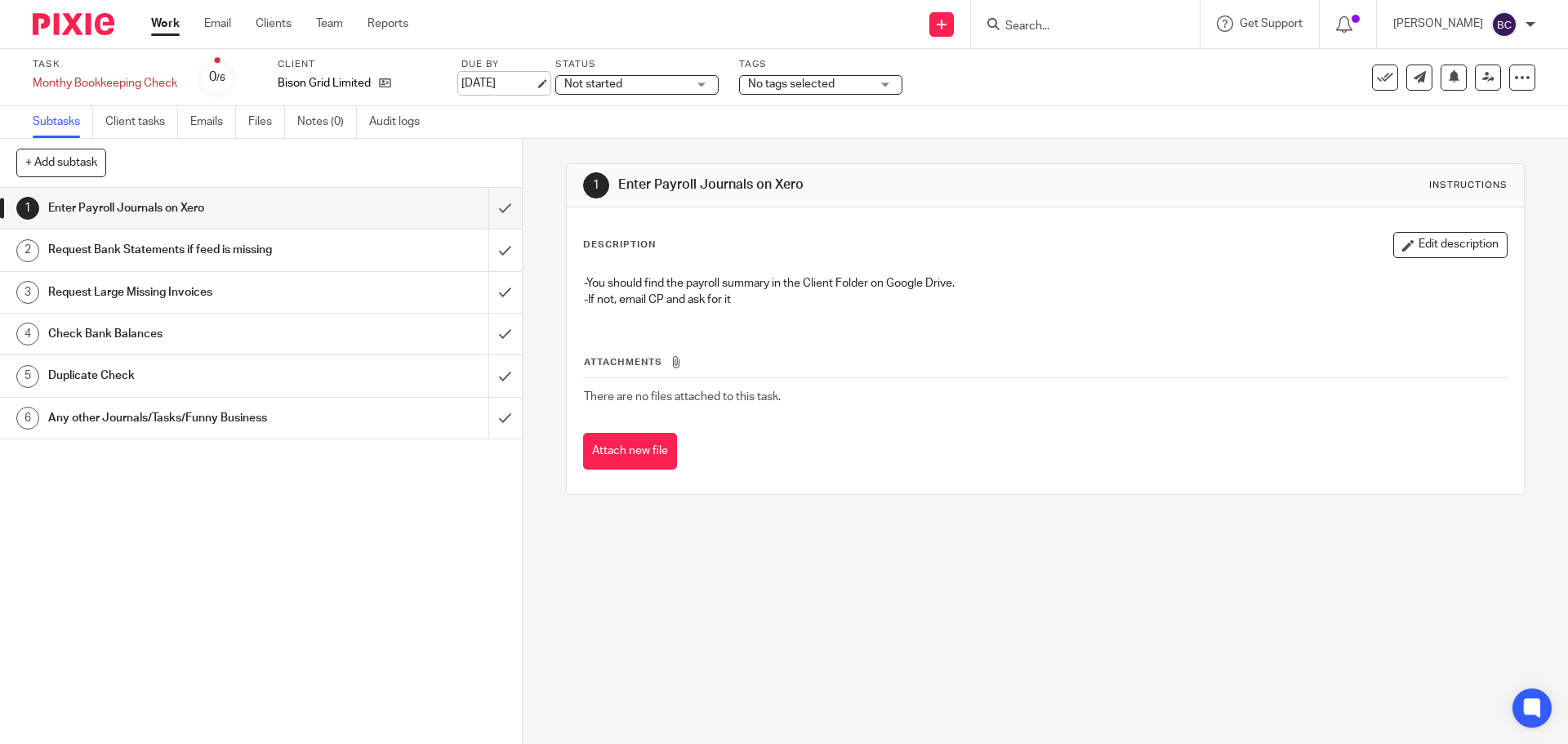
click at [498, 92] on link "[DATE]" at bounding box center [498, 84] width 74 height 17
click at [522, 84] on link "10 Sep 2025" at bounding box center [526, 84] width 74 height 17
click at [476, 79] on link "[DATE]" at bounding box center [498, 84] width 74 height 17
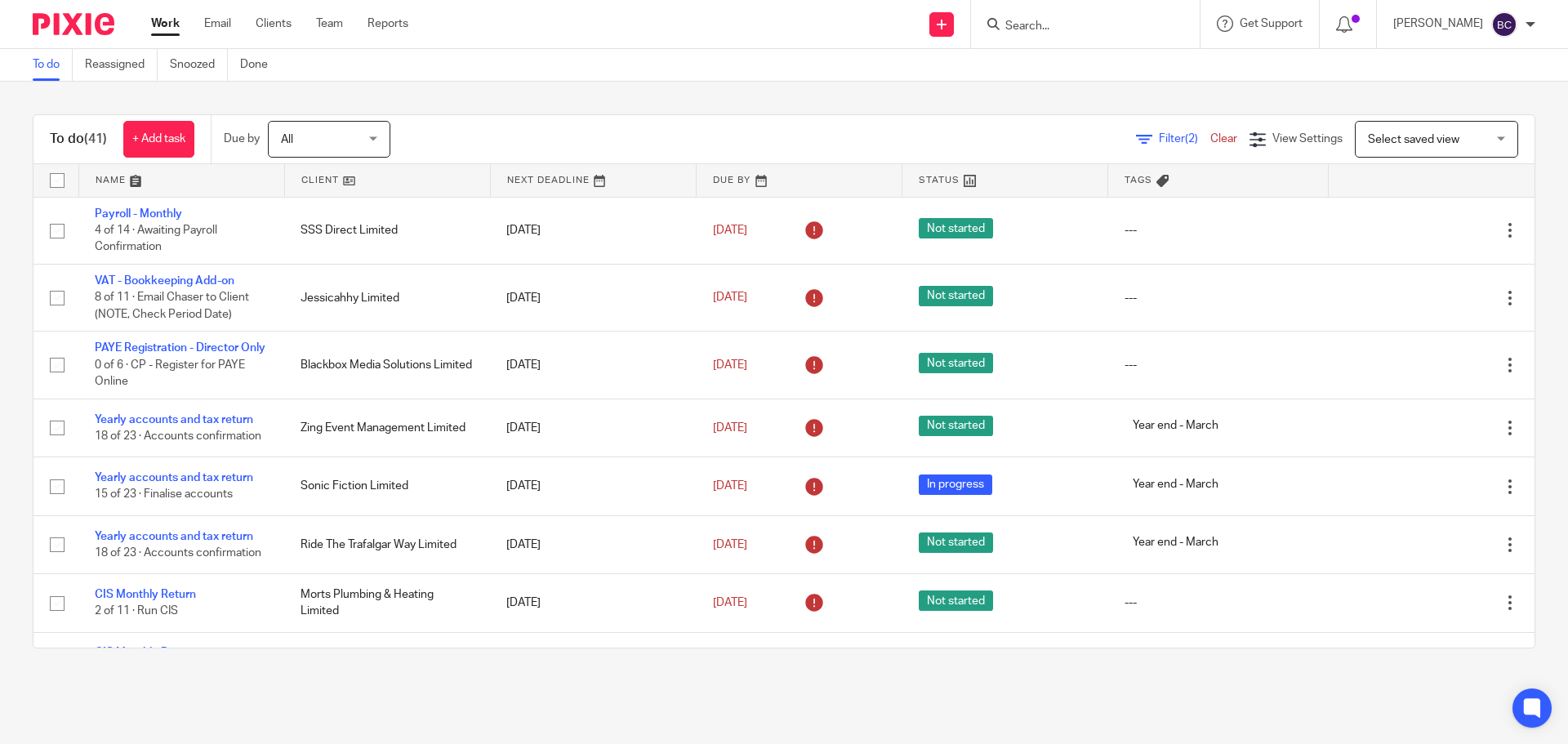
click at [1159, 133] on span "Filter (2)" at bounding box center [1184, 138] width 51 height 11
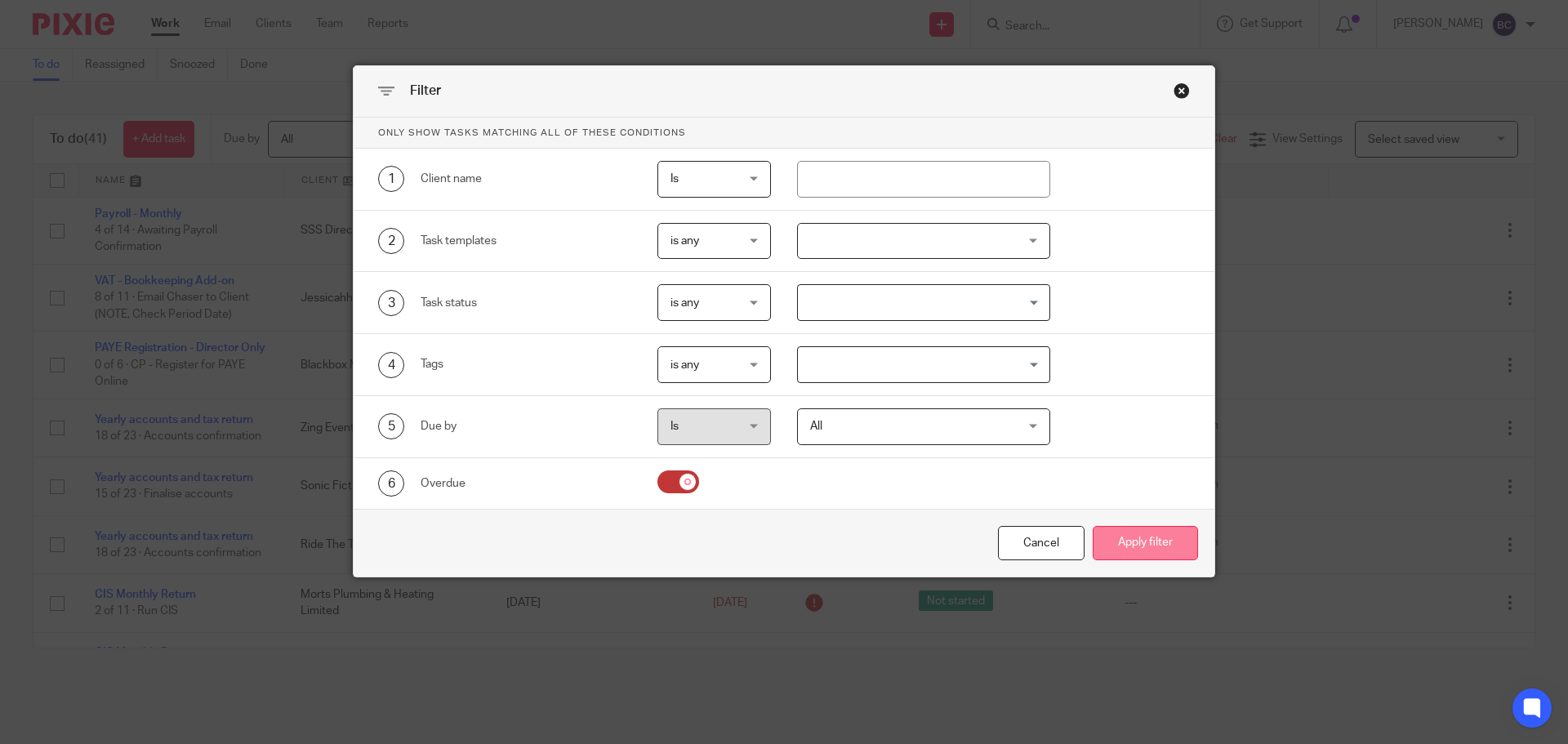
click at [1108, 530] on button "Apply filter" at bounding box center [1145, 543] width 105 height 35
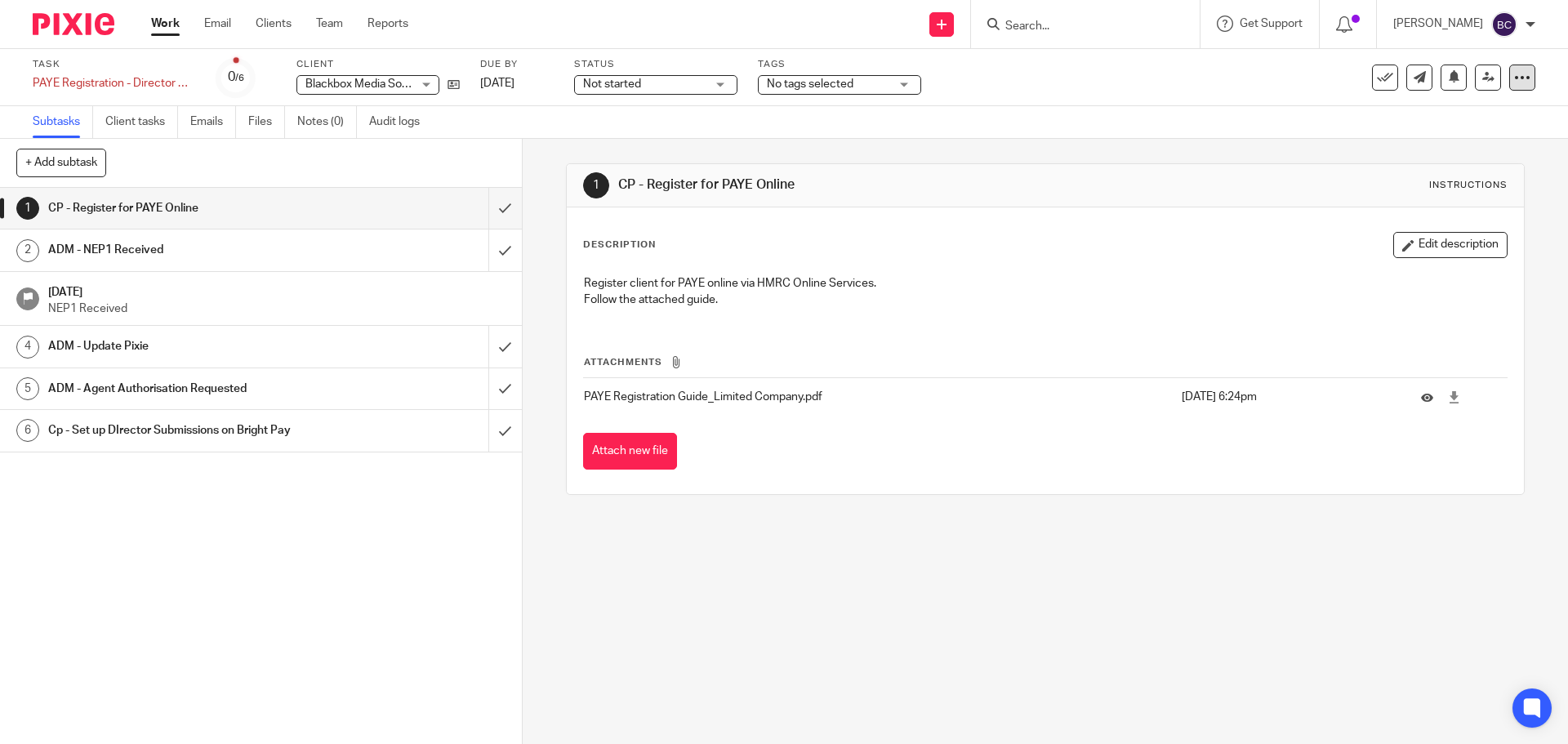
click at [1514, 82] on icon at bounding box center [1522, 77] width 16 height 16
click at [1478, 143] on link "Advanced task editor" at bounding box center [1460, 142] width 108 height 11
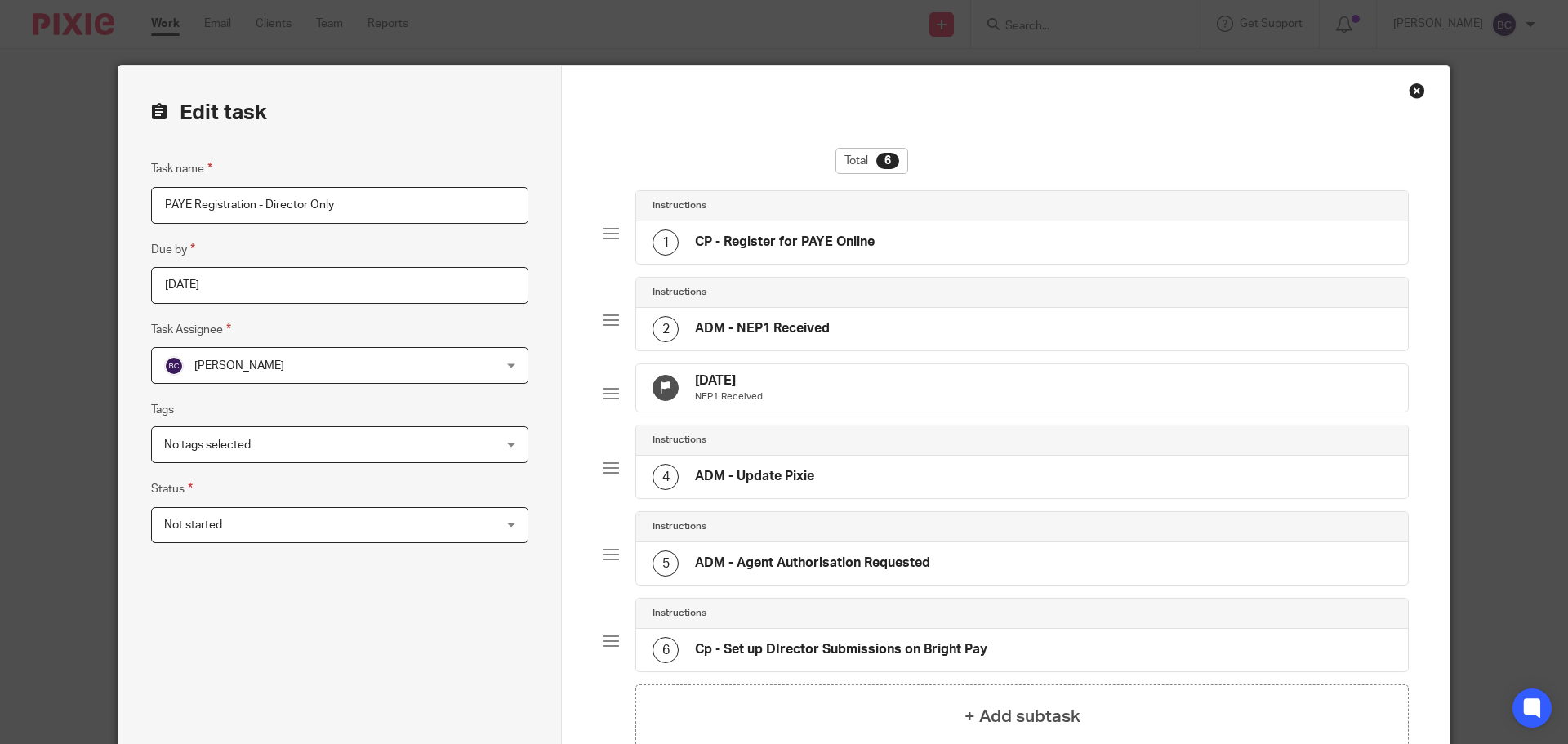
click at [846, 390] on div "31 Aug 2025 NEP1 Received" at bounding box center [1022, 387] width 772 height 47
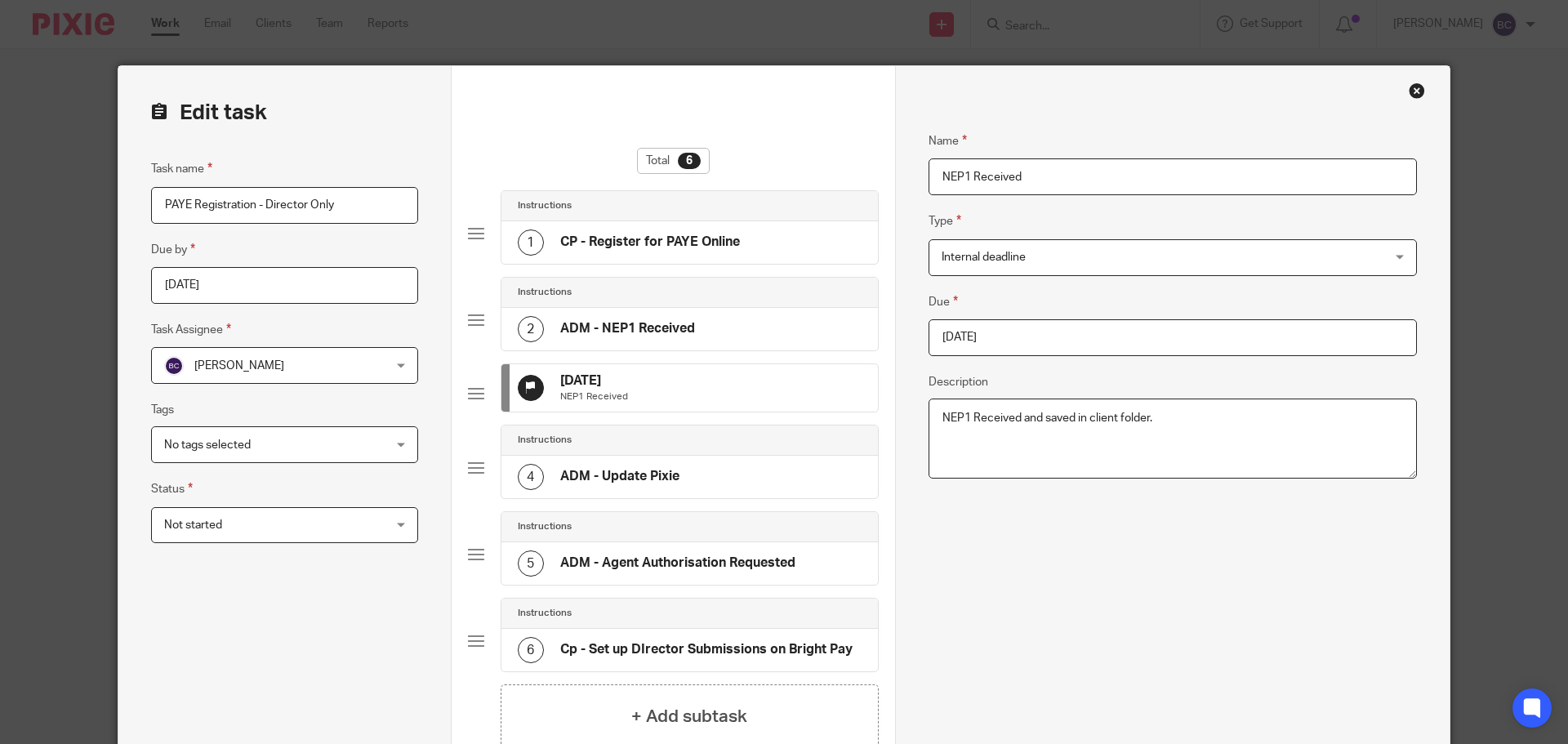
click at [1040, 330] on input "2025-08-31" at bounding box center [1173, 337] width 488 height 37
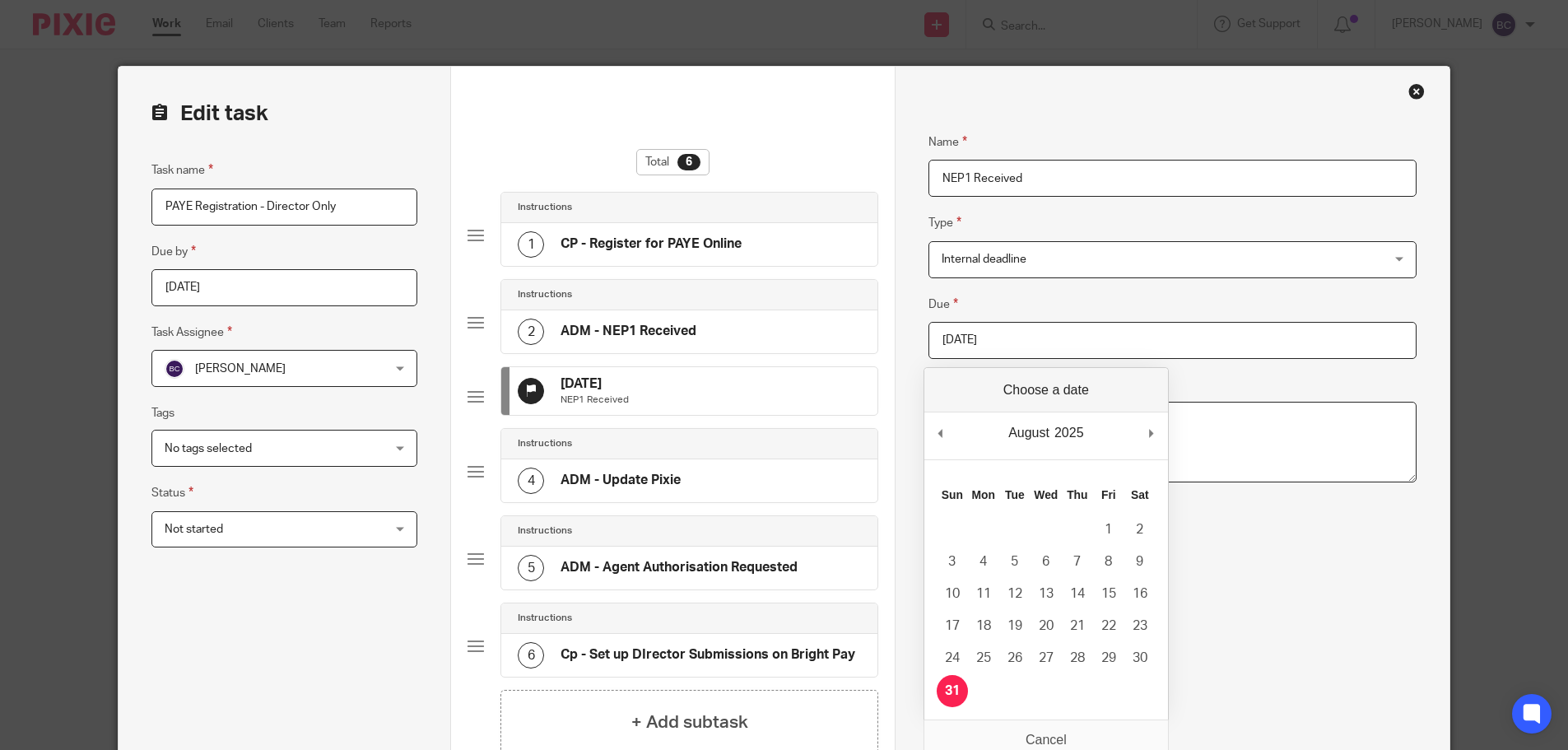
click at [1147, 433] on div "August January February March April May June July August September October Nove…" at bounding box center [1046, 436] width 243 height 47
type input "2025-09-26"
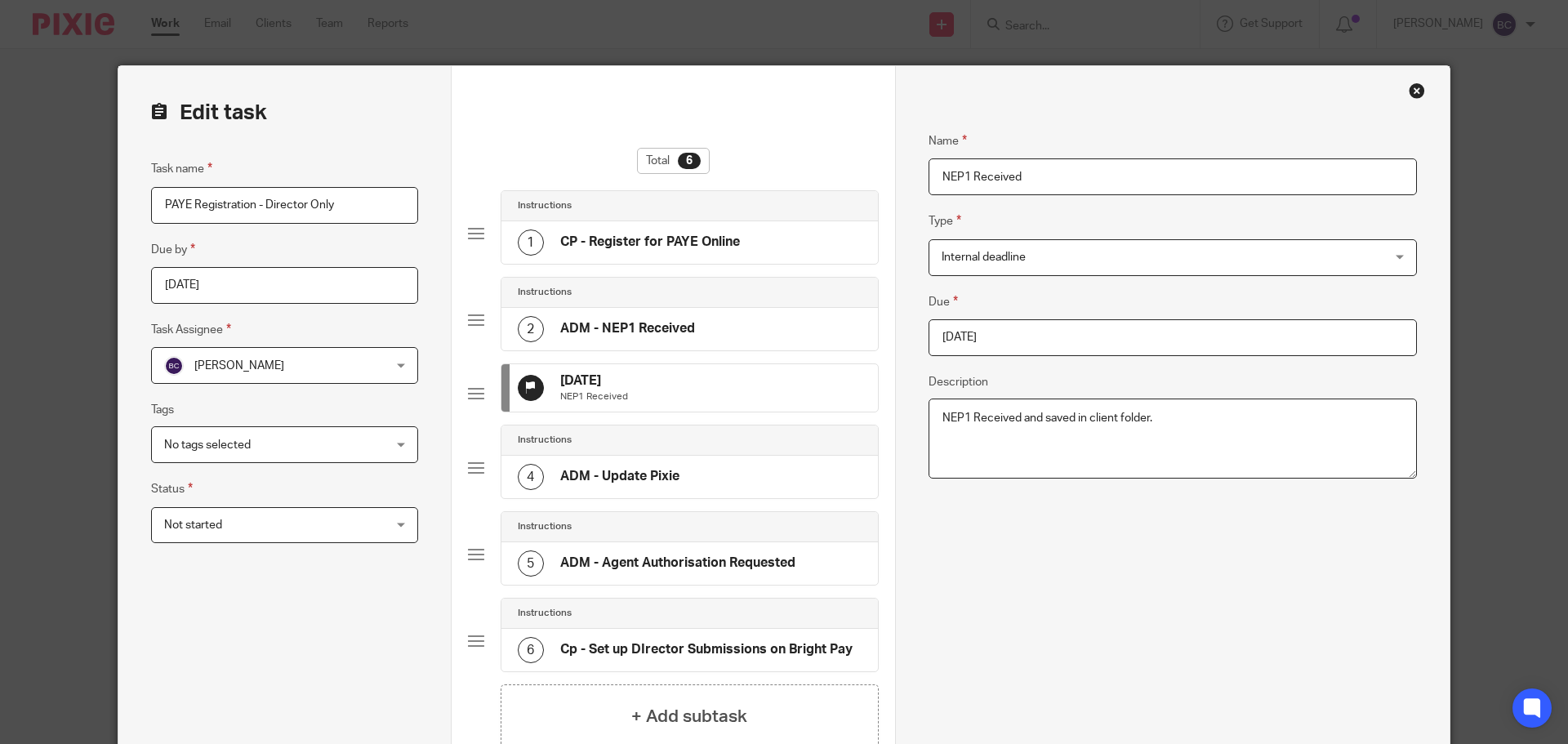
click at [1145, 562] on div "Name NEP1 Received Type Internal deadline Internal deadline Instructions Send a…" at bounding box center [1173, 491] width 488 height 770
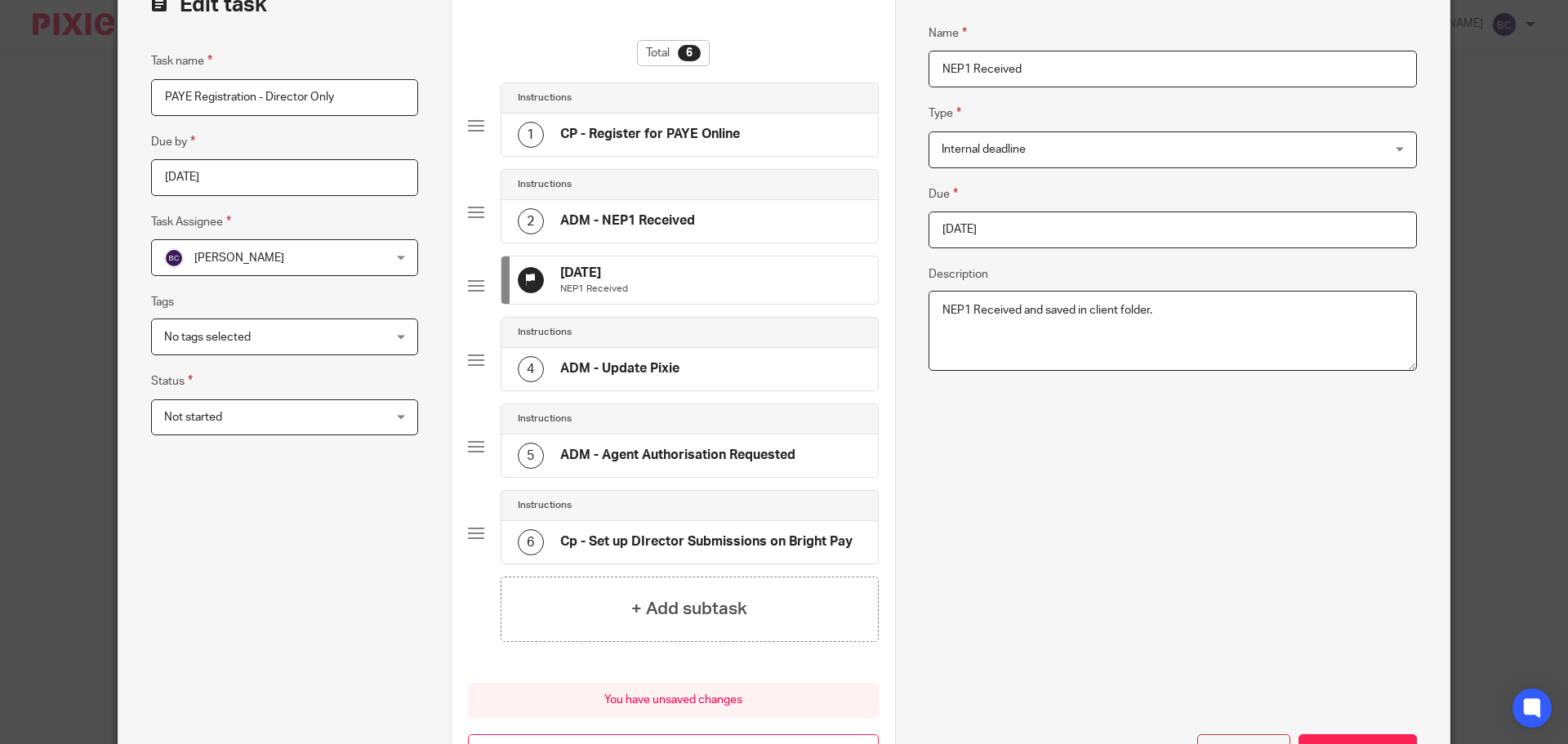
scroll to position [253, 0]
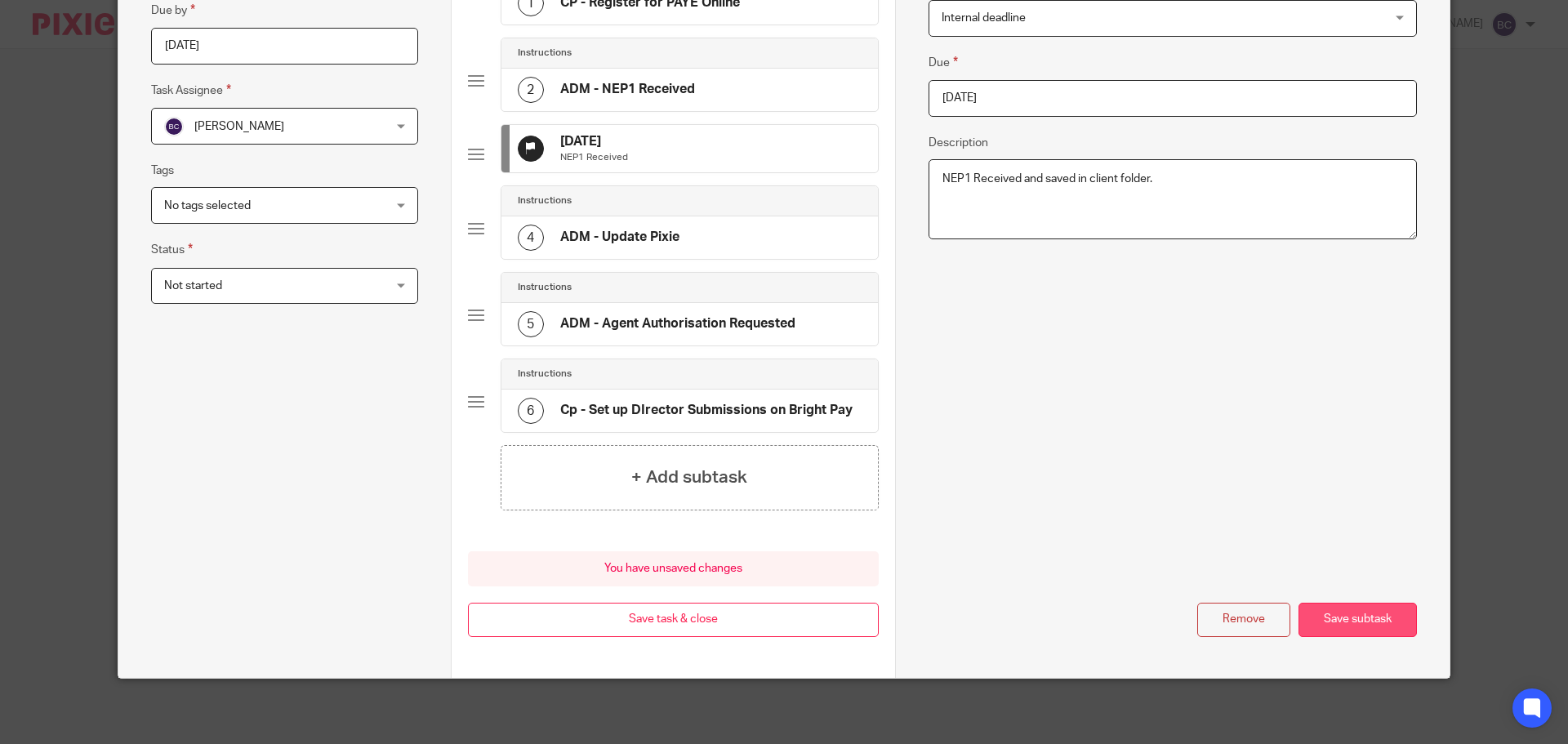
click at [1388, 604] on button "Save subtask" at bounding box center [1358, 620] width 118 height 35
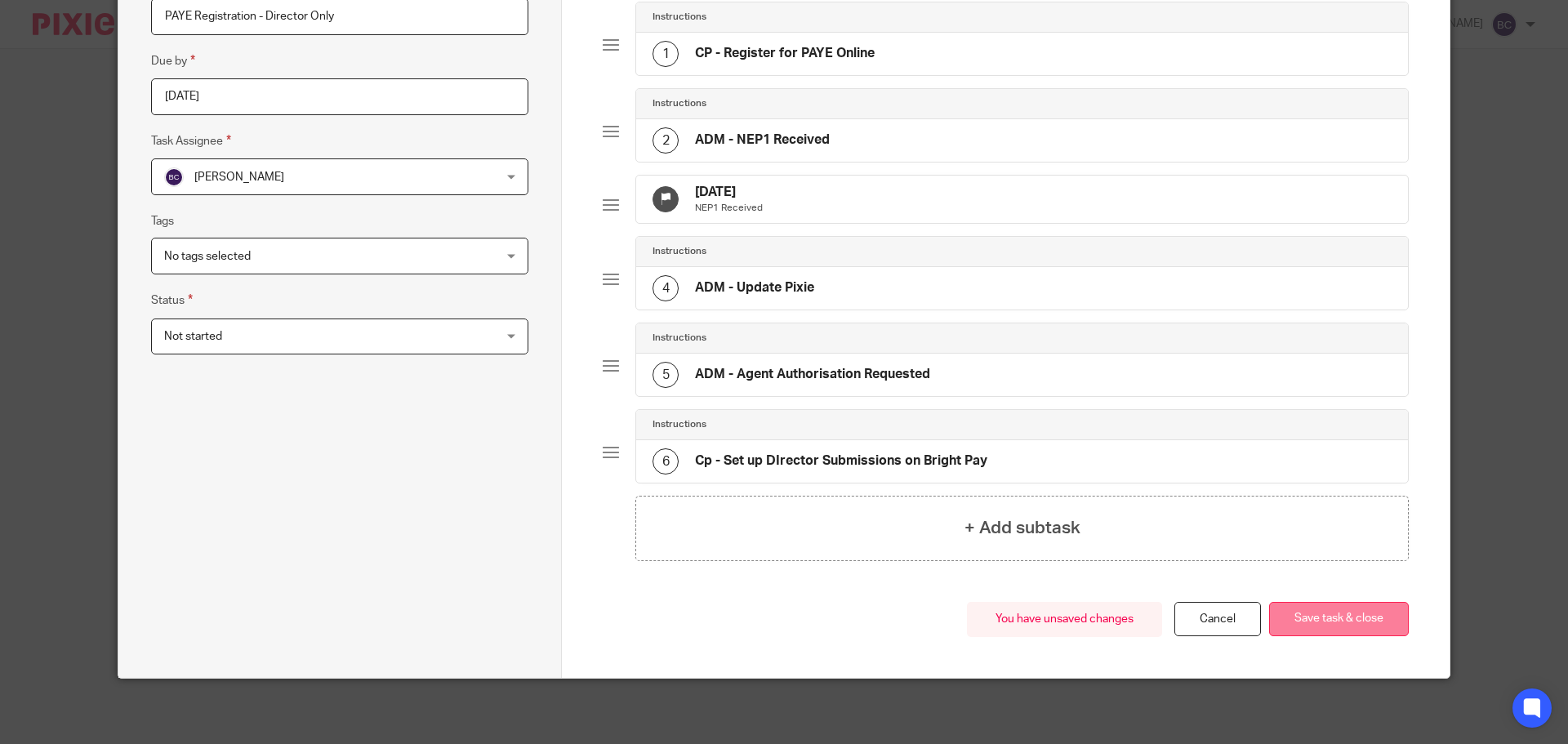
click at [1374, 611] on button "Save task & close" at bounding box center [1338, 619] width 140 height 35
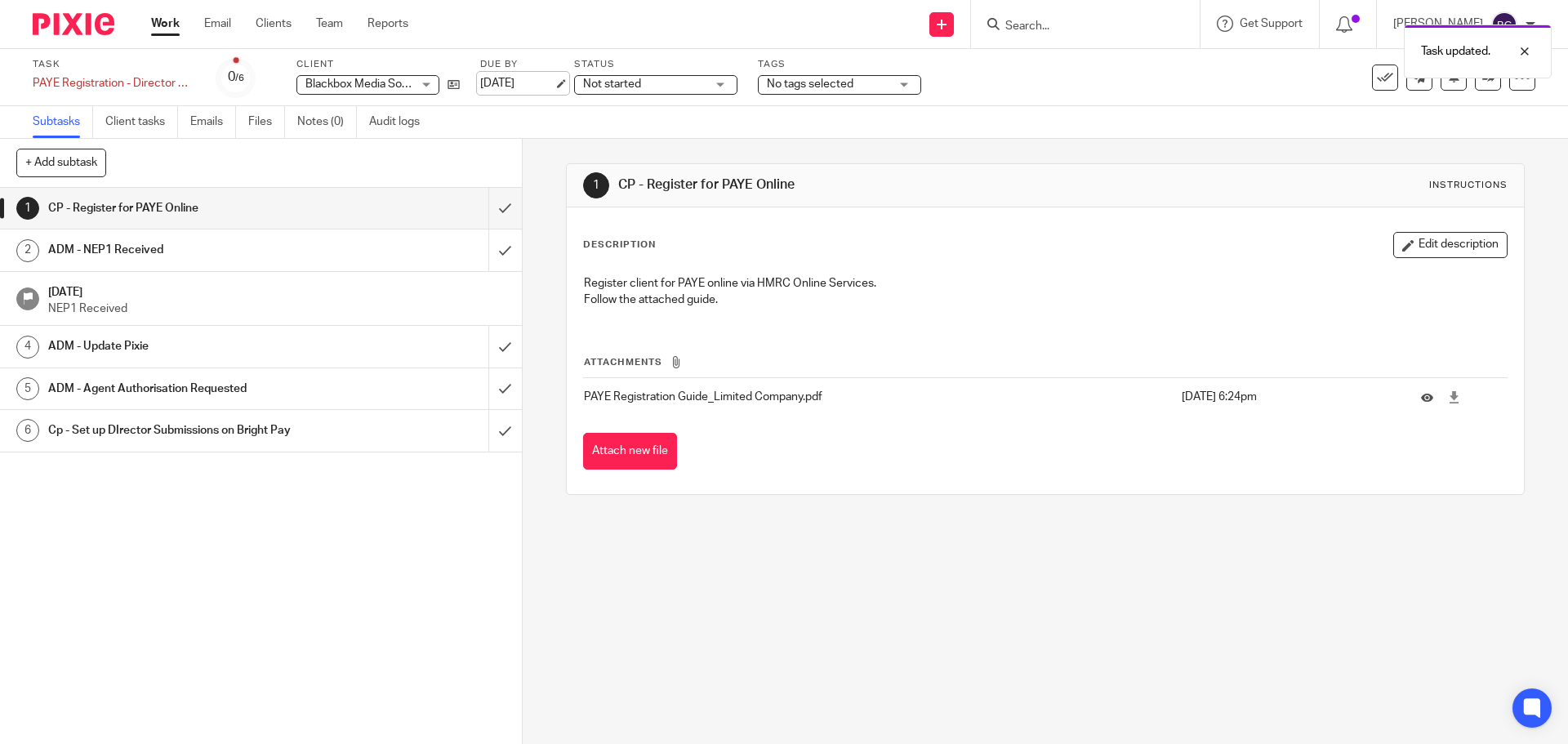
click at [522, 84] on link "[DATE]" at bounding box center [517, 84] width 74 height 17
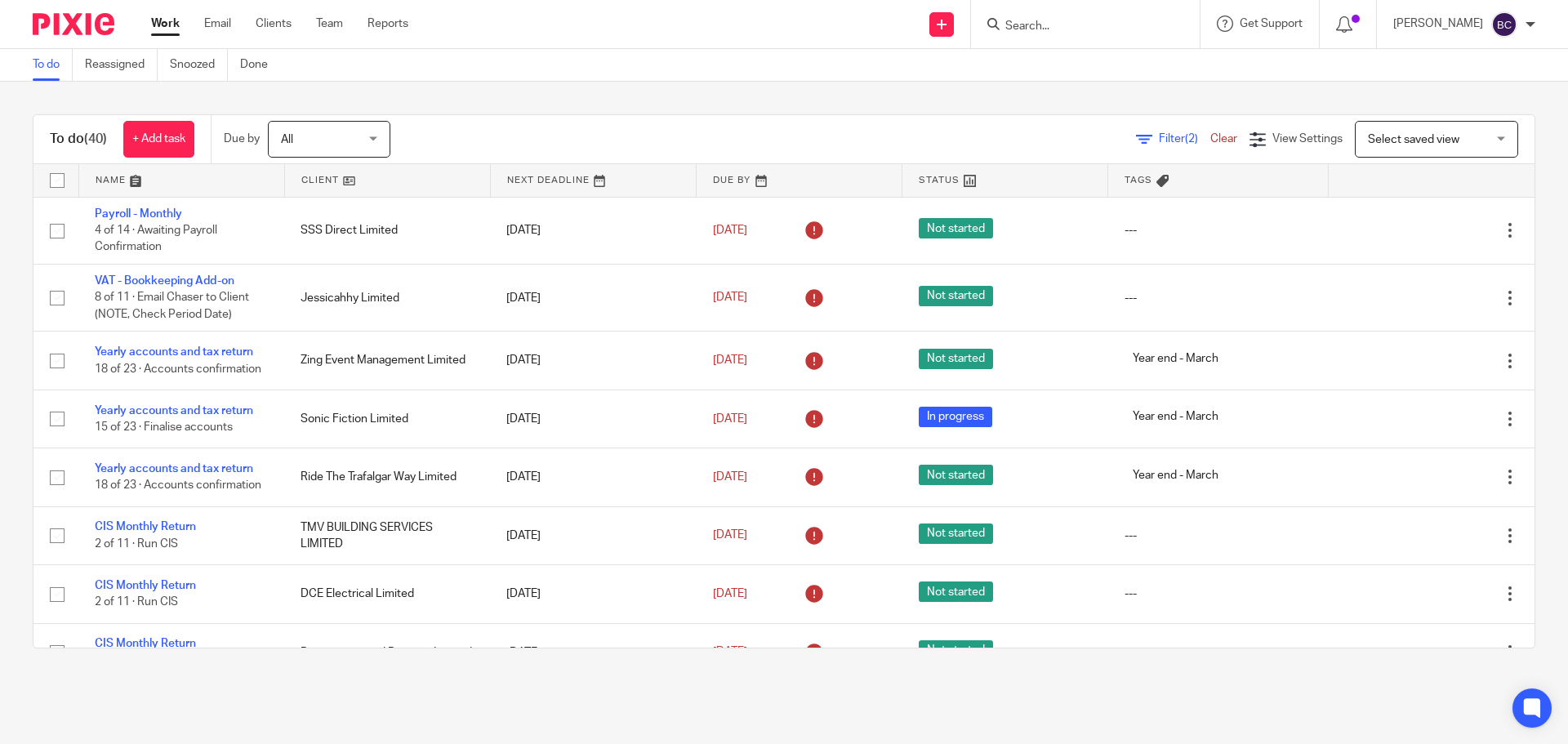
click at [1154, 131] on div "Filter (2) Clear" at bounding box center [1193, 140] width 114 height 17
click at [1159, 134] on span "Filter (2)" at bounding box center [1184, 138] width 51 height 11
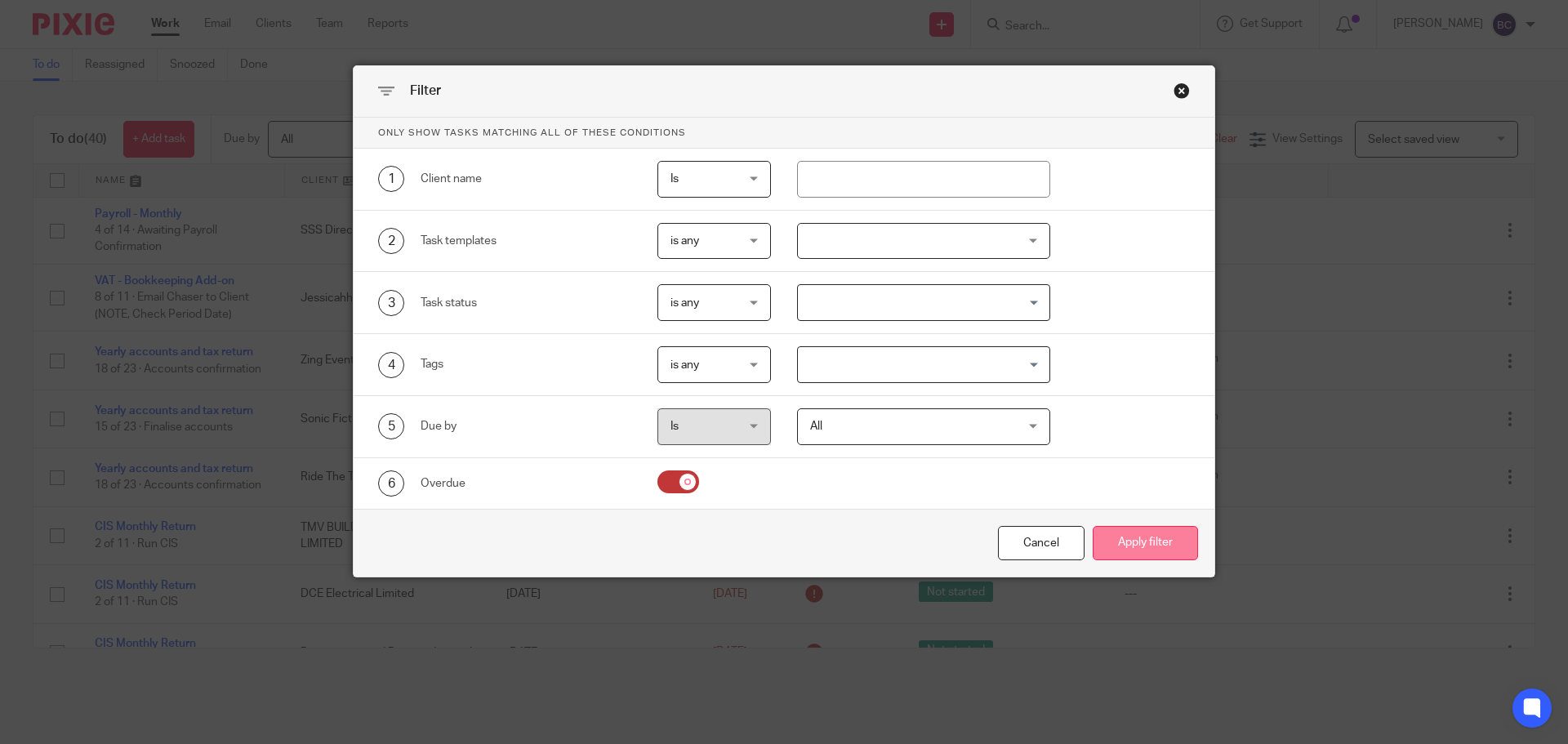
click at [1107, 539] on button "Apply filter" at bounding box center [1145, 543] width 105 height 35
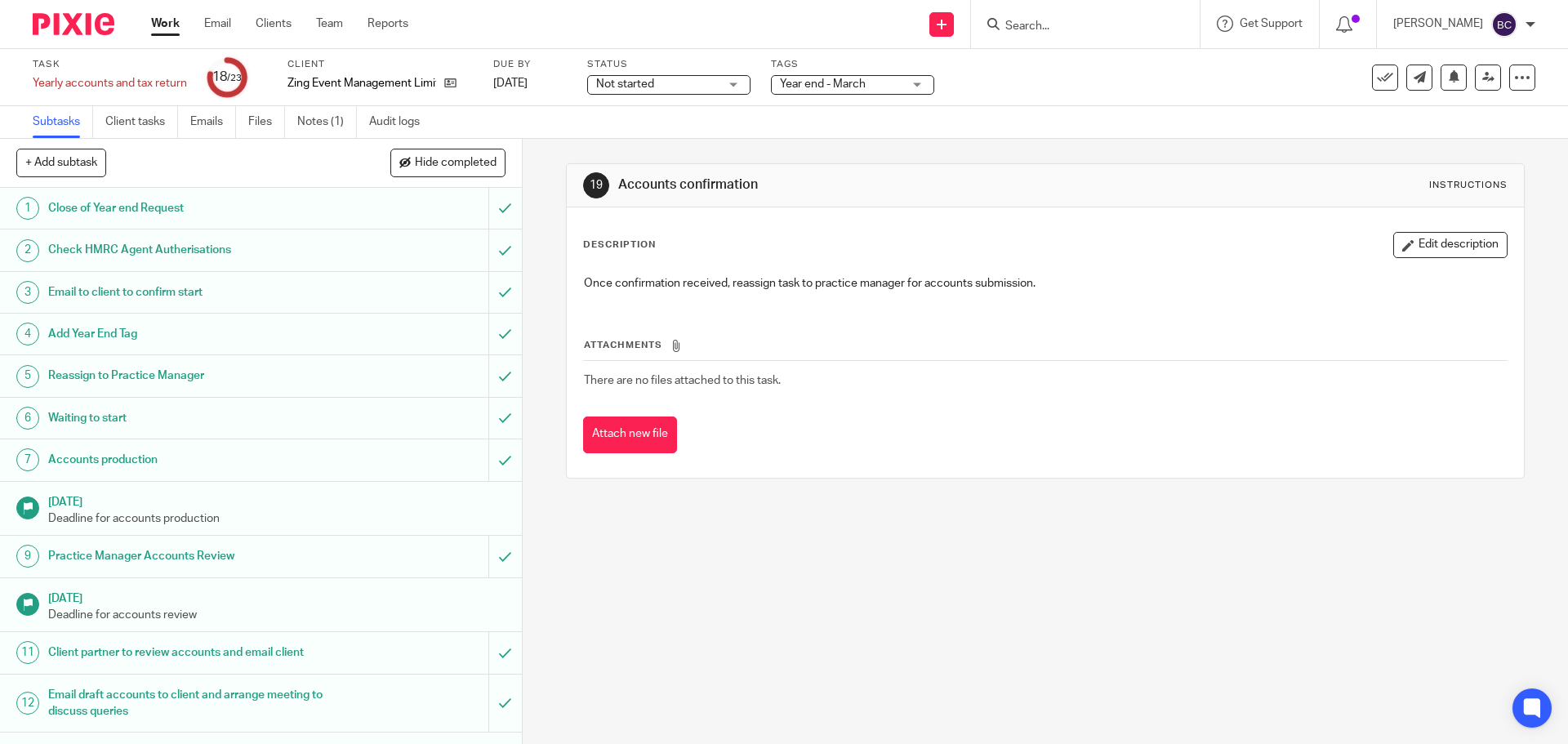
scroll to position [501, 0]
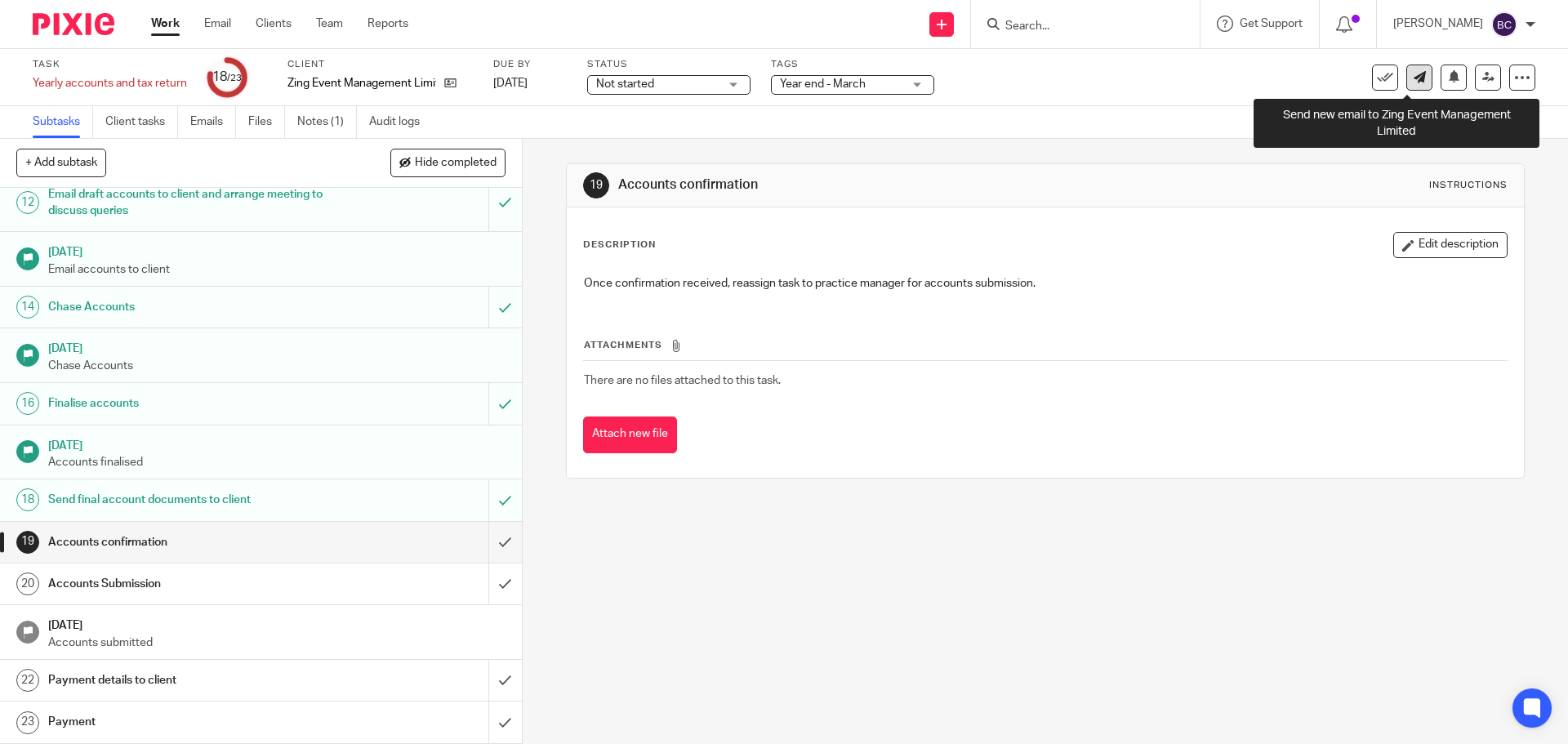
click at [1407, 85] on link at bounding box center [1420, 77] width 27 height 27
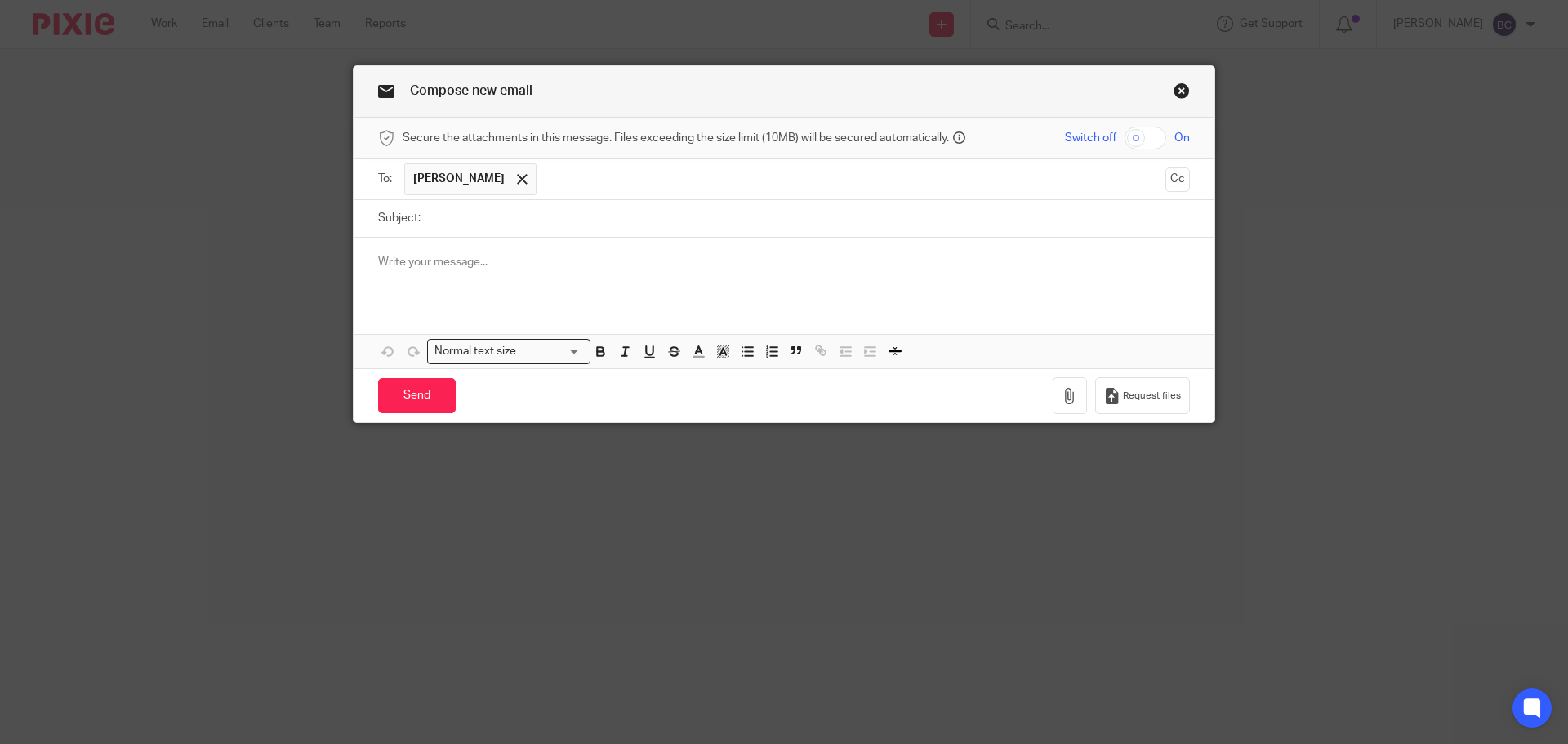
click at [508, 222] on input "Subject:" at bounding box center [809, 218] width 761 height 37
type input "Zing Accounts"
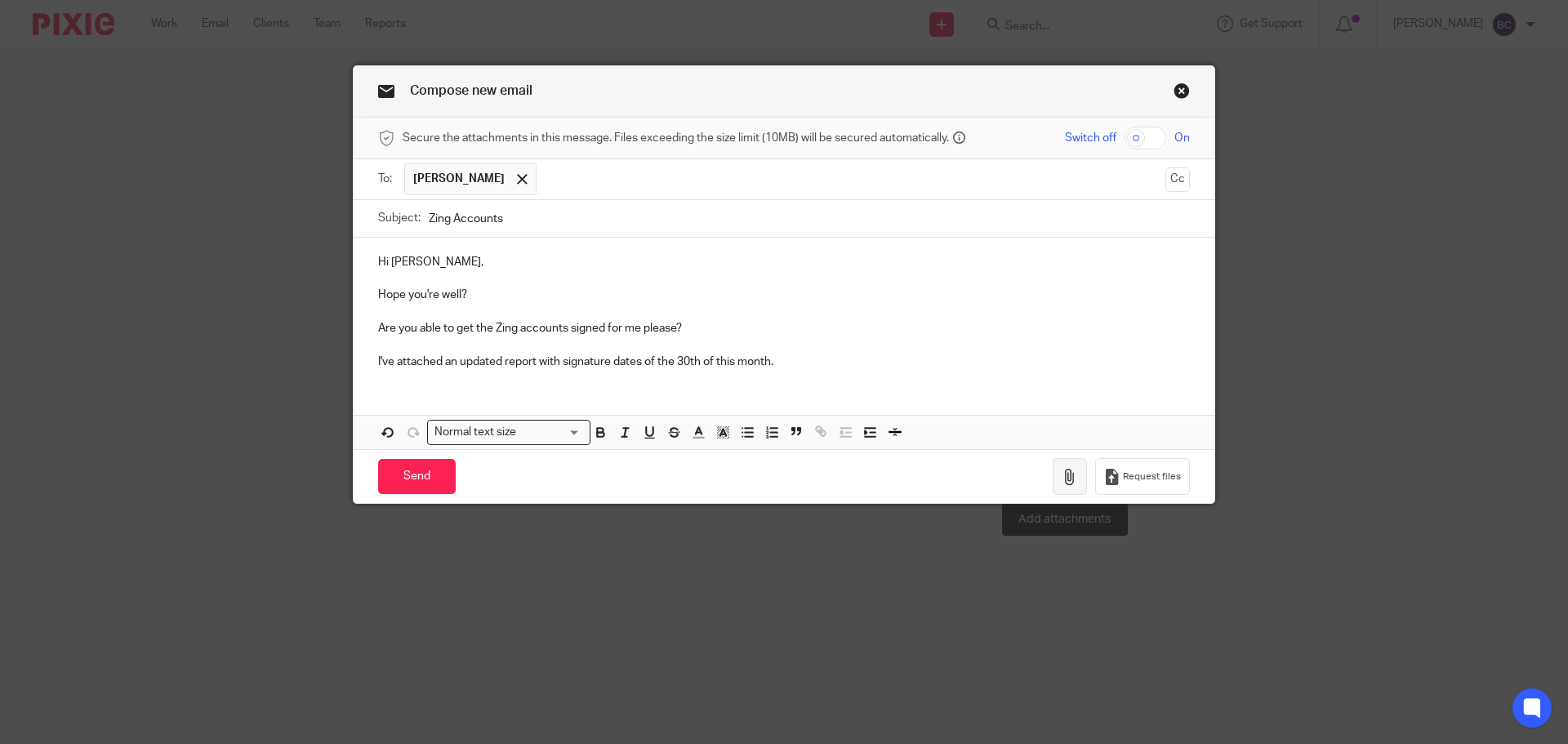
click at [1070, 477] on icon "button" at bounding box center [1070, 477] width 16 height 16
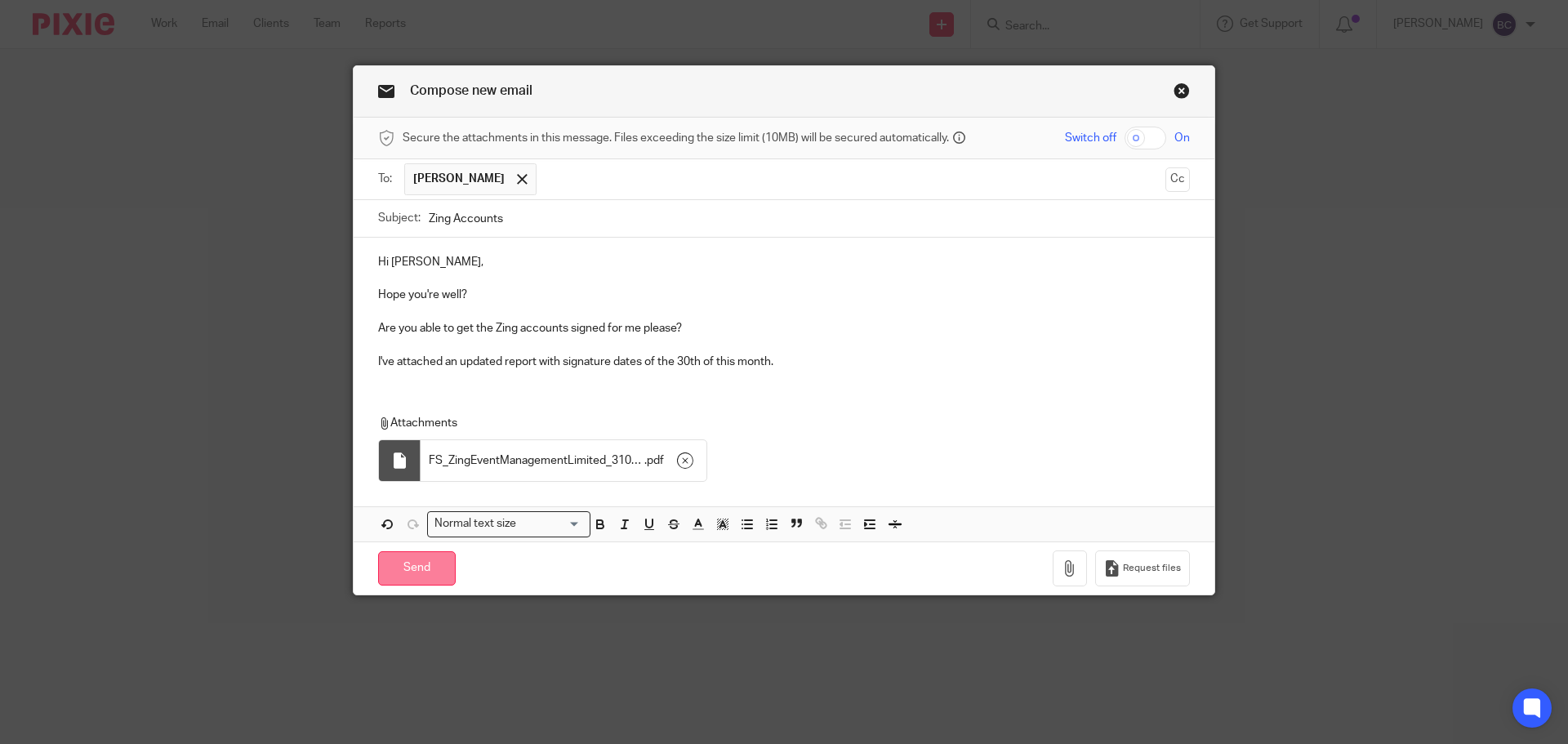
click at [420, 562] on input "Send" at bounding box center [417, 568] width 78 height 35
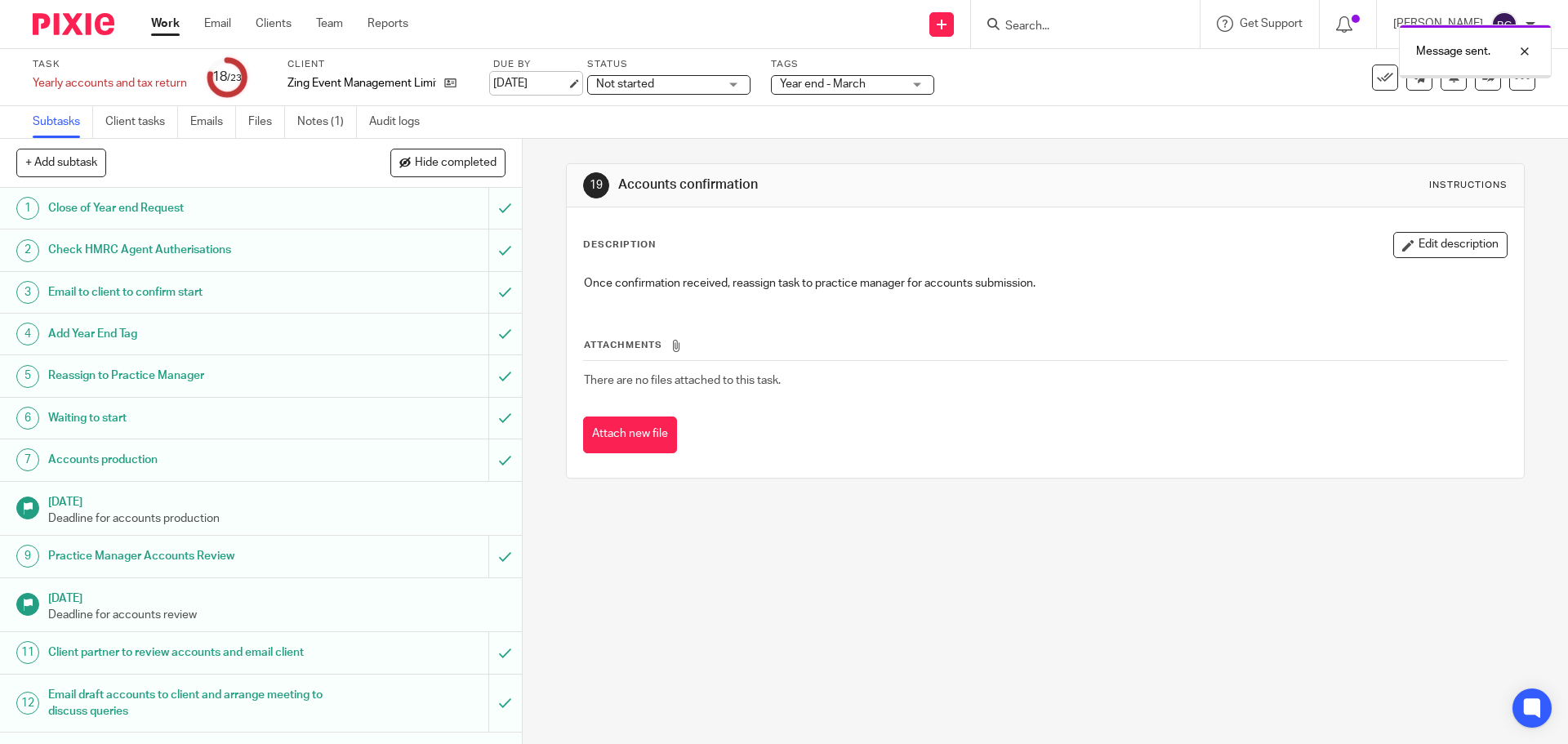
click at [522, 82] on link "14 Sep 2025" at bounding box center [530, 84] width 74 height 17
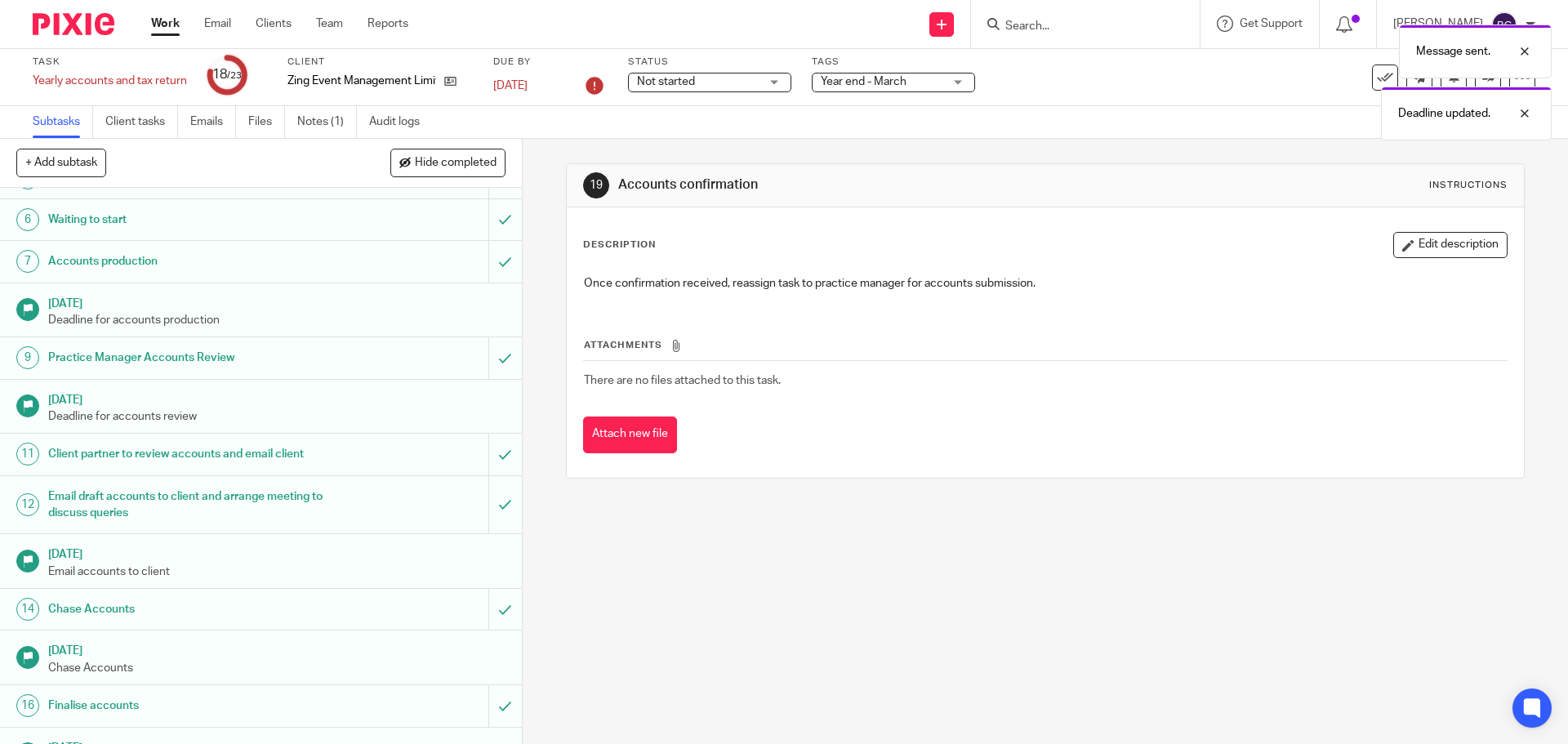
scroll to position [501, 0]
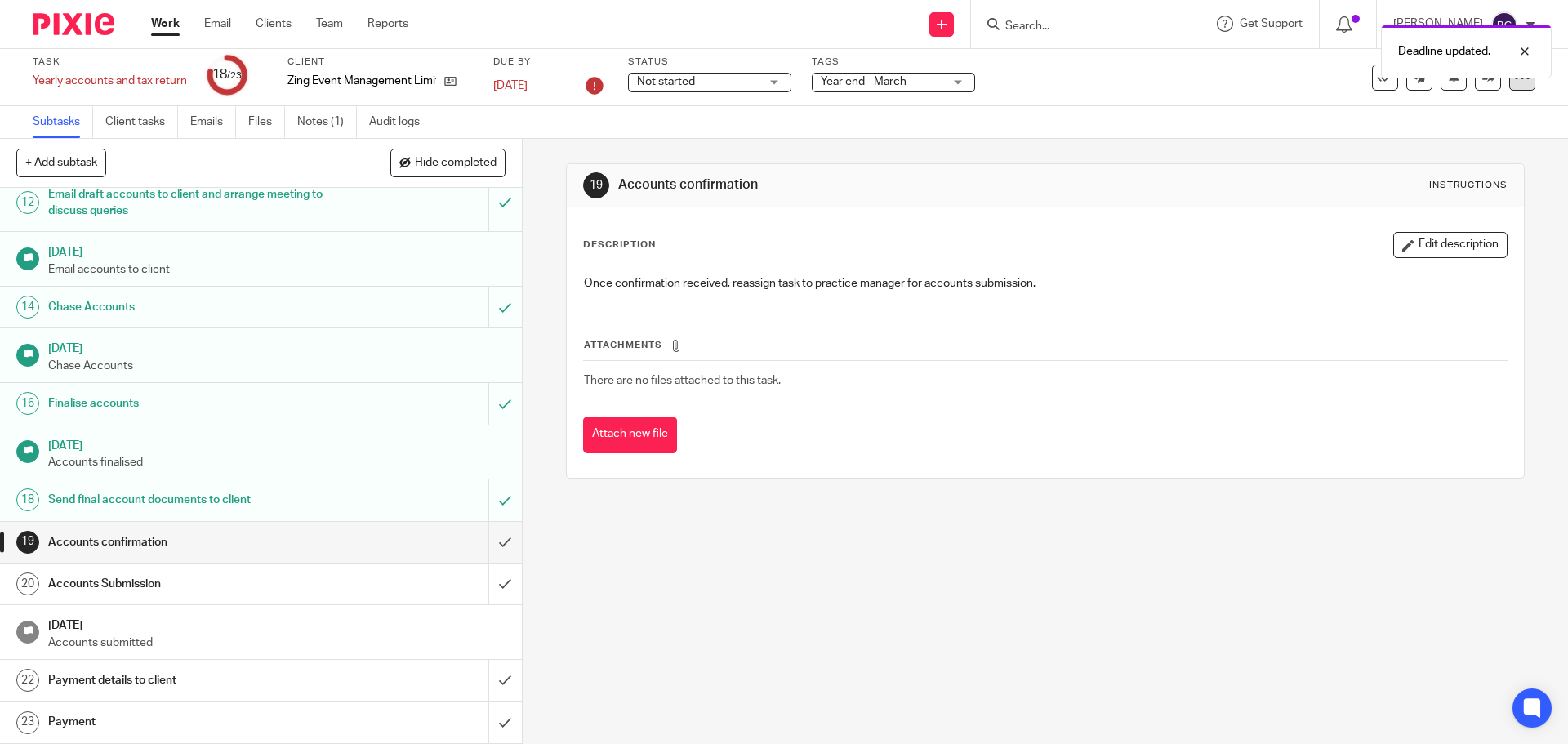
click at [1511, 89] on div at bounding box center [1523, 77] width 27 height 27
click at [1439, 135] on li "Advanced task editor" at bounding box center [1448, 144] width 131 height 24
click at [1482, 142] on link "Advanced task editor" at bounding box center [1460, 142] width 108 height 11
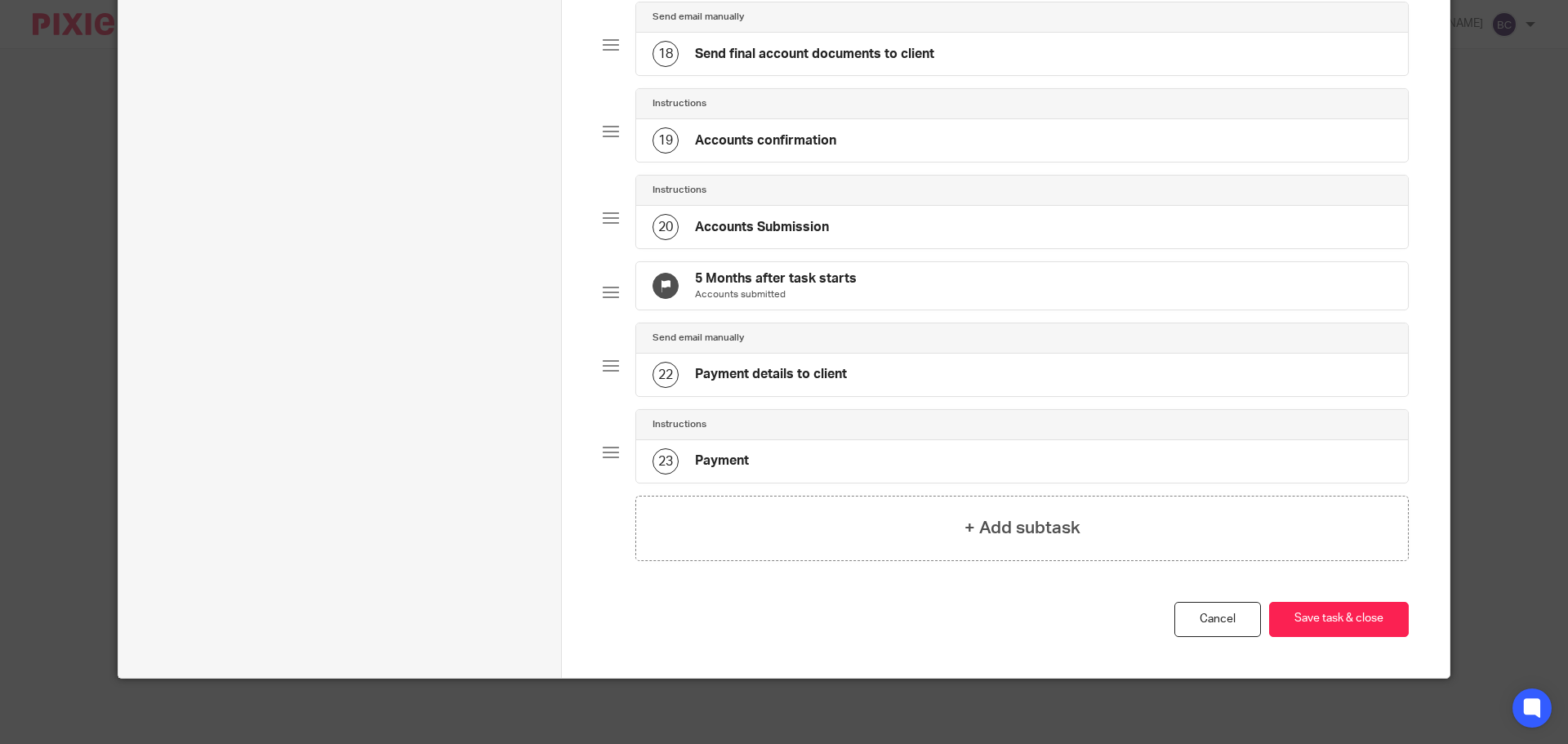
scroll to position [1610, 0]
click at [866, 277] on div "5 Months after task starts Accounts submitted" at bounding box center [1022, 285] width 772 height 47
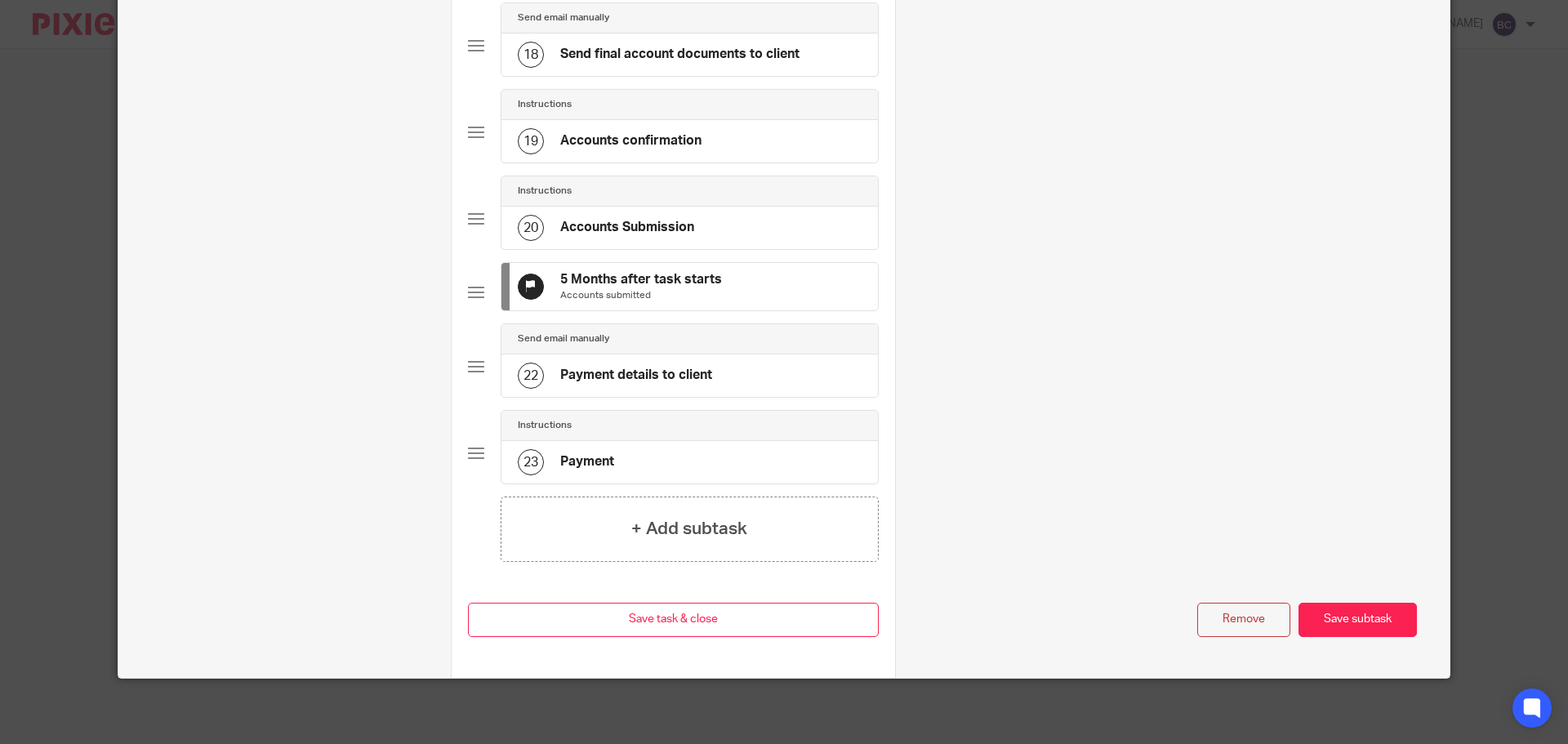
scroll to position [0, 0]
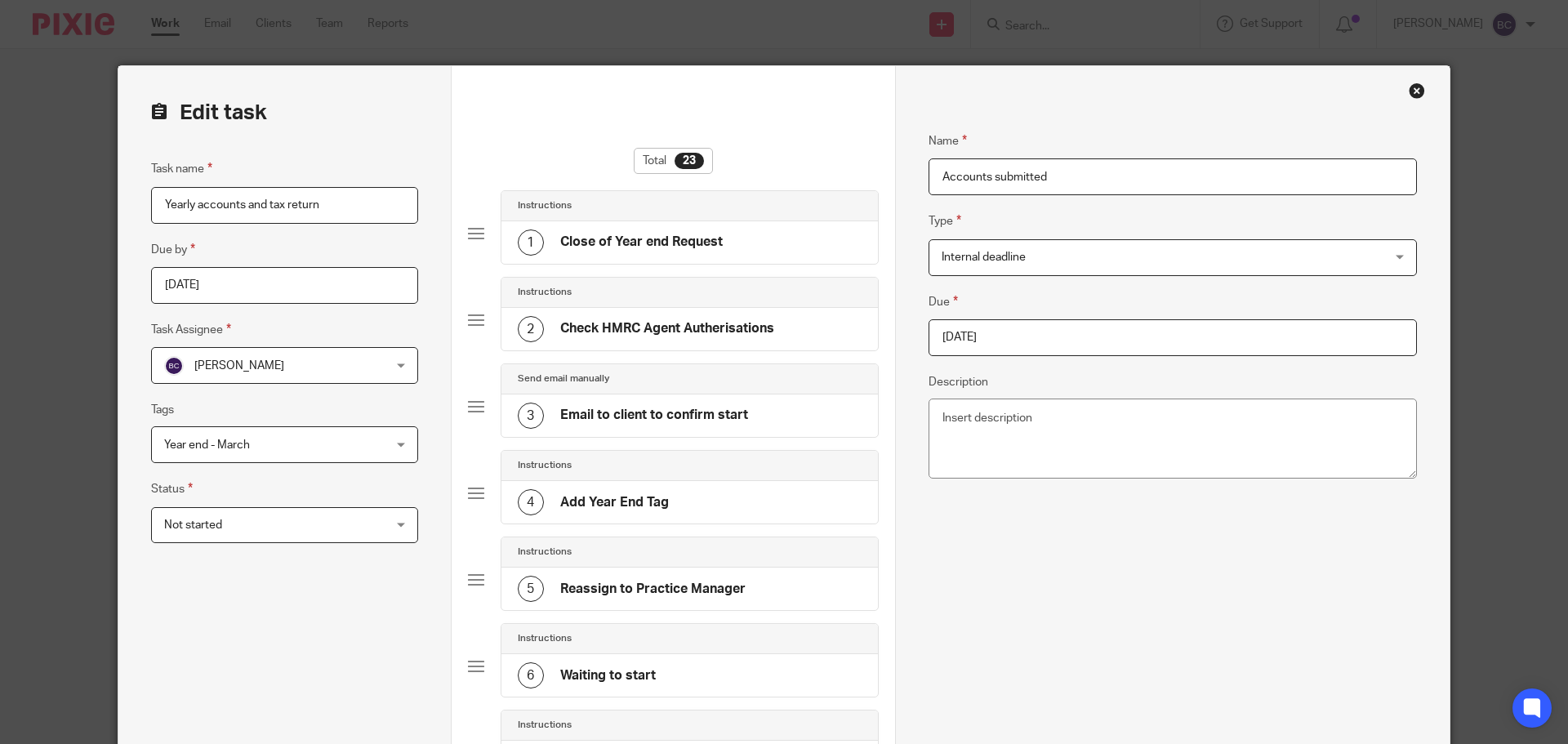
click at [1046, 337] on input "2025-09-14" at bounding box center [1173, 337] width 488 height 37
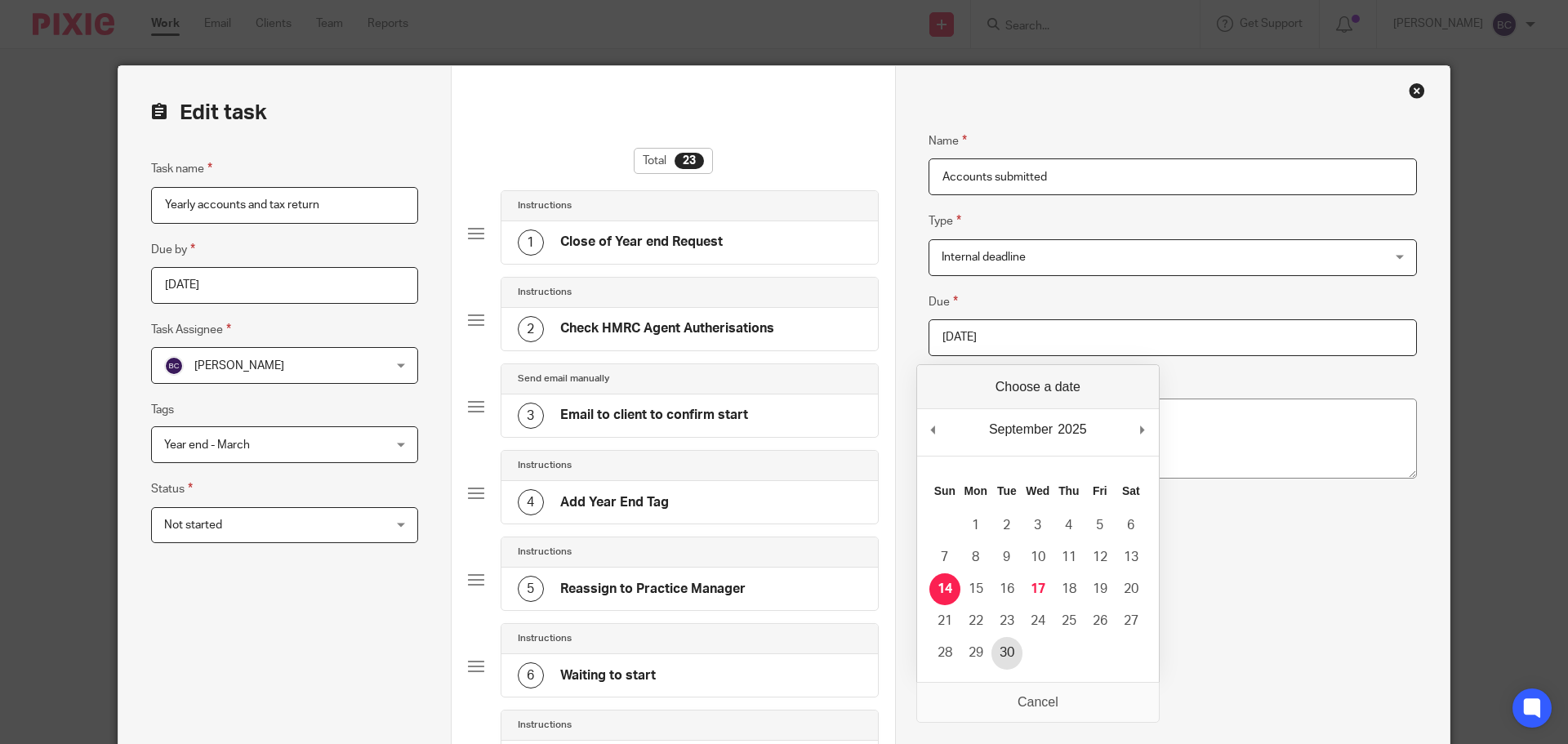
type input "2025-09-30"
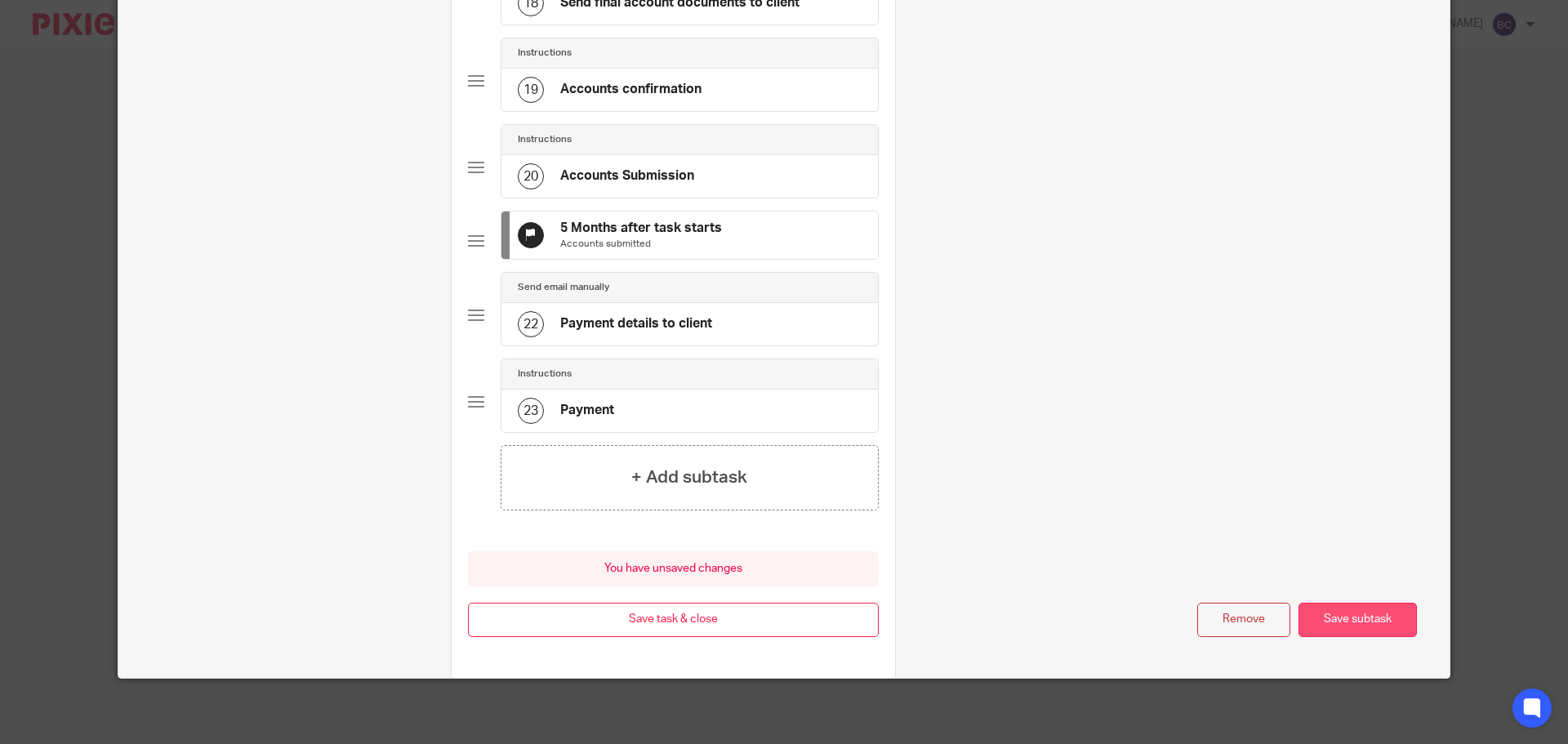
click at [1309, 612] on button "Save subtask" at bounding box center [1358, 620] width 118 height 35
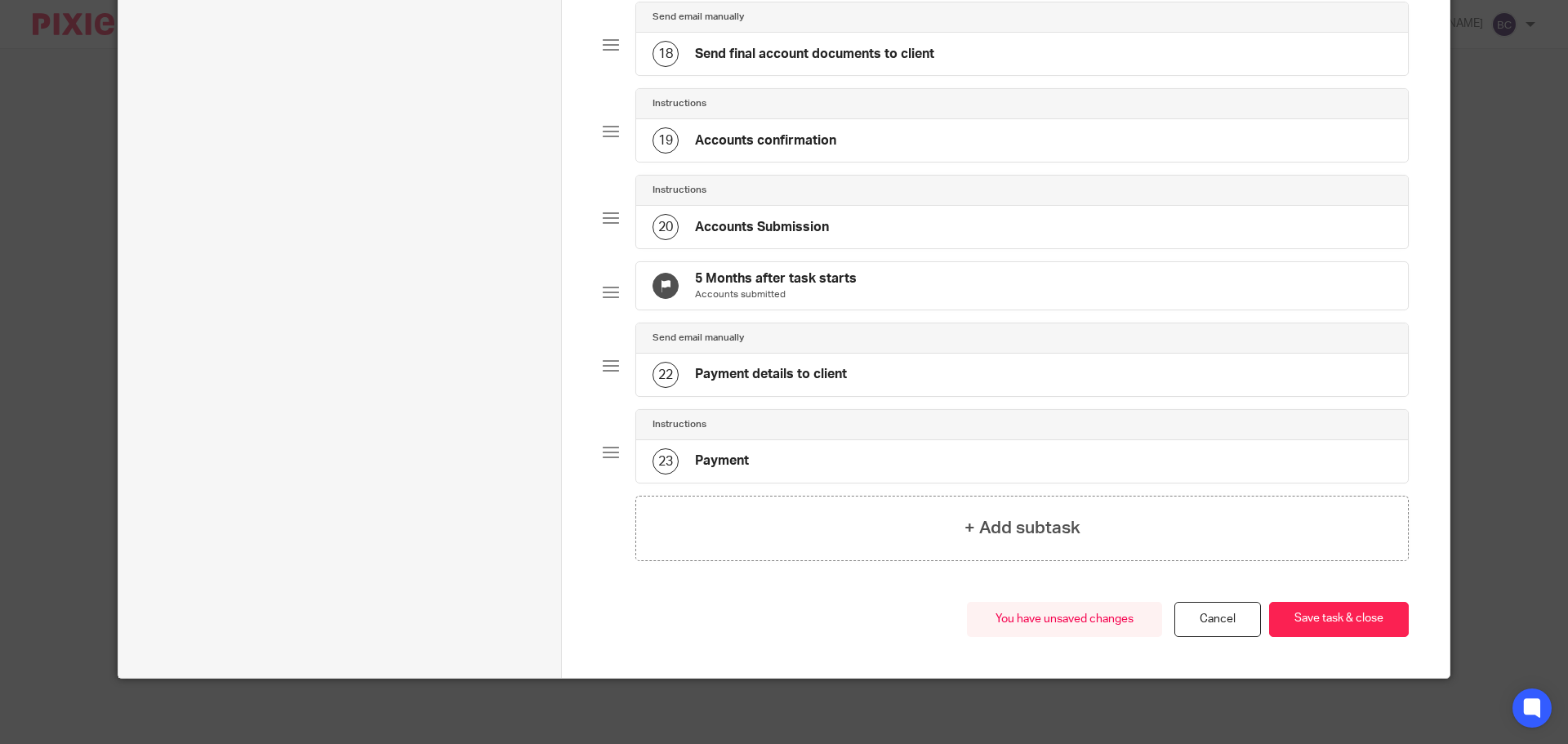
click at [1309, 612] on button "Save task & close" at bounding box center [1338, 619] width 140 height 35
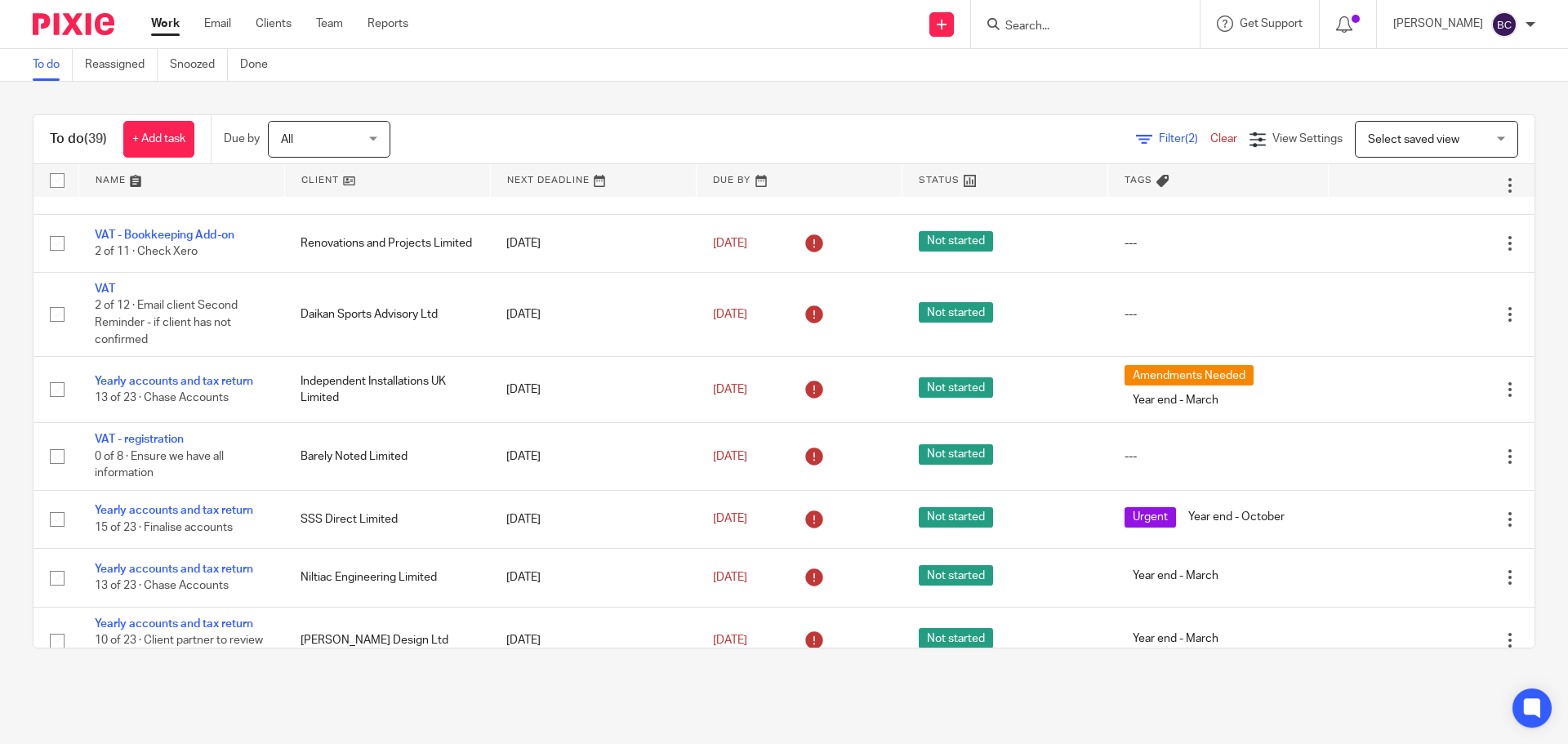
scroll to position [1110, 0]
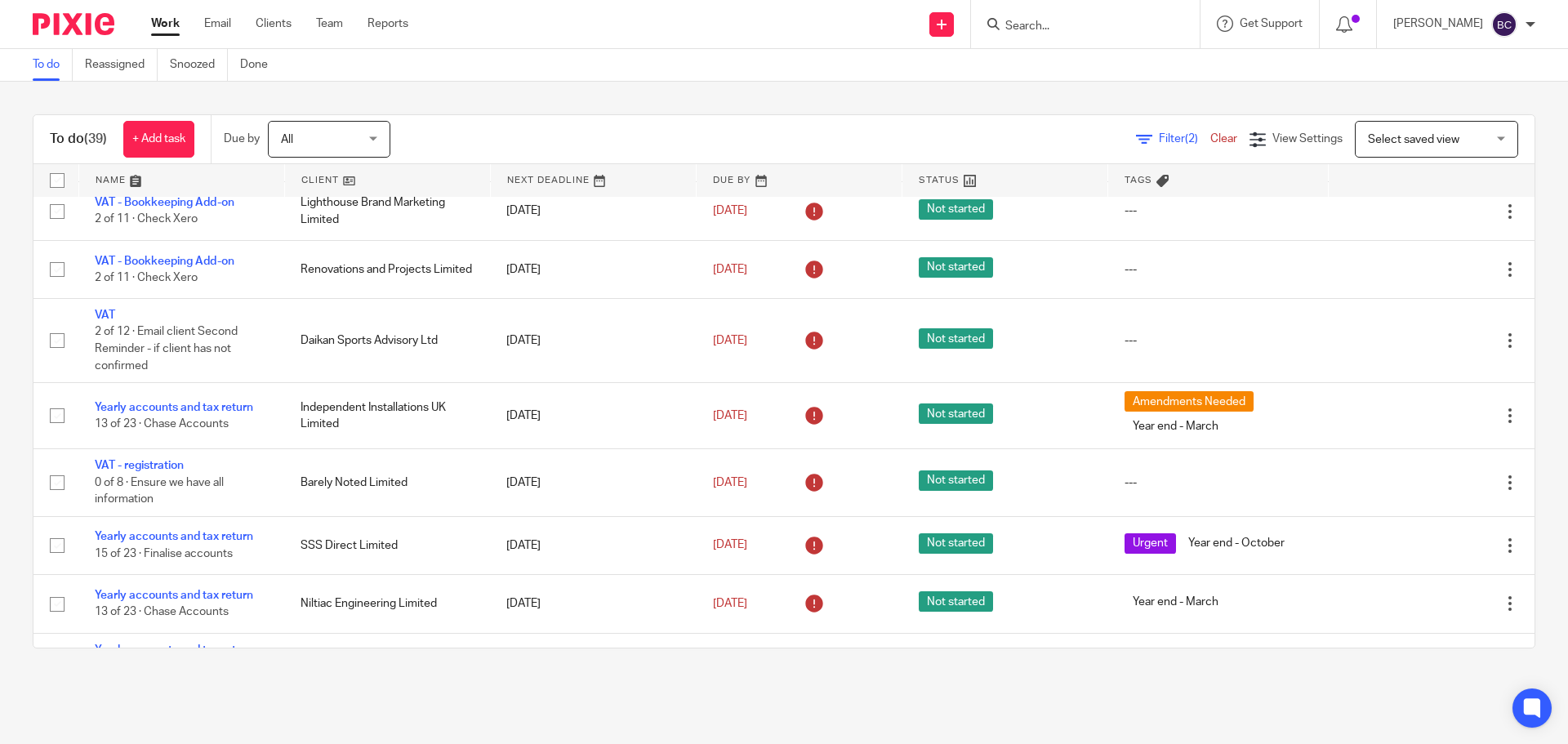
click at [1136, 131] on div "Filter (2) Clear" at bounding box center [1193, 140] width 114 height 17
click at [1159, 139] on span "Filter (2)" at bounding box center [1184, 138] width 51 height 11
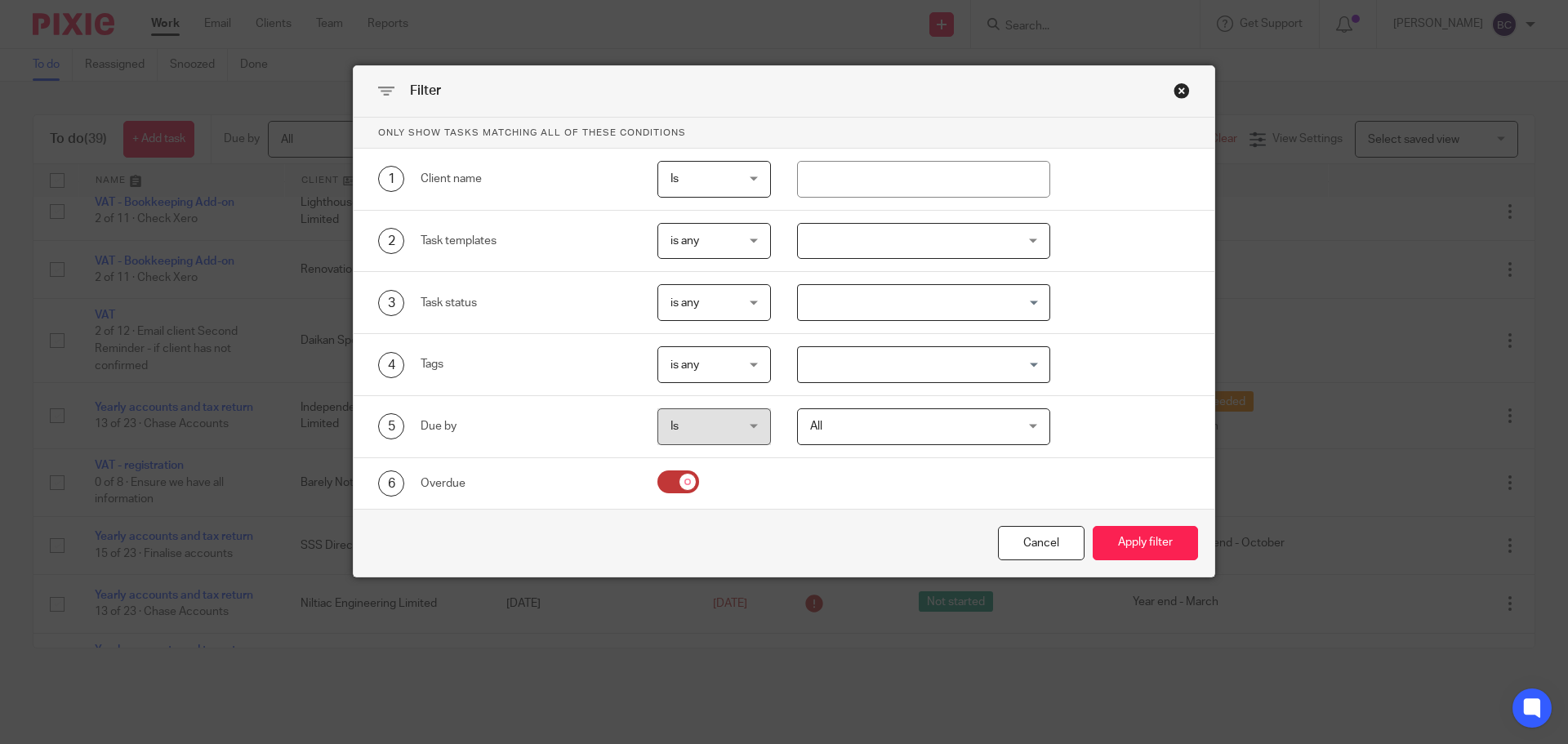
click at [829, 230] on div at bounding box center [924, 241] width 254 height 37
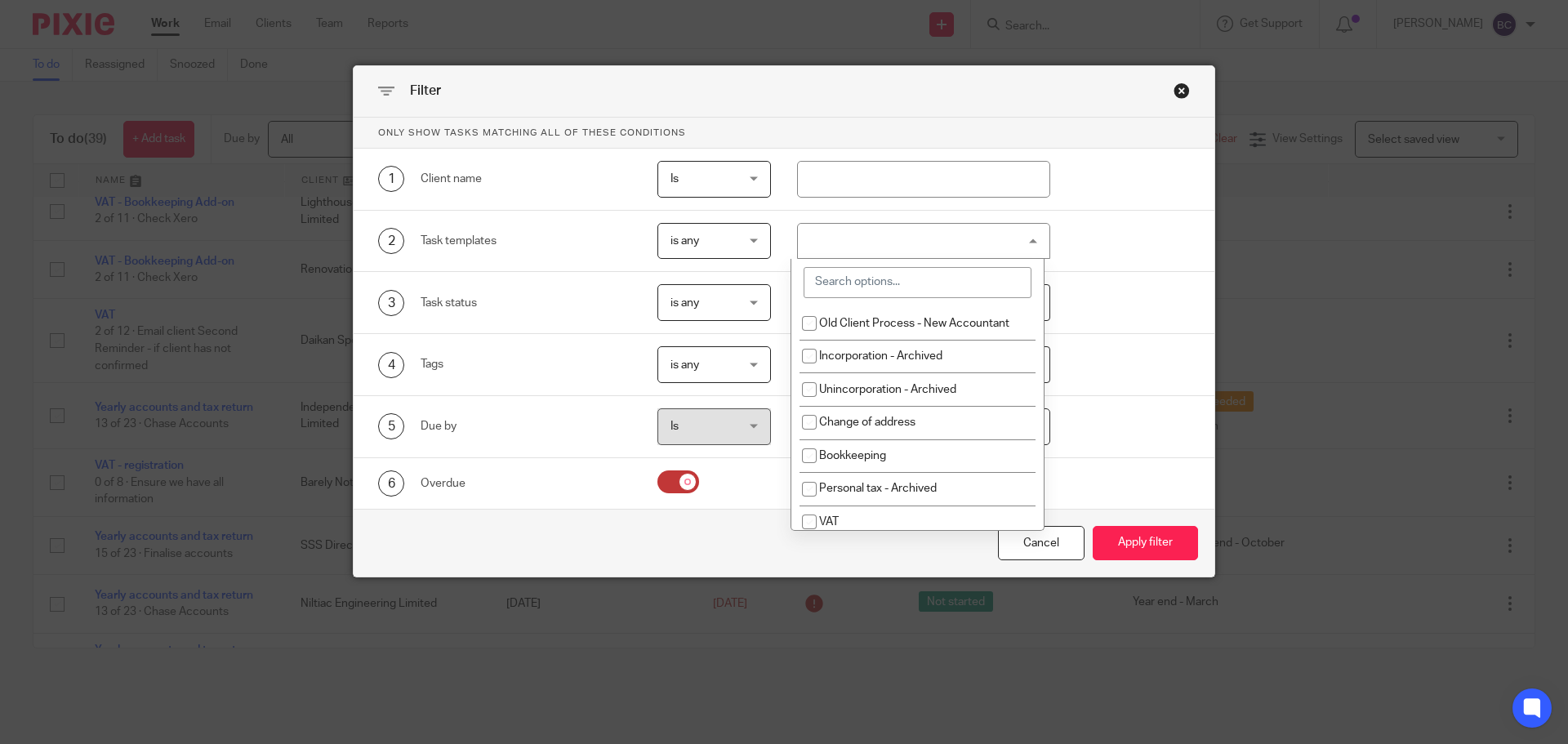
click at [868, 298] on input "search" at bounding box center [918, 283] width 228 height 31
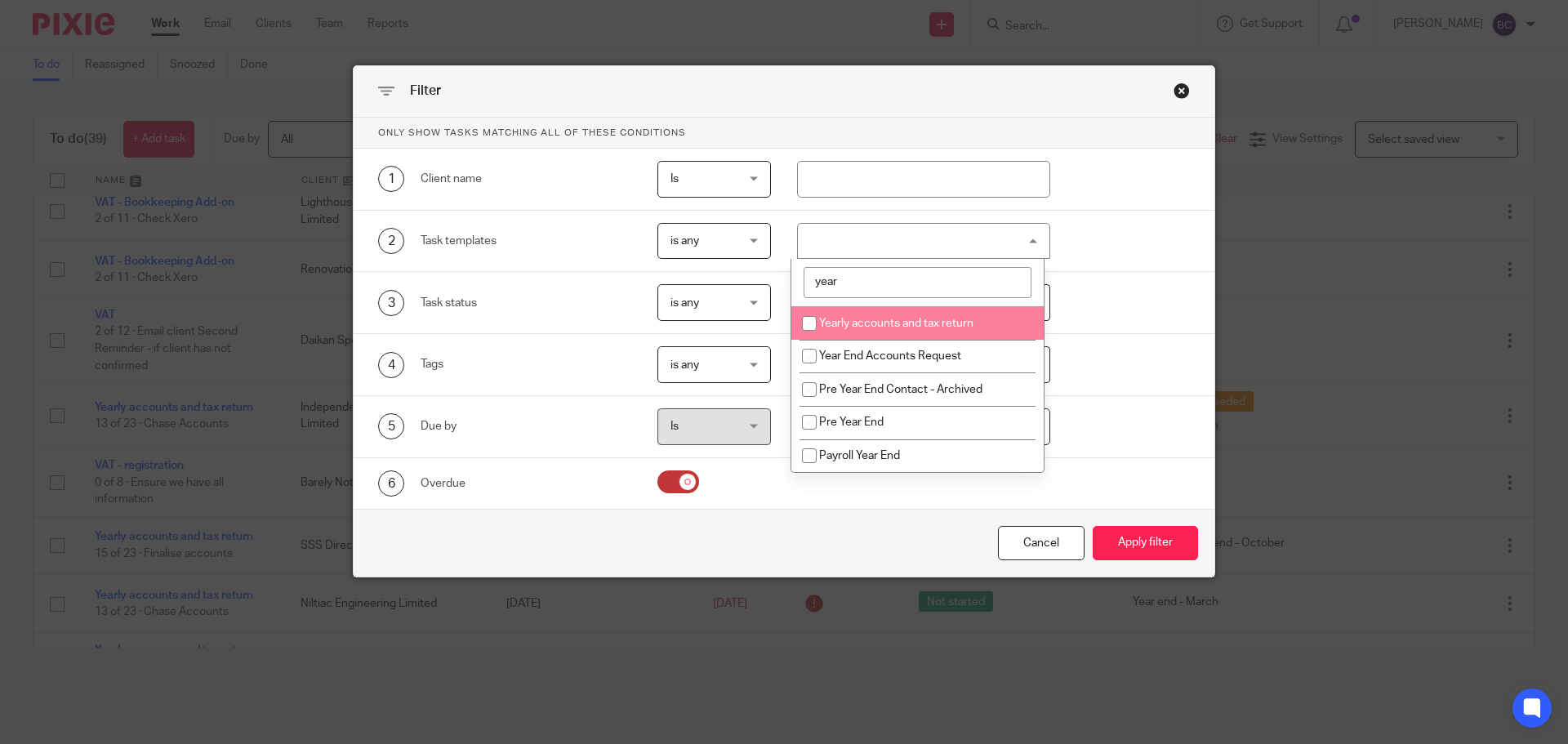
type input "year"
click at [878, 312] on li "Yearly accounts and tax return" at bounding box center [917, 323] width 253 height 33
checkbox input "true"
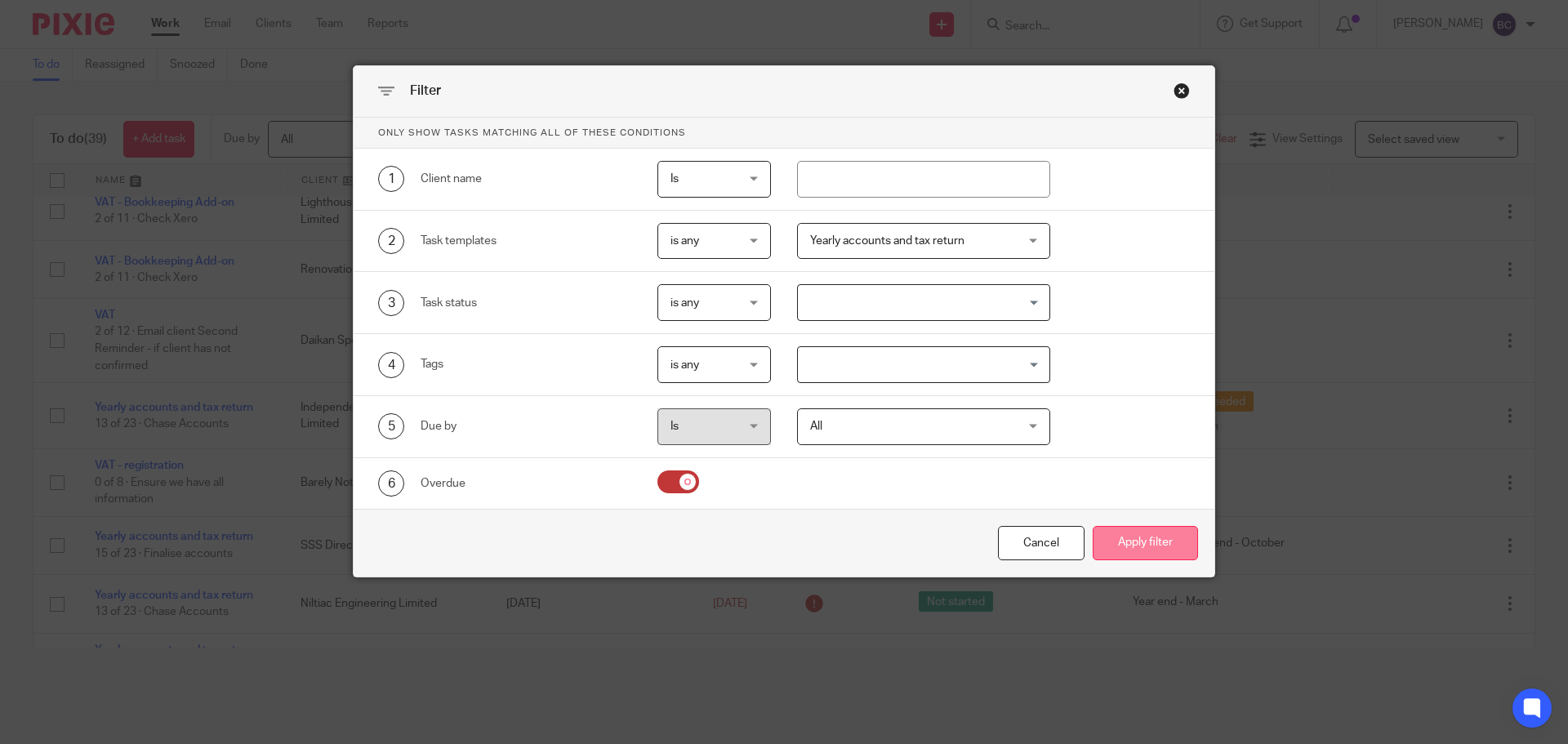
click at [1136, 535] on button "Apply filter" at bounding box center [1145, 543] width 105 height 35
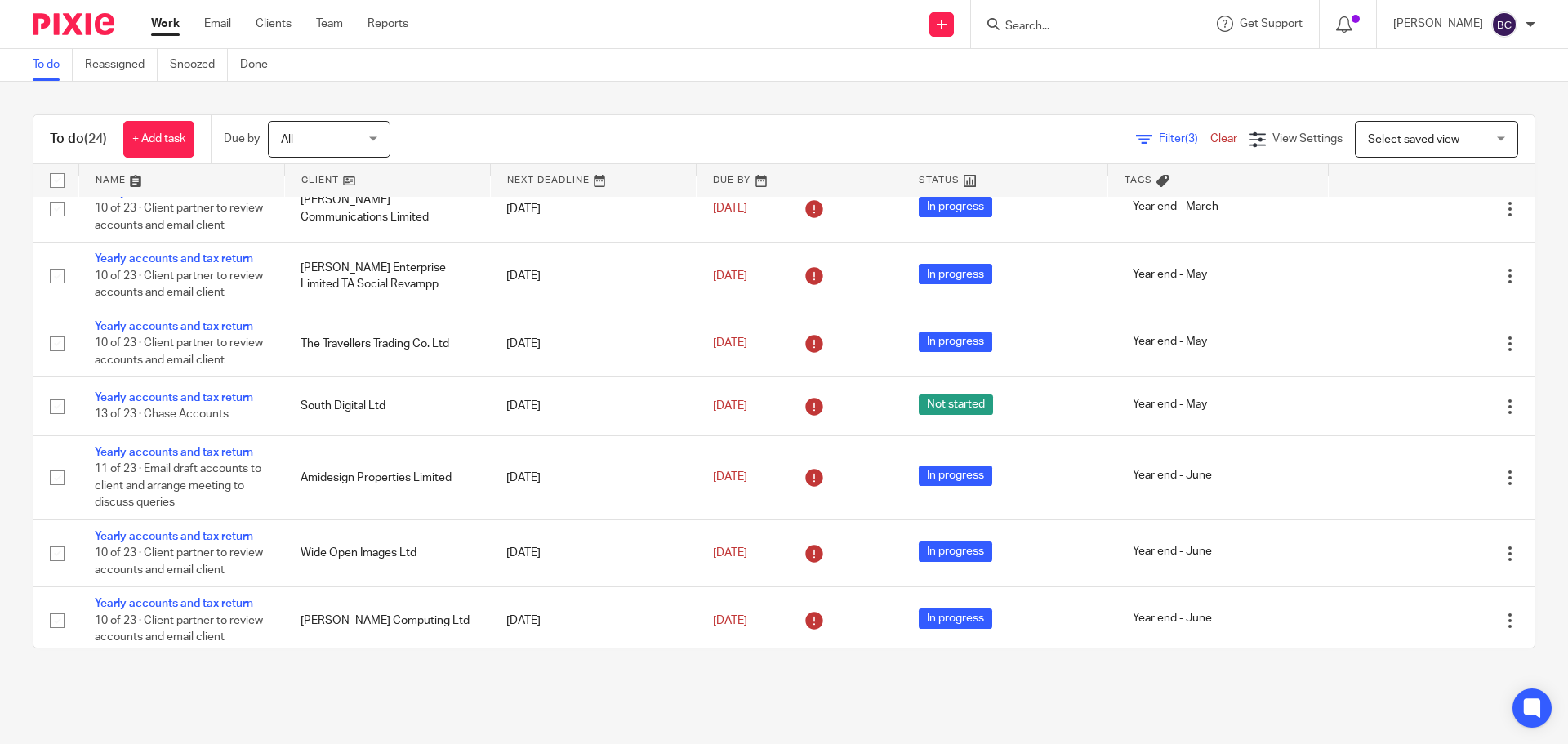
scroll to position [1149, 0]
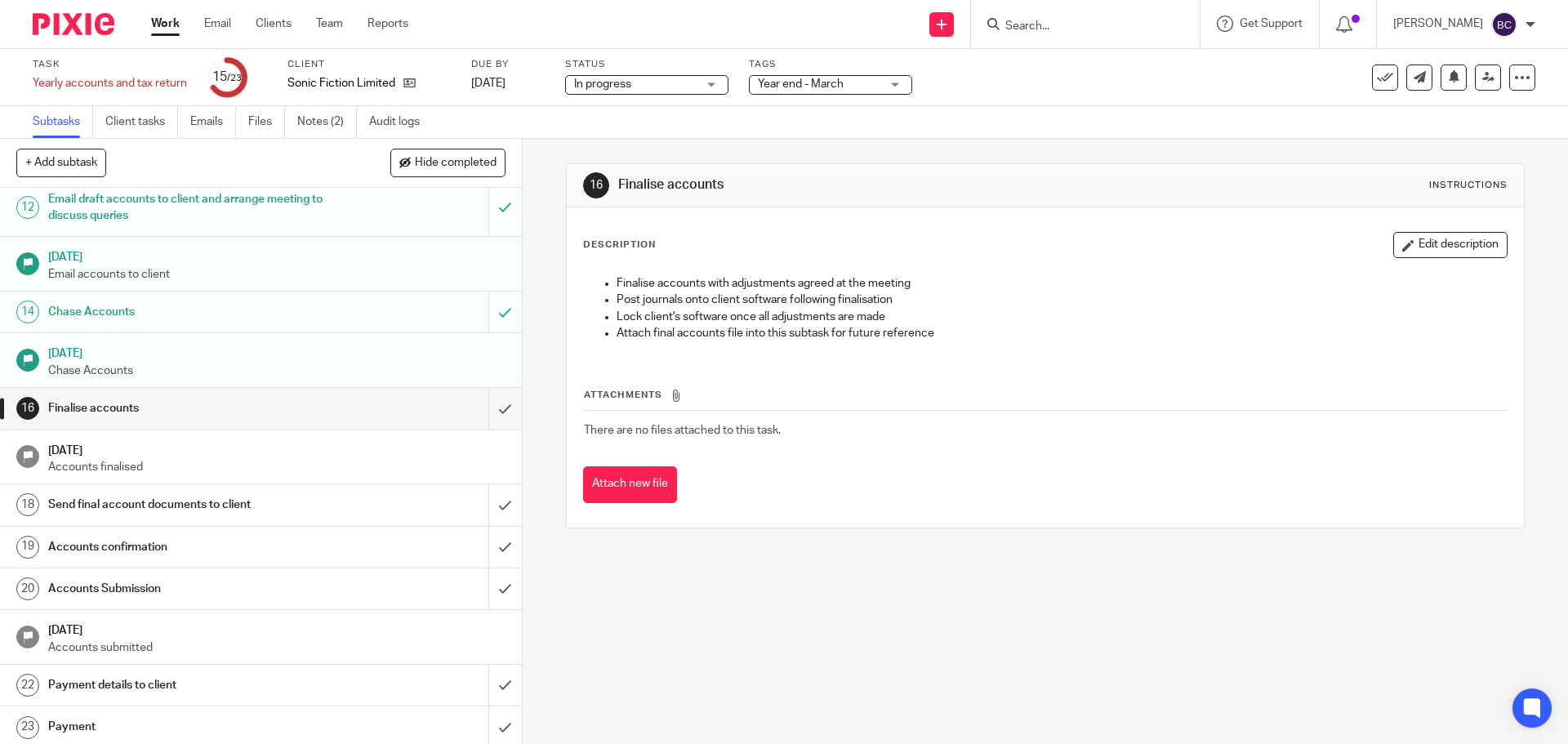
scroll to position [501, 0]
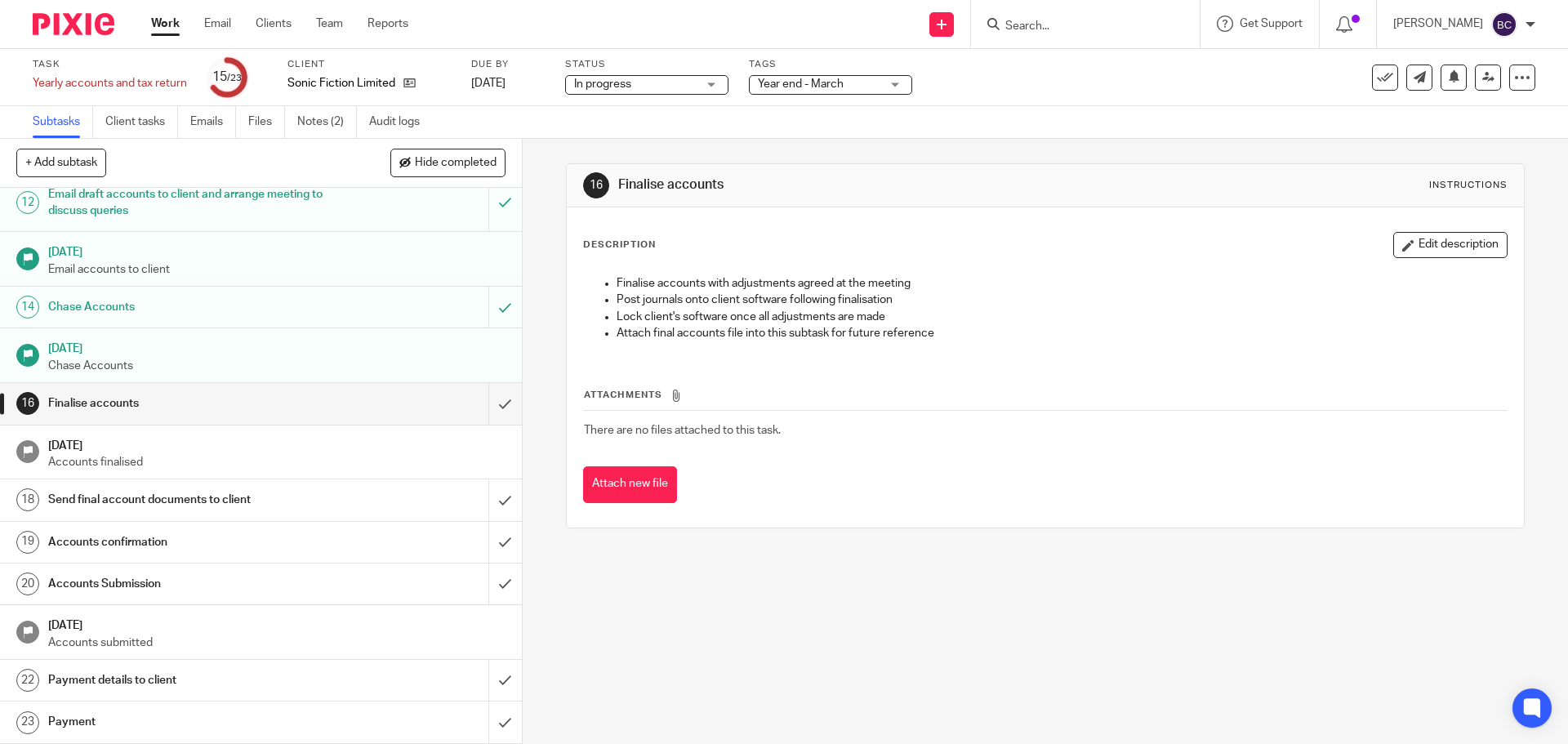
drag, startPoint x: 494, startPoint y: 79, endPoint x: 609, endPoint y: 117, distance: 121.1
click at [494, 79] on link "[DATE]" at bounding box center [508, 84] width 74 height 17
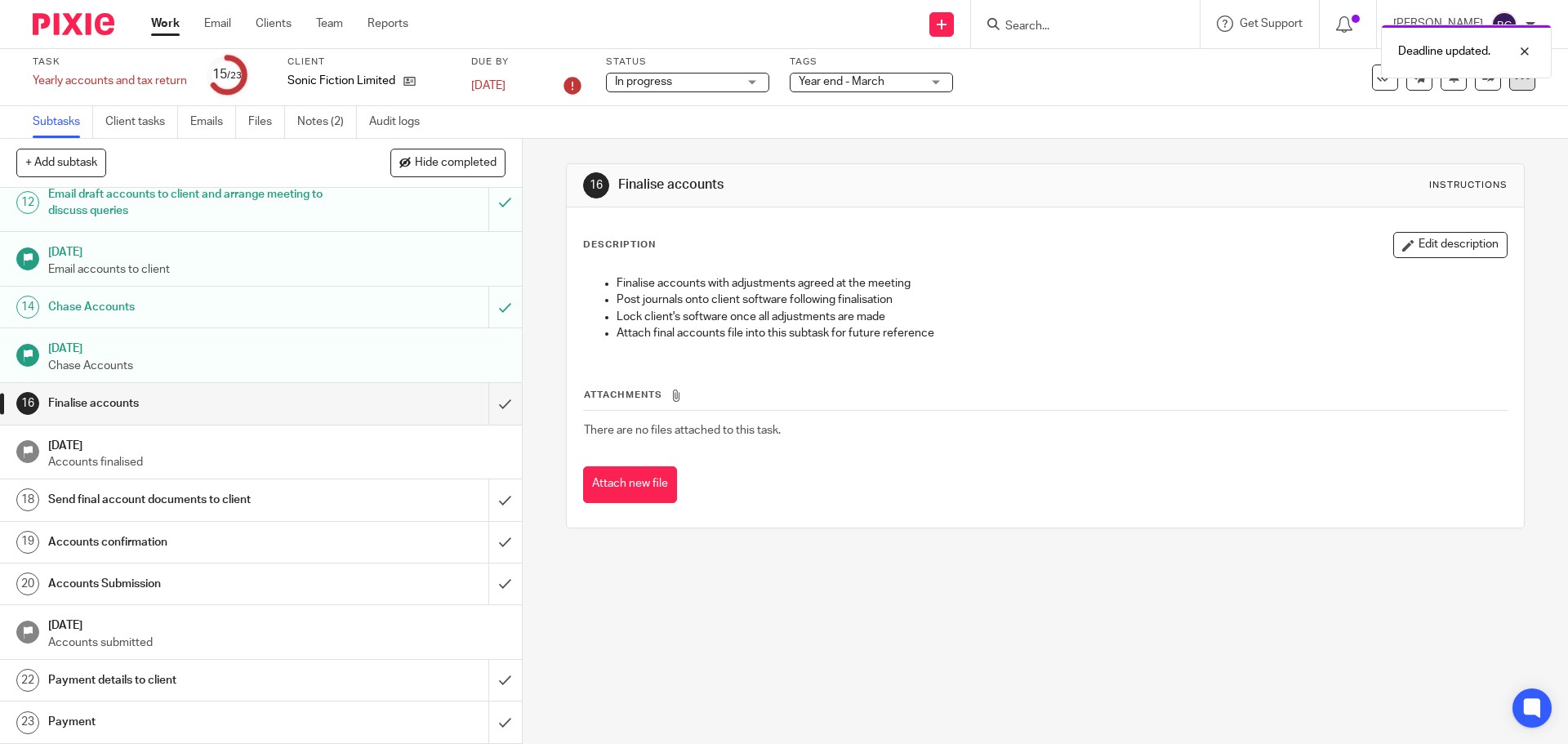
click at [1514, 82] on icon at bounding box center [1522, 77] width 16 height 16
click at [1493, 134] on li "Advanced task editor" at bounding box center [1448, 144] width 131 height 24
click at [1446, 138] on link "Advanced task editor" at bounding box center [1460, 142] width 108 height 11
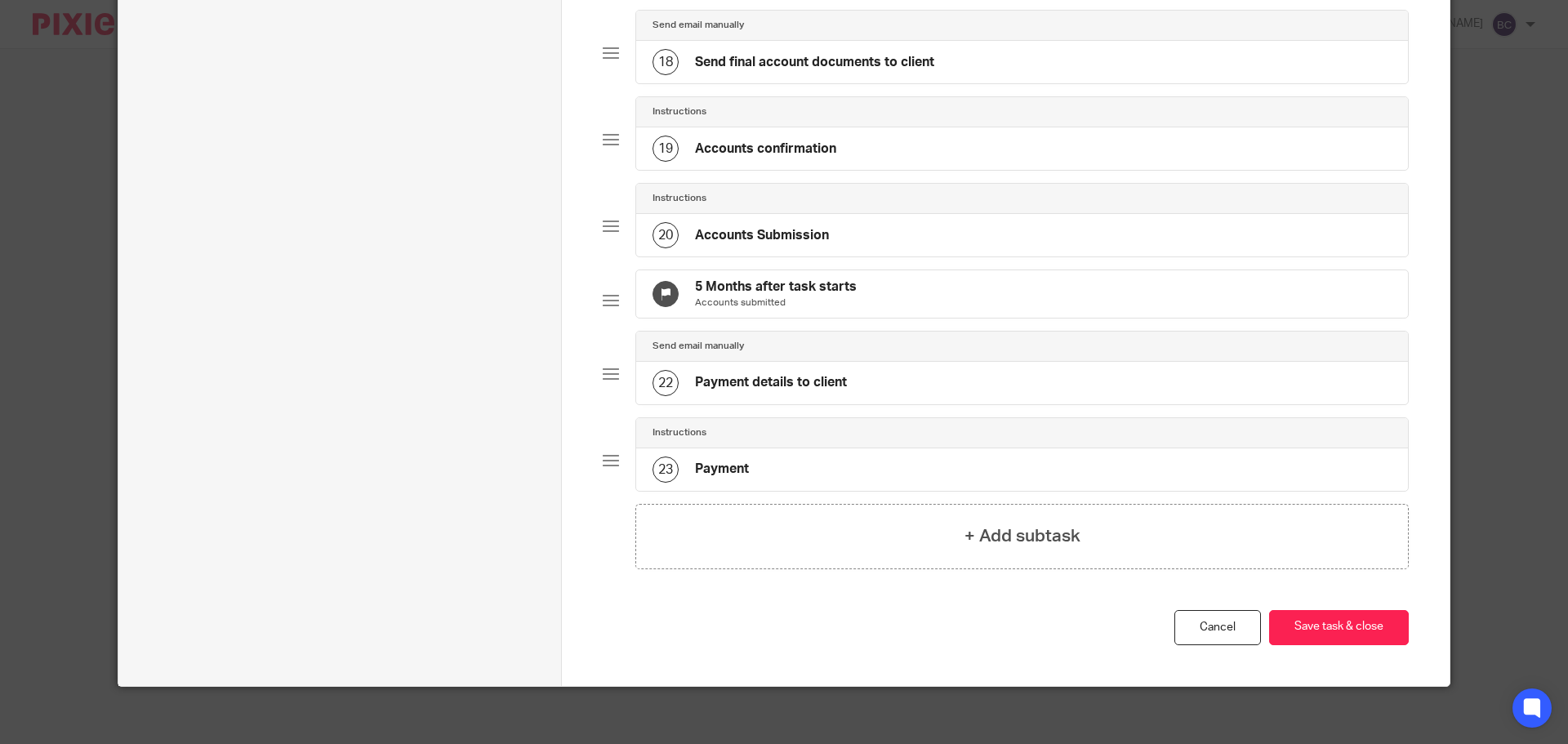
scroll to position [1610, 0]
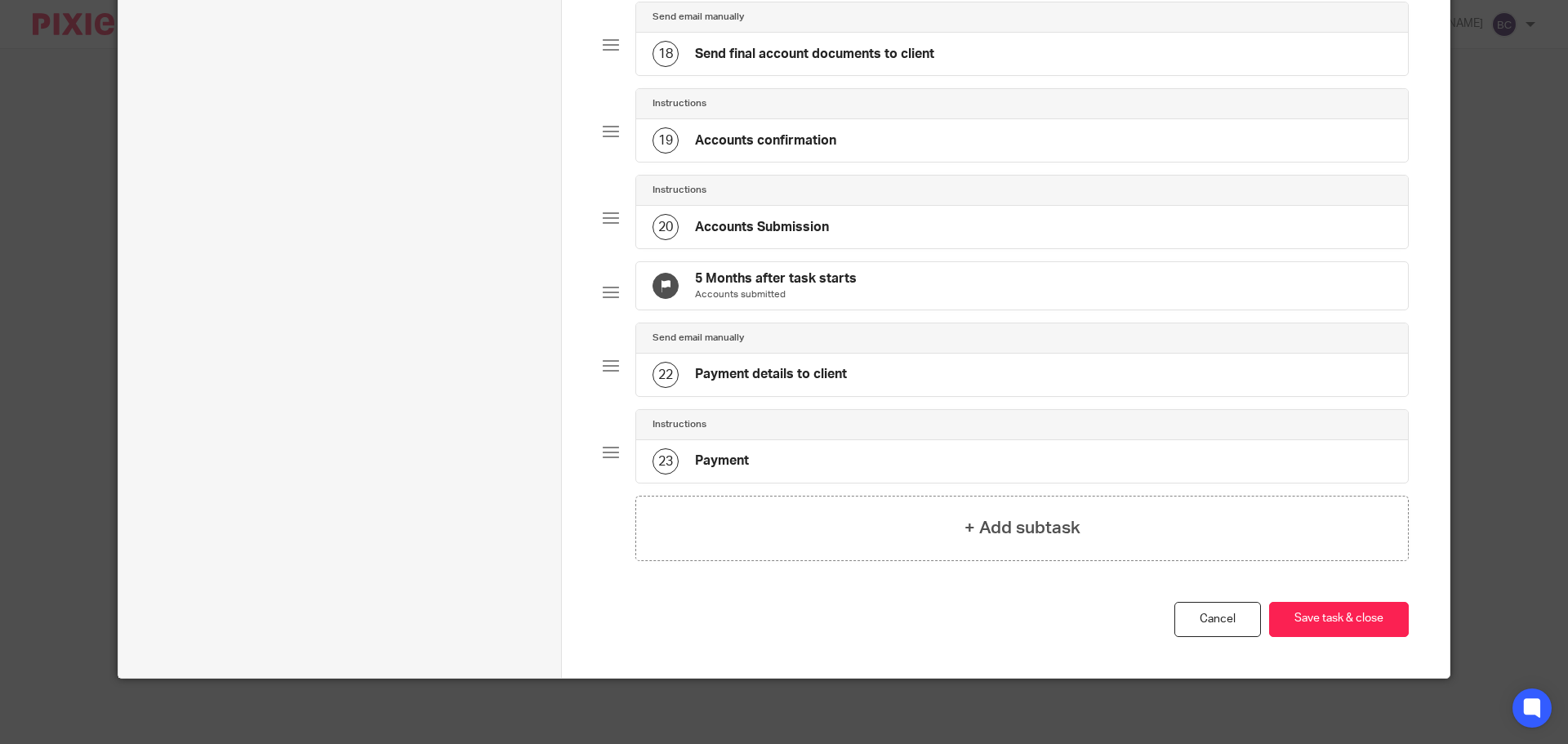
click at [900, 262] on div "5 Months after task starts Accounts submitted" at bounding box center [1022, 285] width 772 height 47
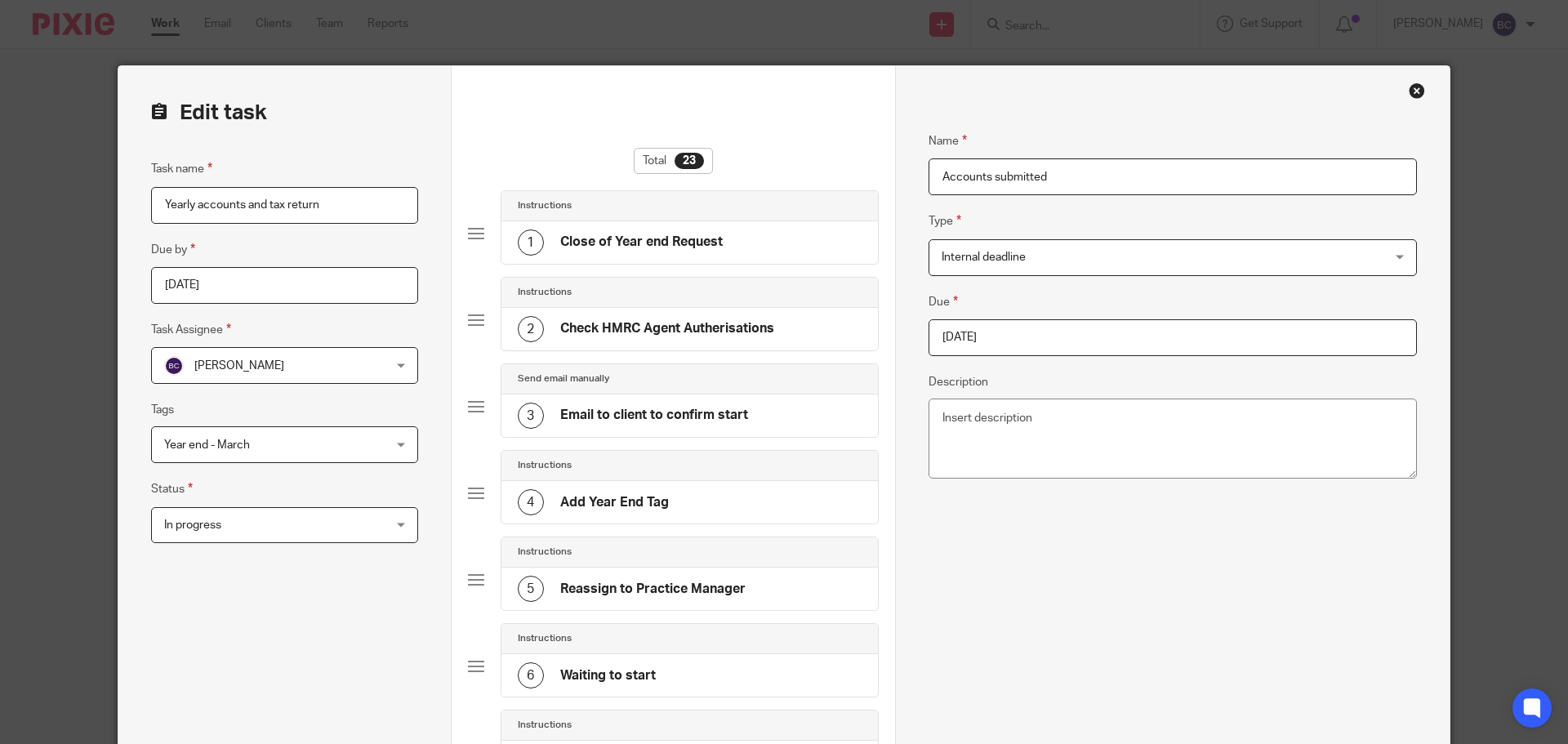
click at [1014, 332] on input "2025-09-14" at bounding box center [1173, 337] width 488 height 37
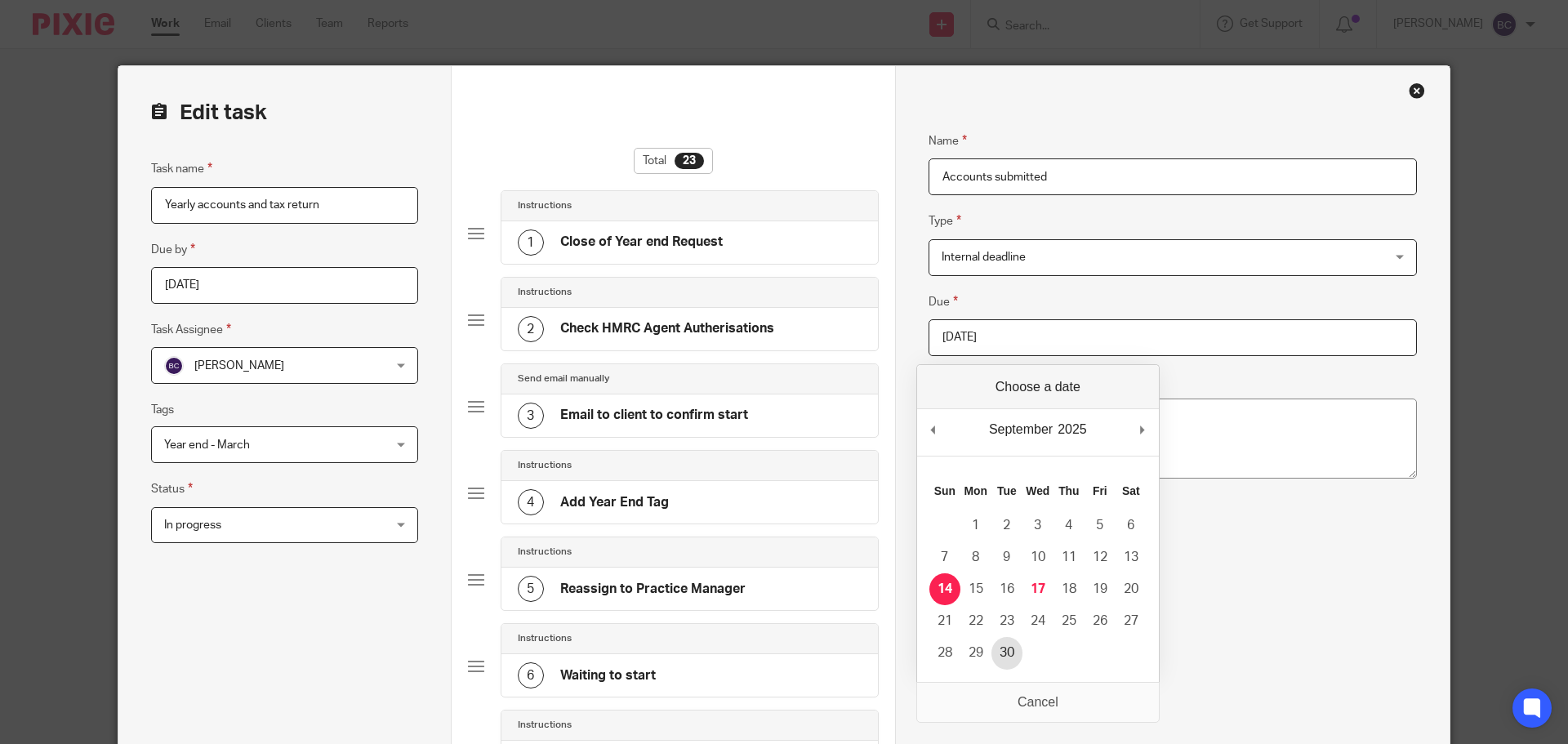
type input "2025-09-30"
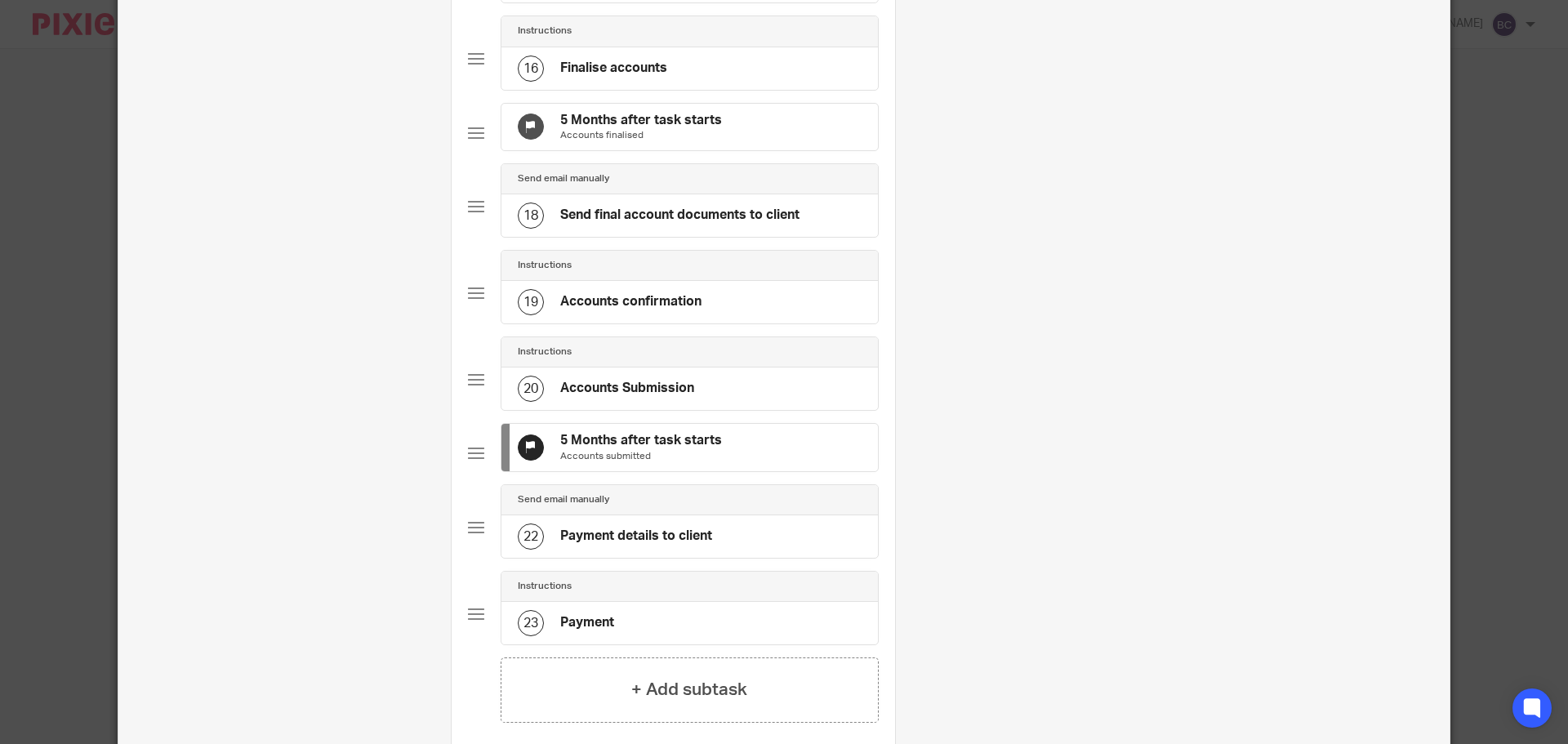
scroll to position [1680, 0]
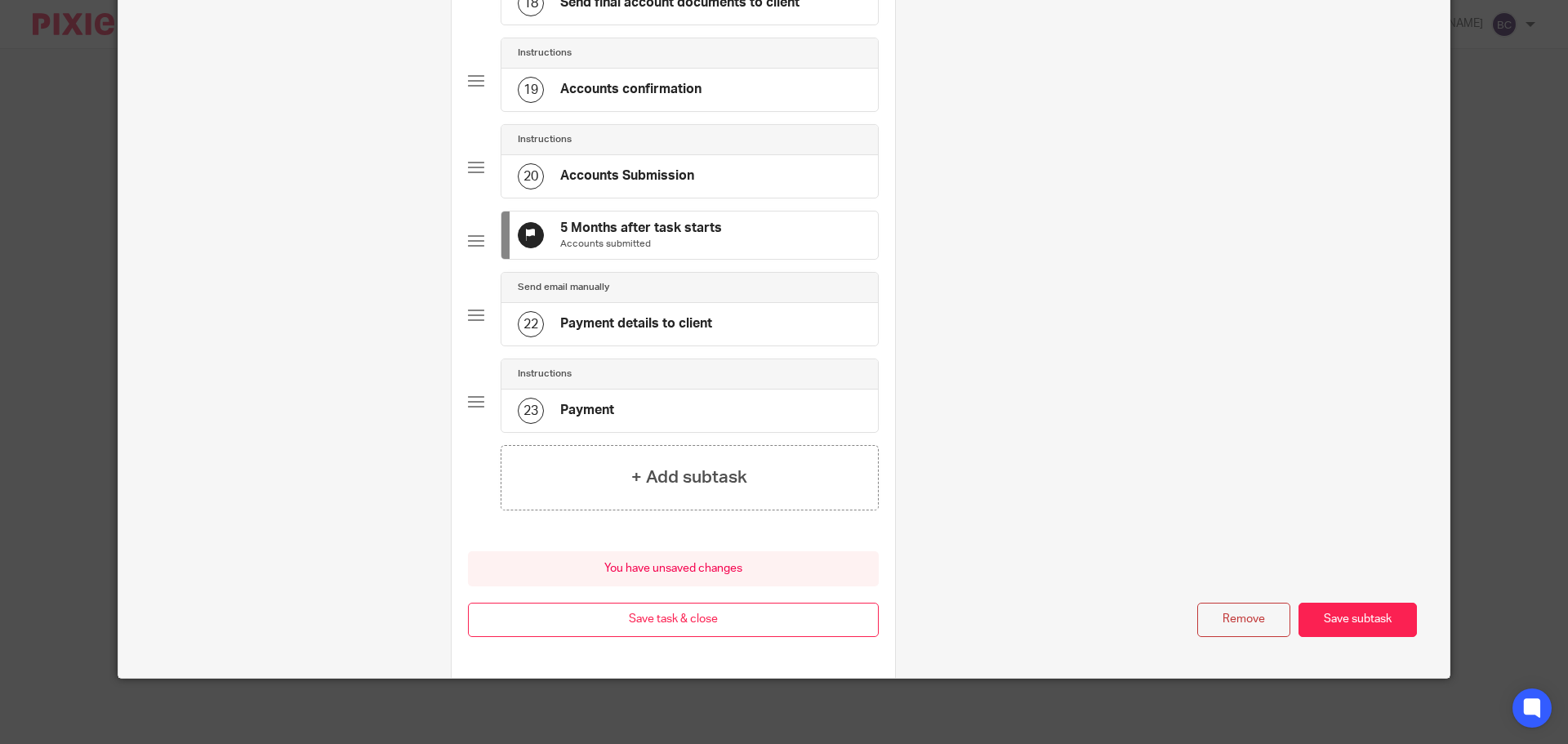
click at [1322, 603] on div "Remove Save subtask" at bounding box center [1173, 620] width 488 height 35
click at [1303, 615] on button "Save subtask" at bounding box center [1358, 620] width 118 height 35
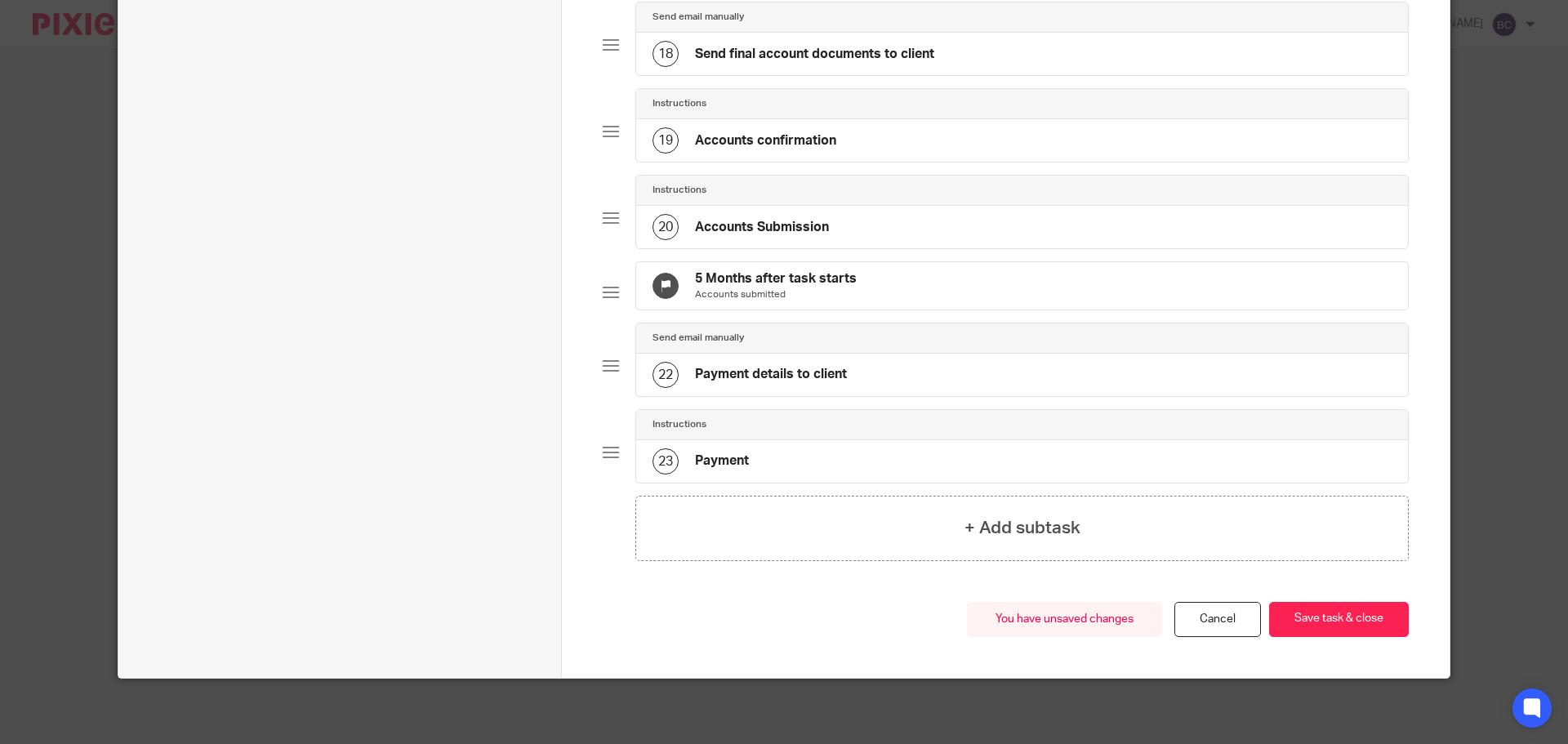
scroll to position [1610, 0]
click at [1314, 622] on button "Save task & close" at bounding box center [1338, 619] width 140 height 35
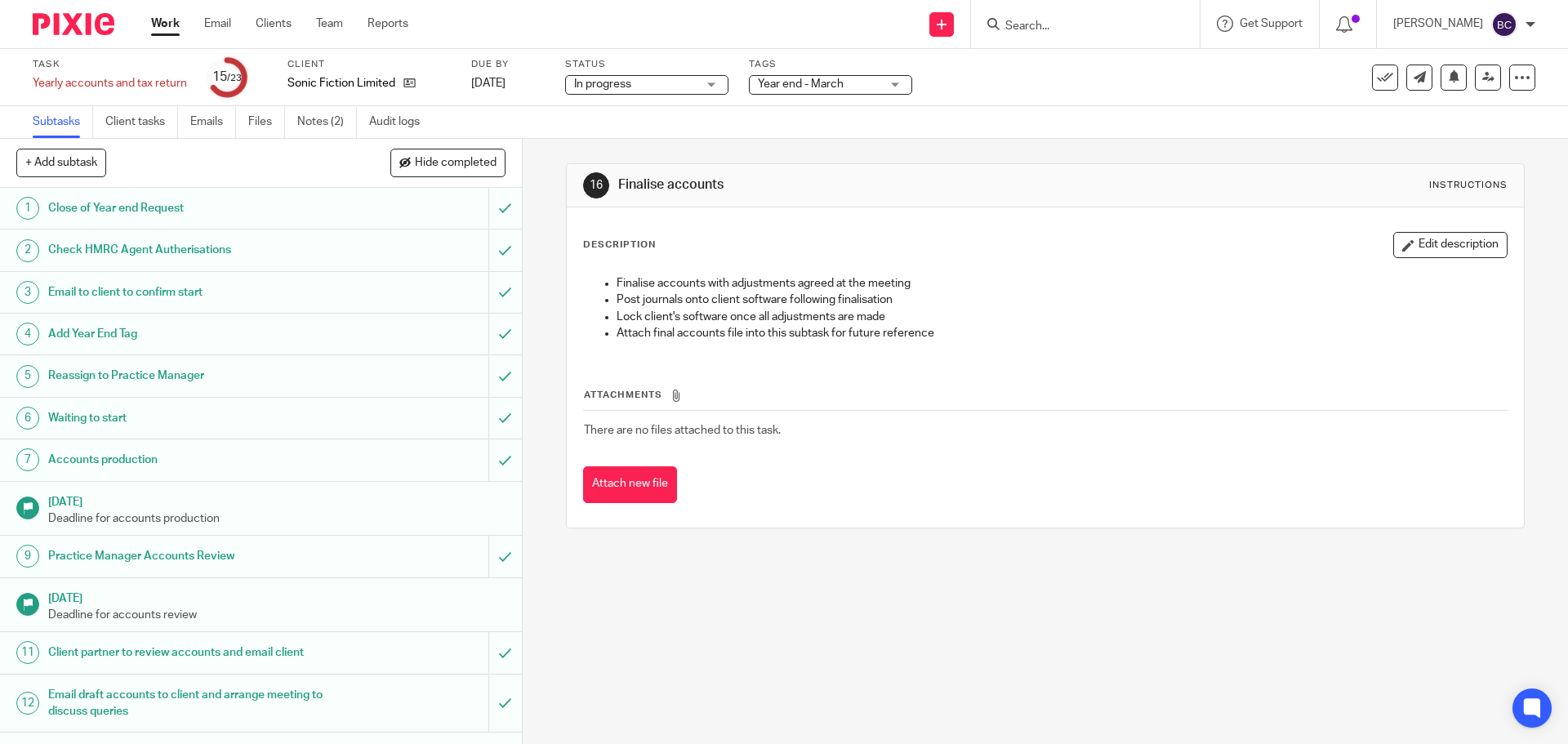
scroll to position [501, 0]
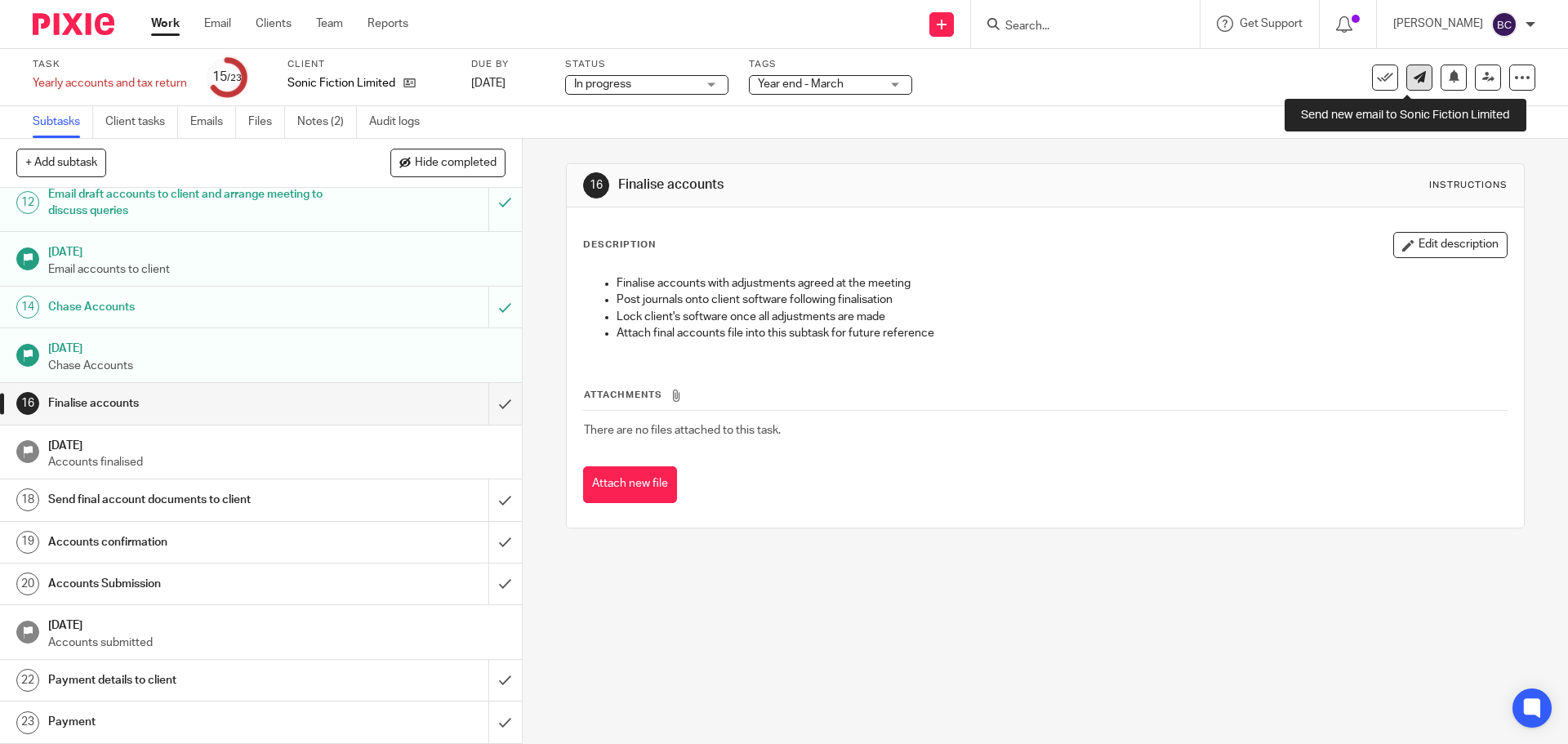
click at [1414, 82] on icon at bounding box center [1420, 77] width 12 height 12
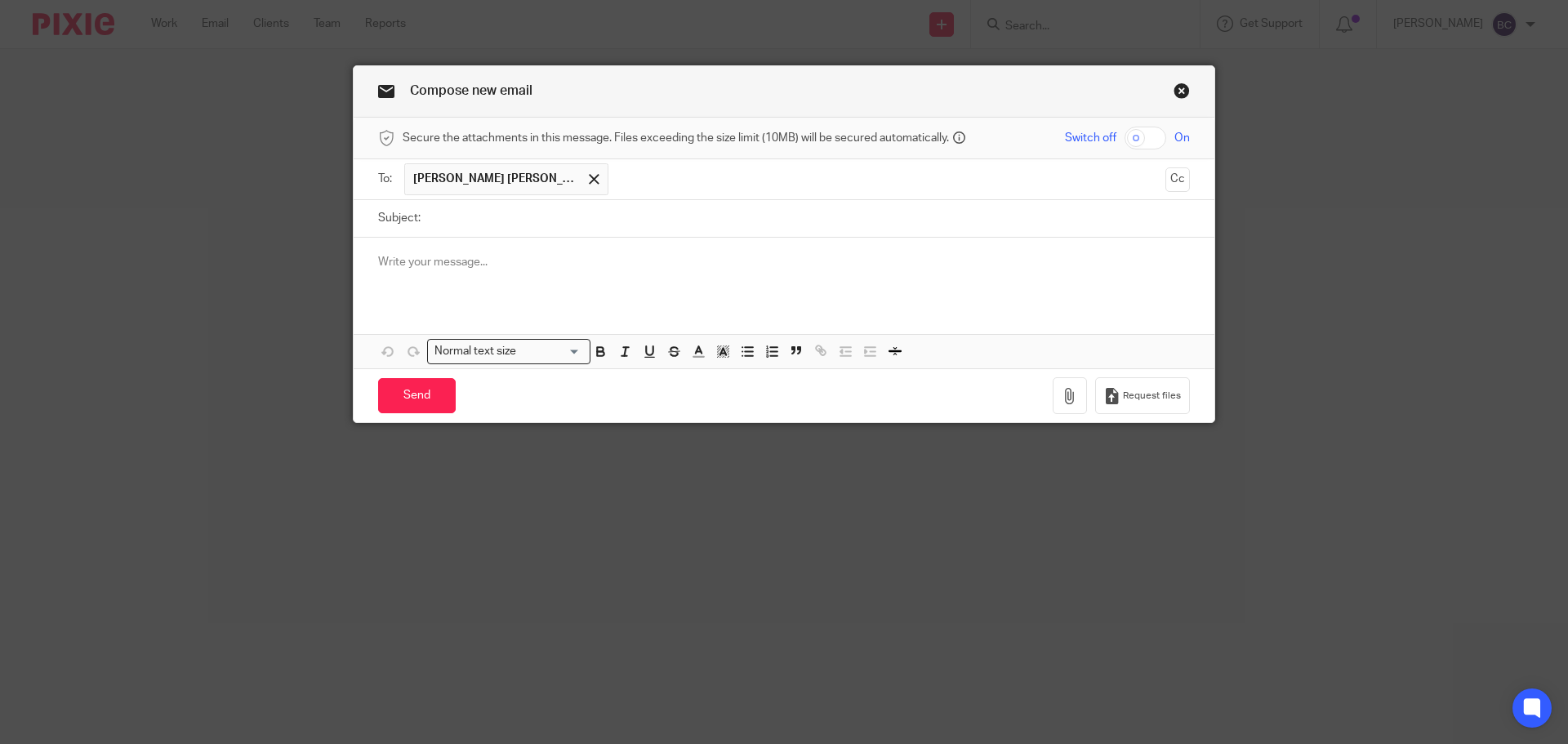
click at [510, 219] on input "Subject:" at bounding box center [809, 218] width 761 height 37
type input "Accounts"
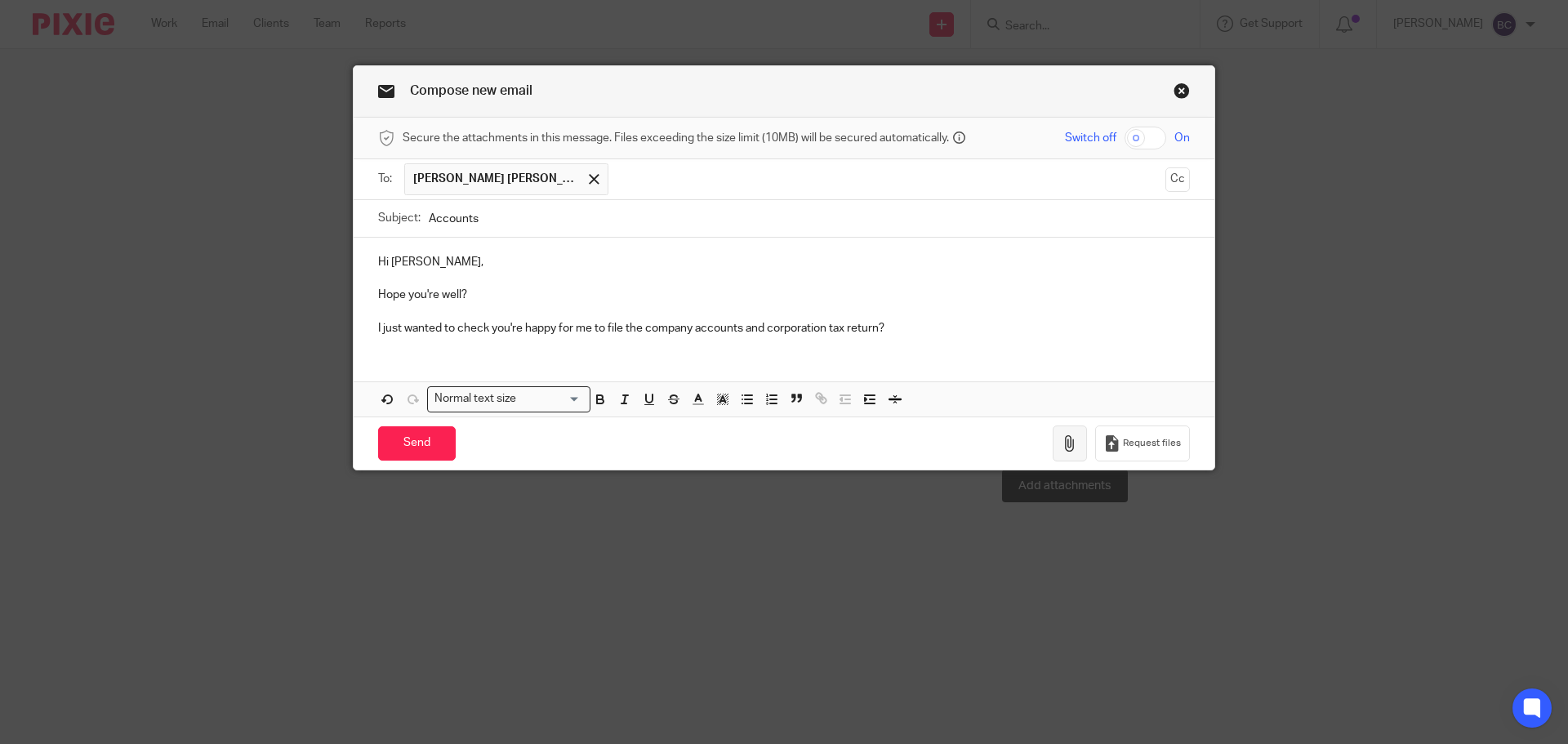
click at [1062, 435] on icon "button" at bounding box center [1070, 443] width 16 height 16
